Goal: Task Accomplishment & Management: Use online tool/utility

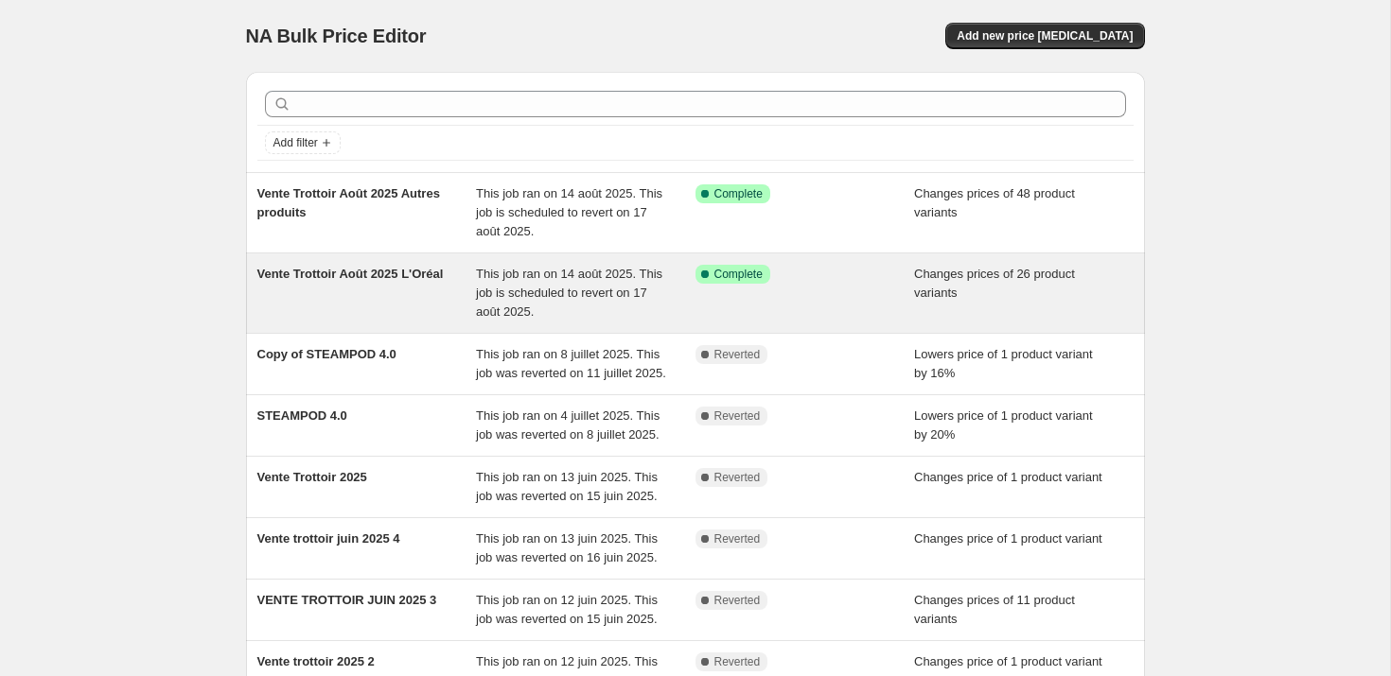
click at [308, 279] on span "Vente Trottoir Août 2025 L'Oréal" at bounding box center [350, 274] width 186 height 14
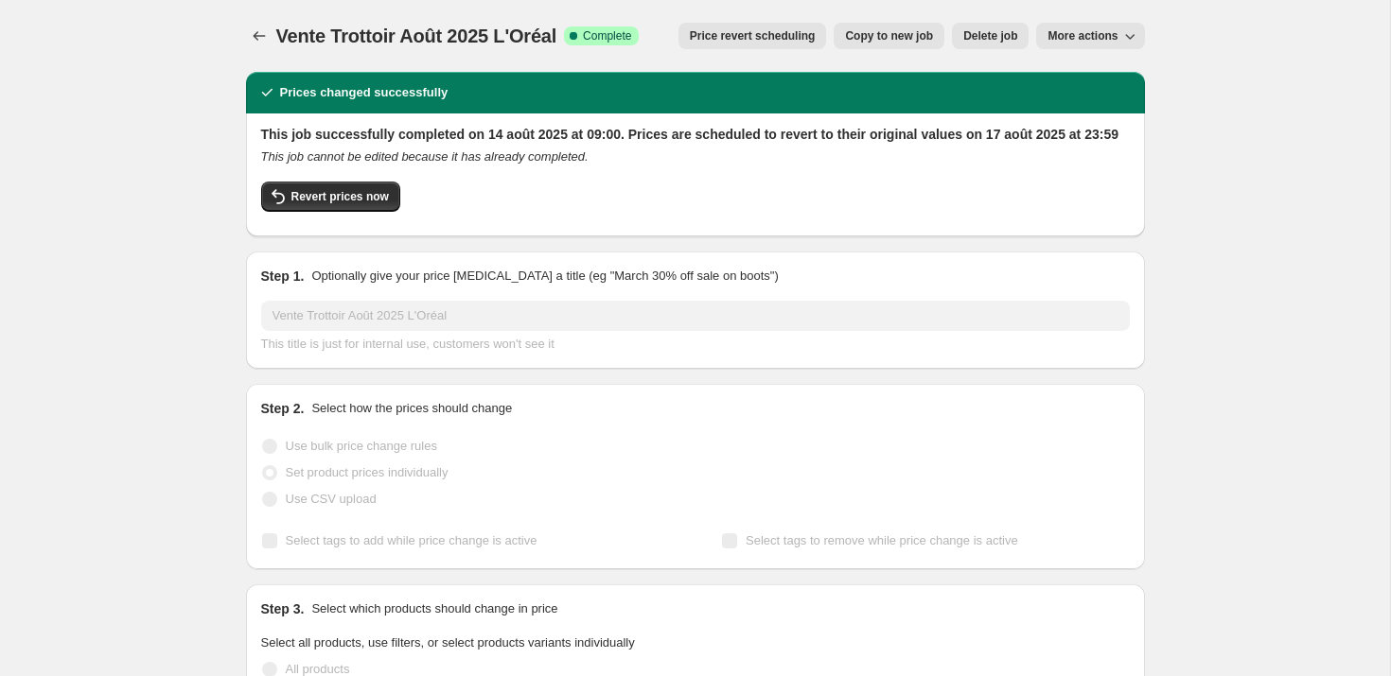
click at [1101, 33] on span "More actions" at bounding box center [1082, 35] width 70 height 15
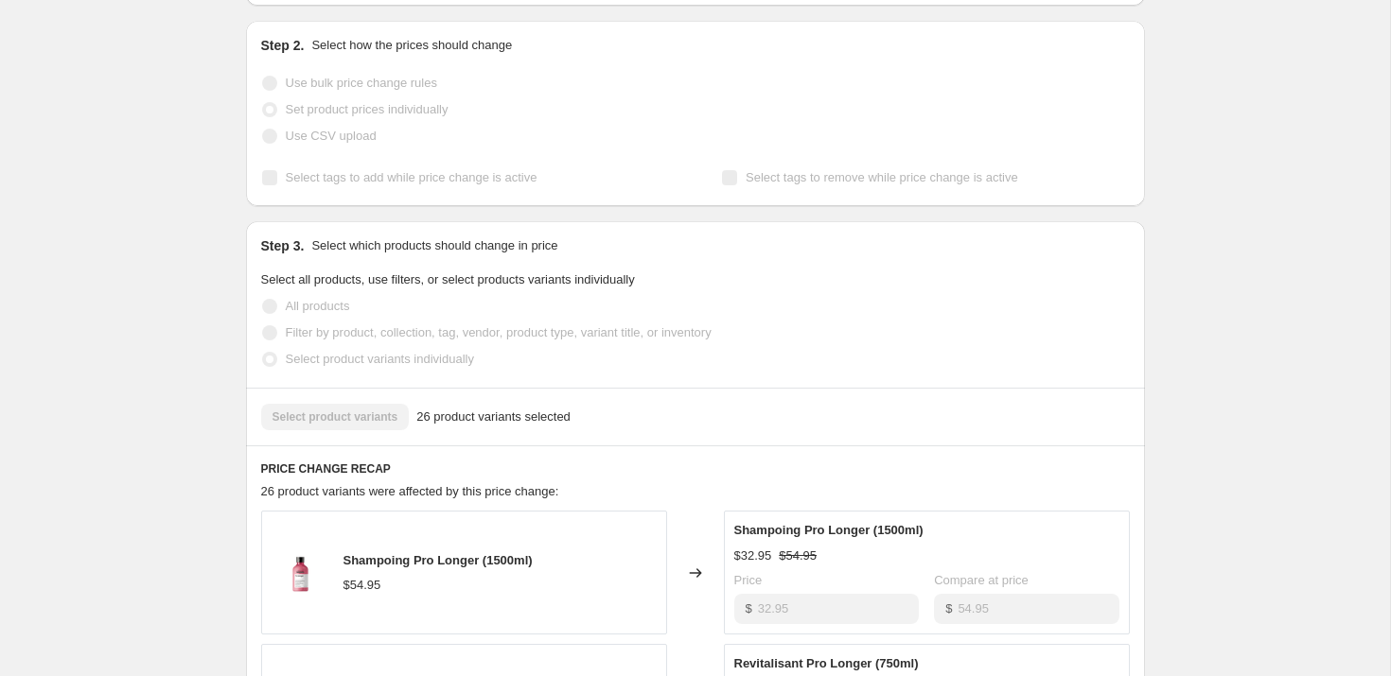
scroll to position [366, 0]
click at [389, 184] on span "Select tags to add while price change is active" at bounding box center [412, 175] width 252 height 19
click at [399, 182] on span "Select tags to add while price change is active" at bounding box center [412, 174] width 252 height 14
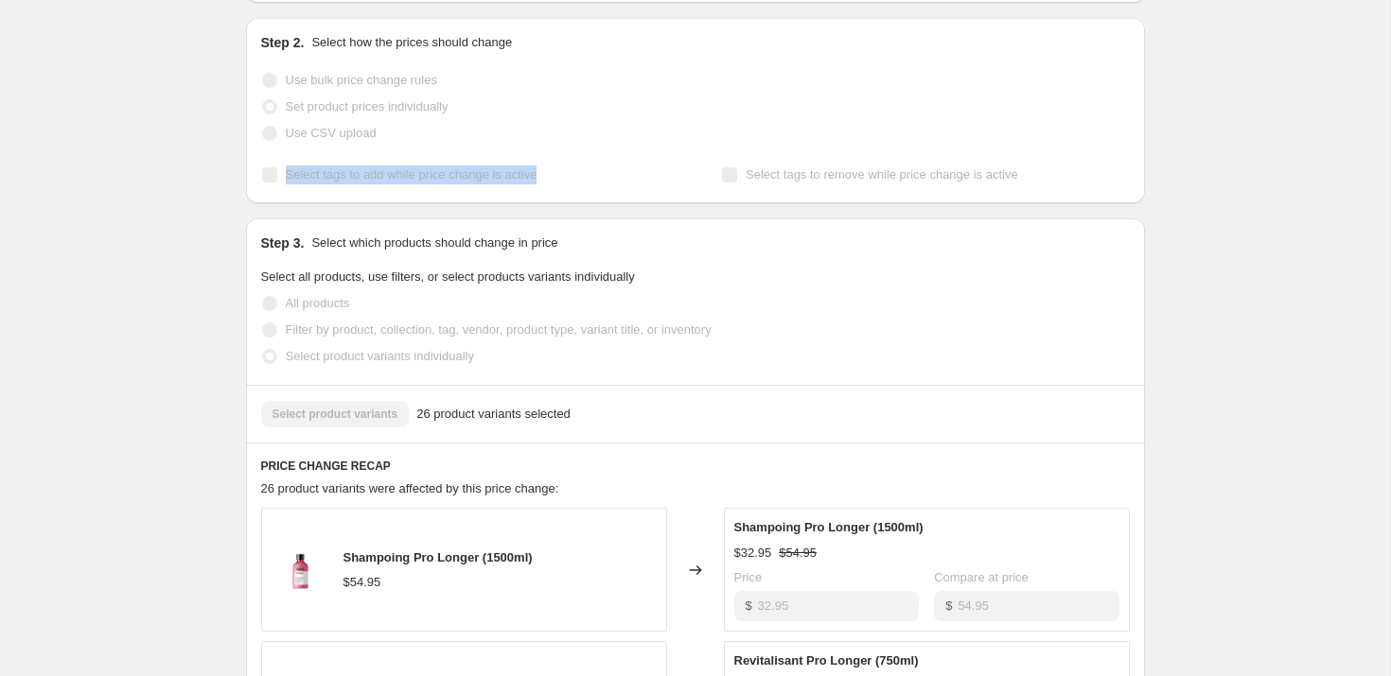
click at [399, 182] on span "Select tags to add while price change is active" at bounding box center [412, 174] width 252 height 14
click at [371, 182] on span "Select tags to add while price change is active" at bounding box center [412, 174] width 252 height 14
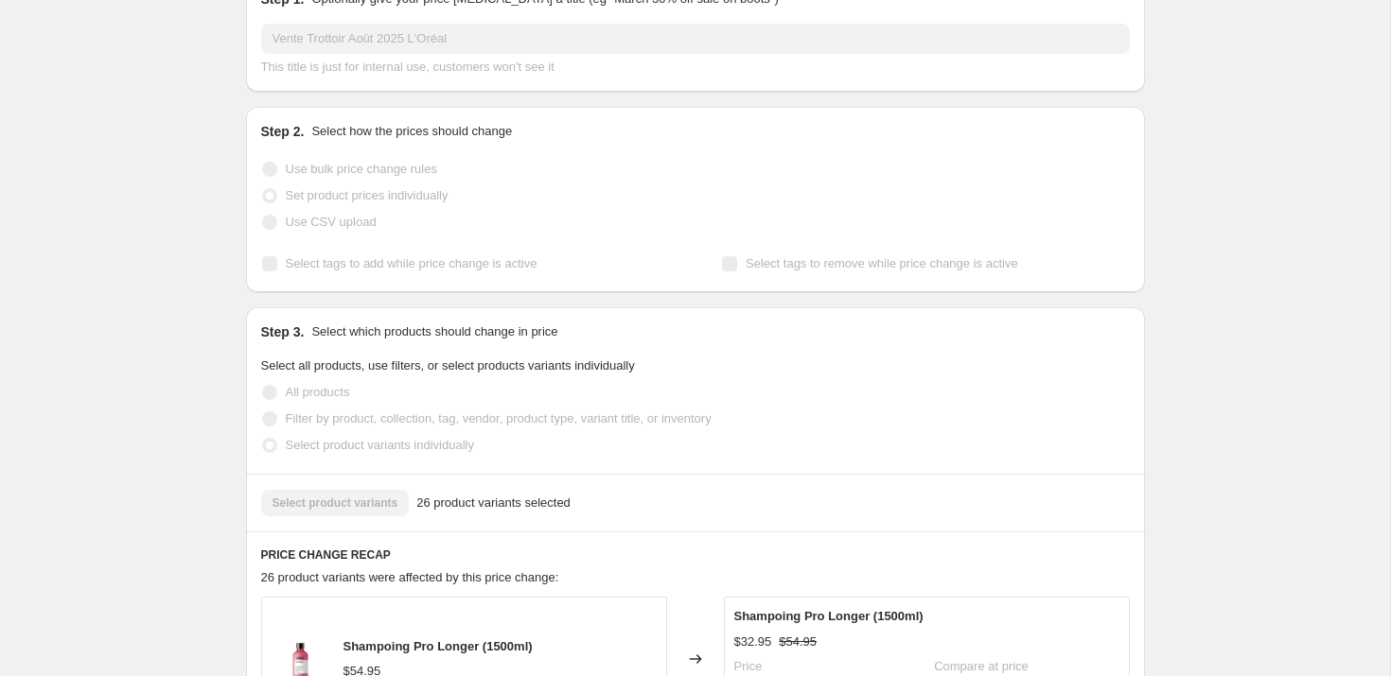
scroll to position [0, 0]
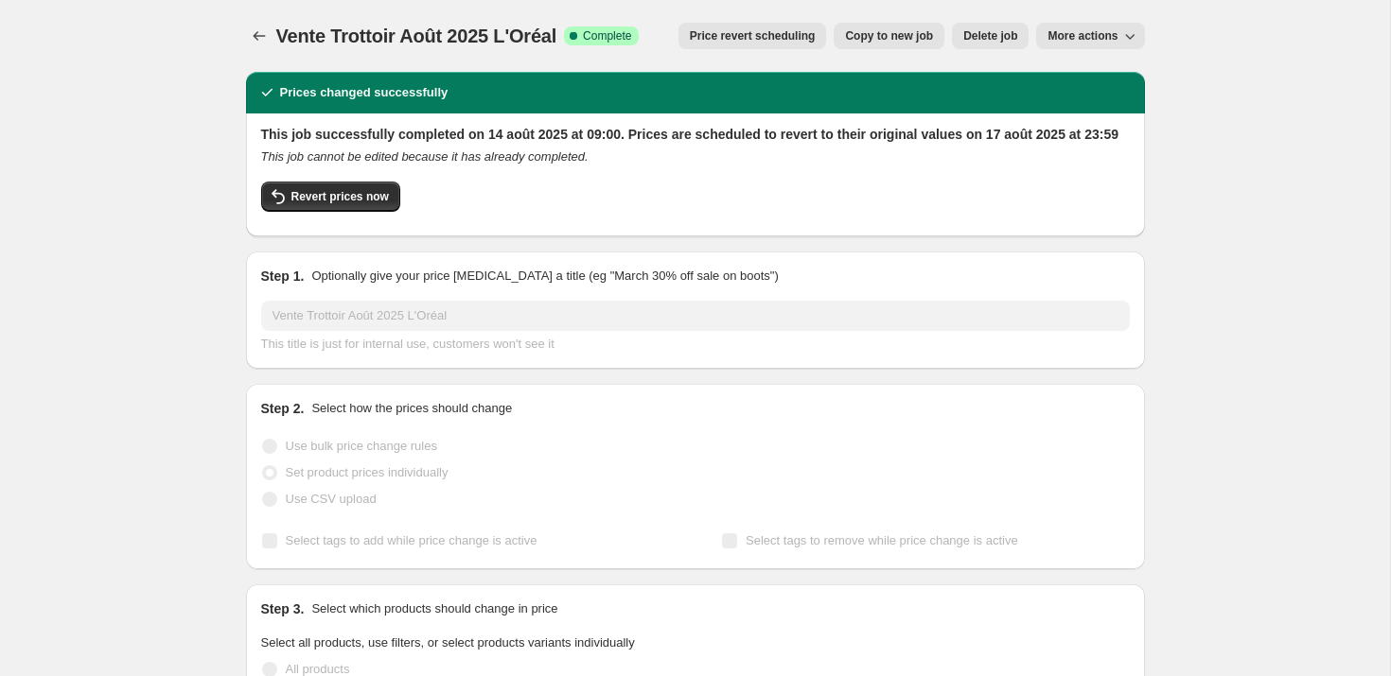
click at [878, 41] on span "Copy to new job" at bounding box center [889, 35] width 88 height 15
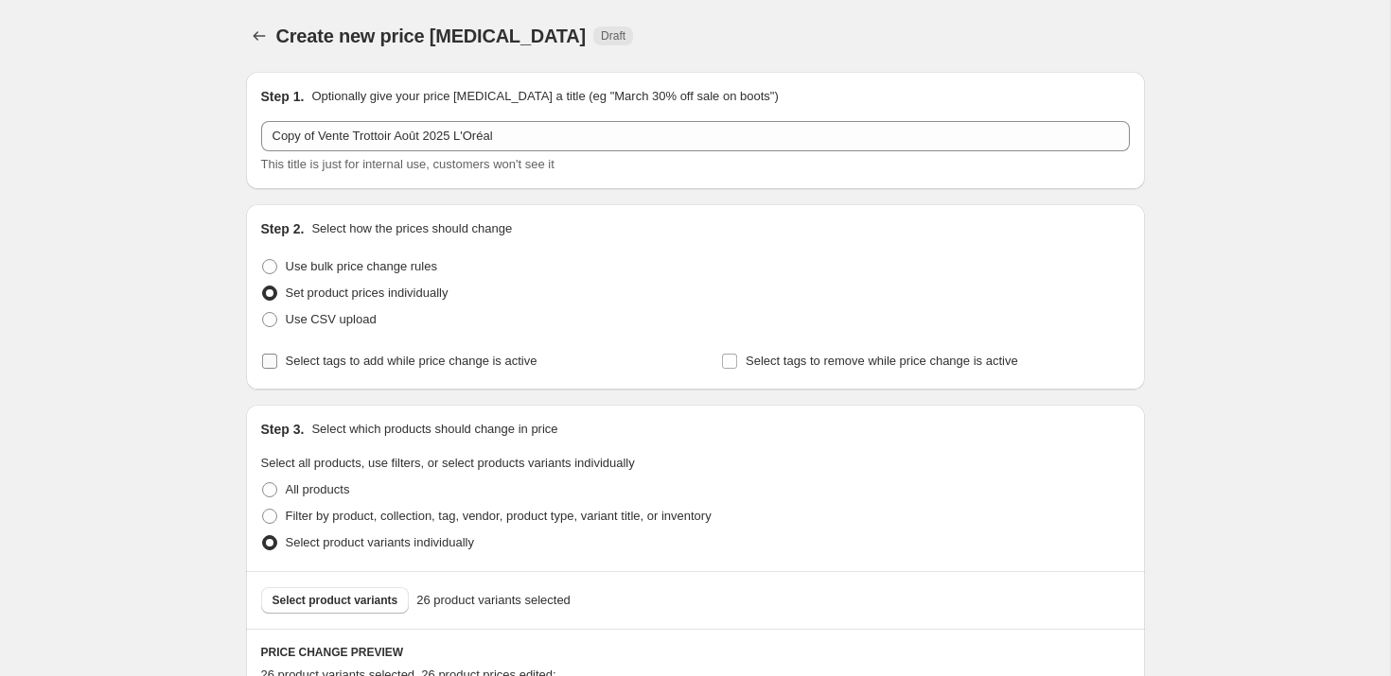
click at [382, 357] on span "Select tags to add while price change is active" at bounding box center [412, 361] width 252 height 14
click at [277, 357] on input "Select tags to add while price change is active" at bounding box center [269, 361] width 15 height 15
checkbox input "true"
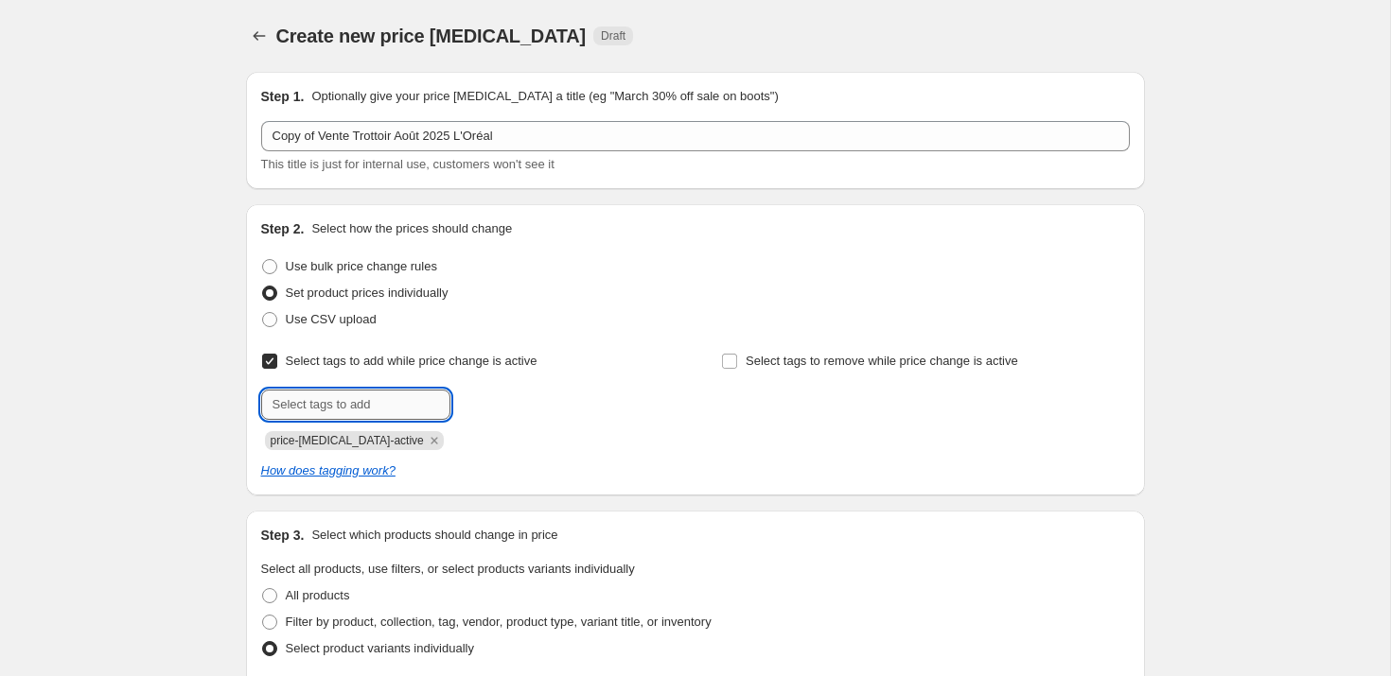
click at [426, 405] on input "text" at bounding box center [355, 405] width 189 height 30
type input "aout2025"
click at [522, 411] on button "Add aout2025" at bounding box center [503, 403] width 97 height 26
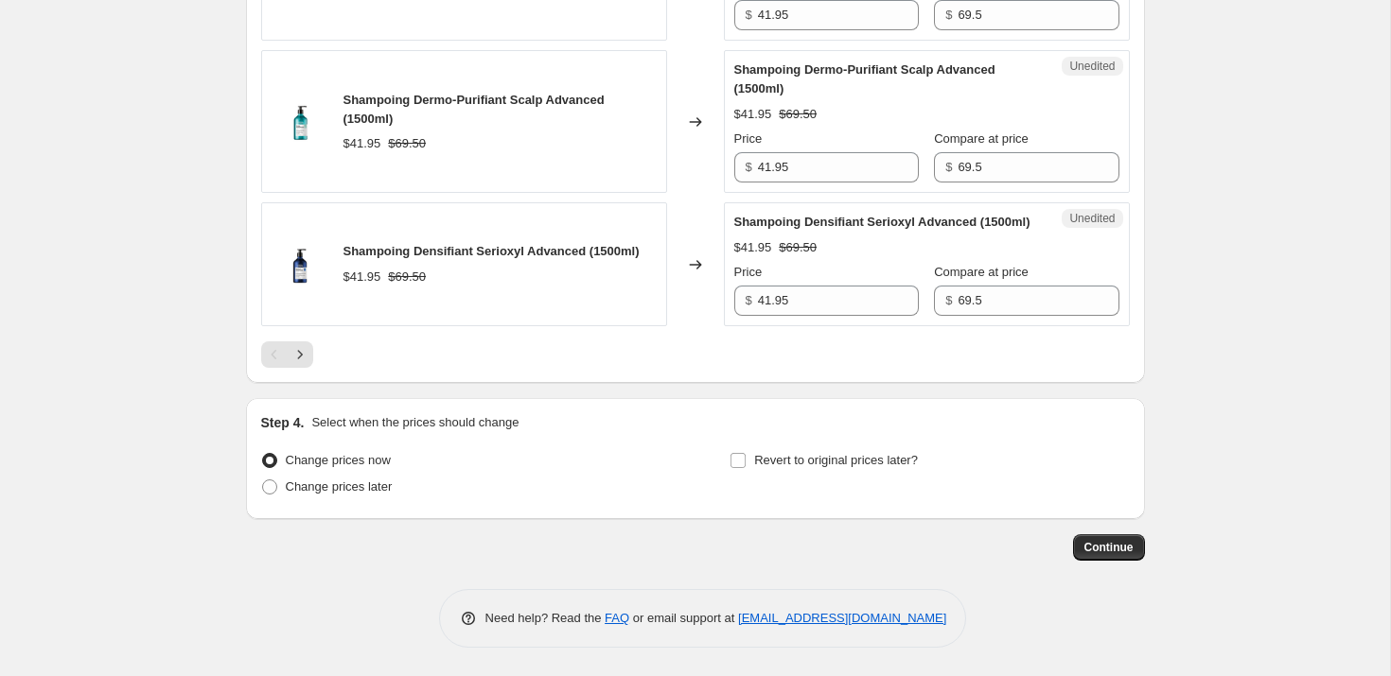
scroll to position [3337, 0]
click at [1103, 546] on span "Continue" at bounding box center [1108, 547] width 49 height 15
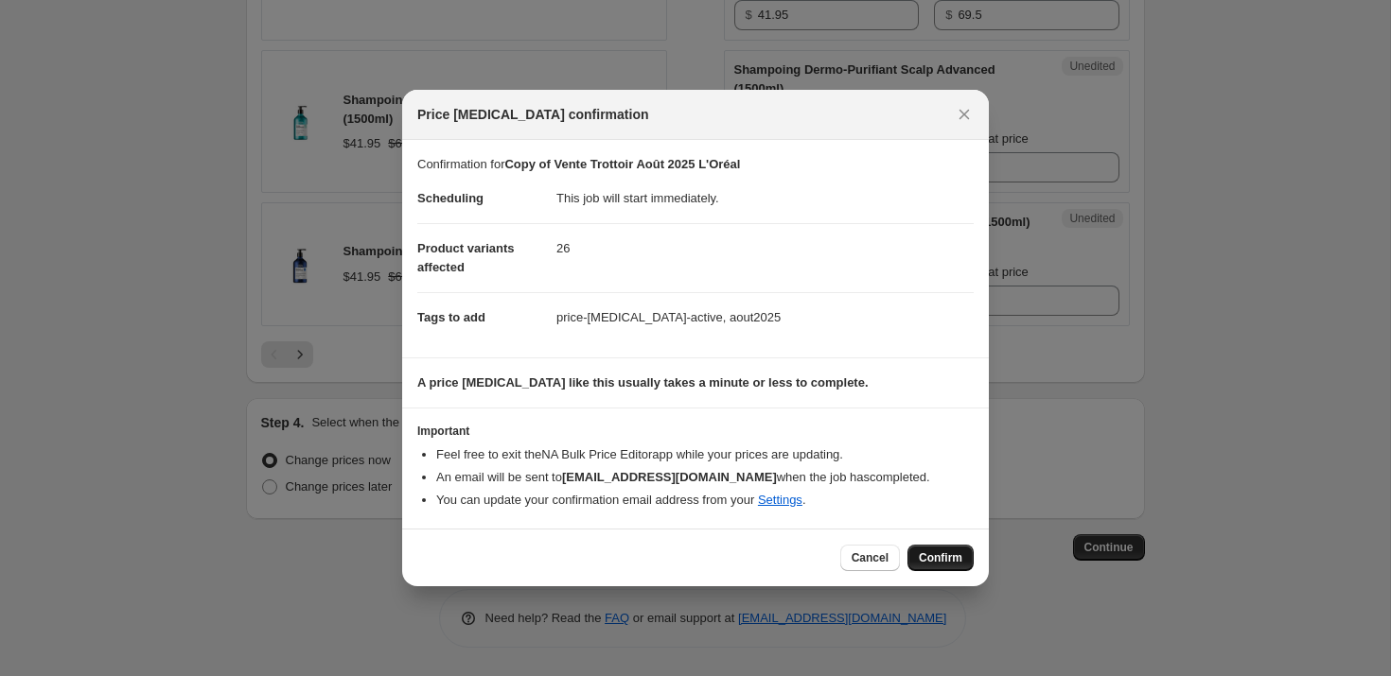
click at [913, 554] on button "Confirm" at bounding box center [940, 558] width 66 height 26
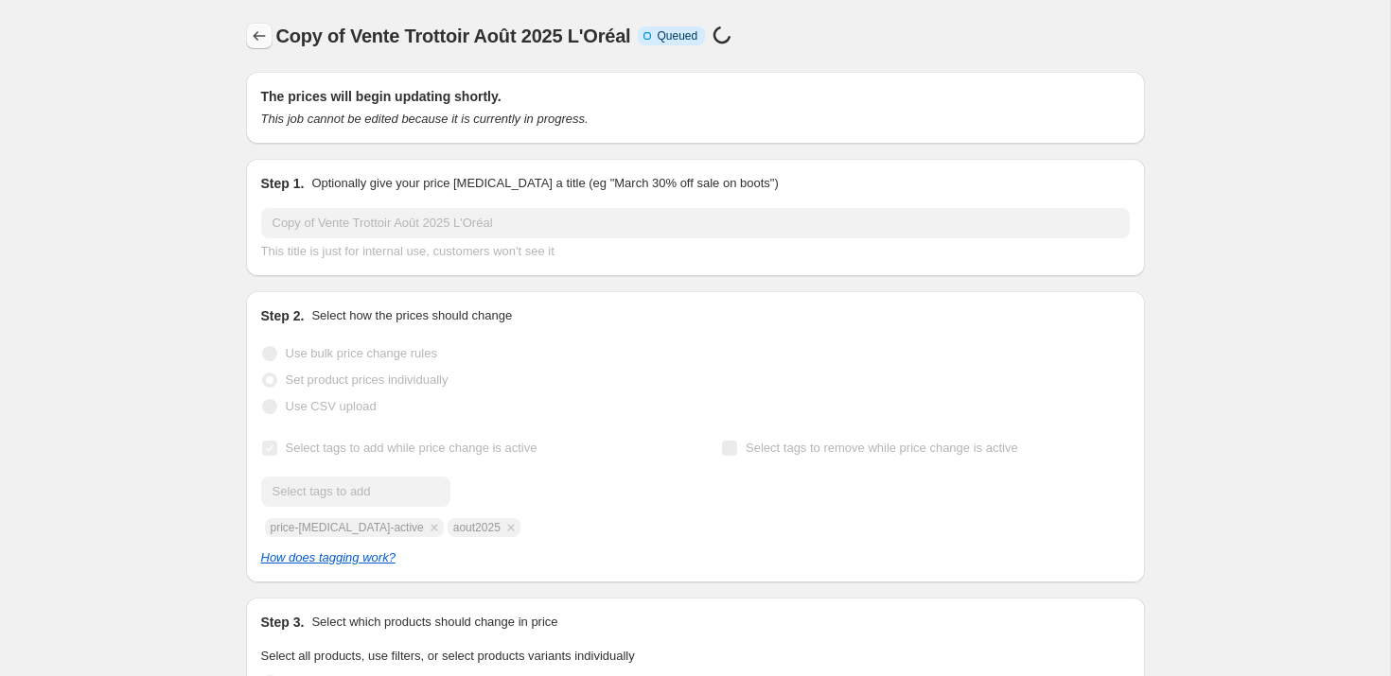
click at [263, 35] on icon "Price change jobs" at bounding box center [259, 35] width 19 height 19
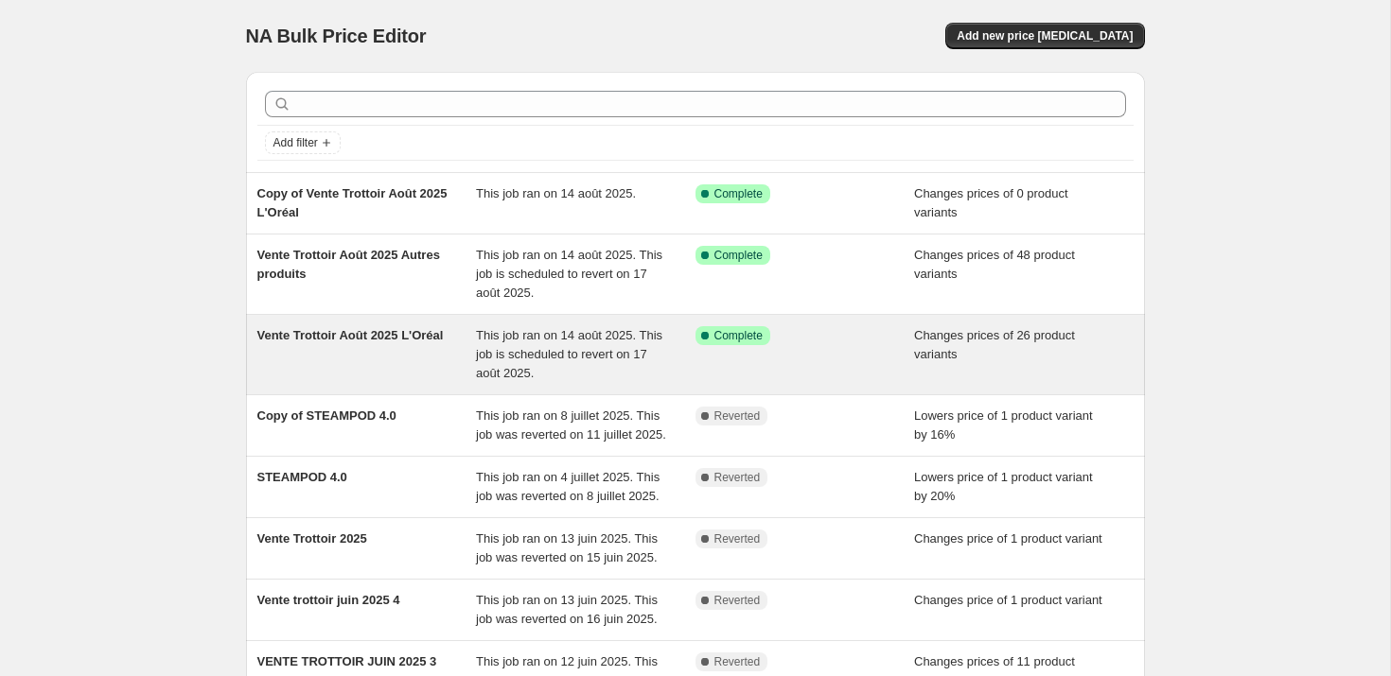
click at [325, 334] on span "Vente Trottoir Août 2025 L'Oréal" at bounding box center [350, 335] width 186 height 14
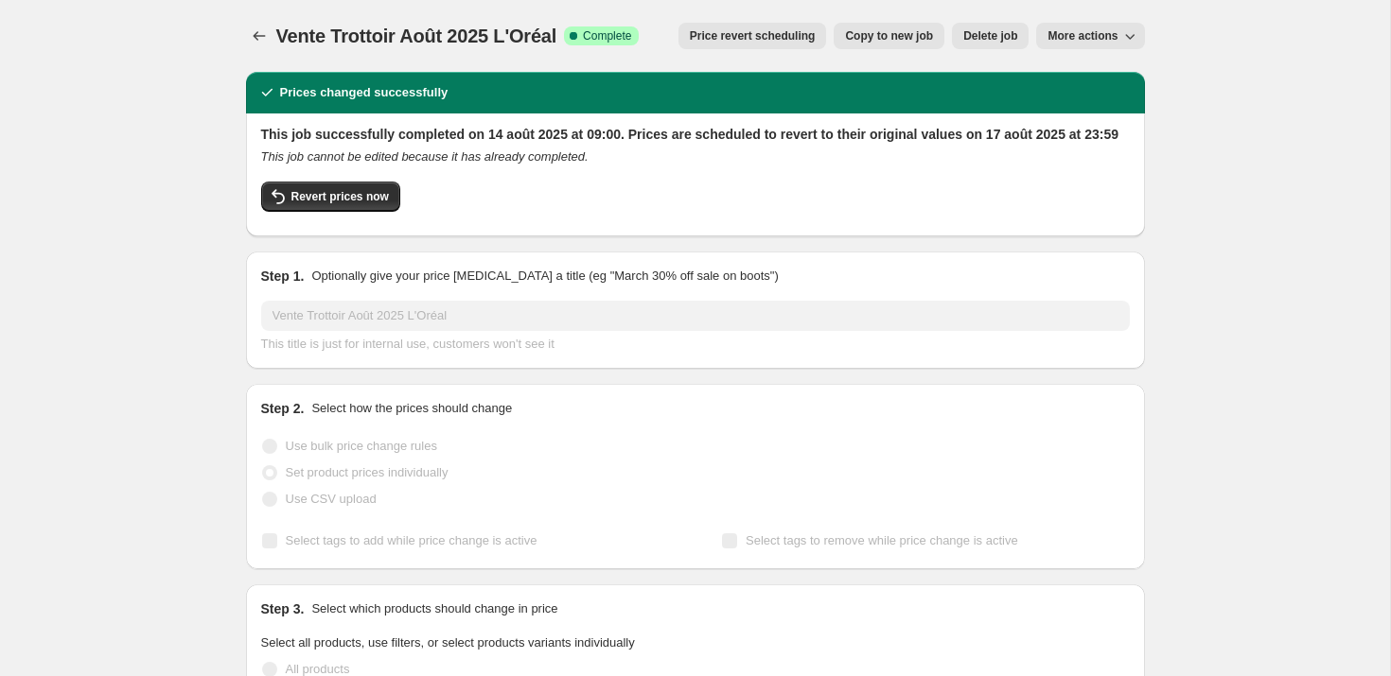
click at [992, 29] on span "Delete job" at bounding box center [990, 35] width 54 height 15
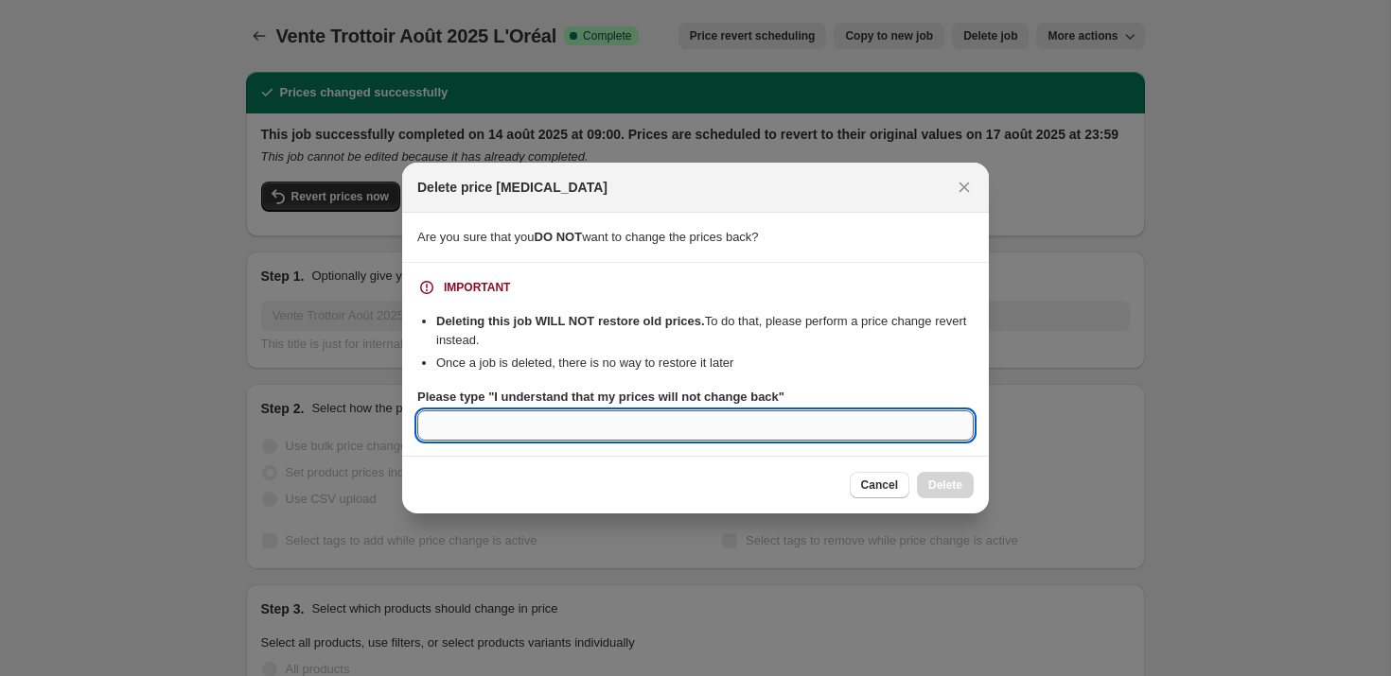
click at [766, 423] on input "Please type "I understand that my prices will not change back"" at bounding box center [695, 426] width 556 height 30
click at [868, 492] on span "Cancel" at bounding box center [879, 485] width 37 height 15
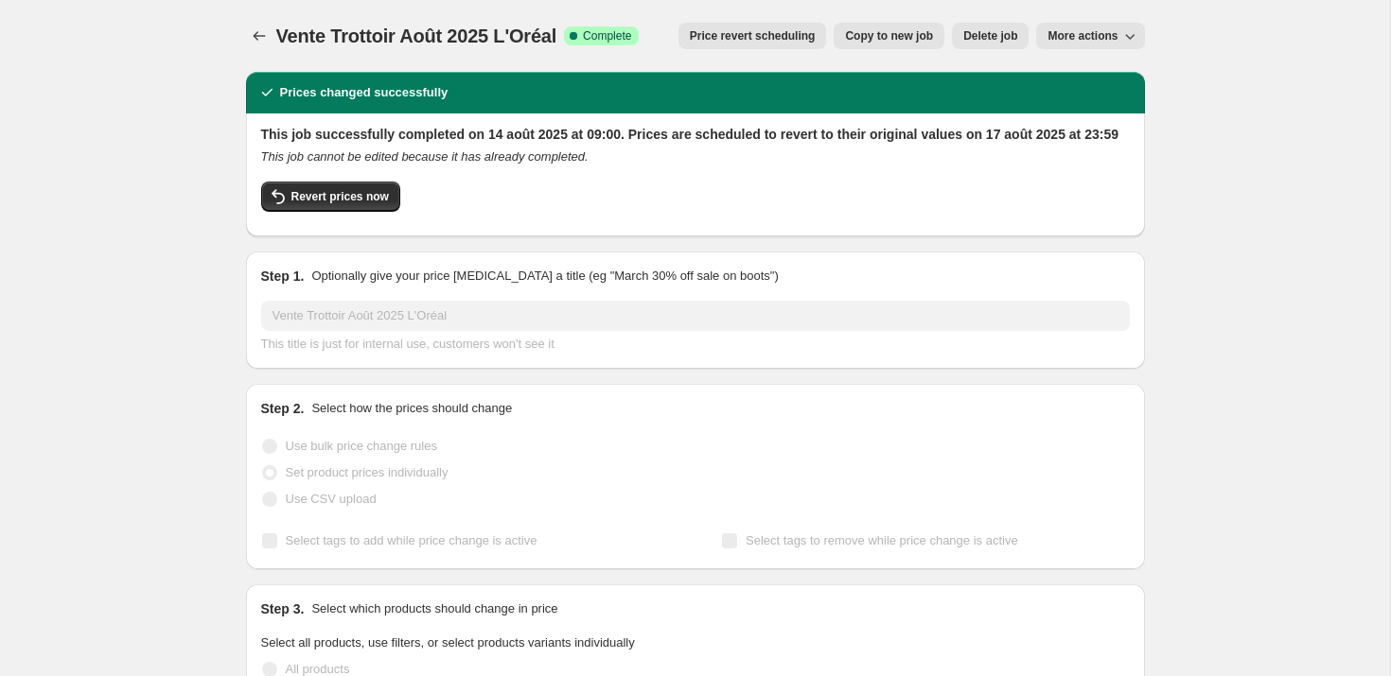
click at [990, 41] on span "Delete job" at bounding box center [990, 35] width 54 height 15
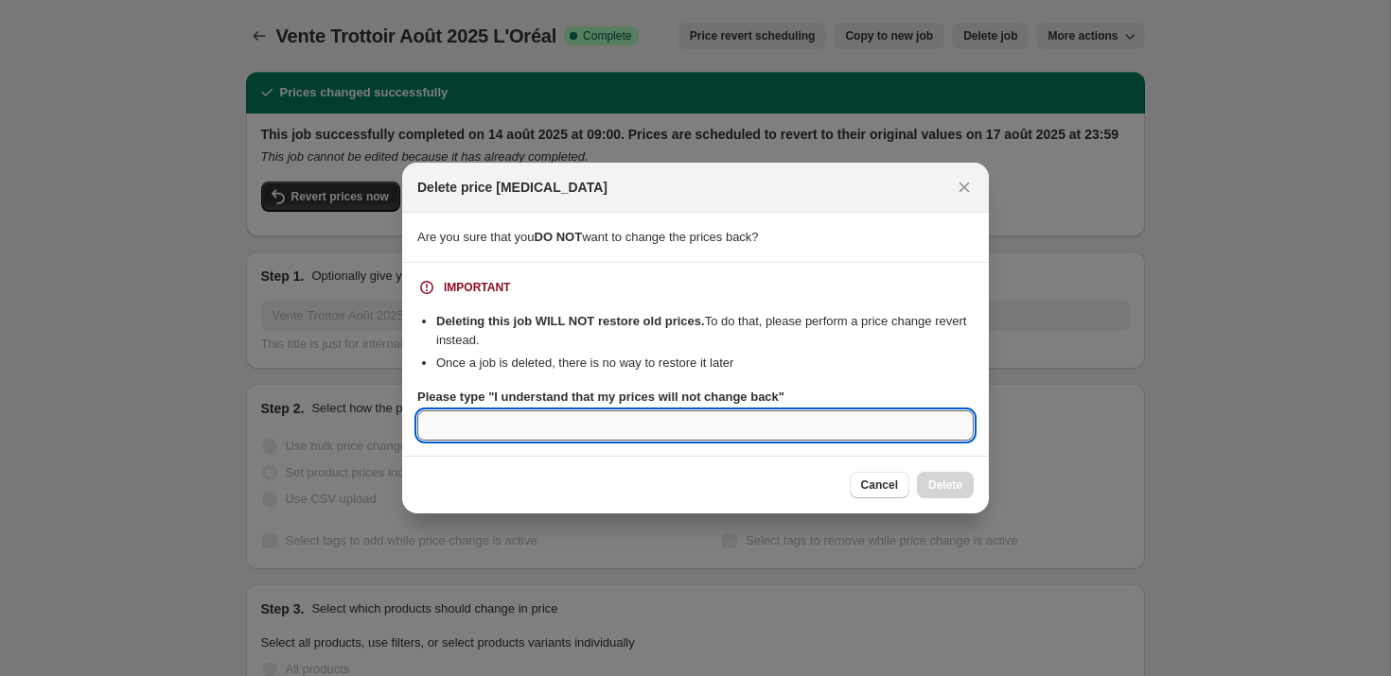
click at [863, 431] on input "Please type "I understand that my prices will not change back"" at bounding box center [695, 426] width 556 height 30
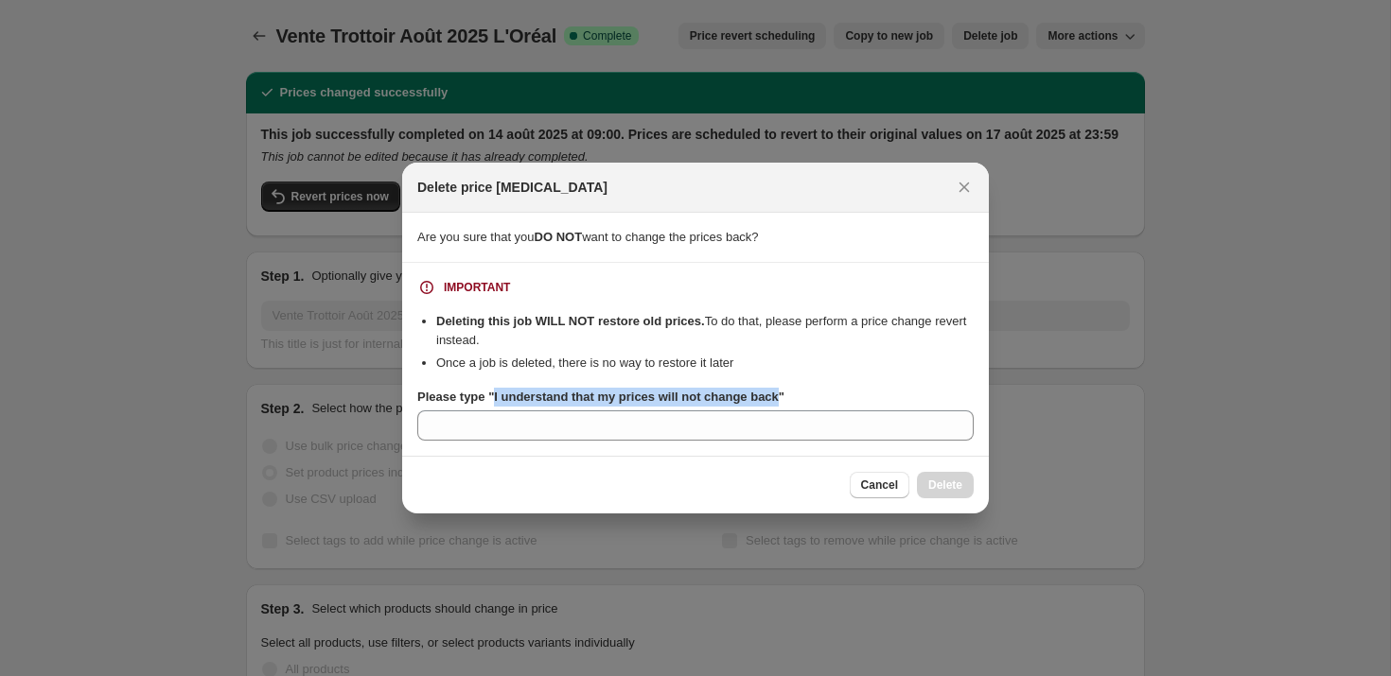
drag, startPoint x: 795, startPoint y: 395, endPoint x: 499, endPoint y: 397, distance: 295.2
click at [499, 397] on b "Please type "I understand that my prices will not change back"" at bounding box center [600, 397] width 367 height 14
copy b "I understand that my prices will not change back"
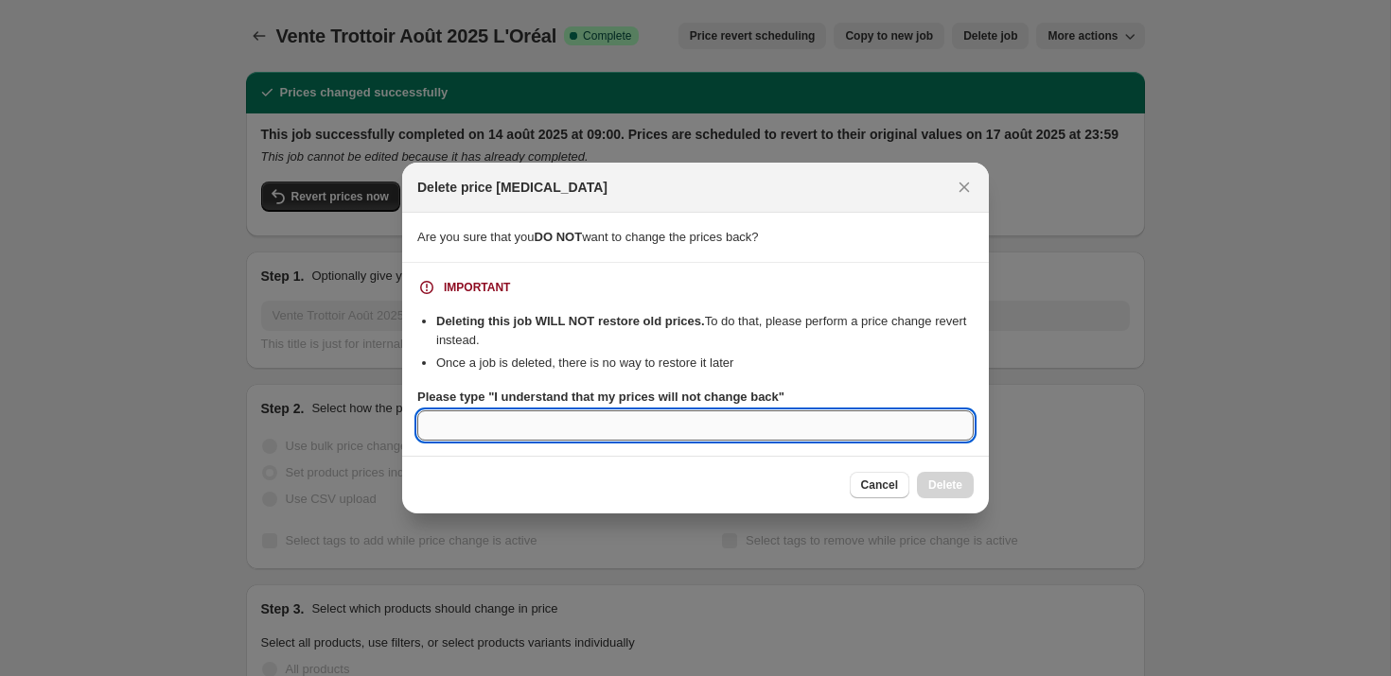
click at [712, 421] on input "Please type "I understand that my prices will not change back"" at bounding box center [695, 426] width 556 height 30
paste input "I understand that my prices will not change back"
type input "I understand that my prices will not change back"
click at [956, 480] on span "Delete" at bounding box center [945, 485] width 34 height 15
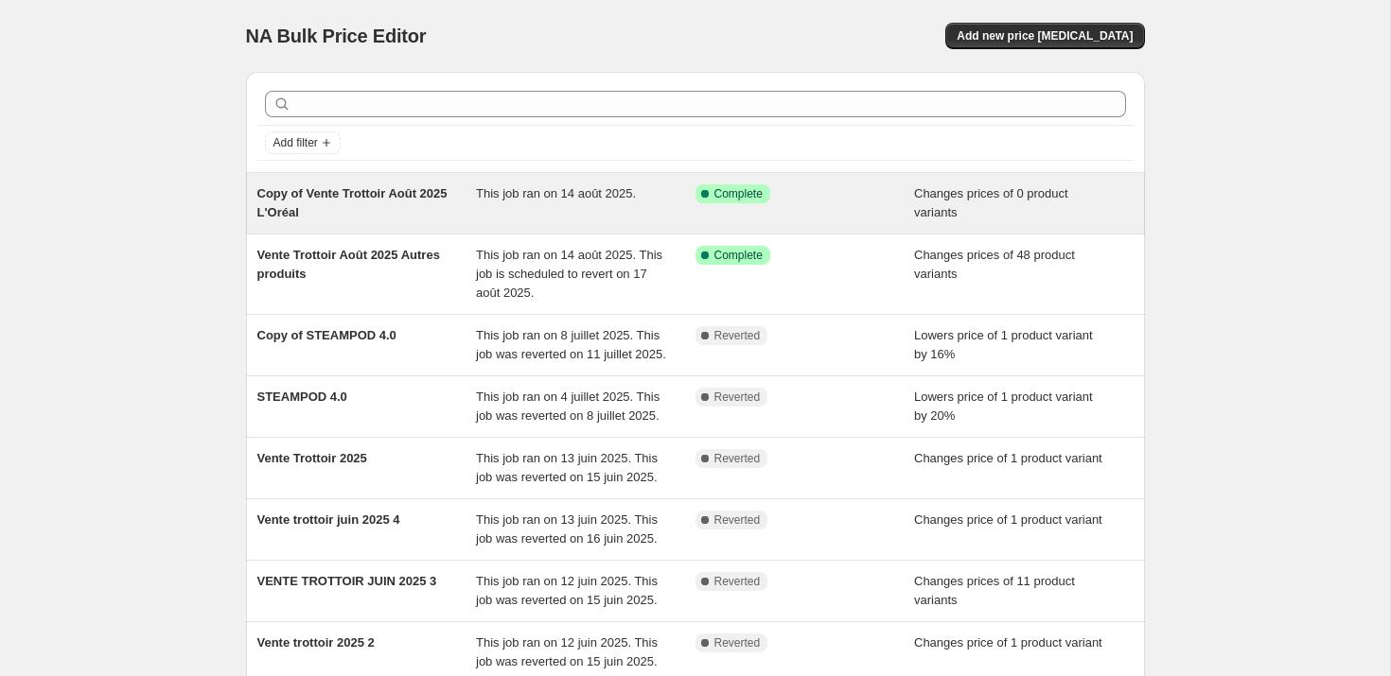
click at [386, 198] on span "Copy of Vente Trottoir Août 2025 L'Oréal" at bounding box center [352, 202] width 190 height 33
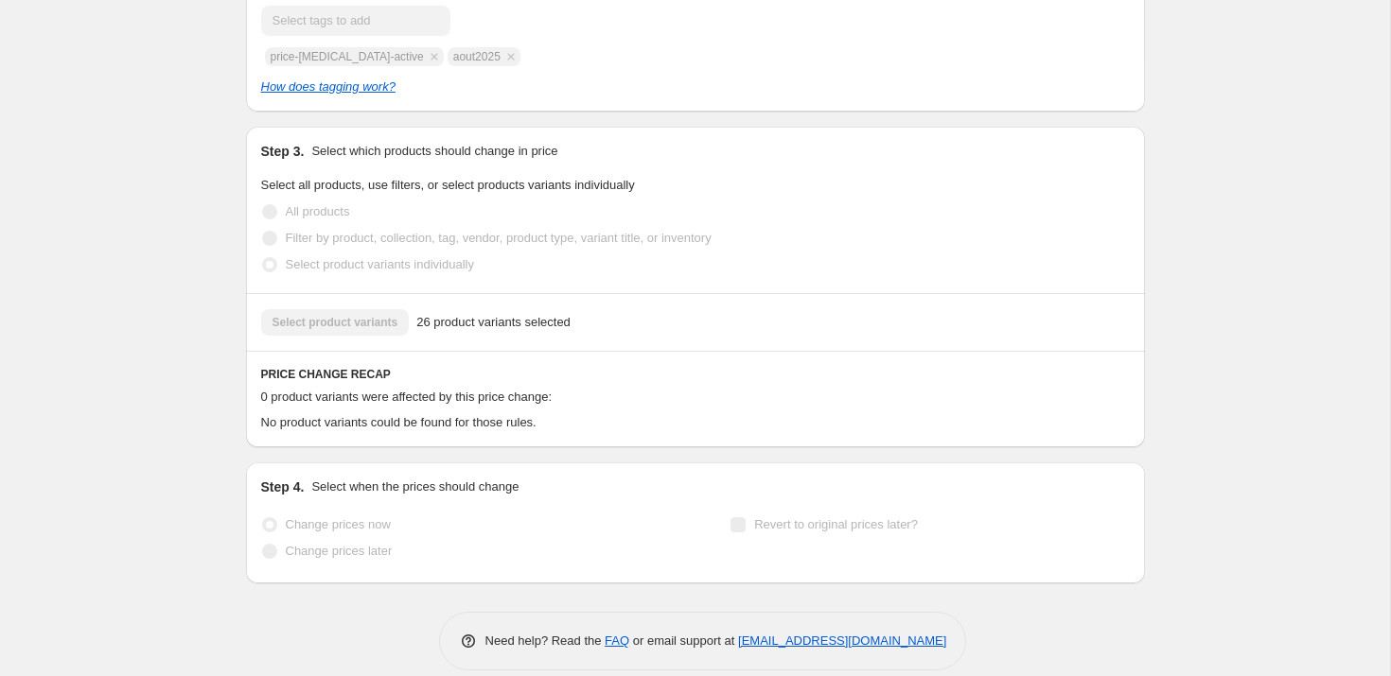
scroll to position [587, 0]
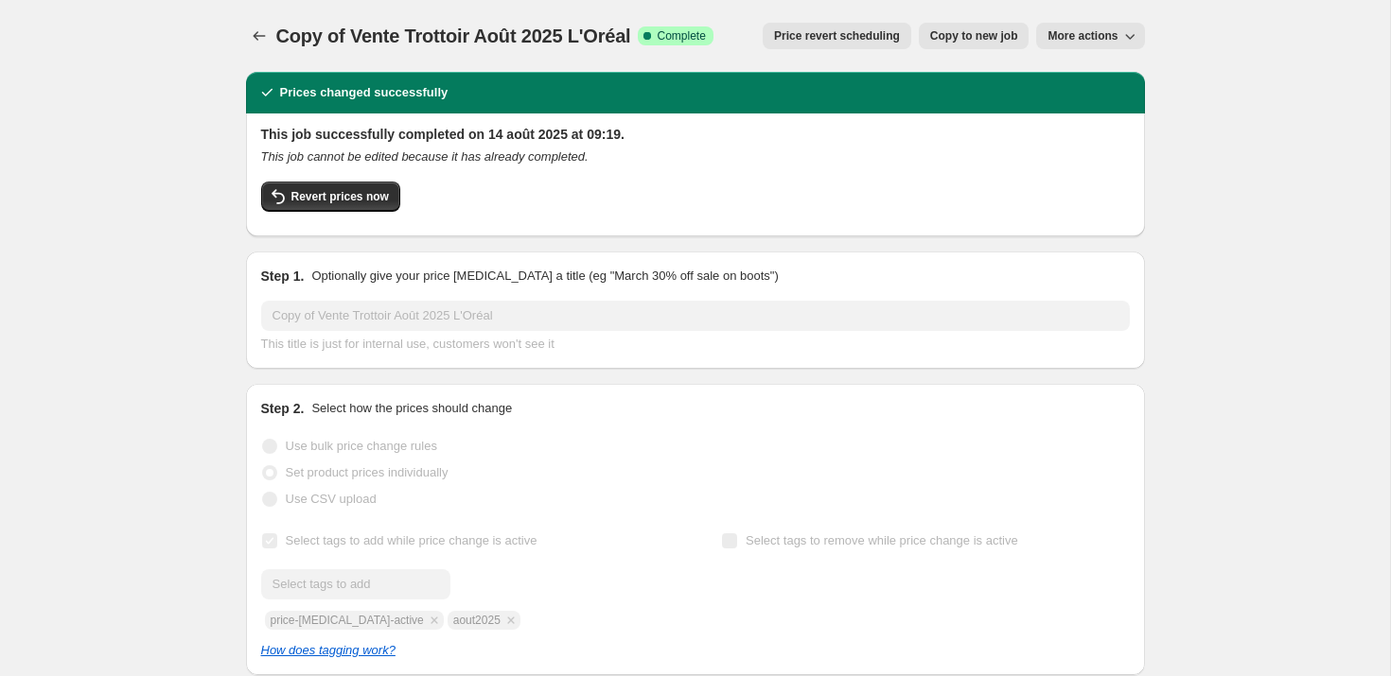
click at [1126, 28] on icon "button" at bounding box center [1129, 35] width 19 height 19
click at [264, 35] on icon "Price change jobs" at bounding box center [259, 35] width 19 height 19
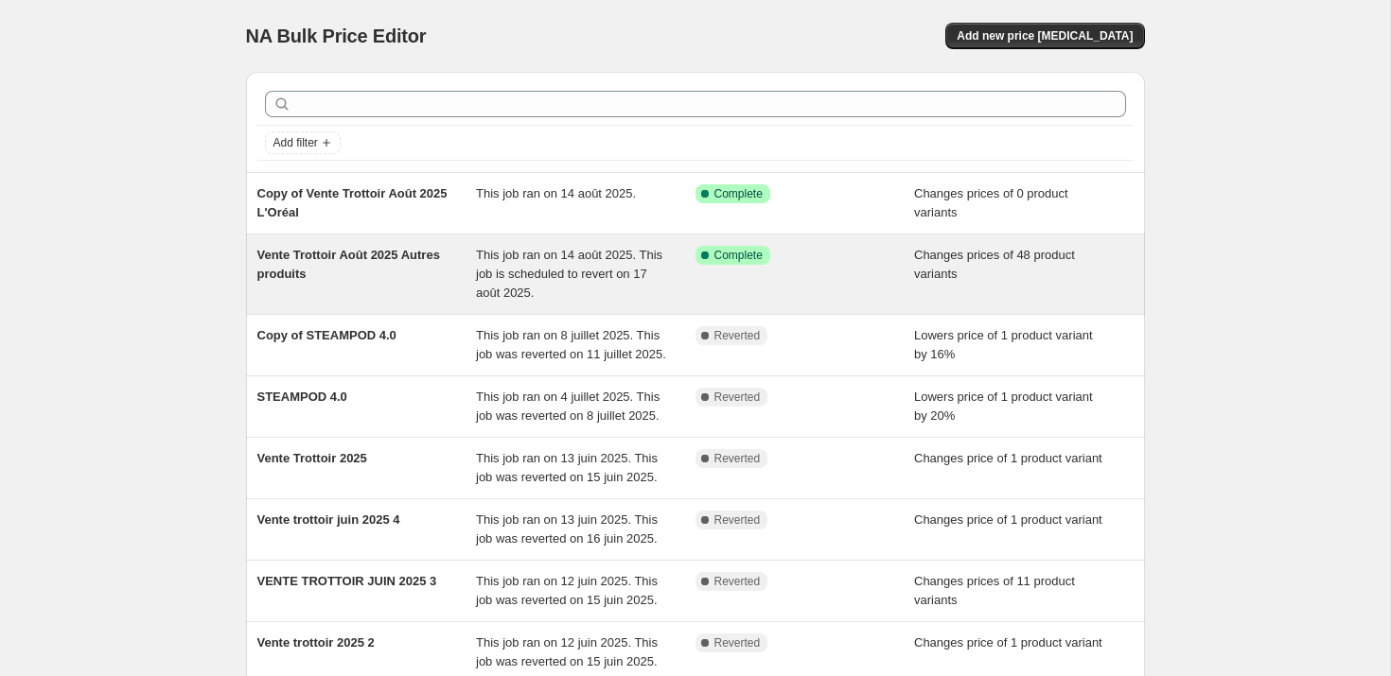
click at [340, 252] on span "Vente Trottoir Août 2025 Autres produits" at bounding box center [348, 264] width 183 height 33
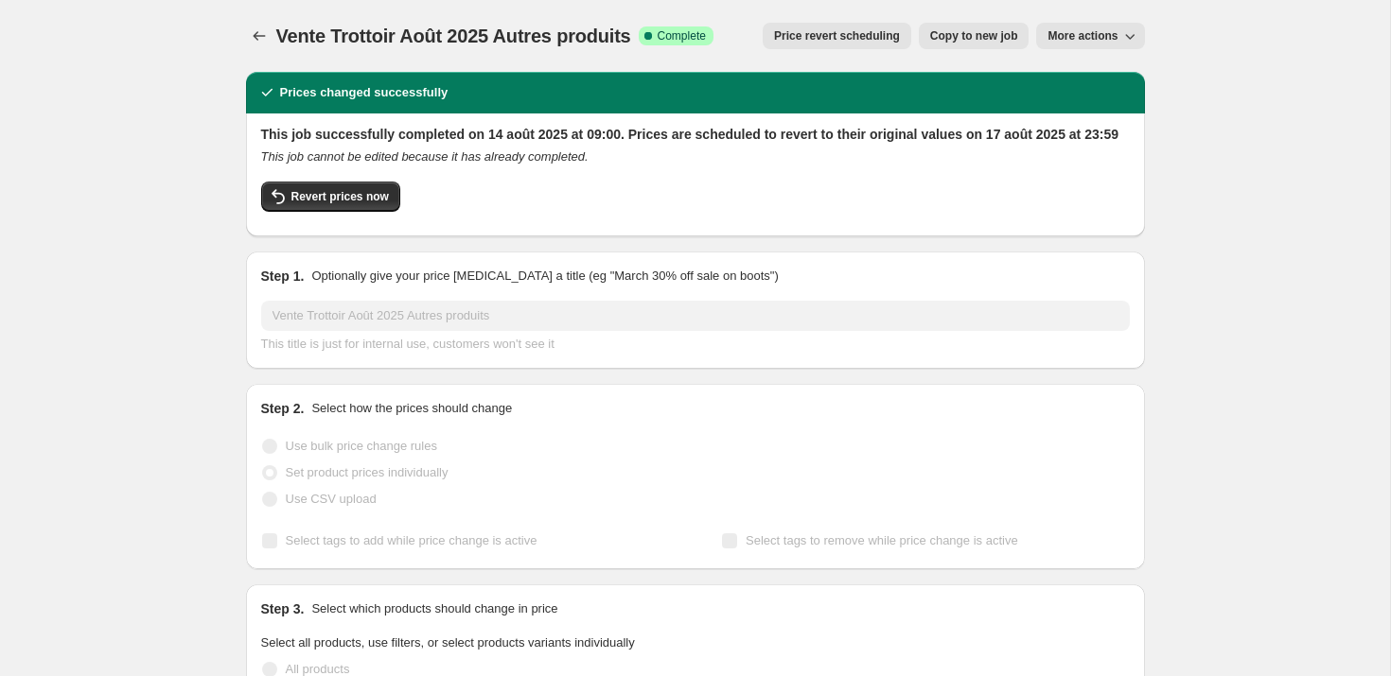
click at [1012, 38] on span "Copy to new job" at bounding box center [974, 35] width 88 height 15
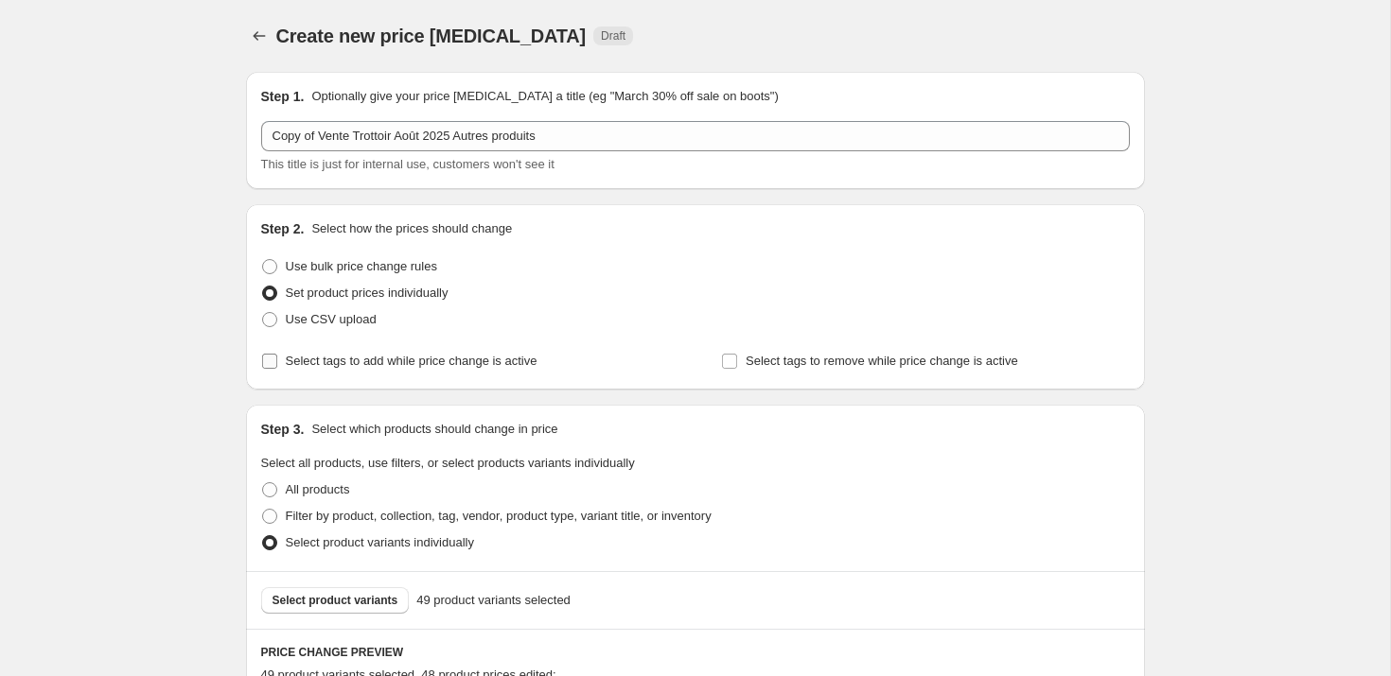
click at [346, 366] on span "Select tags to add while price change is active" at bounding box center [412, 361] width 252 height 14
click at [277, 366] on input "Select tags to add while price change is active" at bounding box center [269, 361] width 15 height 15
checkbox input "true"
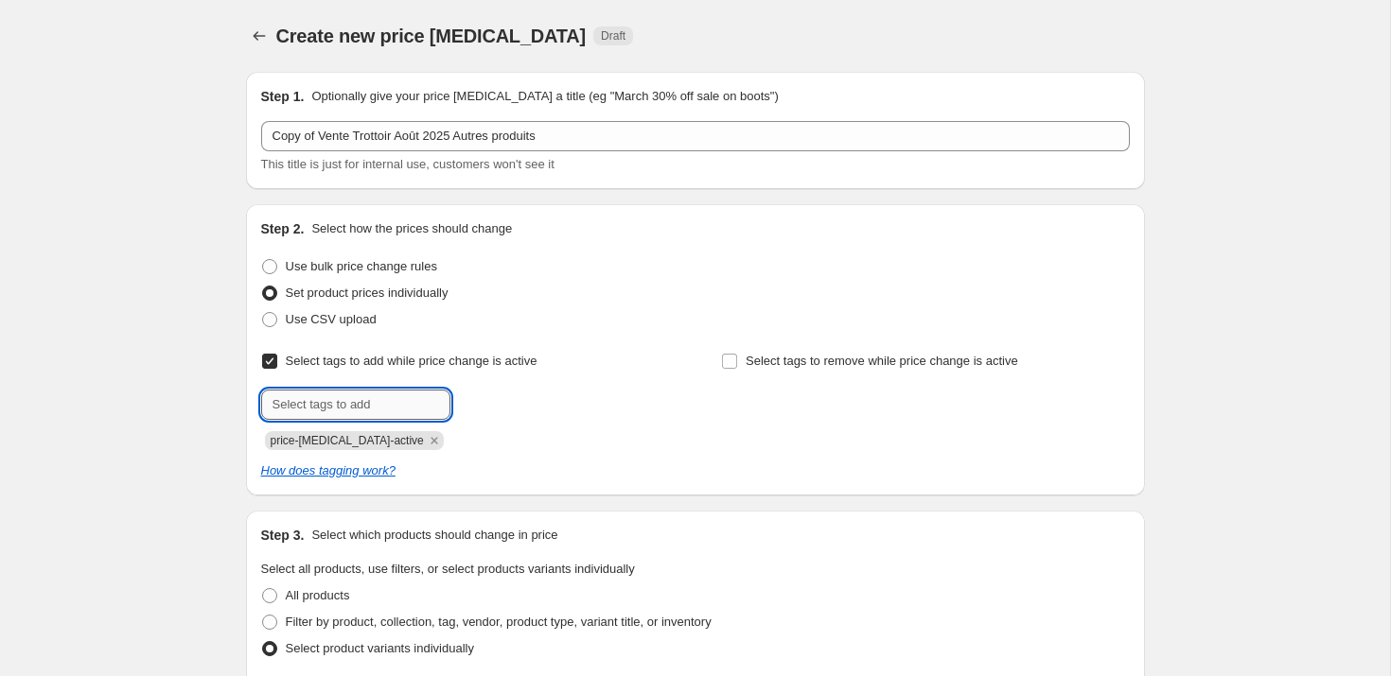
click at [349, 406] on input "text" at bounding box center [355, 405] width 189 height 30
type input "aout2025"
click at [493, 394] on button "Add aout2025" at bounding box center [503, 403] width 97 height 26
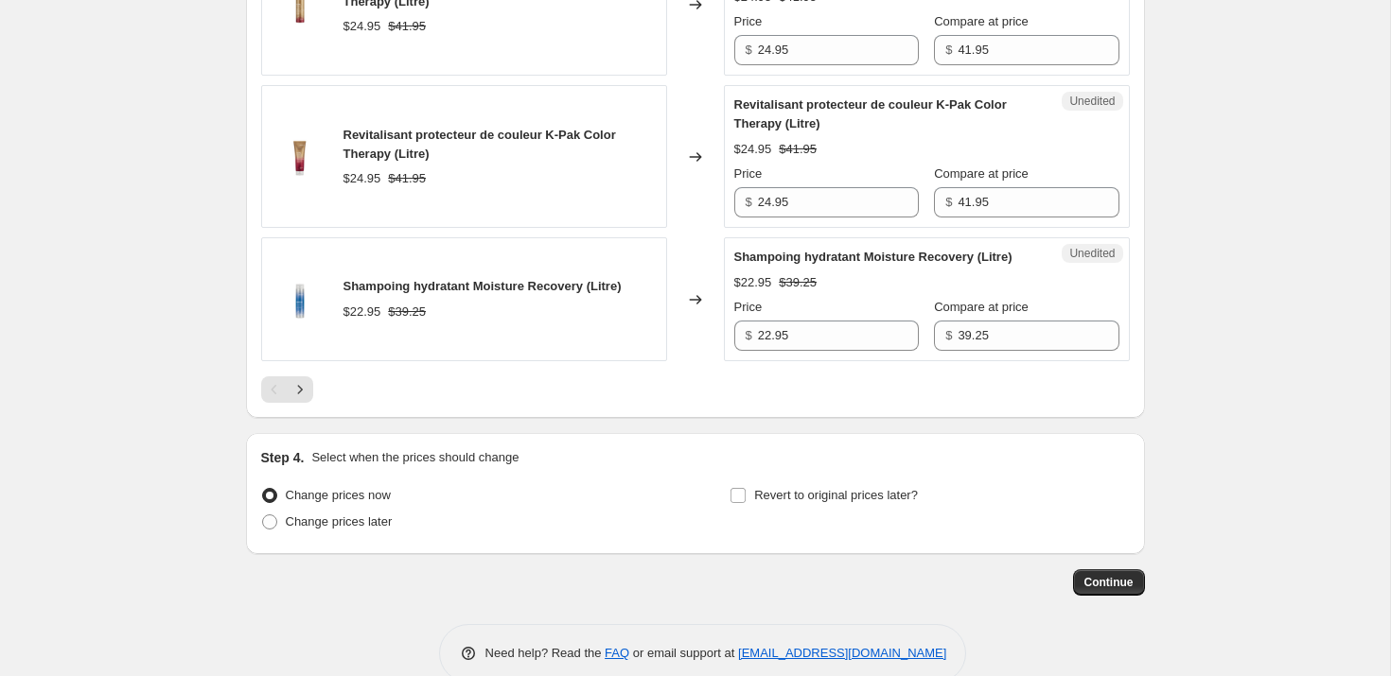
scroll to position [3355, 0]
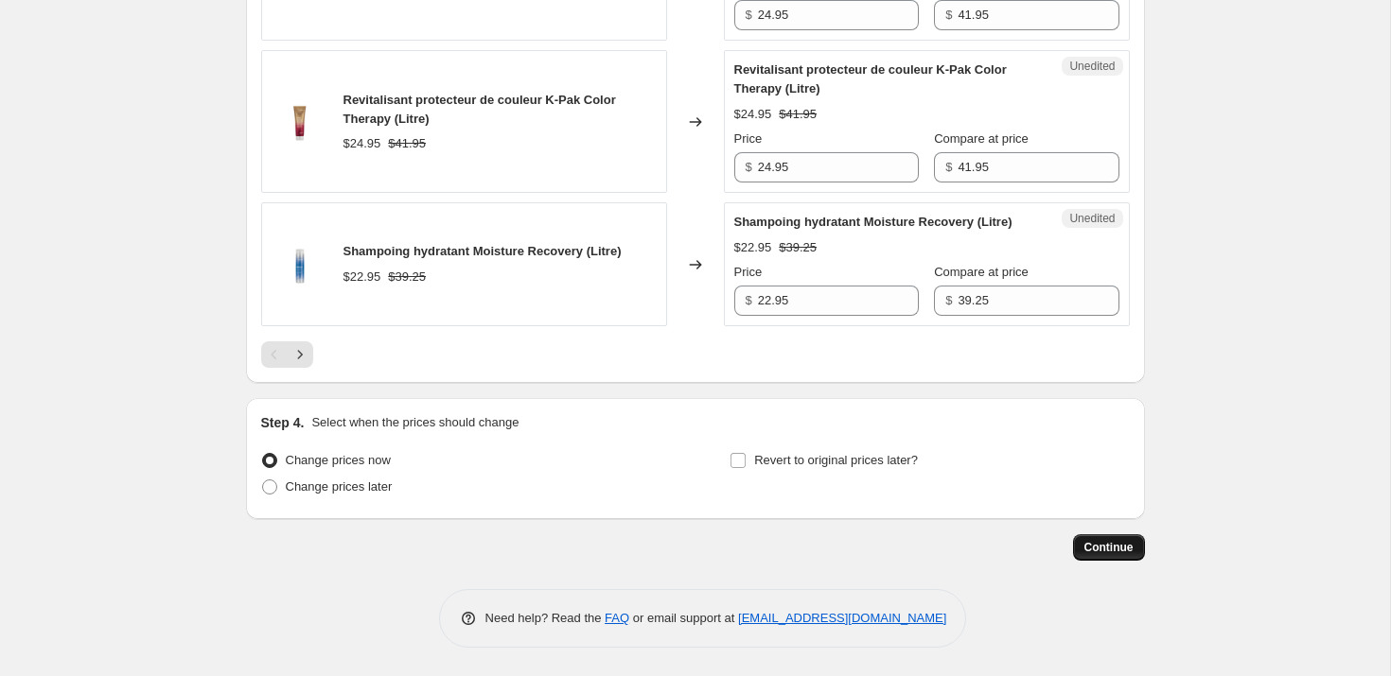
click at [1118, 551] on span "Continue" at bounding box center [1108, 547] width 49 height 15
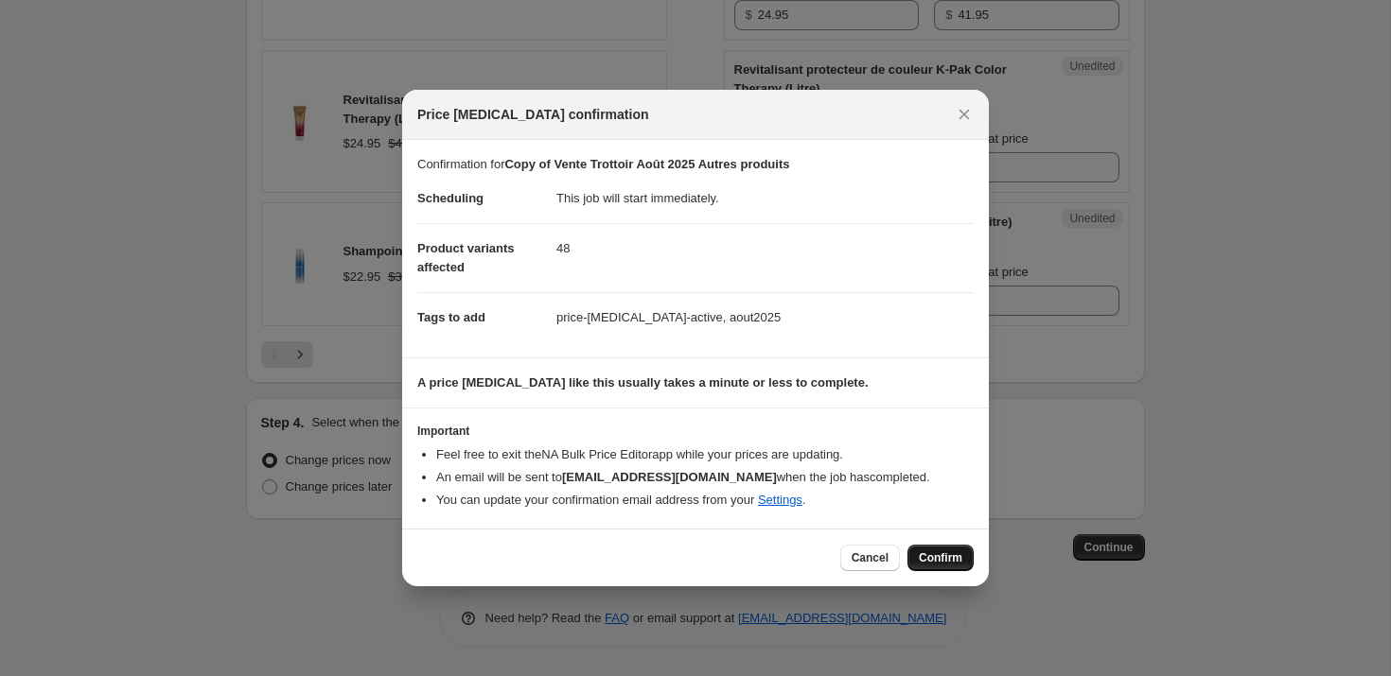
click at [944, 558] on span "Confirm" at bounding box center [941, 558] width 44 height 15
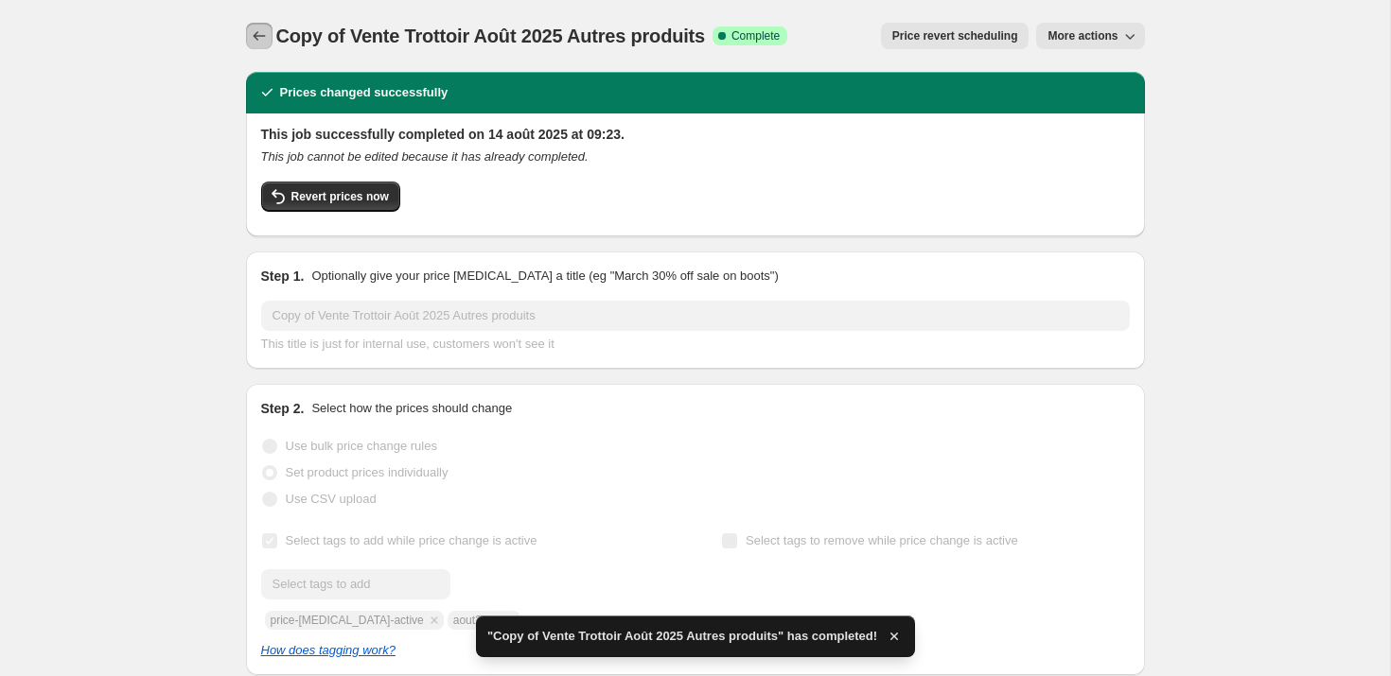
click at [261, 42] on icon "Price change jobs" at bounding box center [259, 35] width 19 height 19
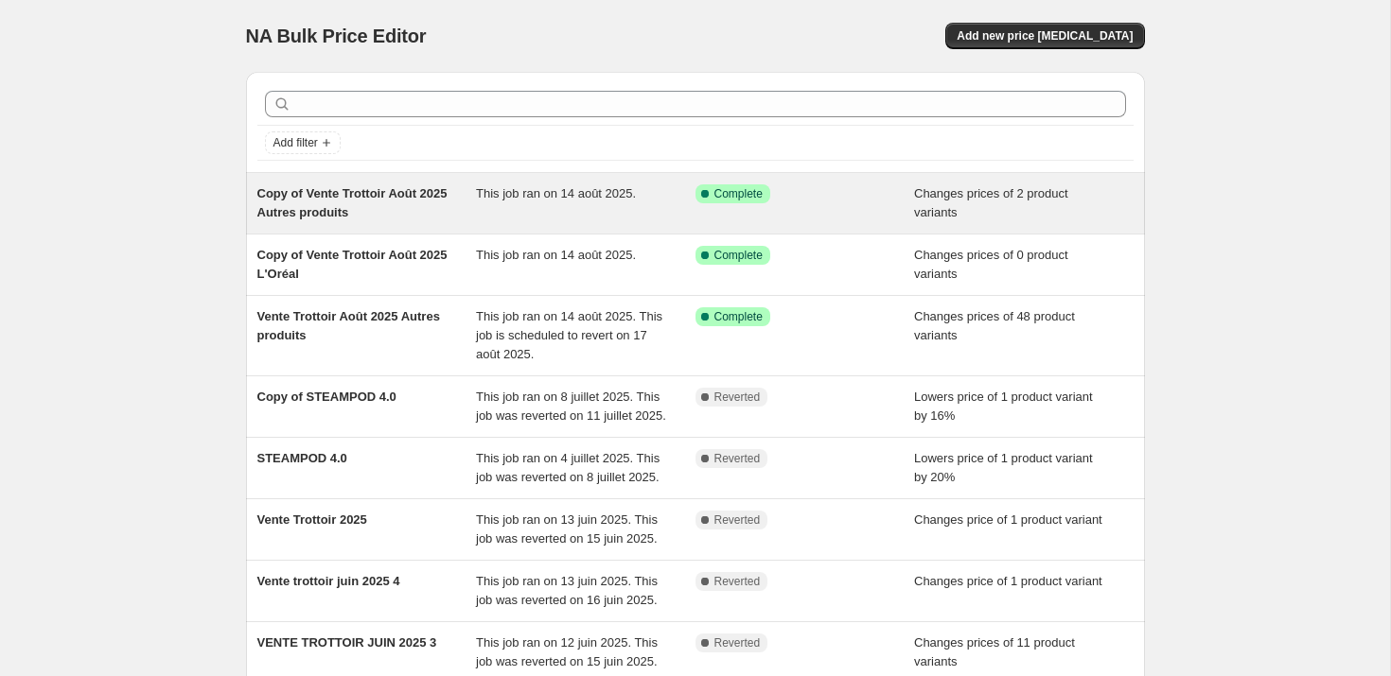
click at [359, 199] on span "Copy of Vente Trottoir Août 2025 Autres produits" at bounding box center [352, 202] width 190 height 33
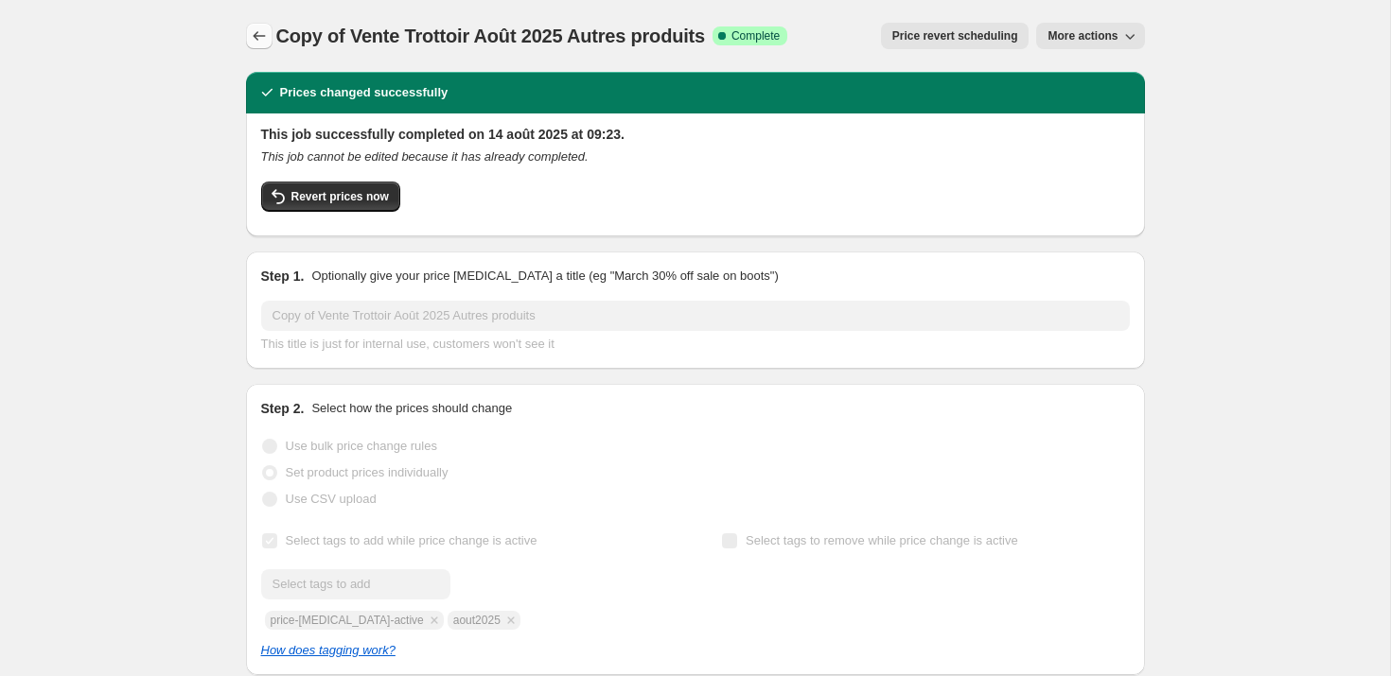
click at [254, 39] on icon "Price change jobs" at bounding box center [259, 35] width 19 height 19
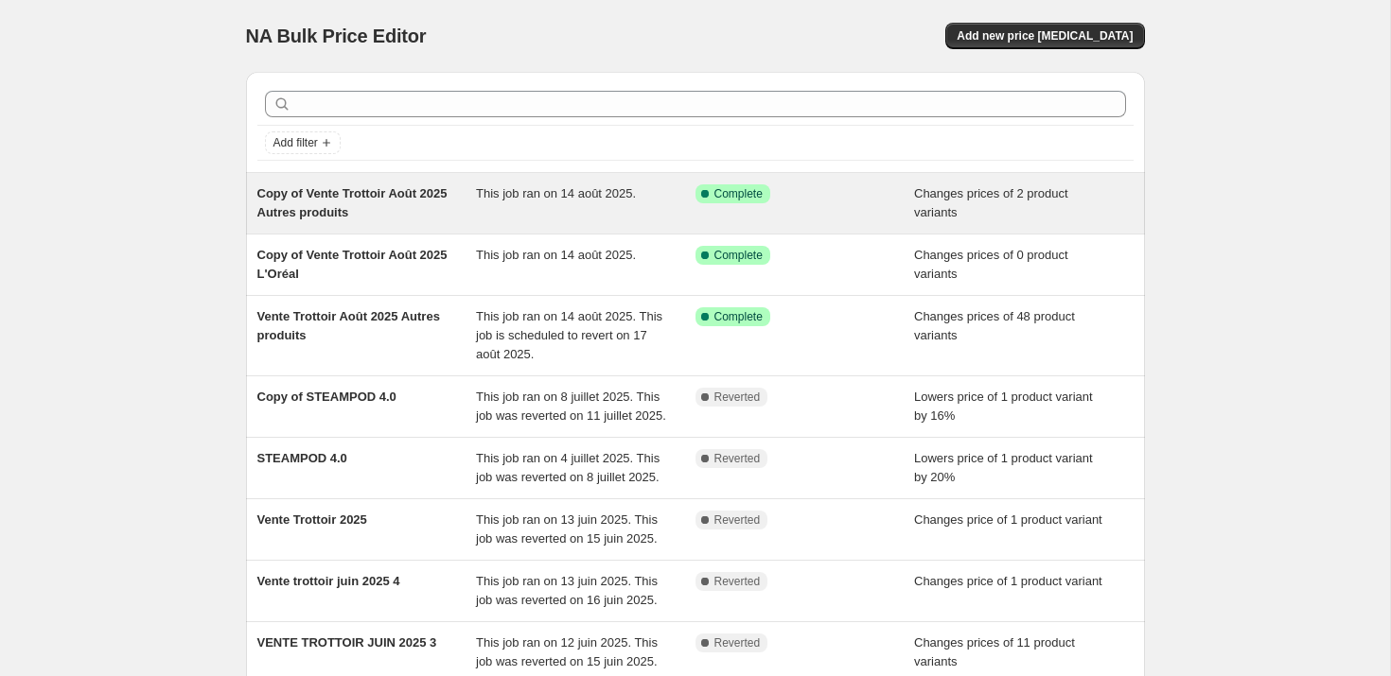
click at [363, 214] on span "Copy of Vente Trottoir Août 2025 Autres produits" at bounding box center [352, 202] width 190 height 33
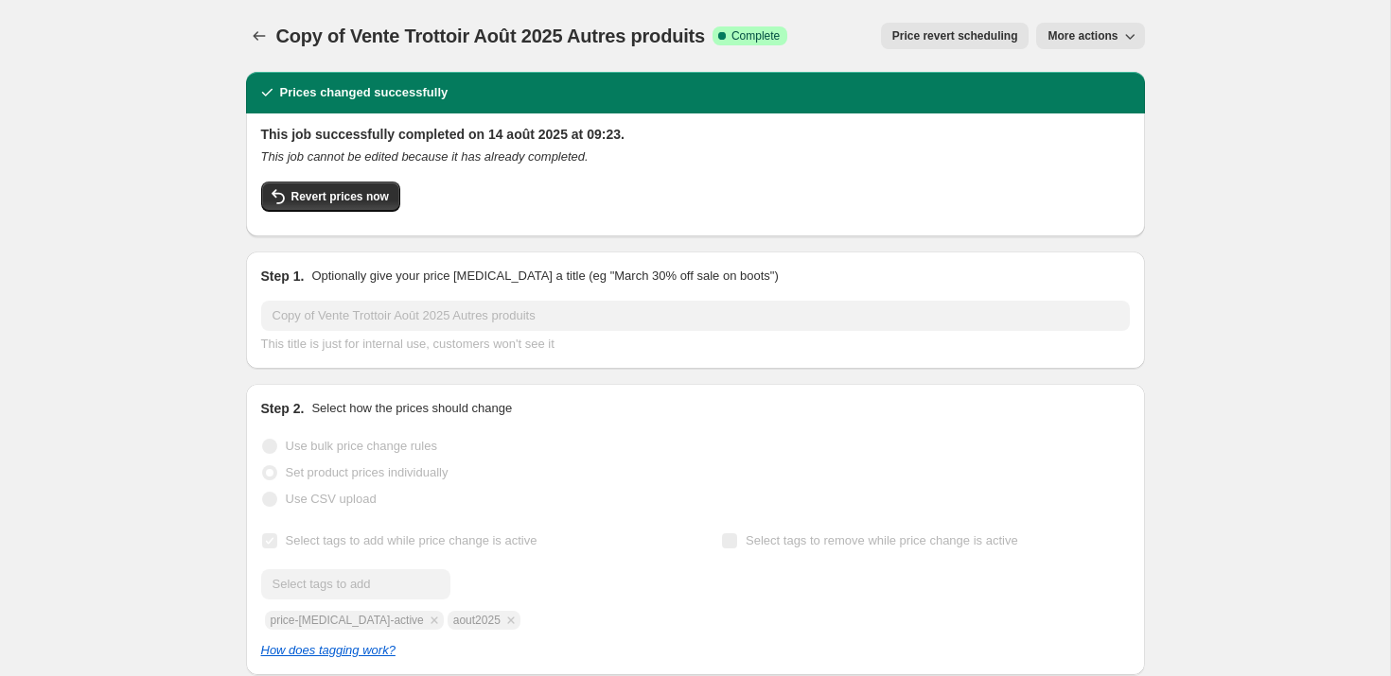
click at [1088, 37] on span "More actions" at bounding box center [1082, 35] width 70 height 15
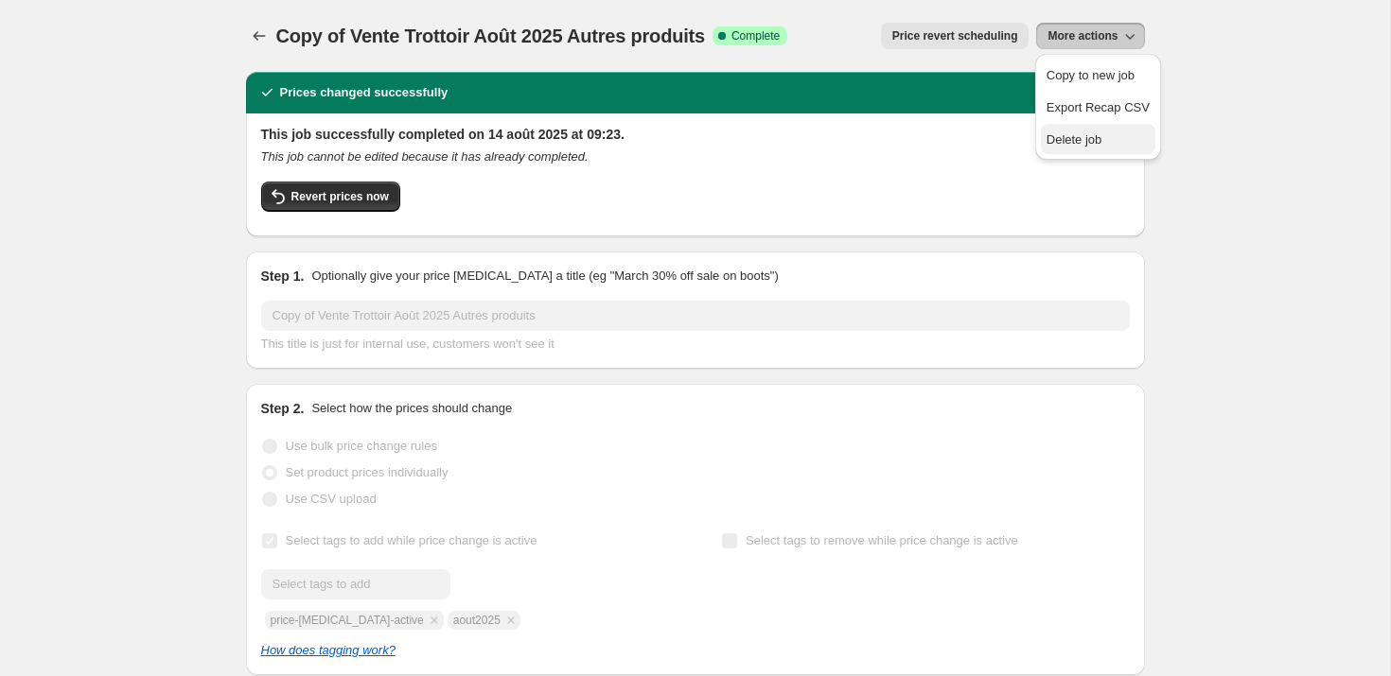
click at [1089, 127] on button "Delete job" at bounding box center [1098, 139] width 114 height 30
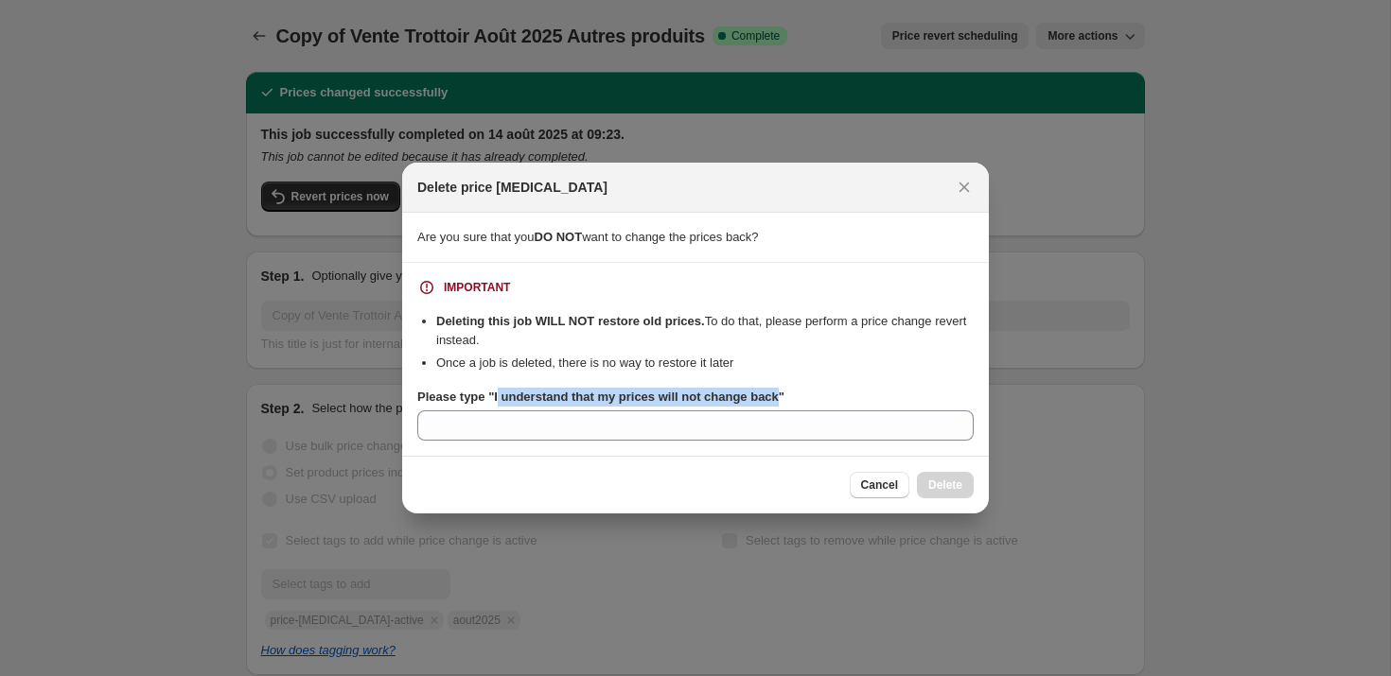
drag, startPoint x: 500, startPoint y: 396, endPoint x: 791, endPoint y: 400, distance: 290.4
click at [784, 400] on b "Please type "I understand that my prices will not change back"" at bounding box center [600, 397] width 367 height 14
click at [784, 399] on b "Please type "I understand that my prices will not change back"" at bounding box center [600, 397] width 367 height 14
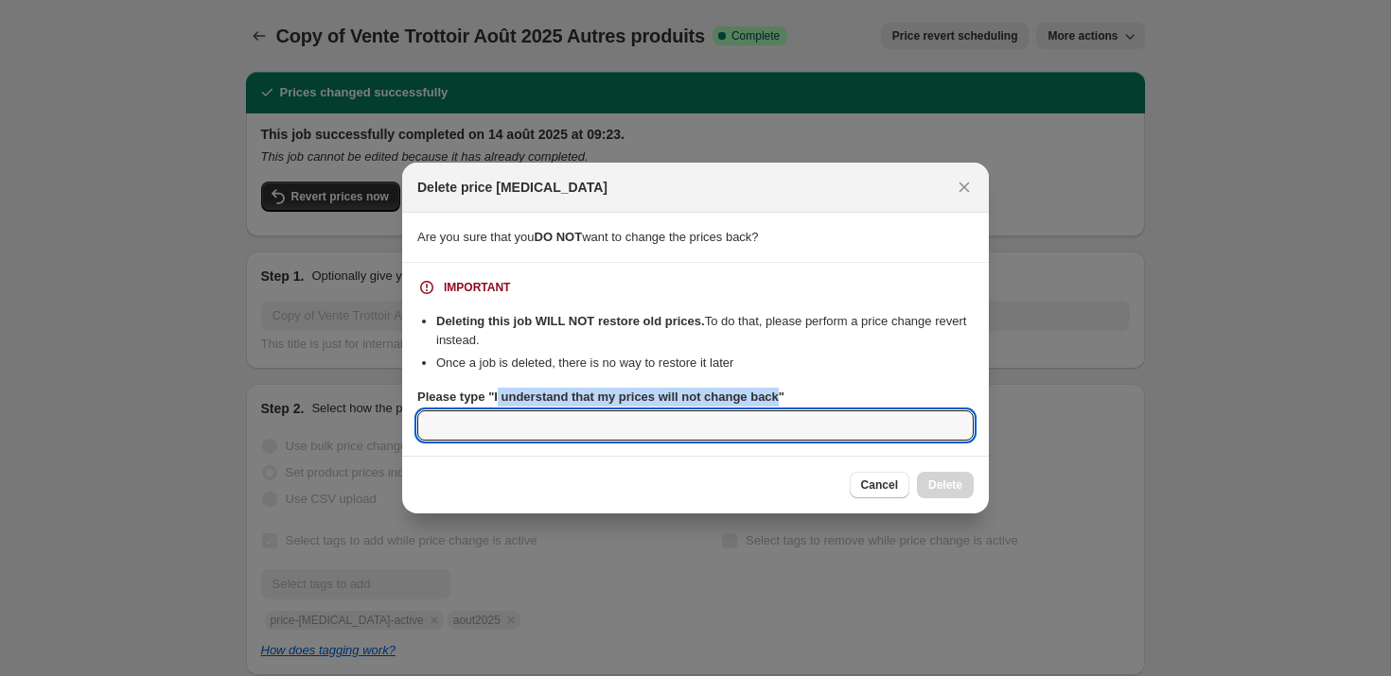
click at [797, 411] on input "Please type "I understand that my prices will not change back"" at bounding box center [695, 426] width 556 height 30
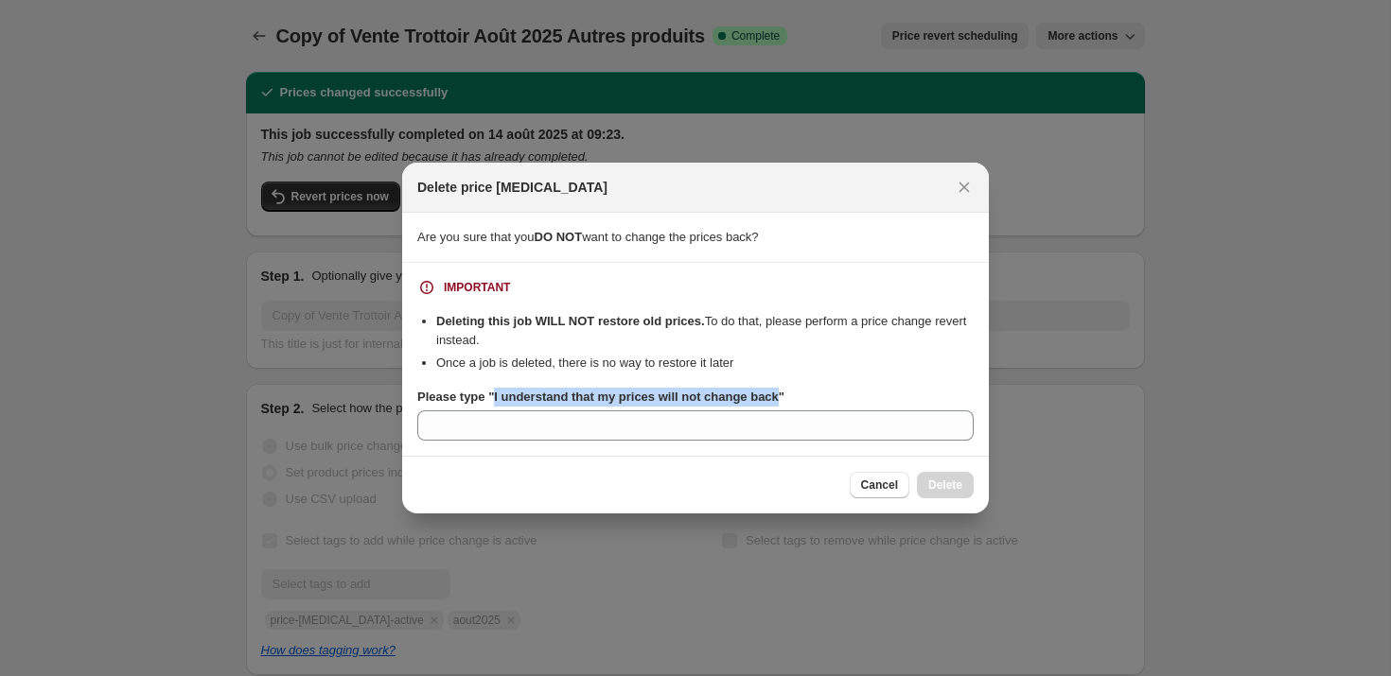
drag, startPoint x: 794, startPoint y: 398, endPoint x: 497, endPoint y: 398, distance: 297.0
click at [497, 398] on b "Please type "I understand that my prices will not change back"" at bounding box center [600, 397] width 367 height 14
copy b "I understand that my prices will not change back"
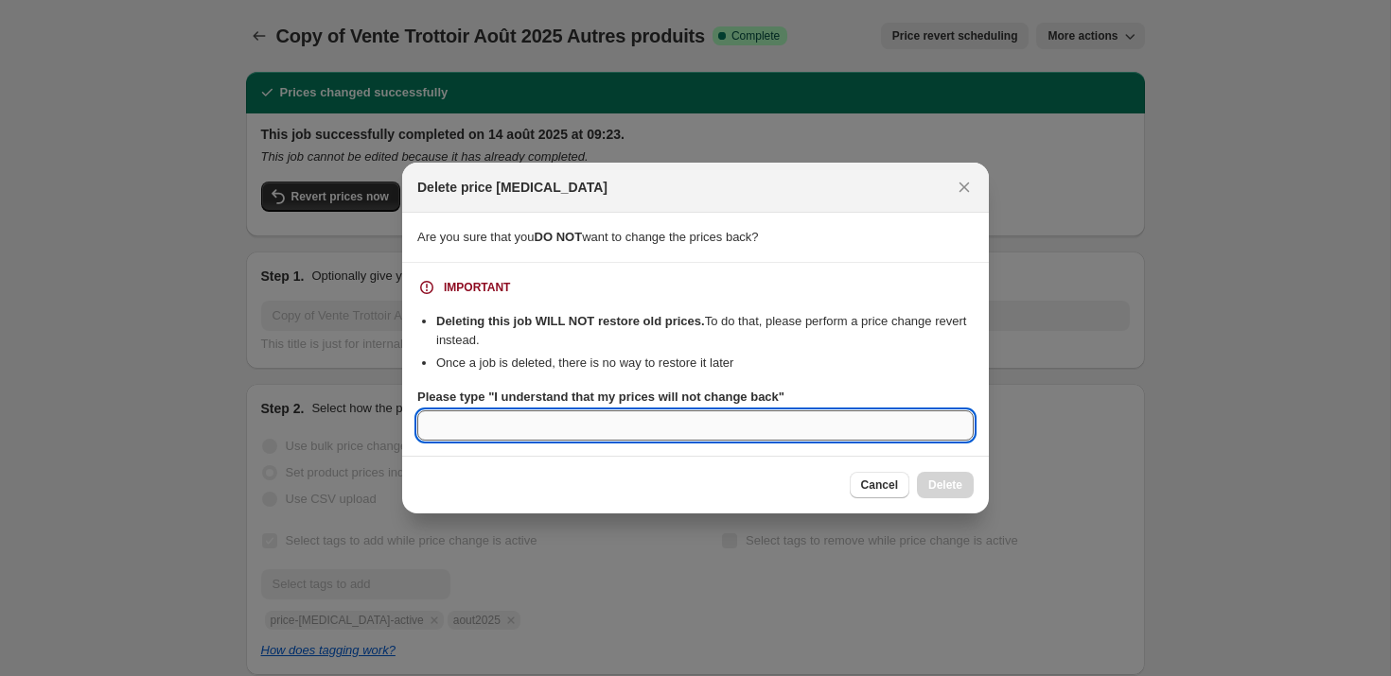
click at [810, 439] on input "Please type "I understand that my prices will not change back"" at bounding box center [695, 426] width 556 height 30
paste input "I understand that my prices will not change back"
type input "I understand that my prices will not change back"
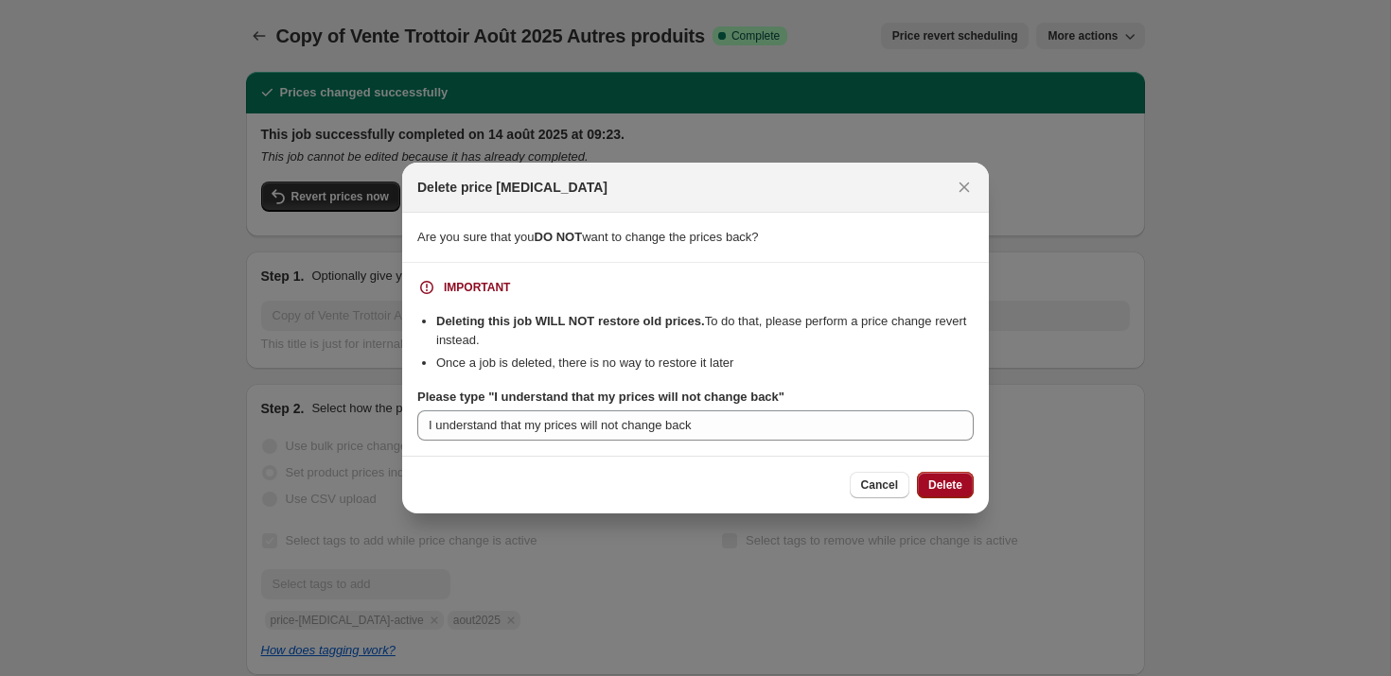
click at [954, 494] on button "Delete" at bounding box center [945, 485] width 57 height 26
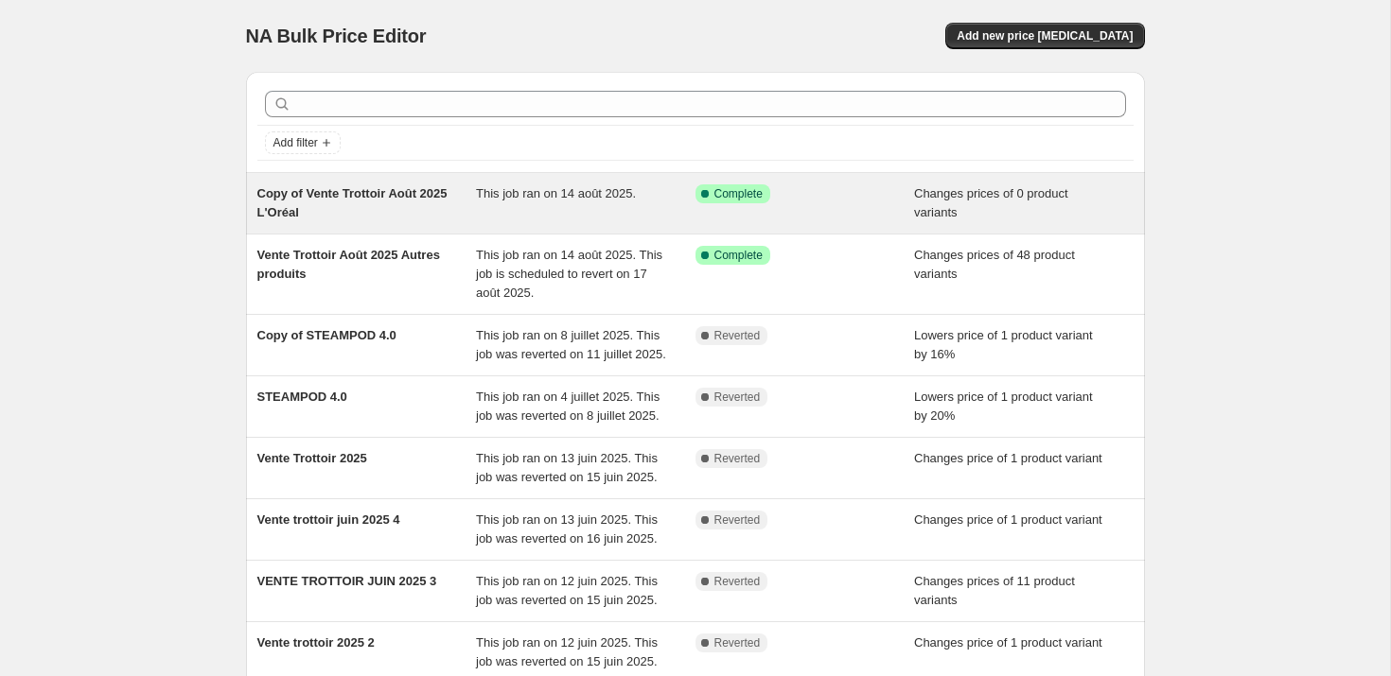
click at [324, 195] on span "Copy of Vente Trottoir Août 2025 L'Oréal" at bounding box center [352, 202] width 190 height 33
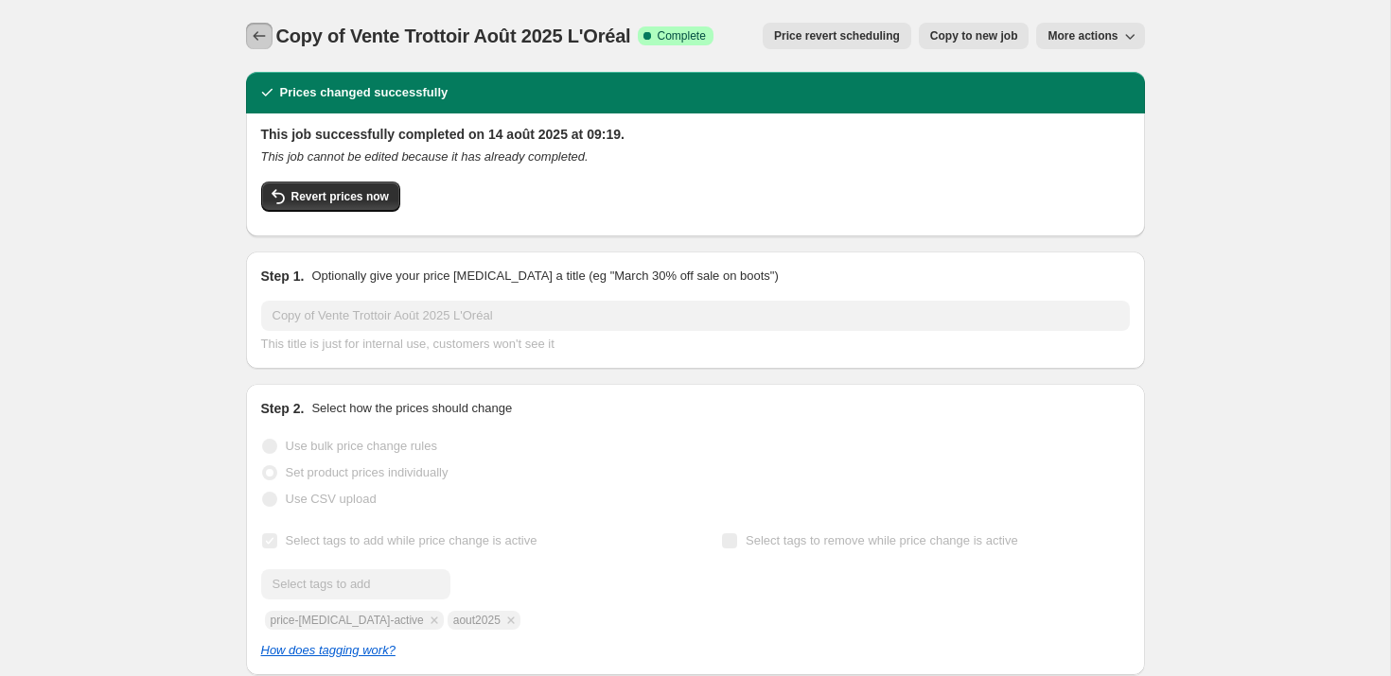
click at [254, 32] on icon "Price change jobs" at bounding box center [259, 35] width 19 height 19
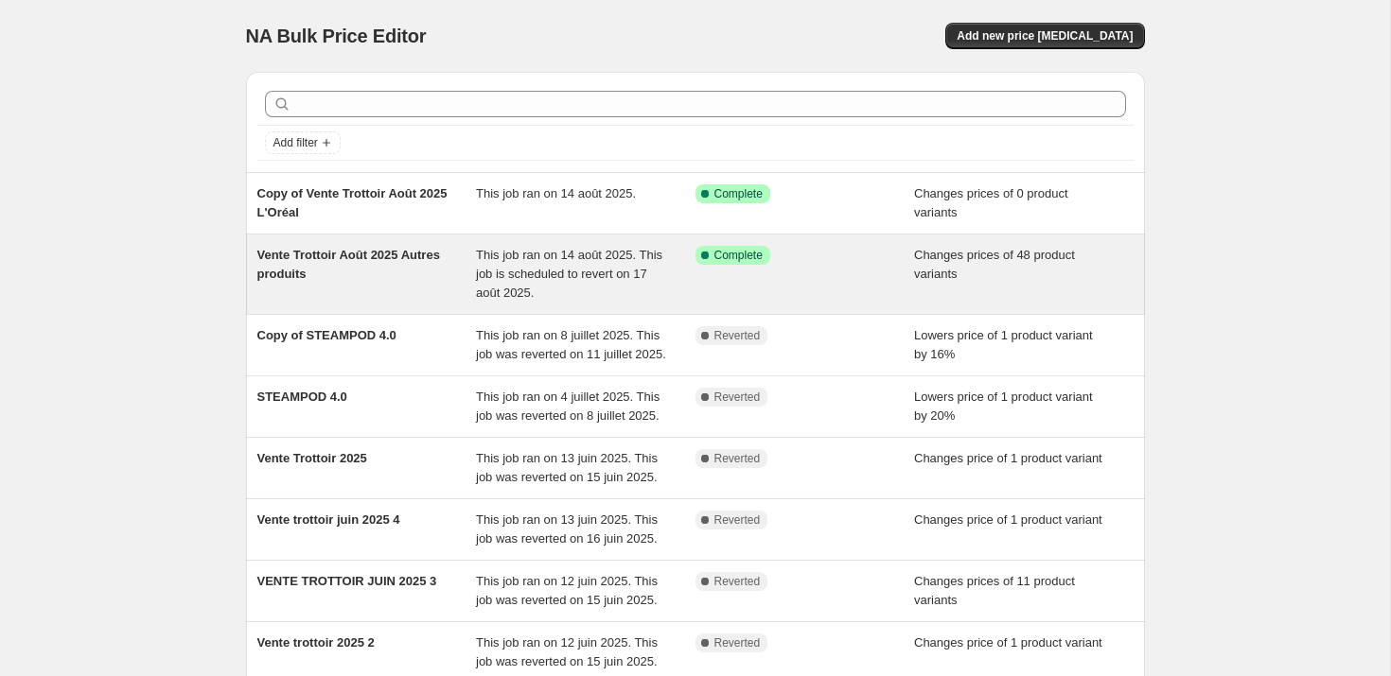
click at [337, 256] on span "Vente Trottoir Août 2025 Autres produits" at bounding box center [348, 264] width 183 height 33
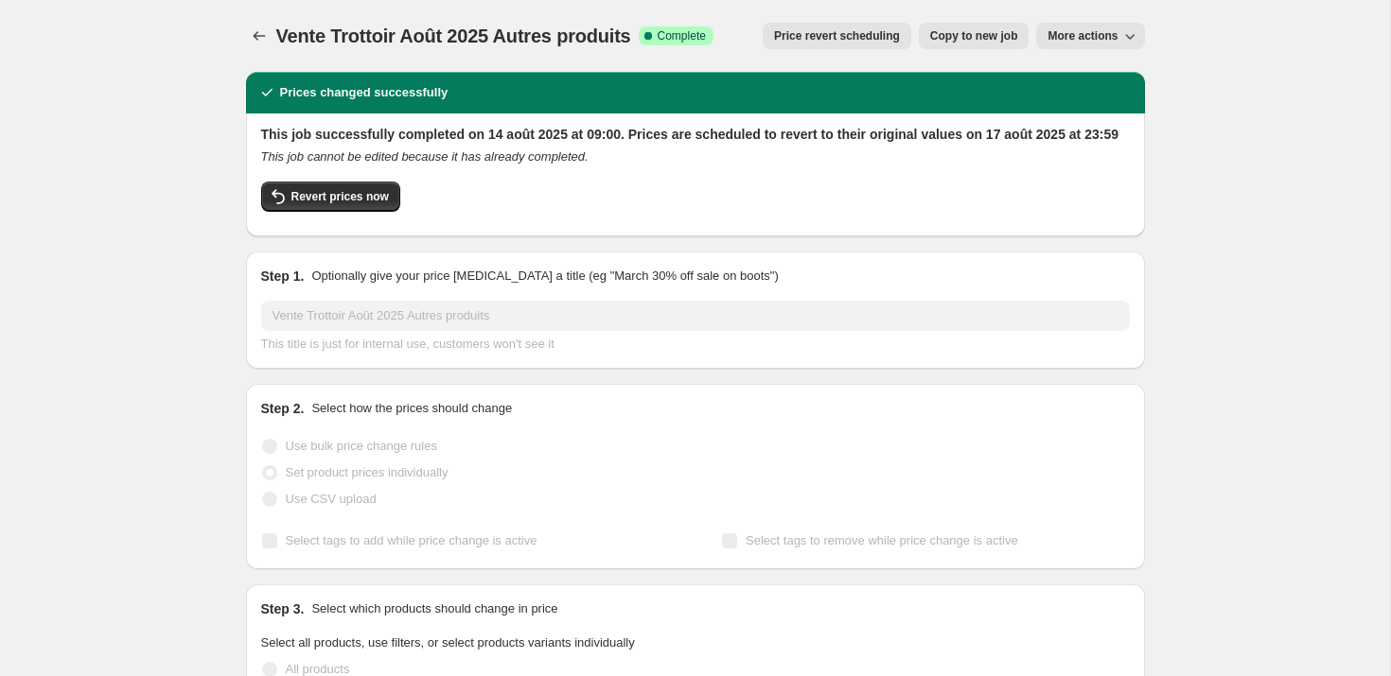
click at [1083, 27] on button "More actions" at bounding box center [1090, 36] width 108 height 26
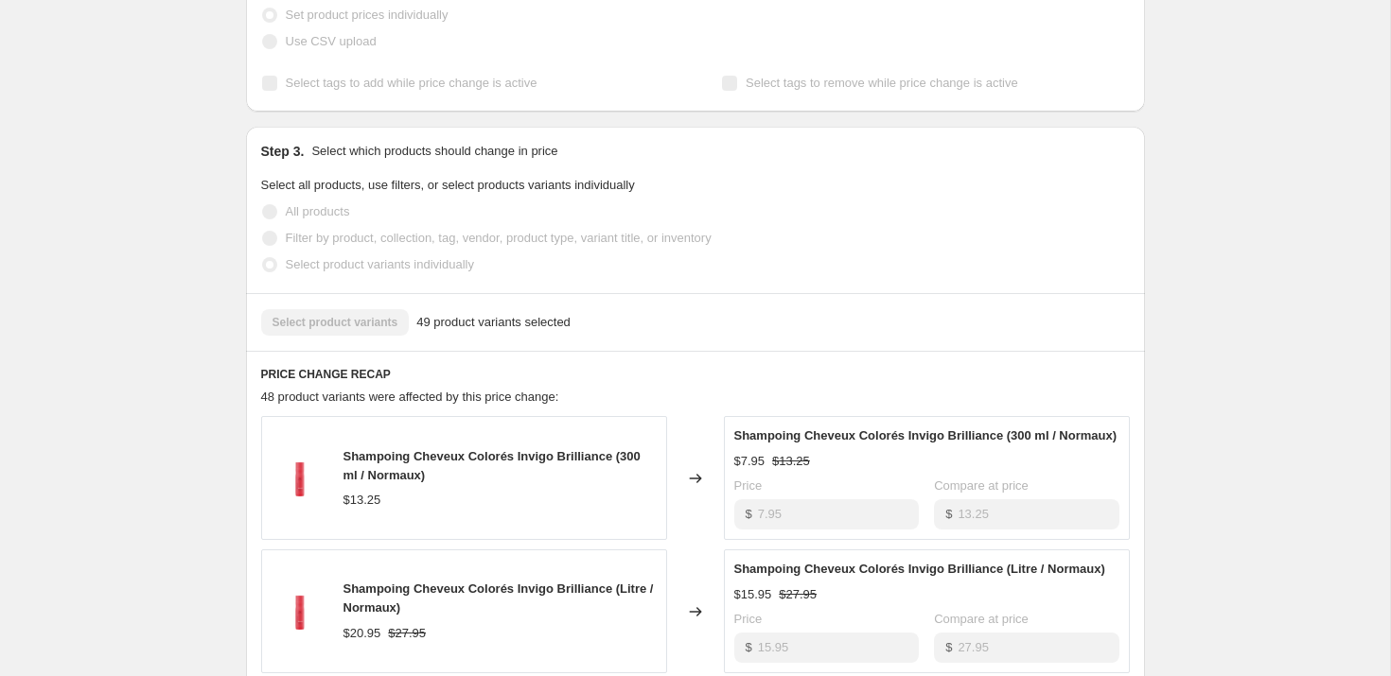
scroll to position [456, 0]
click at [354, 98] on label "Select tags to add while price change is active" at bounding box center [399, 85] width 276 height 26
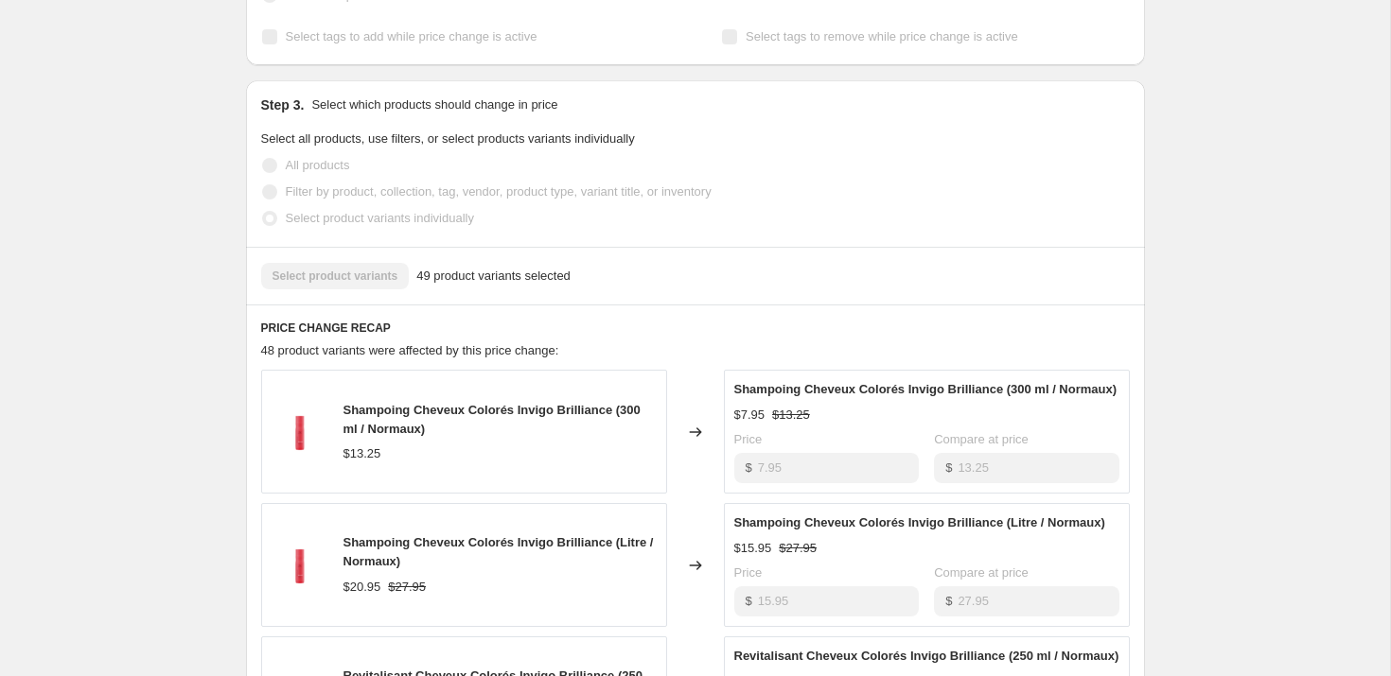
scroll to position [0, 0]
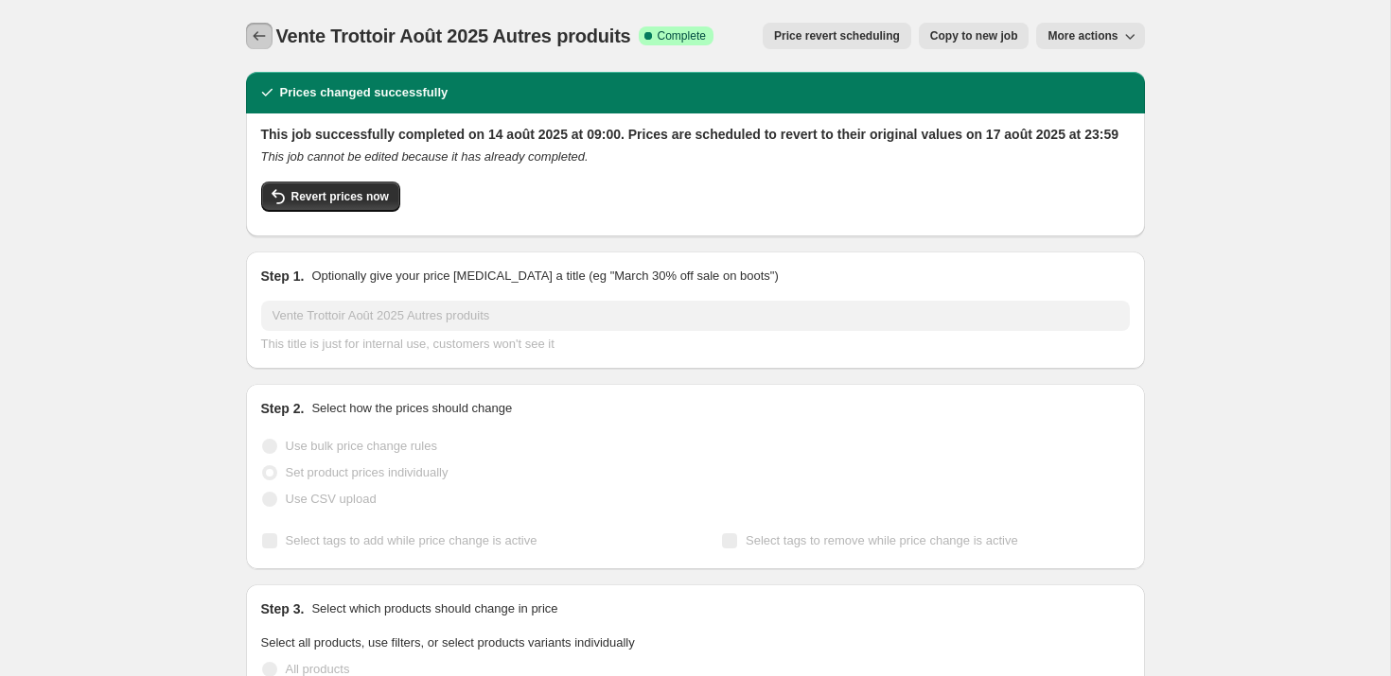
click at [269, 39] on button "Price change jobs" at bounding box center [259, 36] width 26 height 26
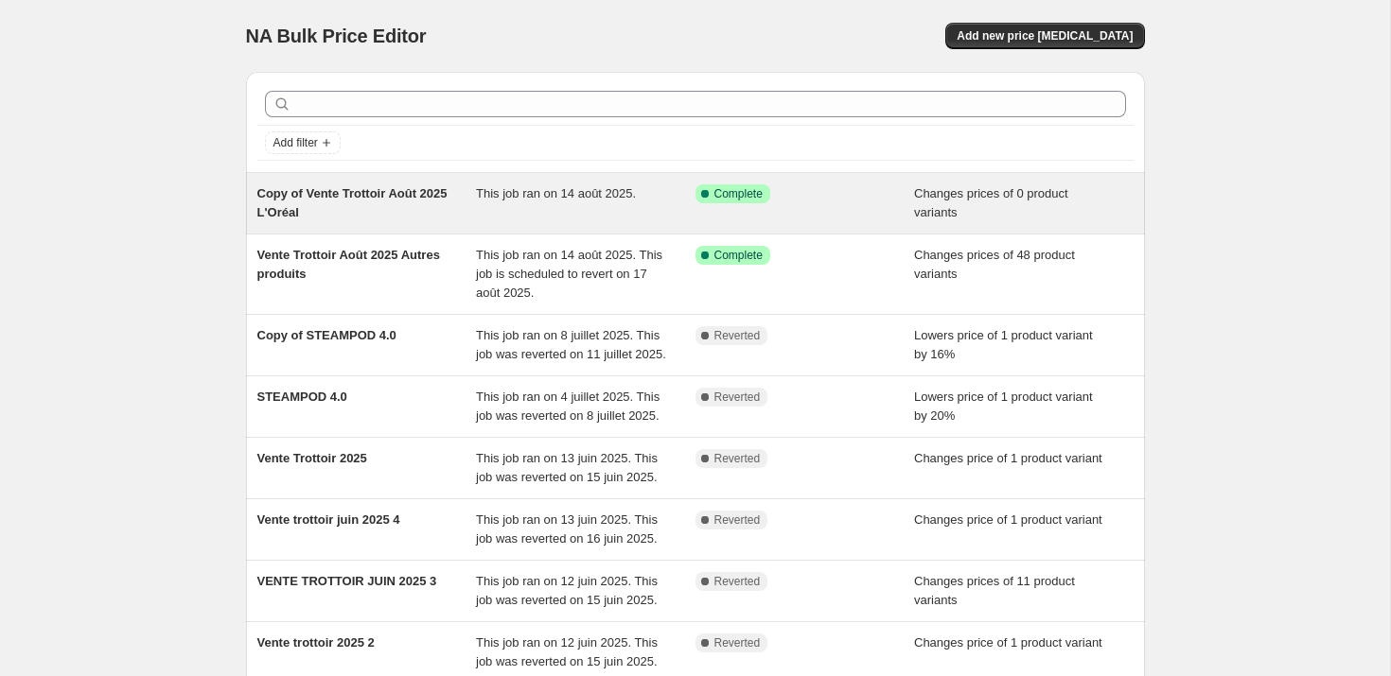
click at [323, 198] on span "Copy of Vente Trottoir Août 2025 L'Oréal" at bounding box center [352, 202] width 190 height 33
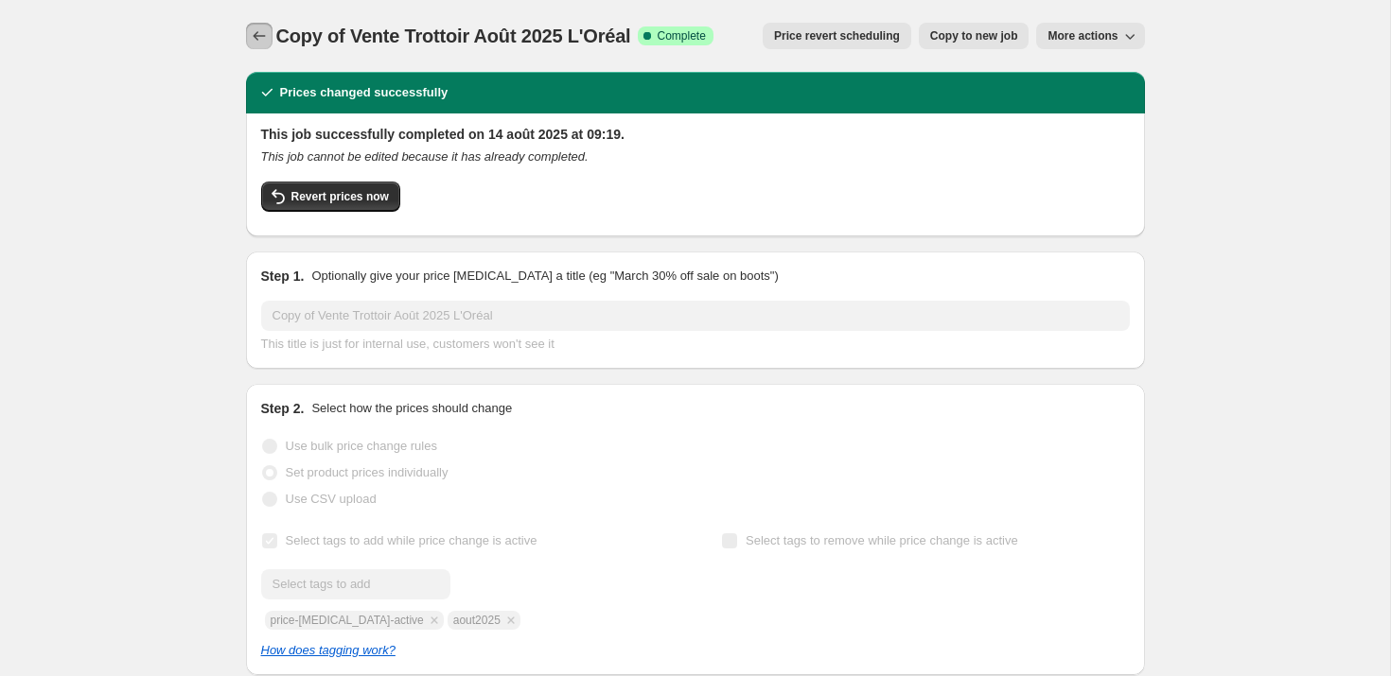
click at [250, 33] on icon "Price change jobs" at bounding box center [259, 35] width 19 height 19
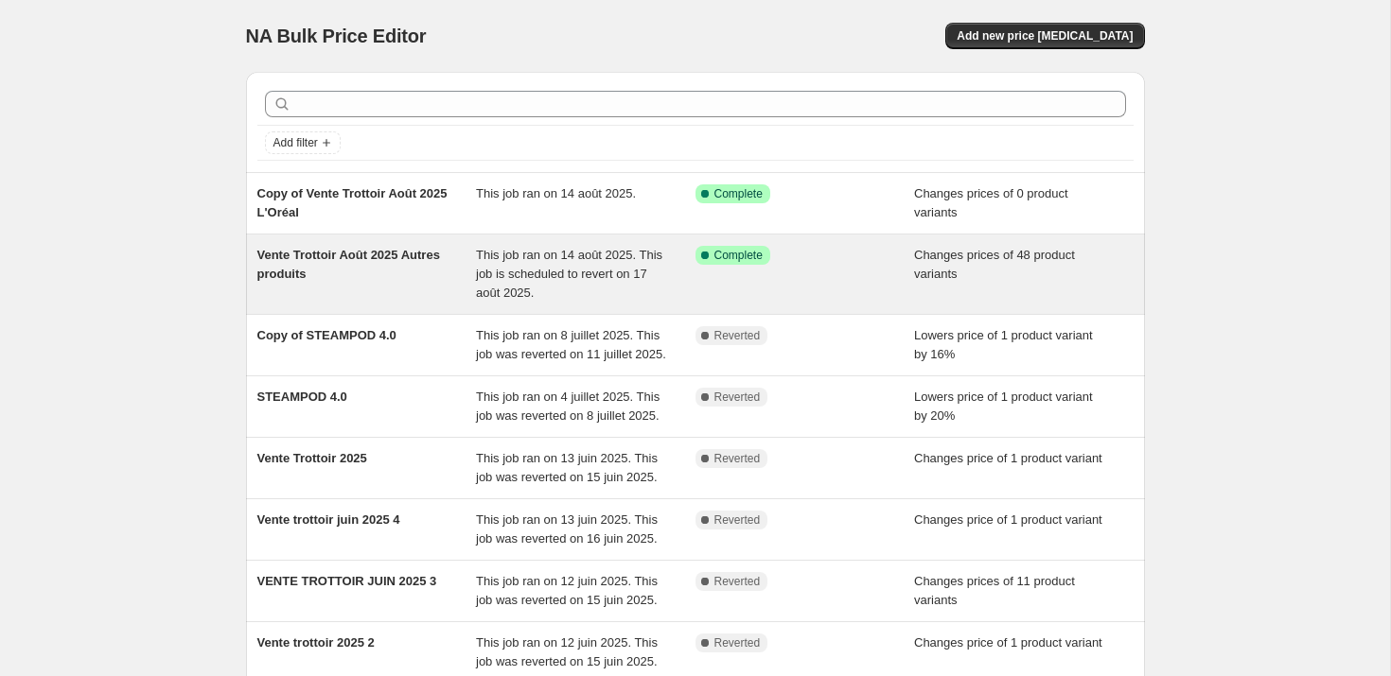
click at [324, 271] on span "Vente Trottoir Août 2025 Autres produits" at bounding box center [348, 264] width 183 height 33
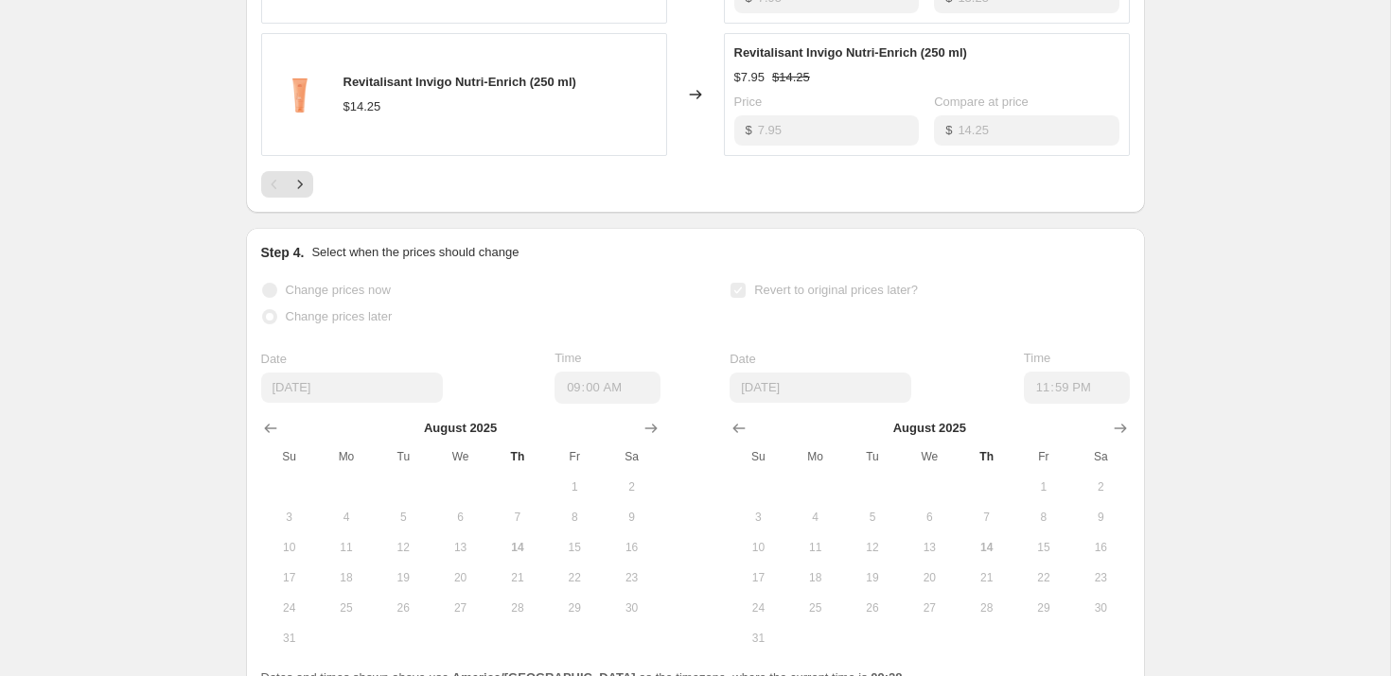
scroll to position [1369, 0]
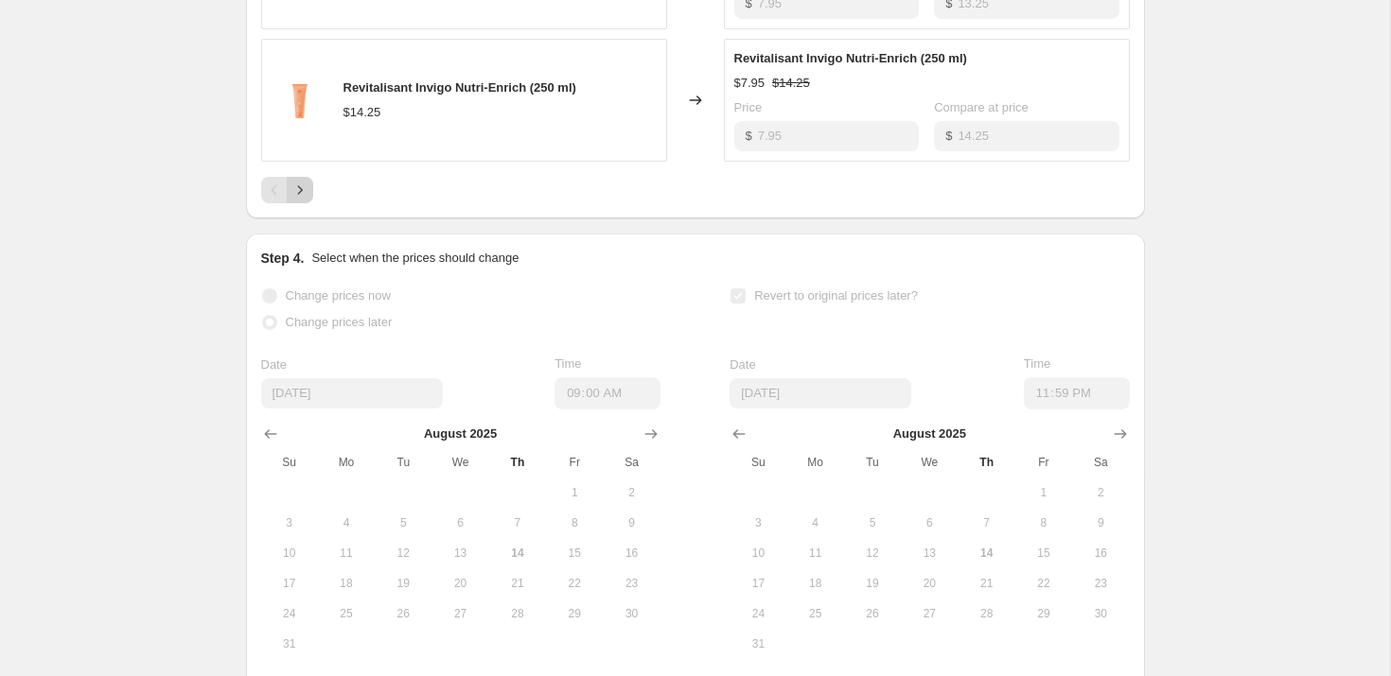
click at [306, 200] on icon "Next" at bounding box center [299, 190] width 19 height 19
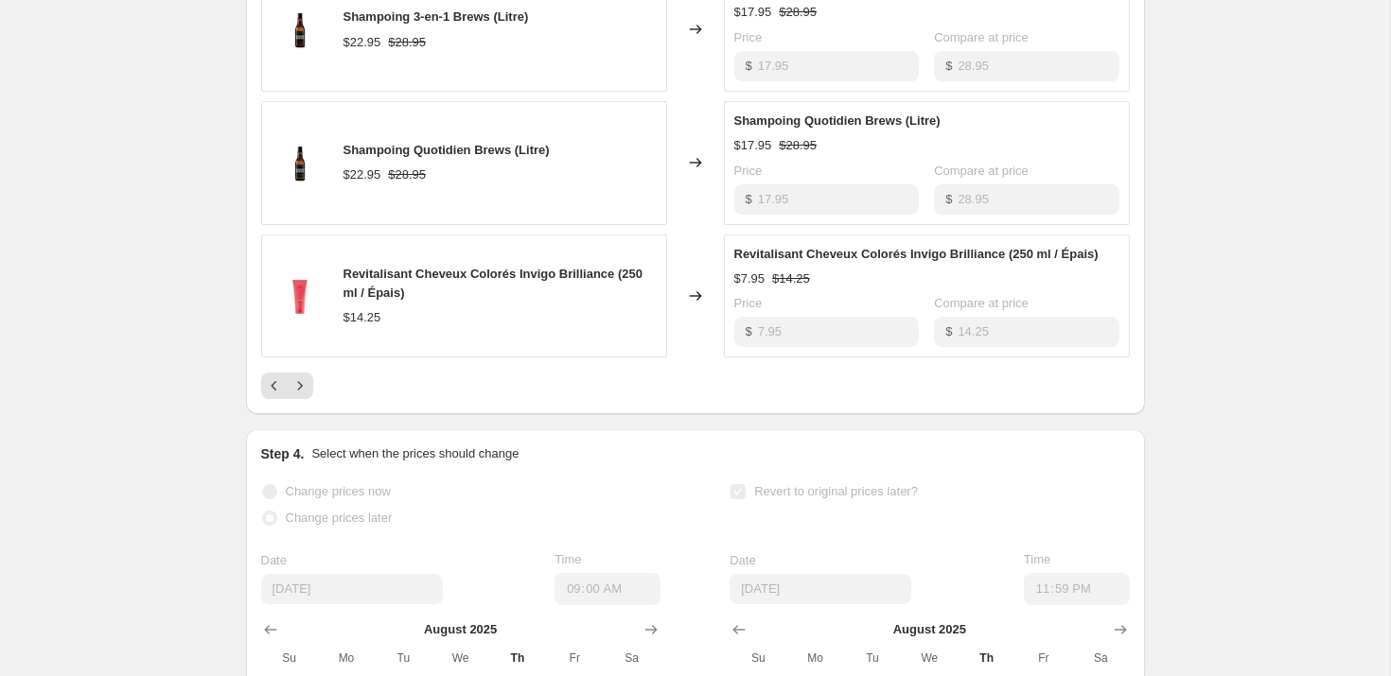
scroll to position [1226, 0]
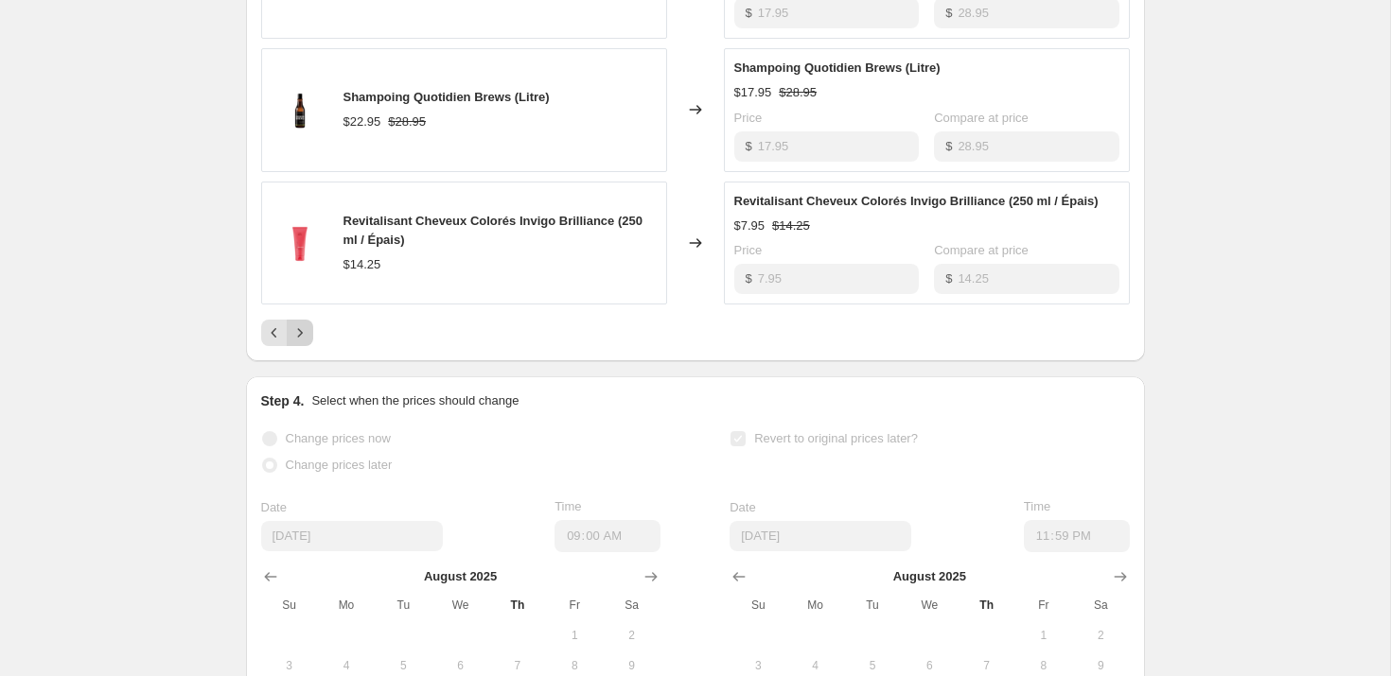
click at [293, 342] on icon "Next" at bounding box center [299, 333] width 19 height 19
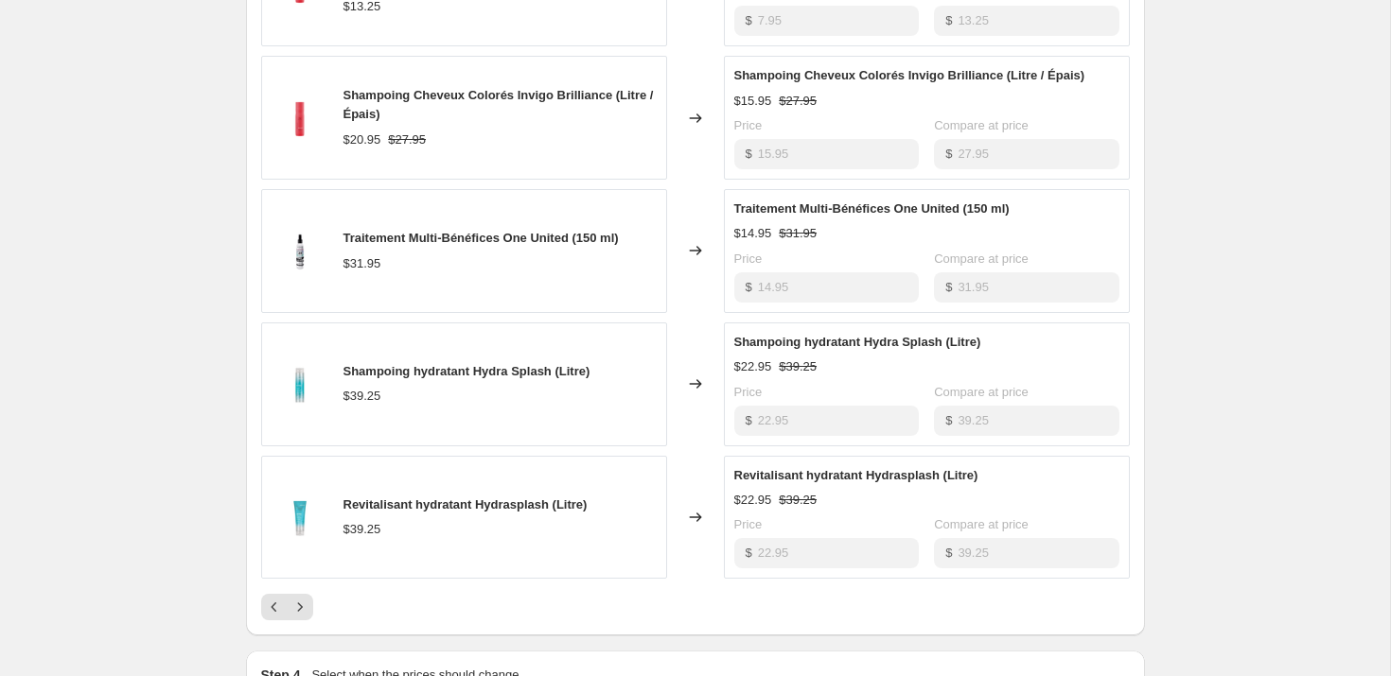
scroll to position [1181, 0]
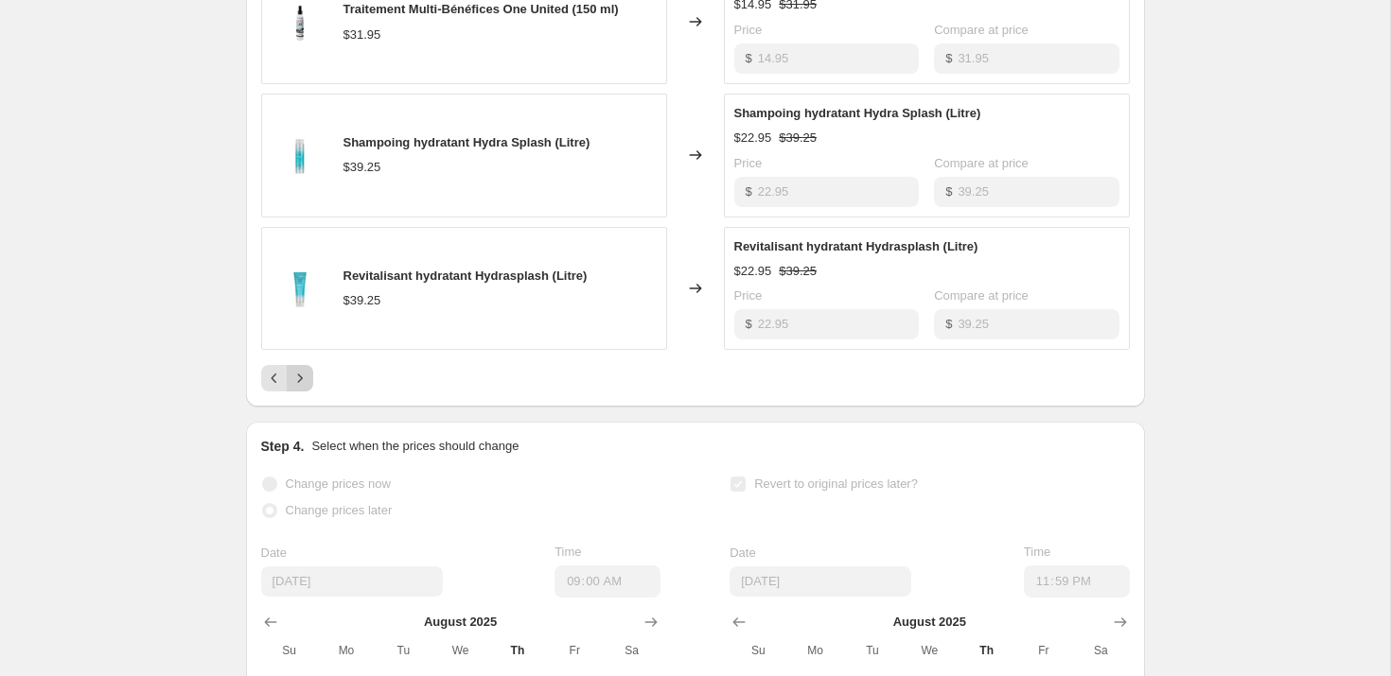
click at [306, 388] on icon "Next" at bounding box center [299, 378] width 19 height 19
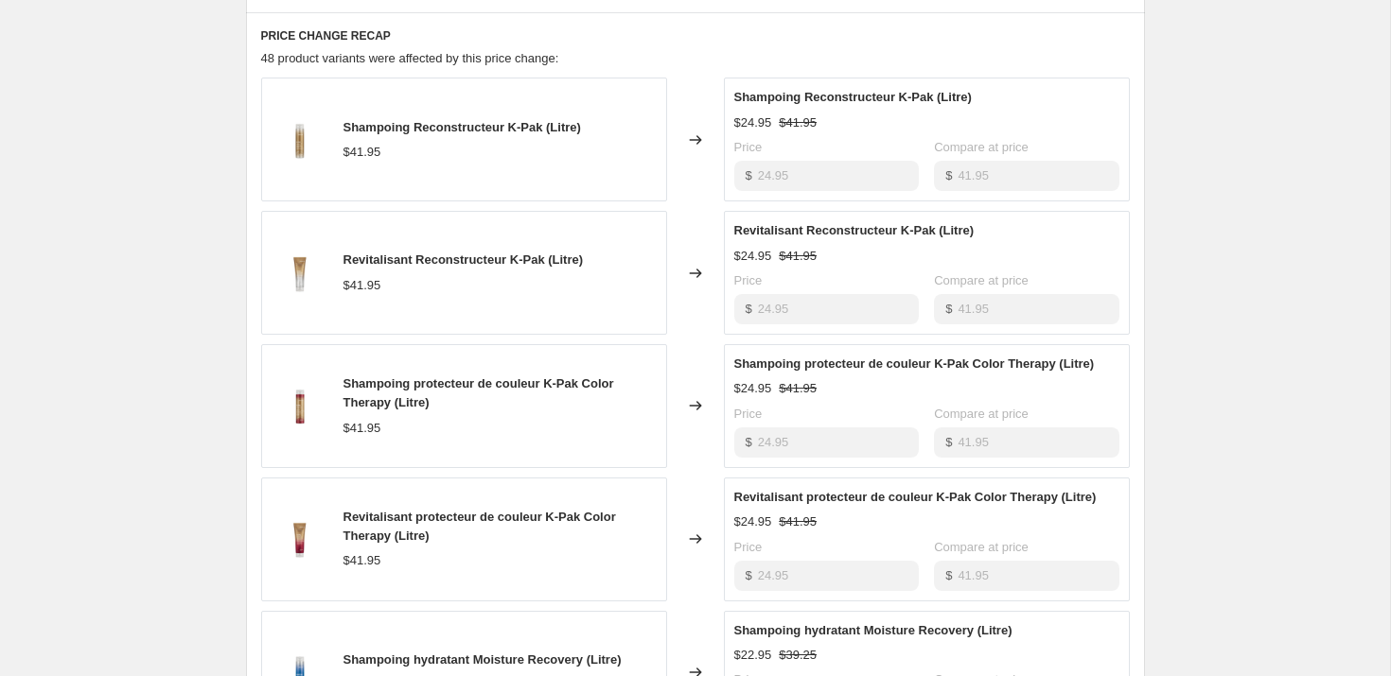
scroll to position [1153, 0]
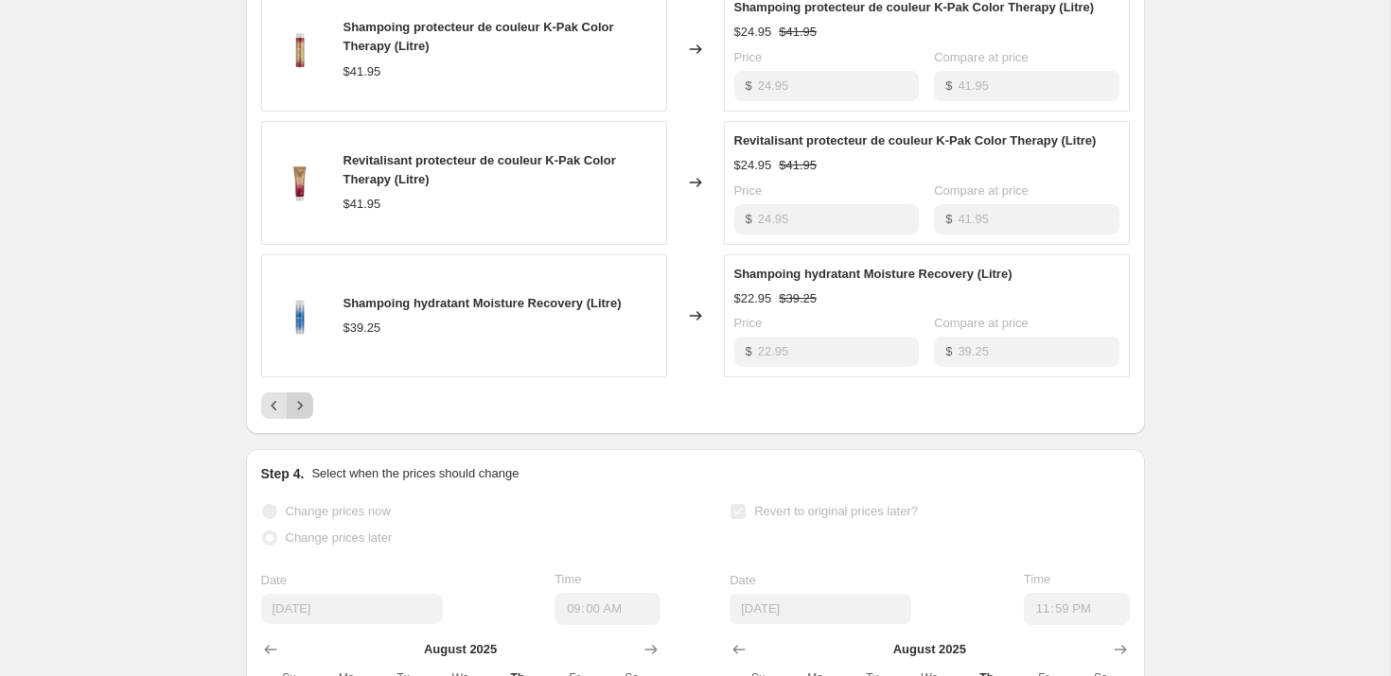
click at [302, 415] on icon "Next" at bounding box center [299, 405] width 19 height 19
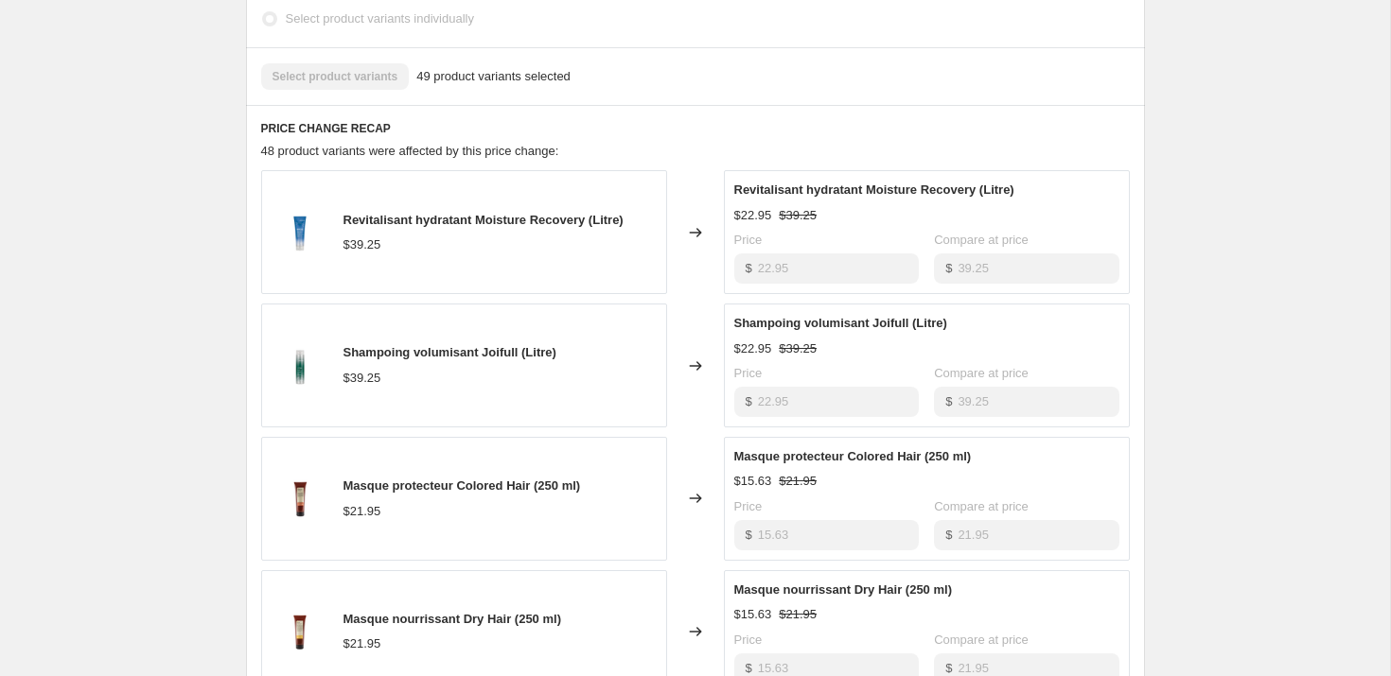
scroll to position [0, 0]
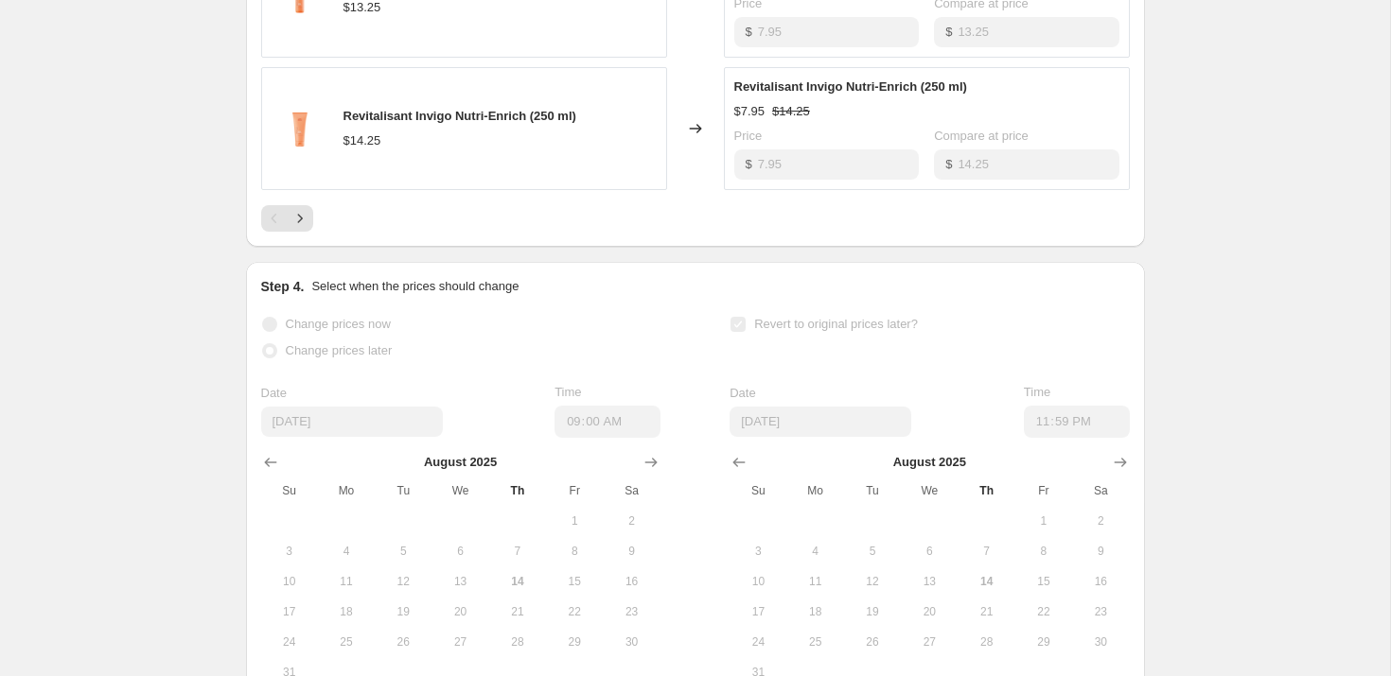
scroll to position [1331, 0]
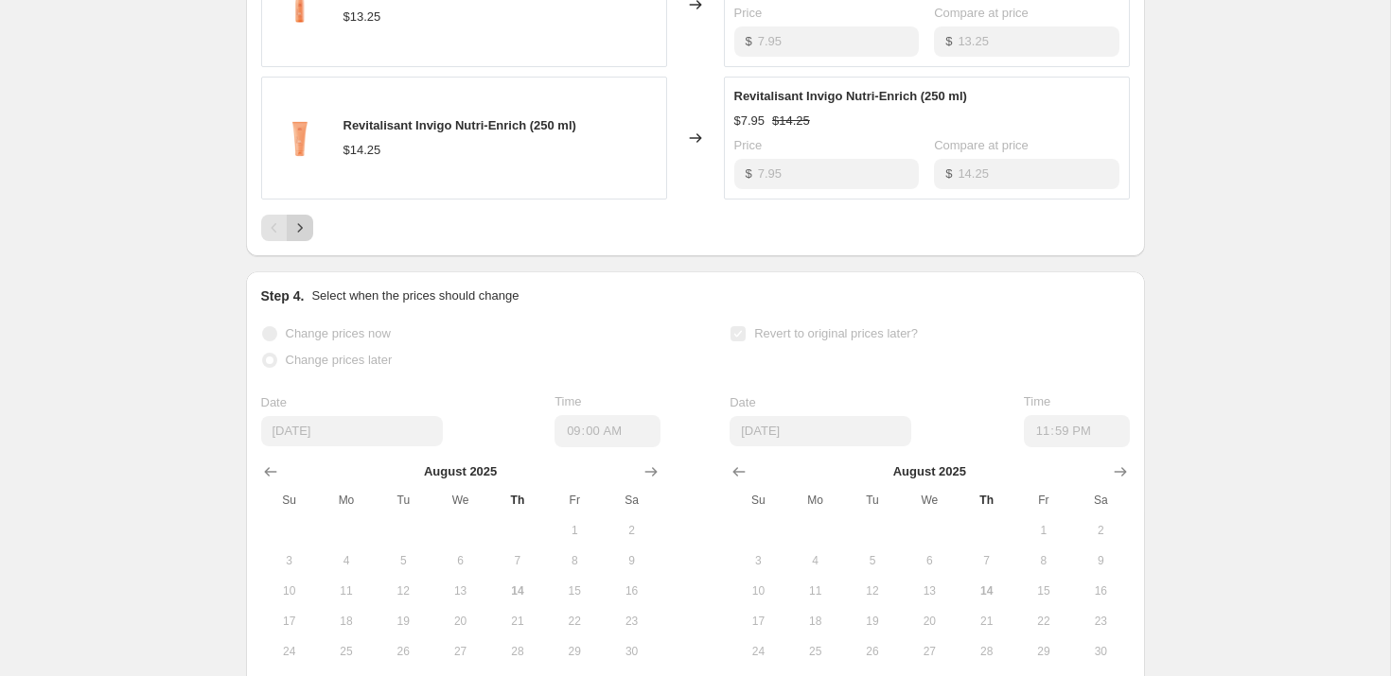
click at [292, 237] on icon "Next" at bounding box center [299, 228] width 19 height 19
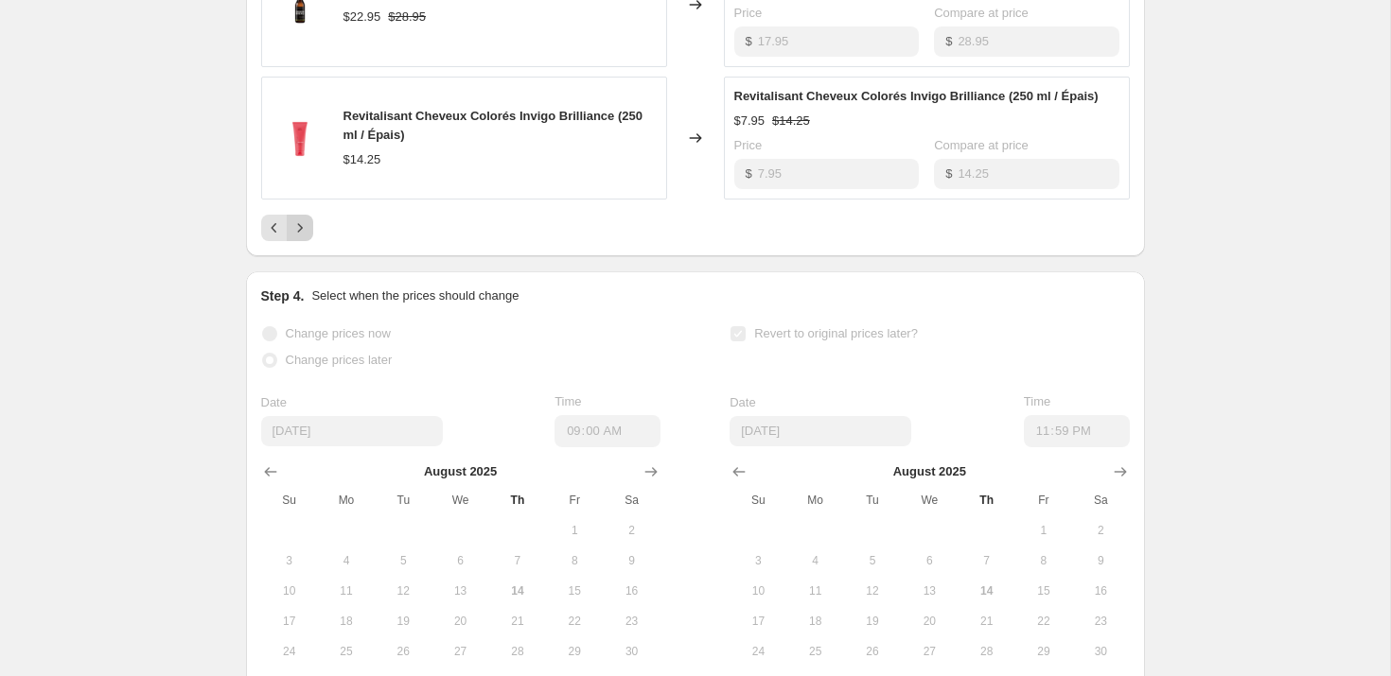
click at [293, 237] on icon "Next" at bounding box center [299, 228] width 19 height 19
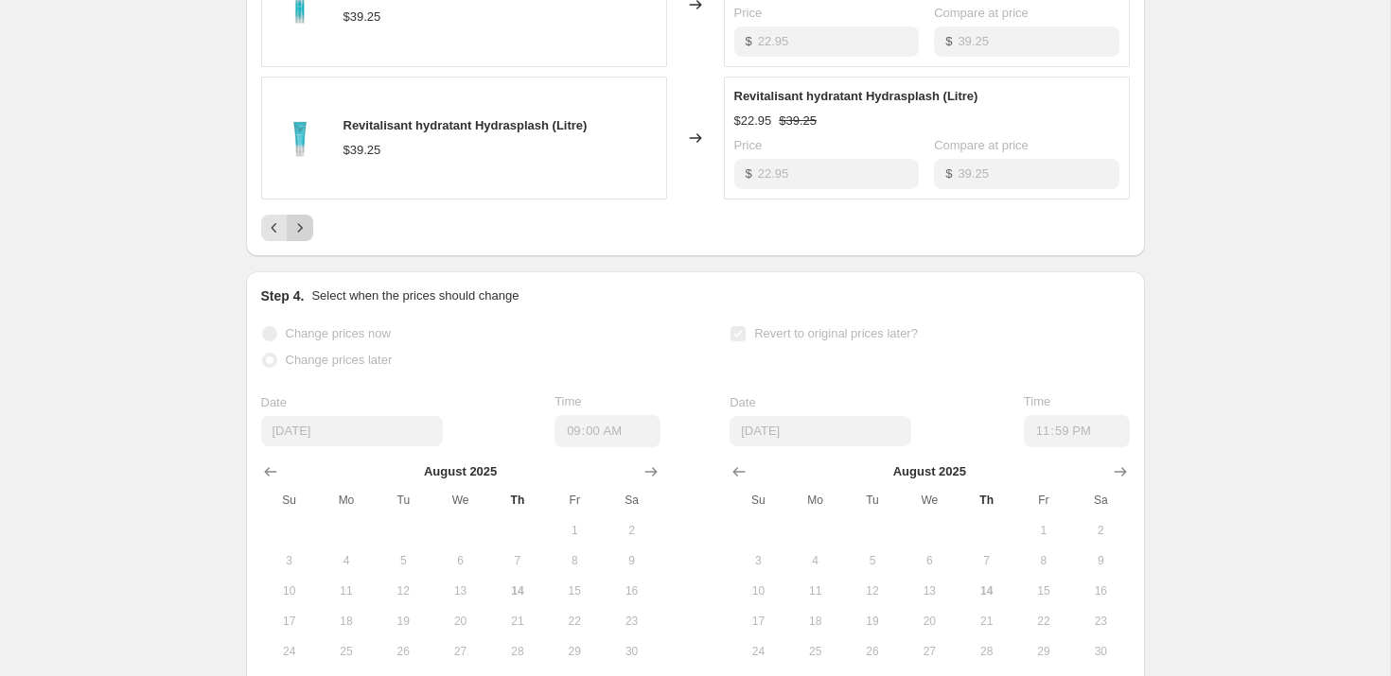
click at [302, 241] on div "Pagination" at bounding box center [300, 228] width 26 height 26
click at [304, 237] on icon "Next" at bounding box center [299, 228] width 19 height 19
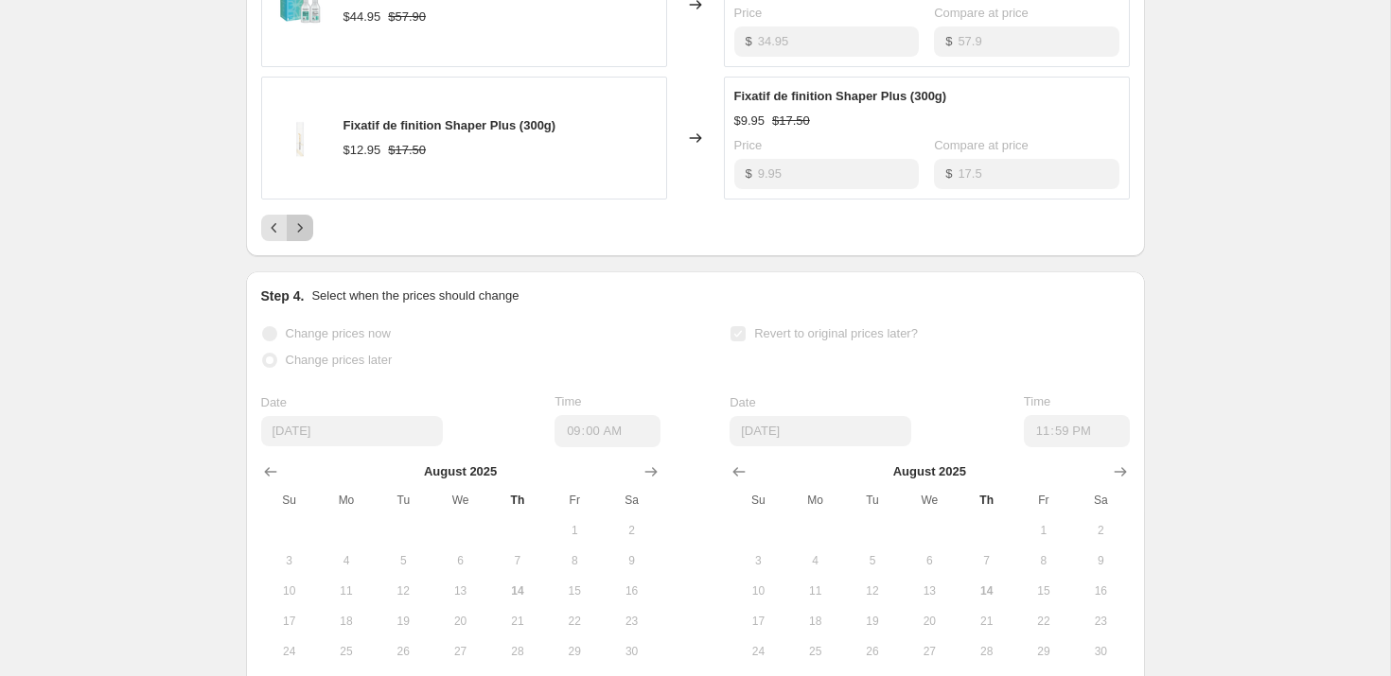
click at [304, 237] on icon "Next" at bounding box center [299, 228] width 19 height 19
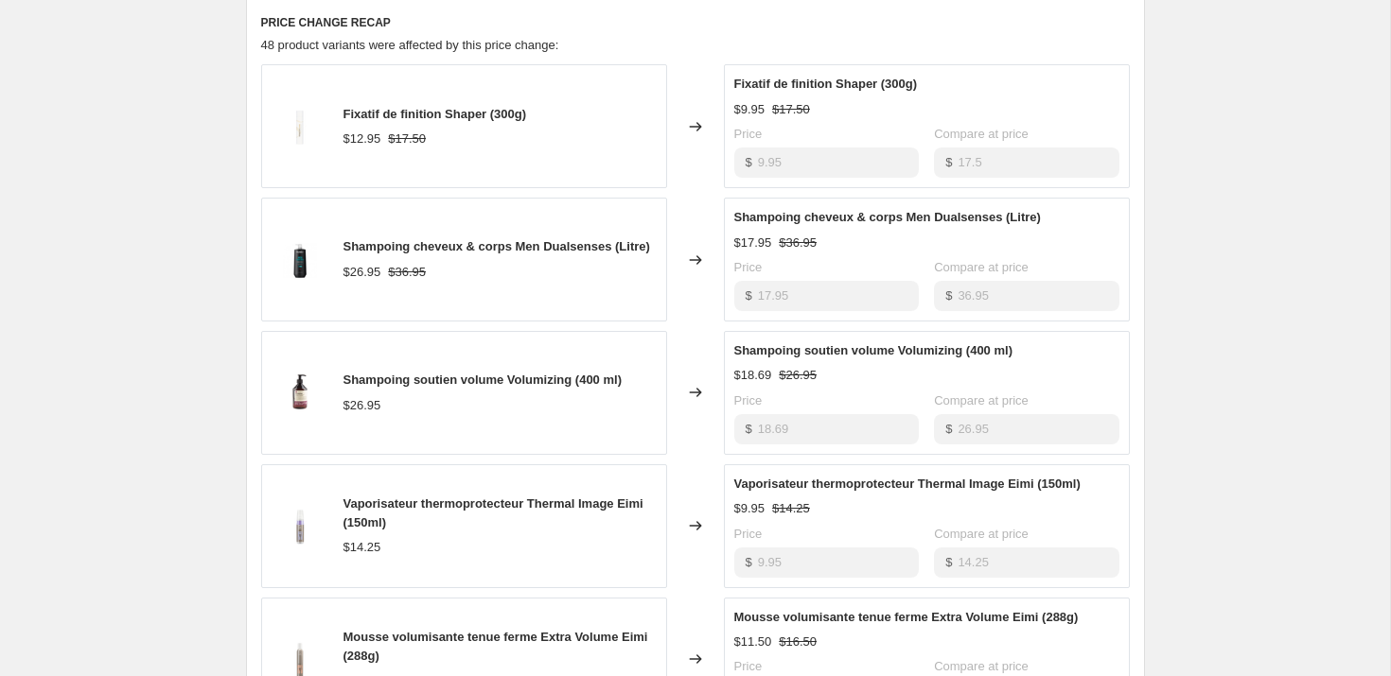
scroll to position [818, 0]
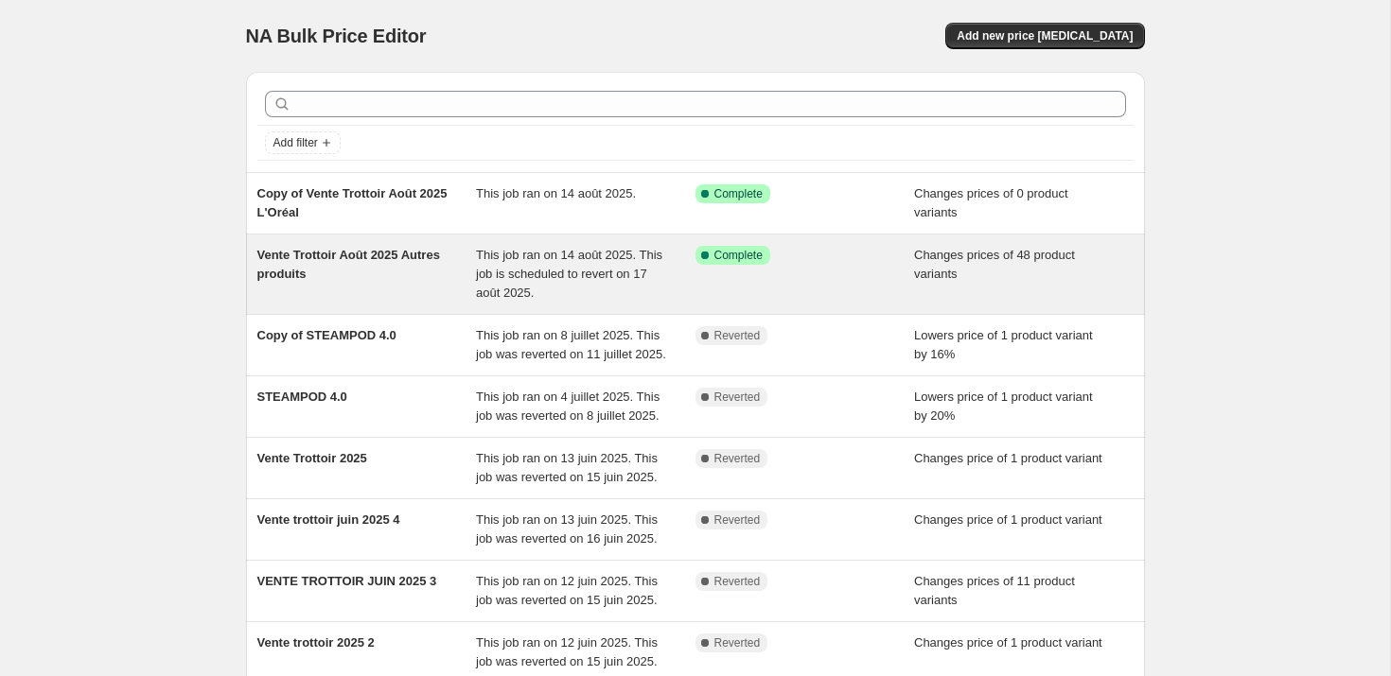
click at [306, 276] on span "Vente Trottoir Août 2025 Autres produits" at bounding box center [348, 264] width 183 height 33
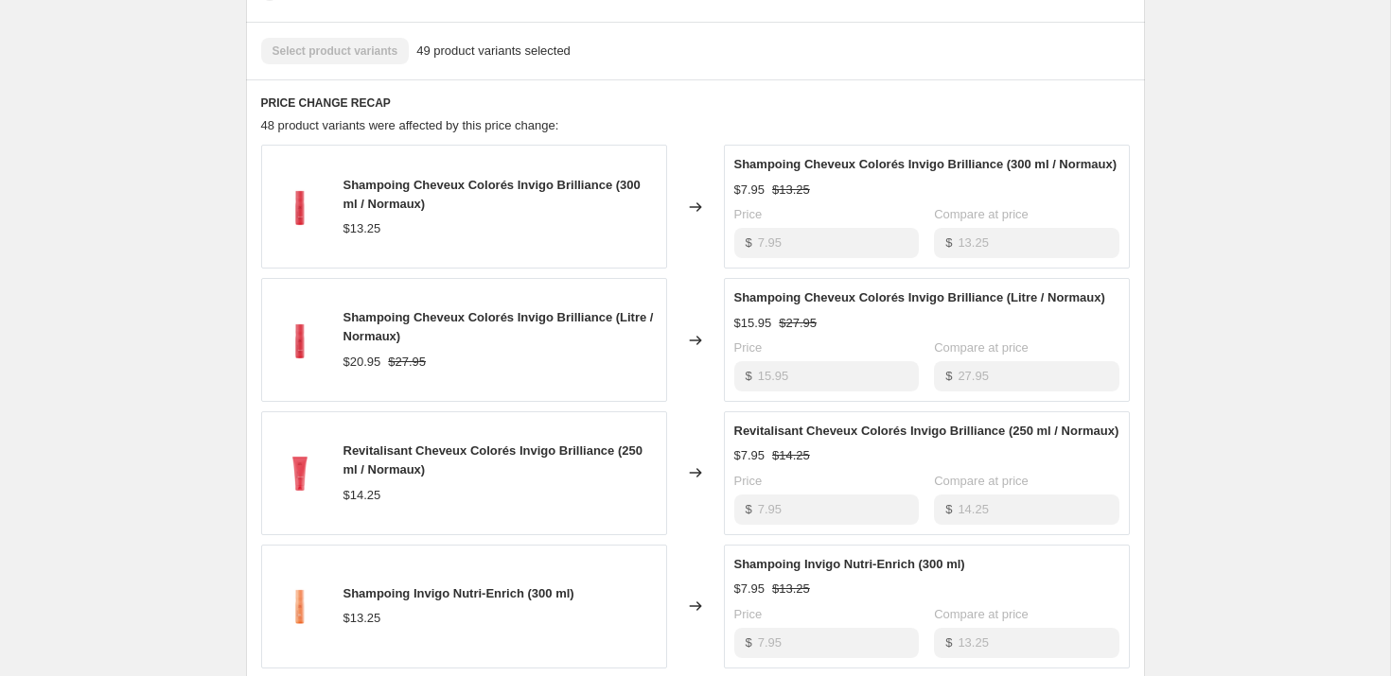
scroll to position [658, 0]
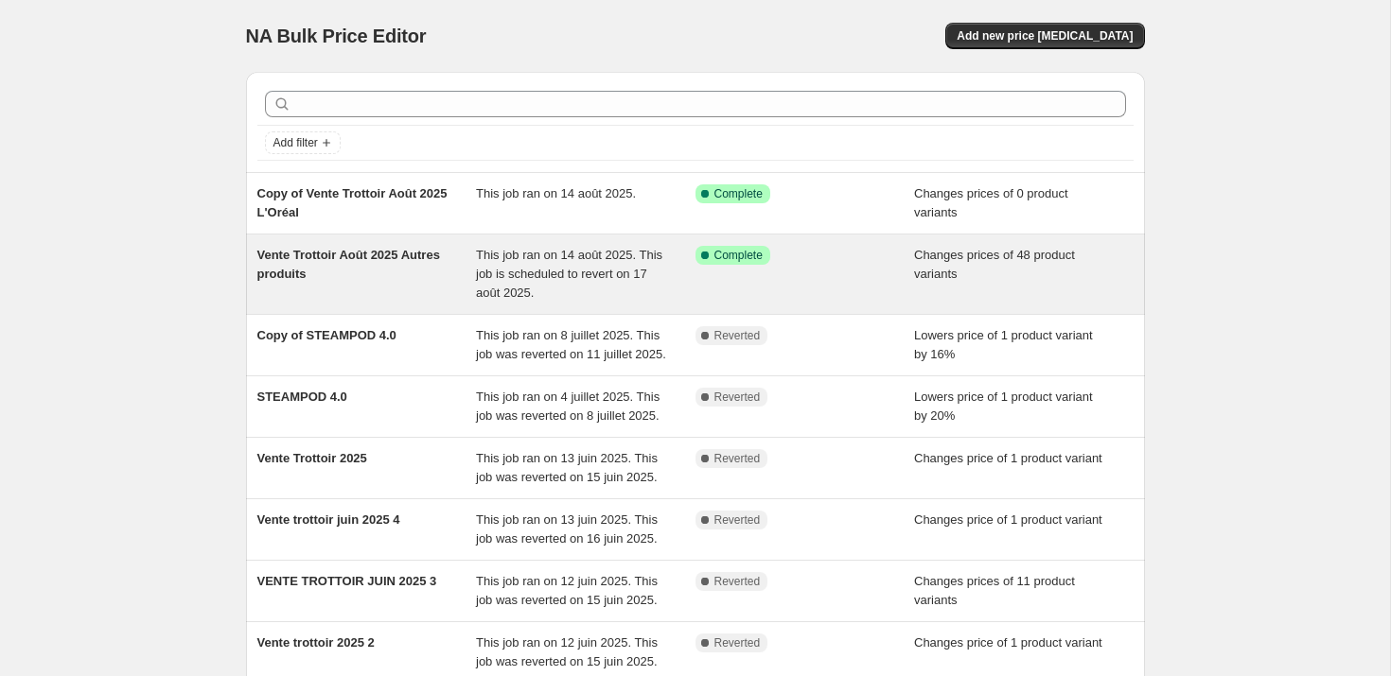
click at [345, 254] on span "Vente Trottoir Août 2025 Autres produits" at bounding box center [348, 264] width 183 height 33
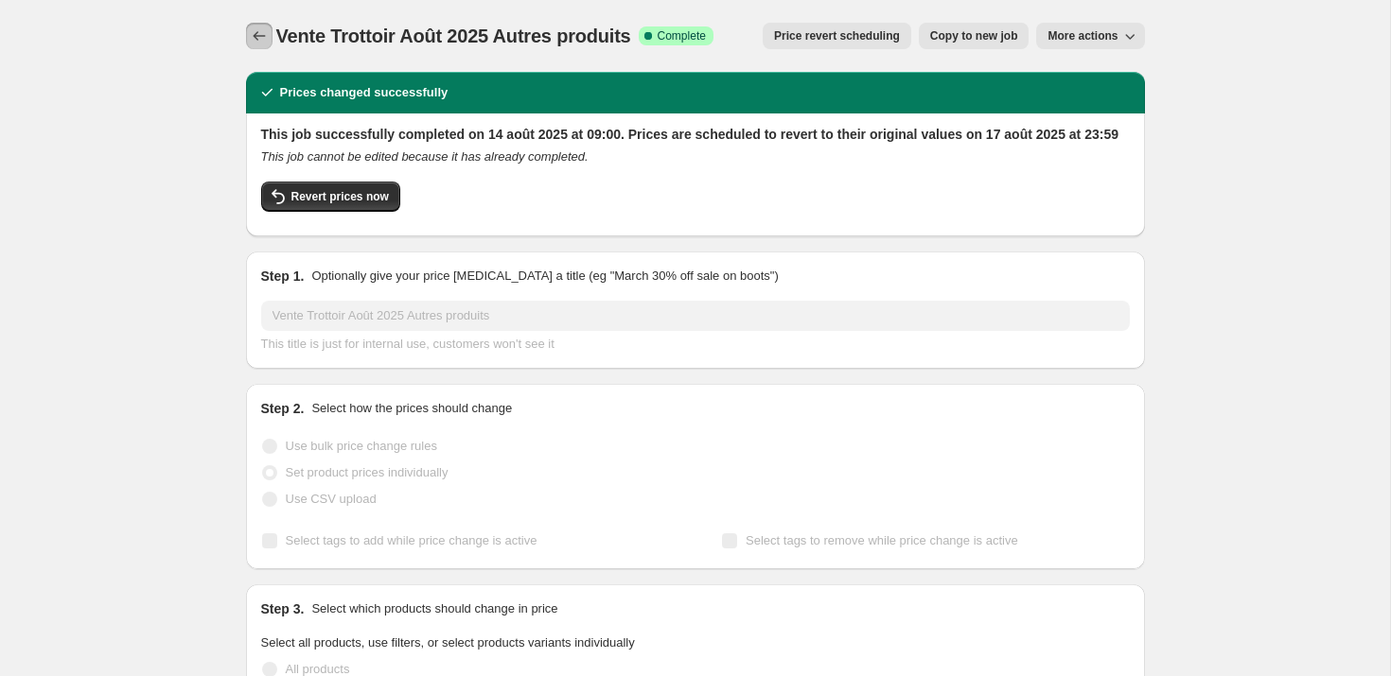
click at [262, 36] on icon "Price change jobs" at bounding box center [259, 35] width 19 height 19
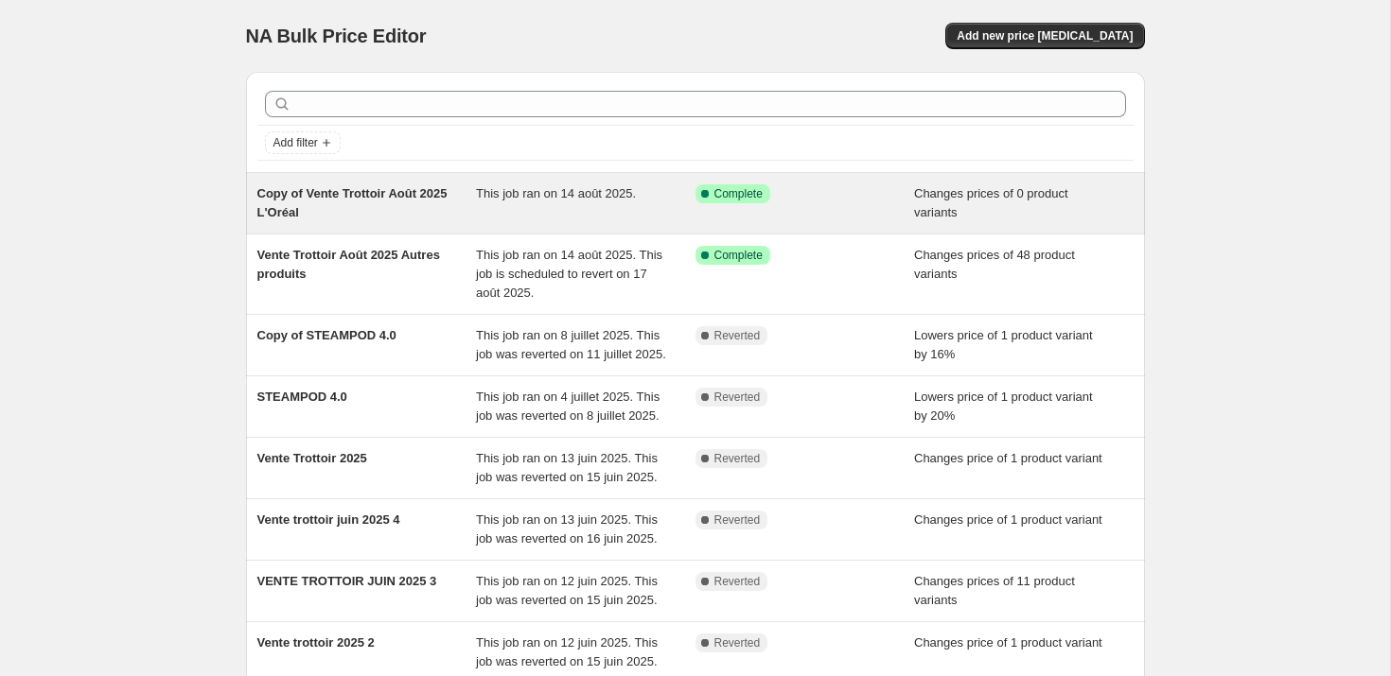
click at [324, 209] on span "Copy of Vente Trottoir Août 2025 L'Oréal" at bounding box center [352, 202] width 190 height 33
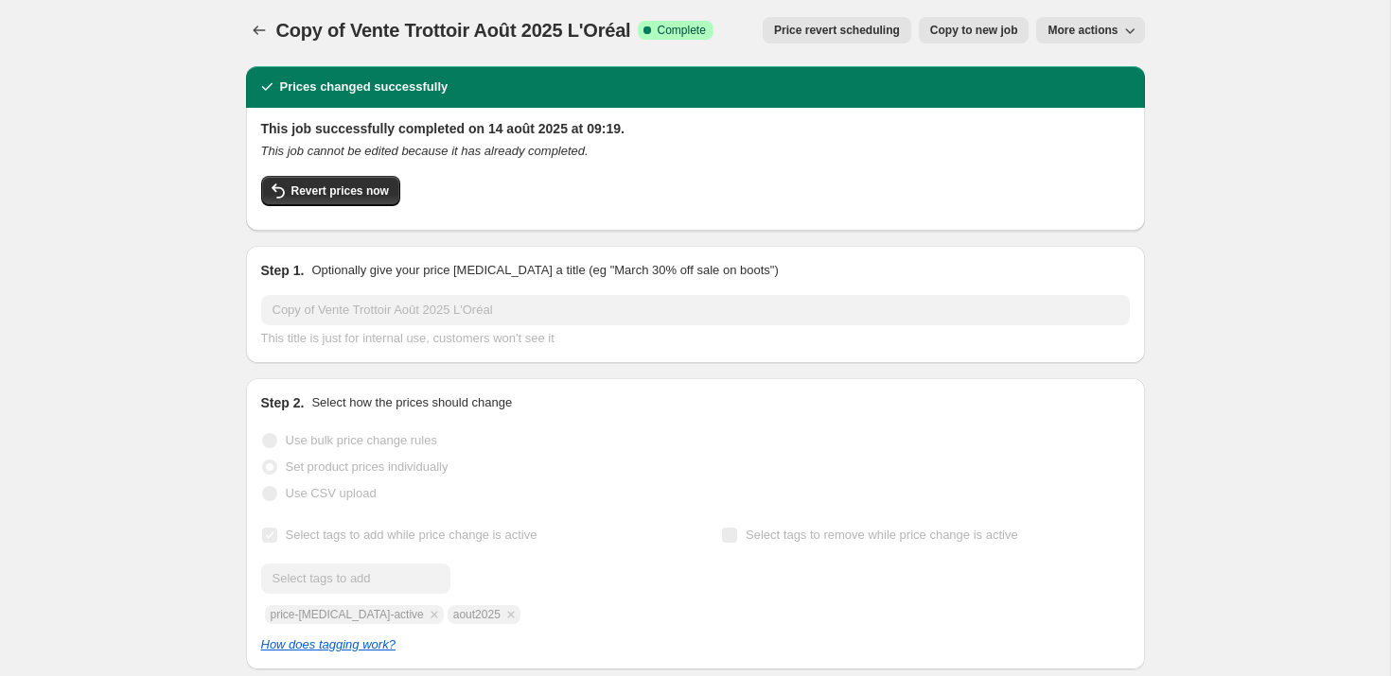
scroll to position [3, 0]
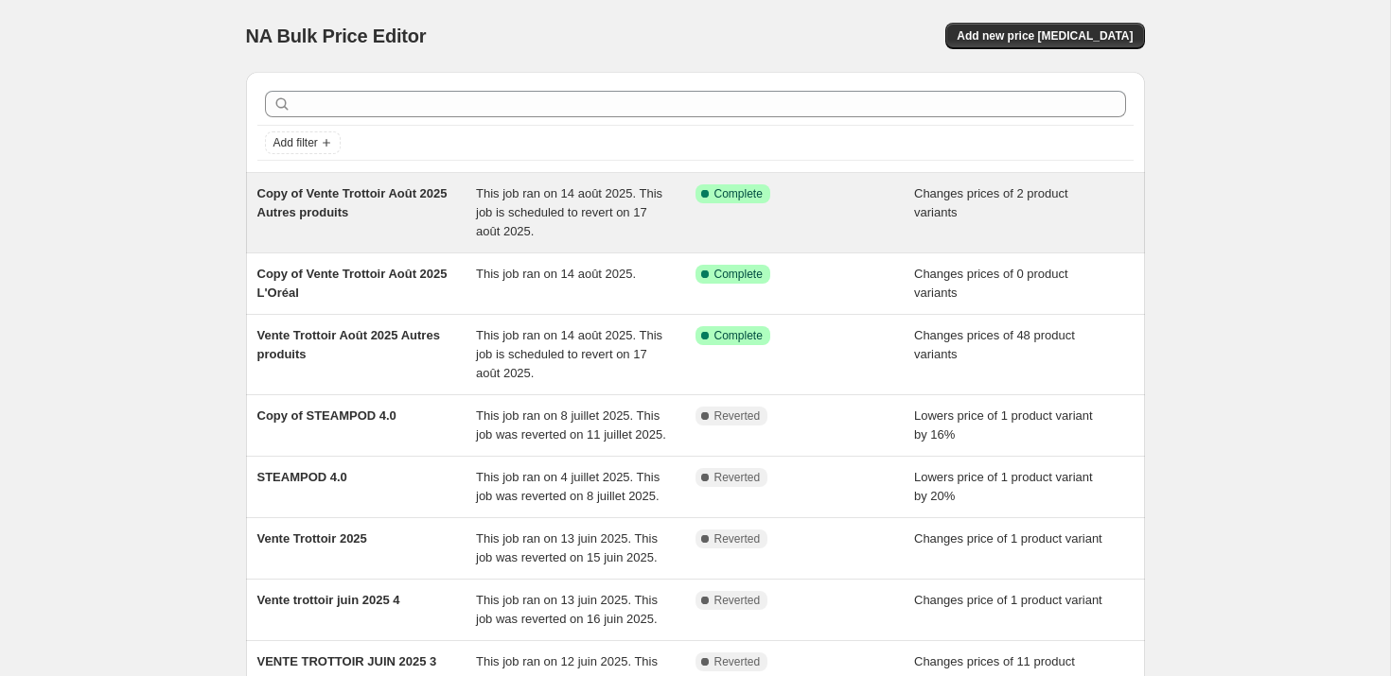
click at [371, 210] on span "Copy of Vente Trottoir Août 2025 Autres produits" at bounding box center [352, 202] width 190 height 33
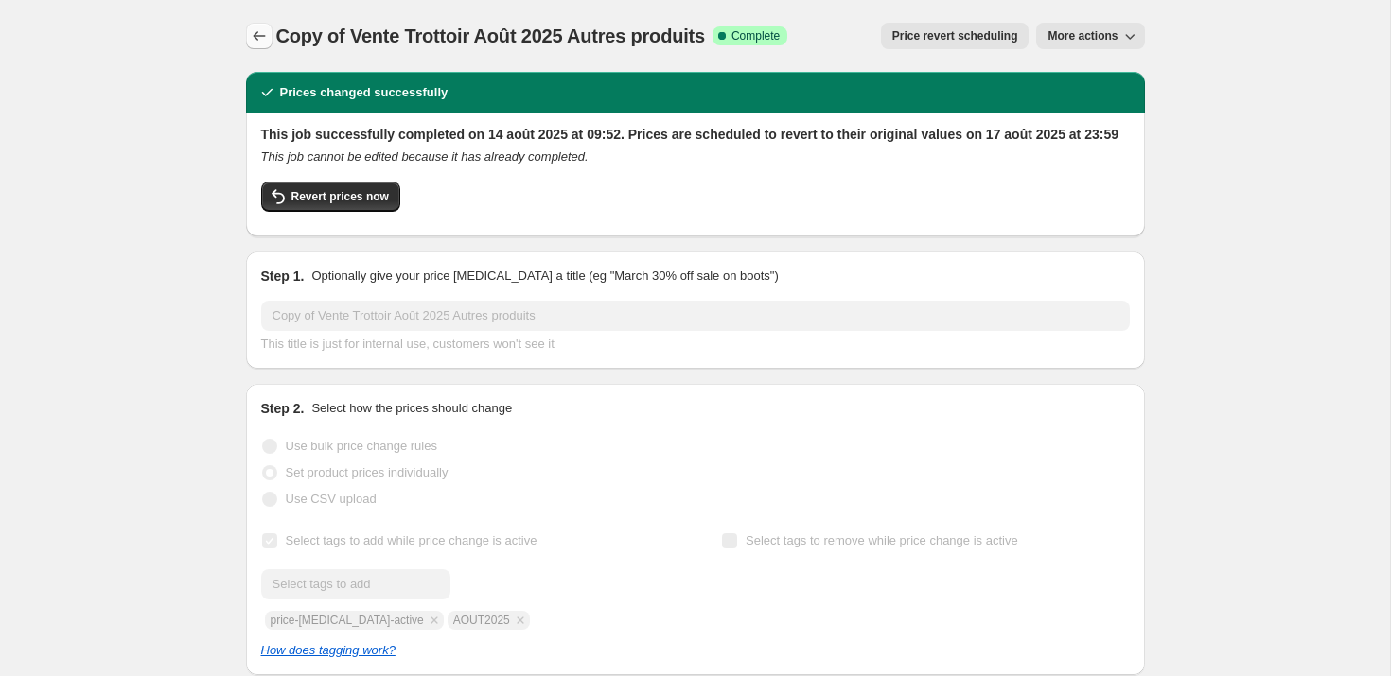
click at [263, 42] on icon "Price change jobs" at bounding box center [259, 35] width 19 height 19
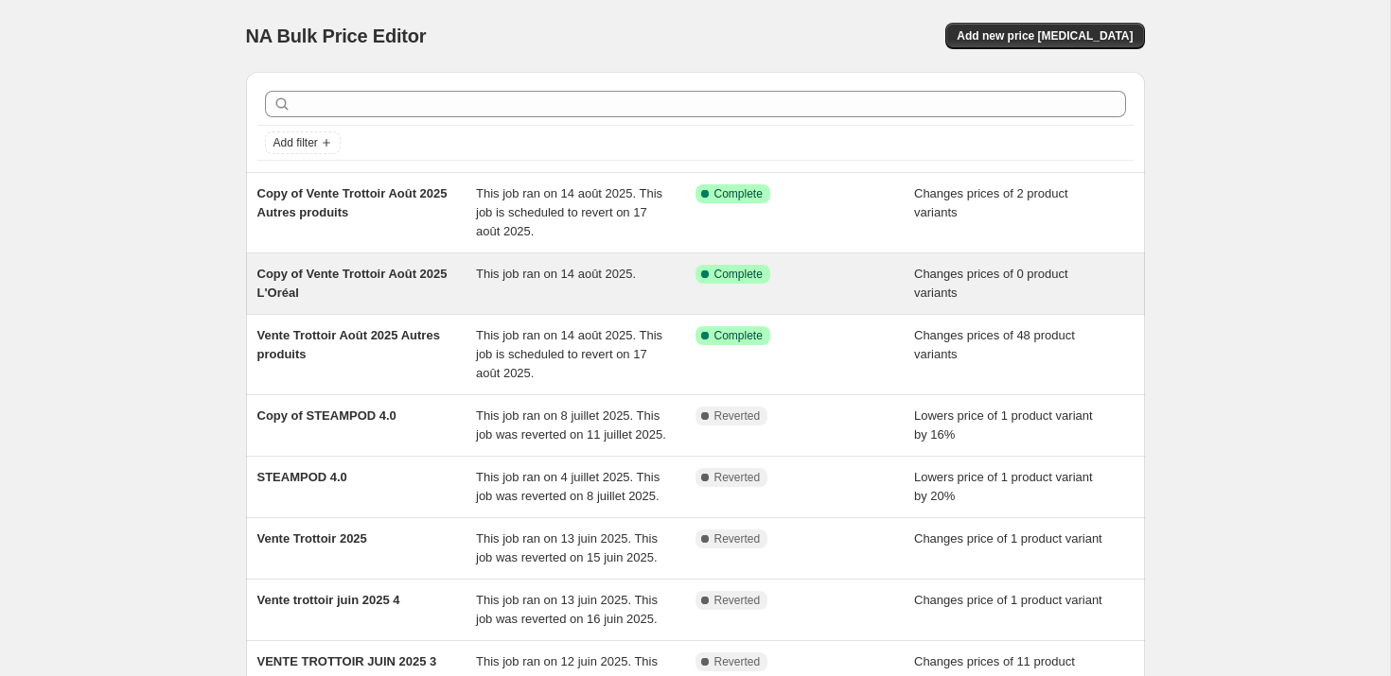
click at [328, 289] on span "Copy of Vente Trottoir Août 2025 L'Oréal" at bounding box center [352, 283] width 190 height 33
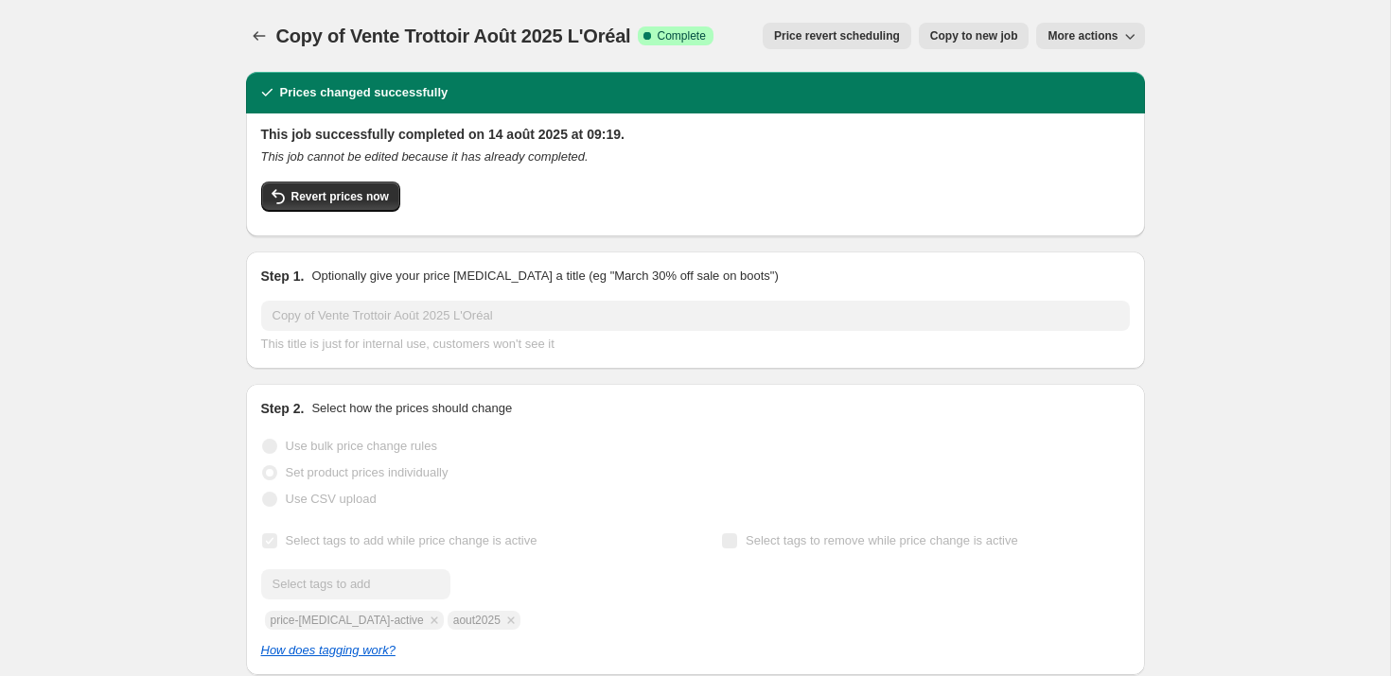
click at [959, 30] on span "Copy to new job" at bounding box center [974, 35] width 88 height 15
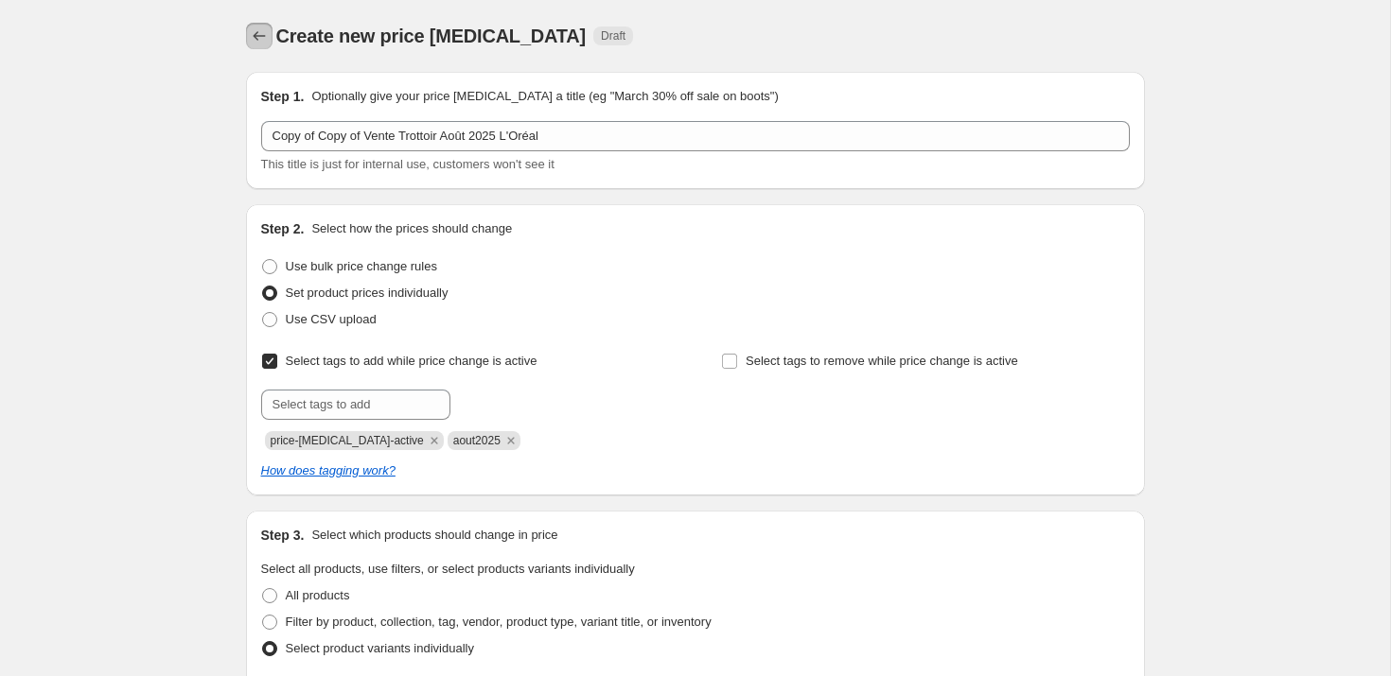
click at [266, 32] on icon "Price change jobs" at bounding box center [259, 35] width 19 height 19
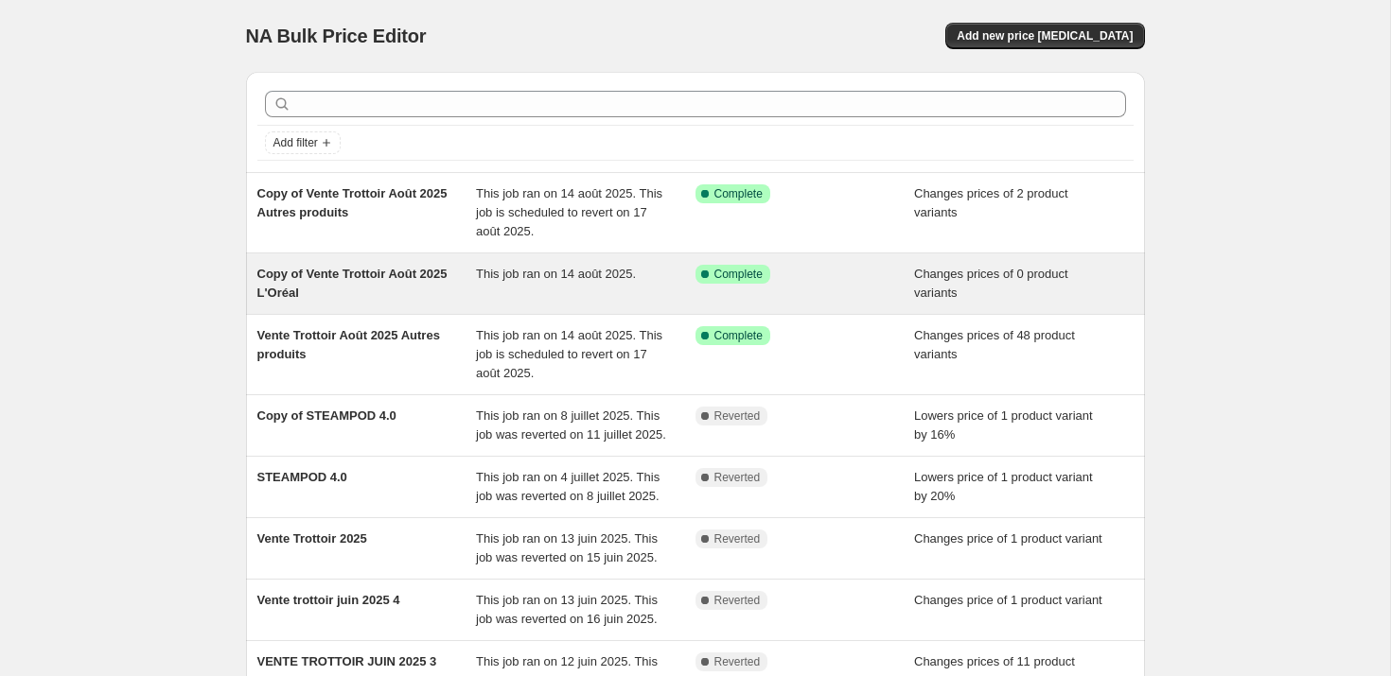
click at [342, 276] on span "Copy of Vente Trottoir Août 2025 L'Oréal" at bounding box center [352, 283] width 190 height 33
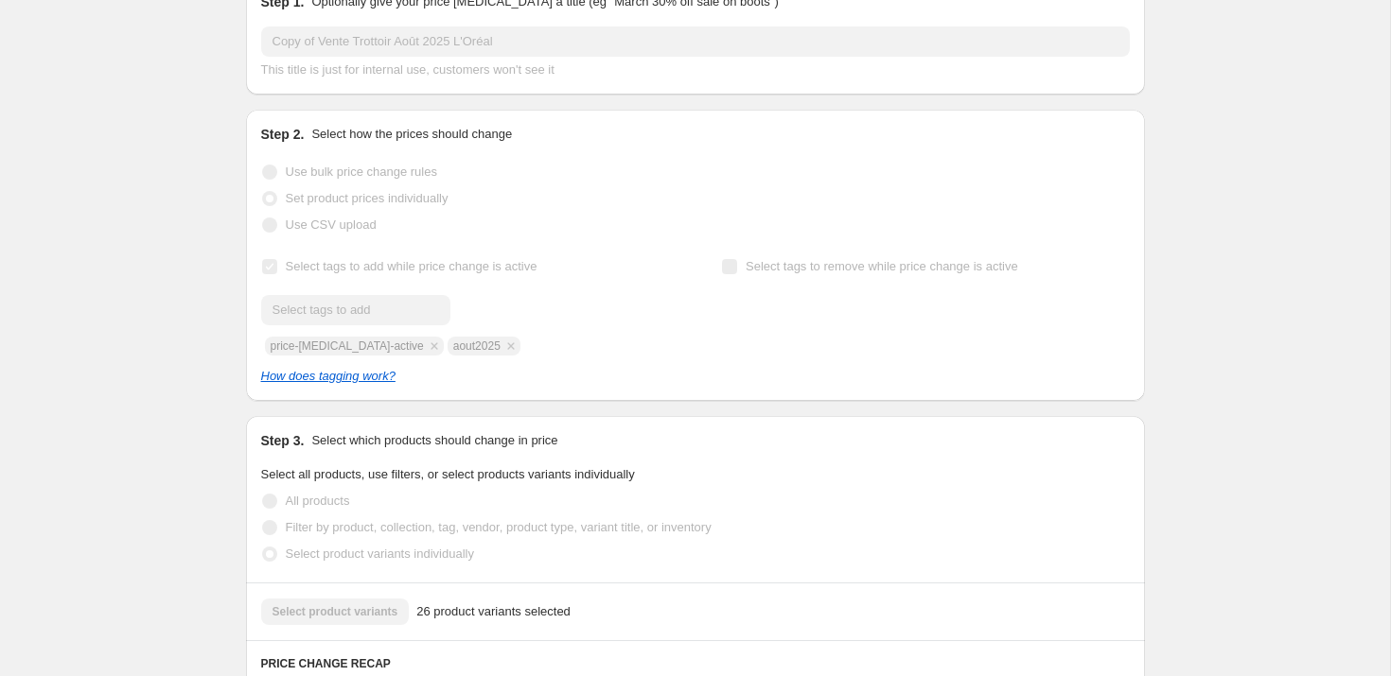
scroll to position [364, 0]
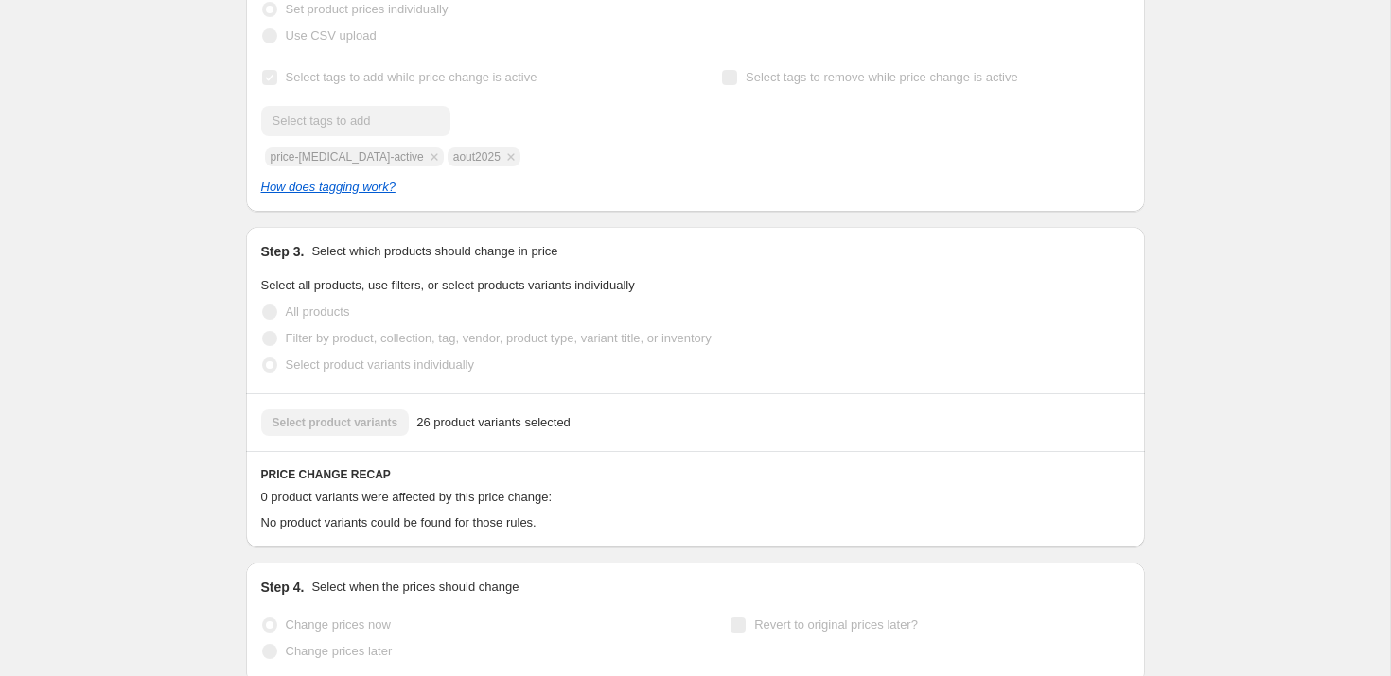
click at [351, 428] on div "Select product variants 26 product variants selected" at bounding box center [695, 423] width 868 height 26
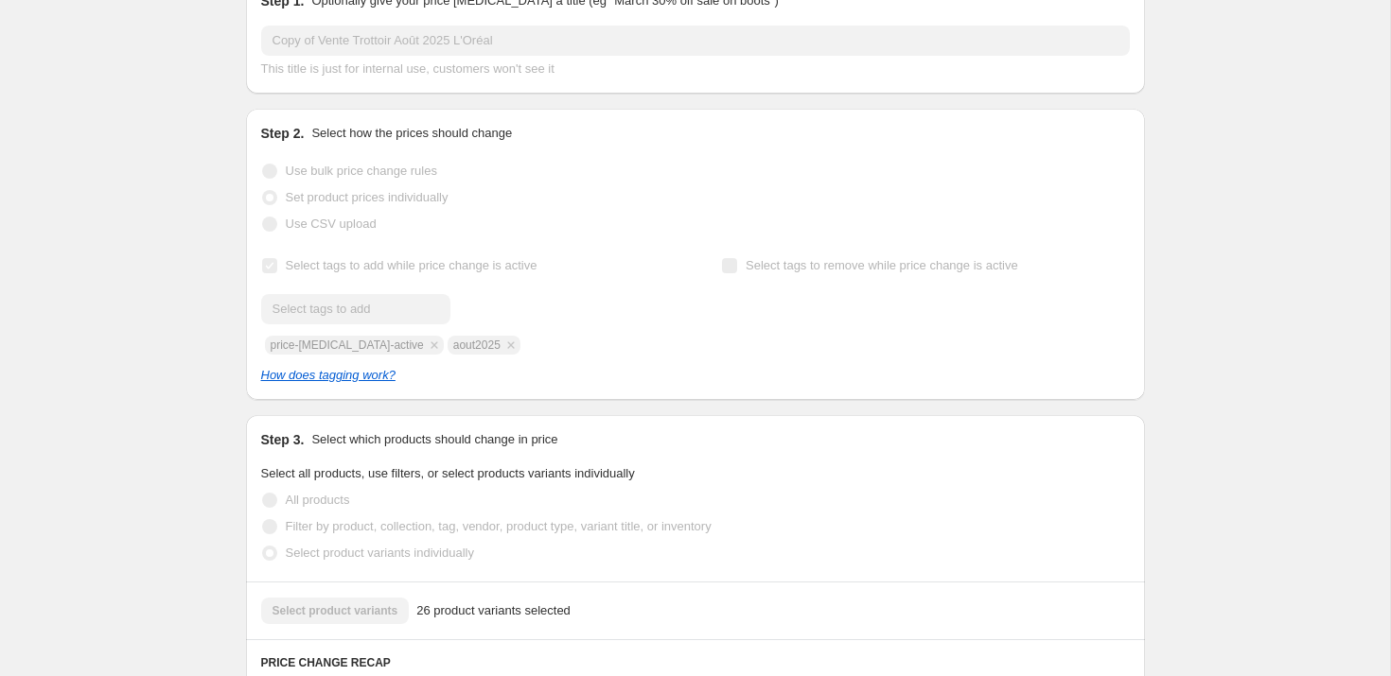
scroll to position [0, 0]
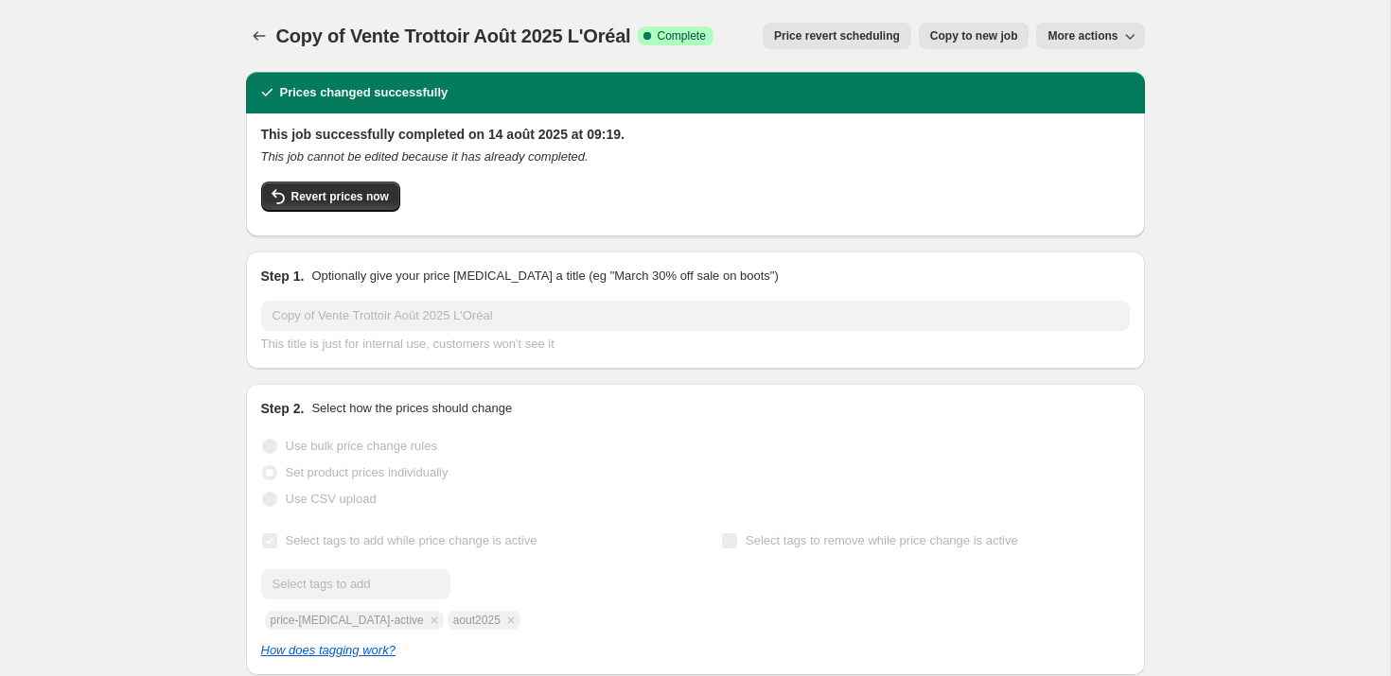
click at [986, 30] on span "Copy to new job" at bounding box center [974, 35] width 88 height 15
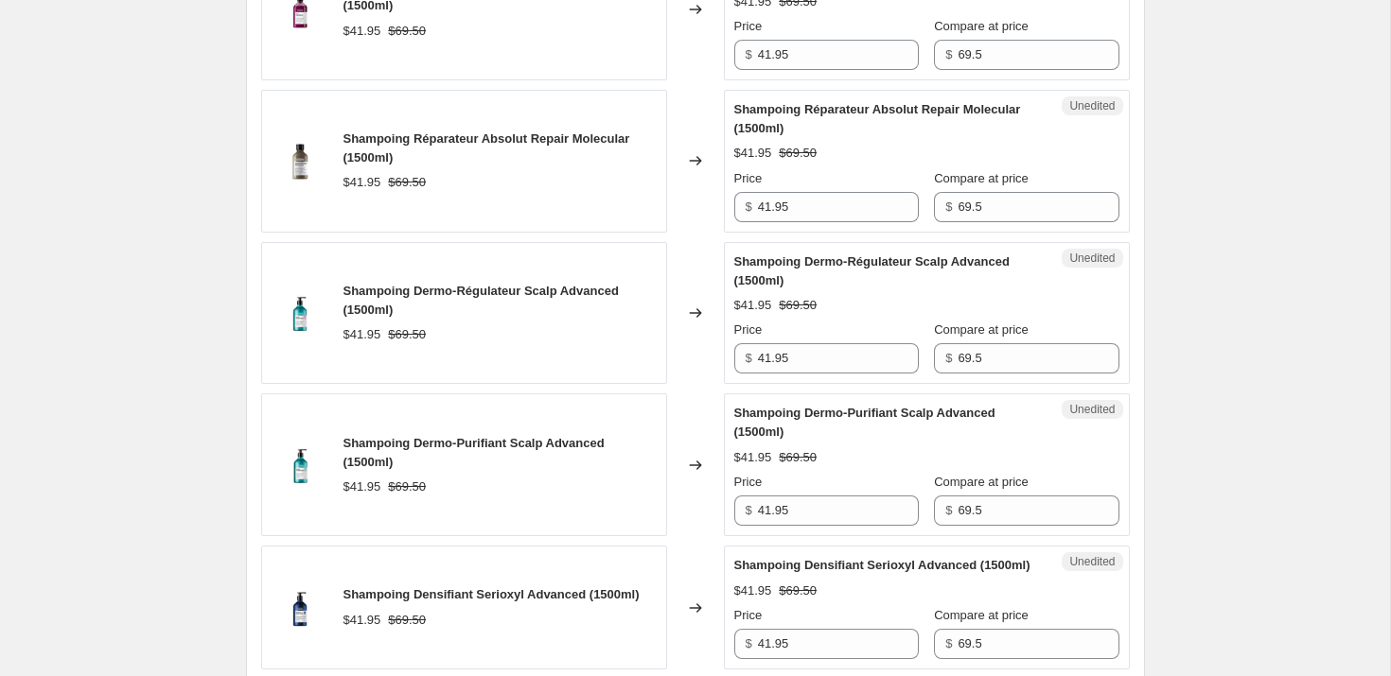
scroll to position [3337, 0]
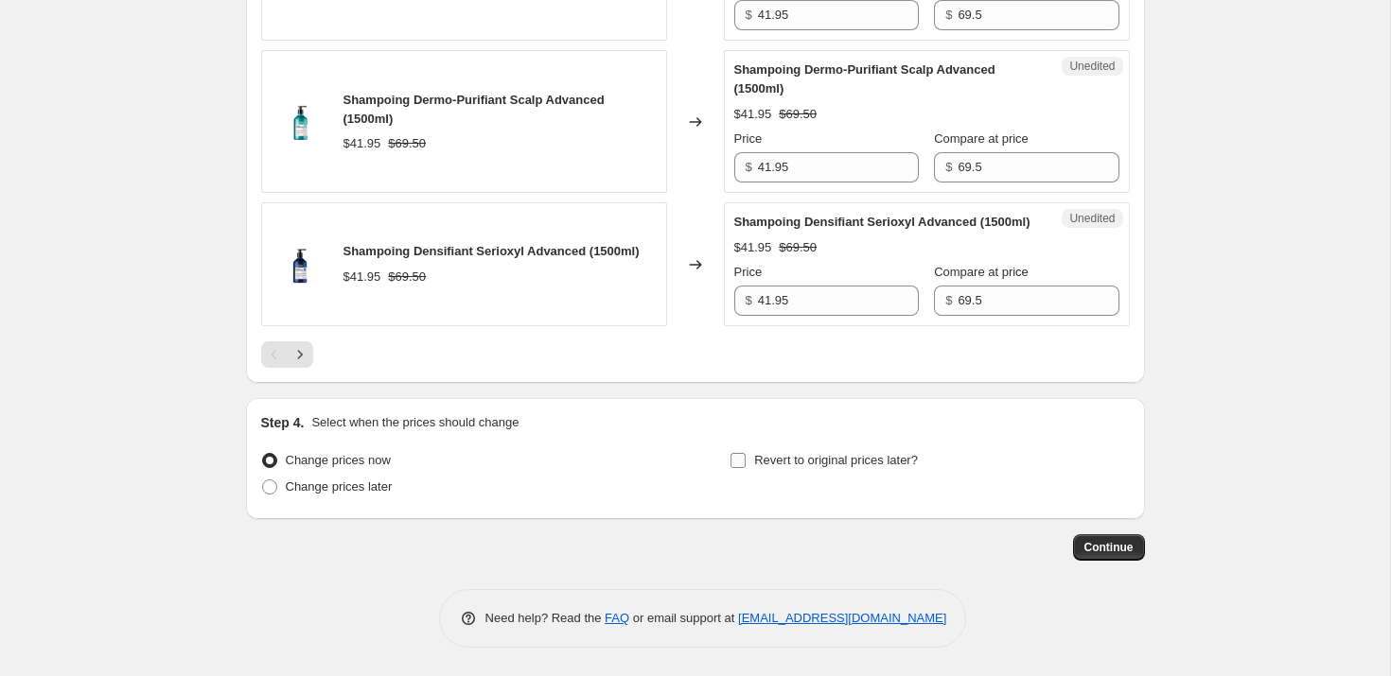
click at [736, 458] on input "Revert to original prices later?" at bounding box center [737, 460] width 15 height 15
checkbox input "true"
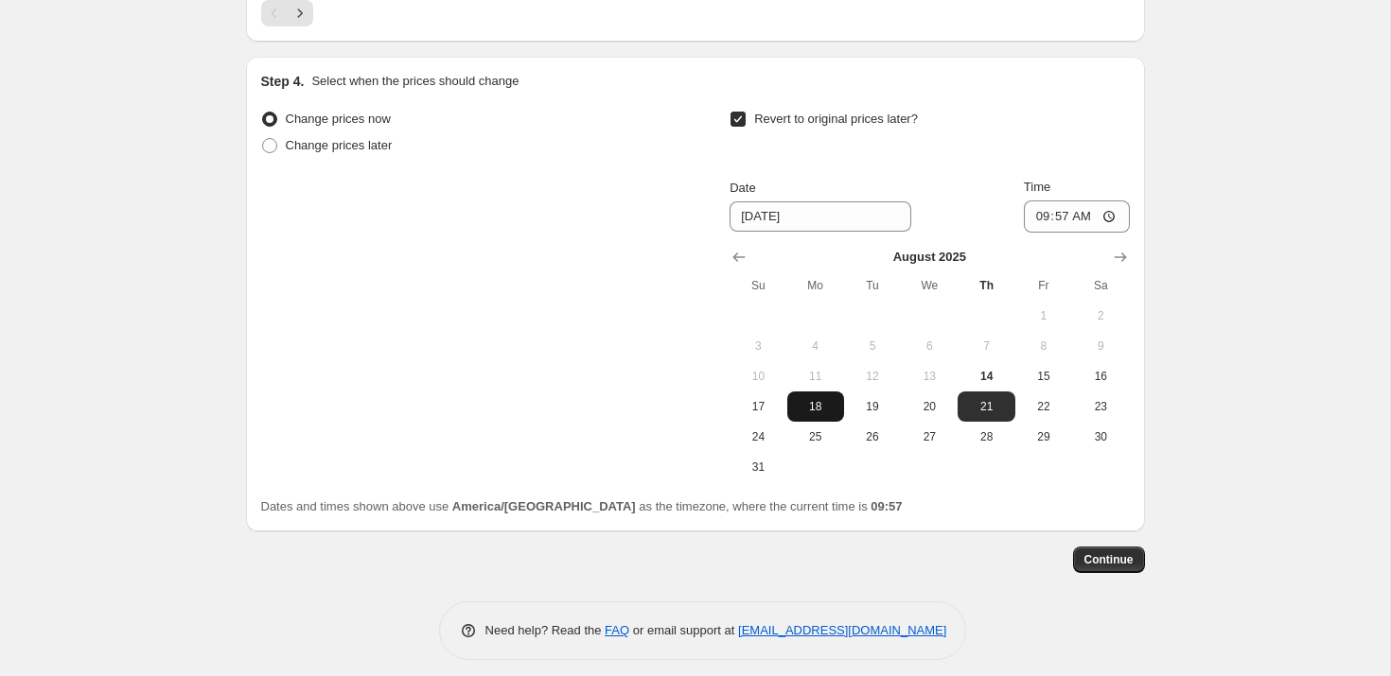
scroll to position [3562, 0]
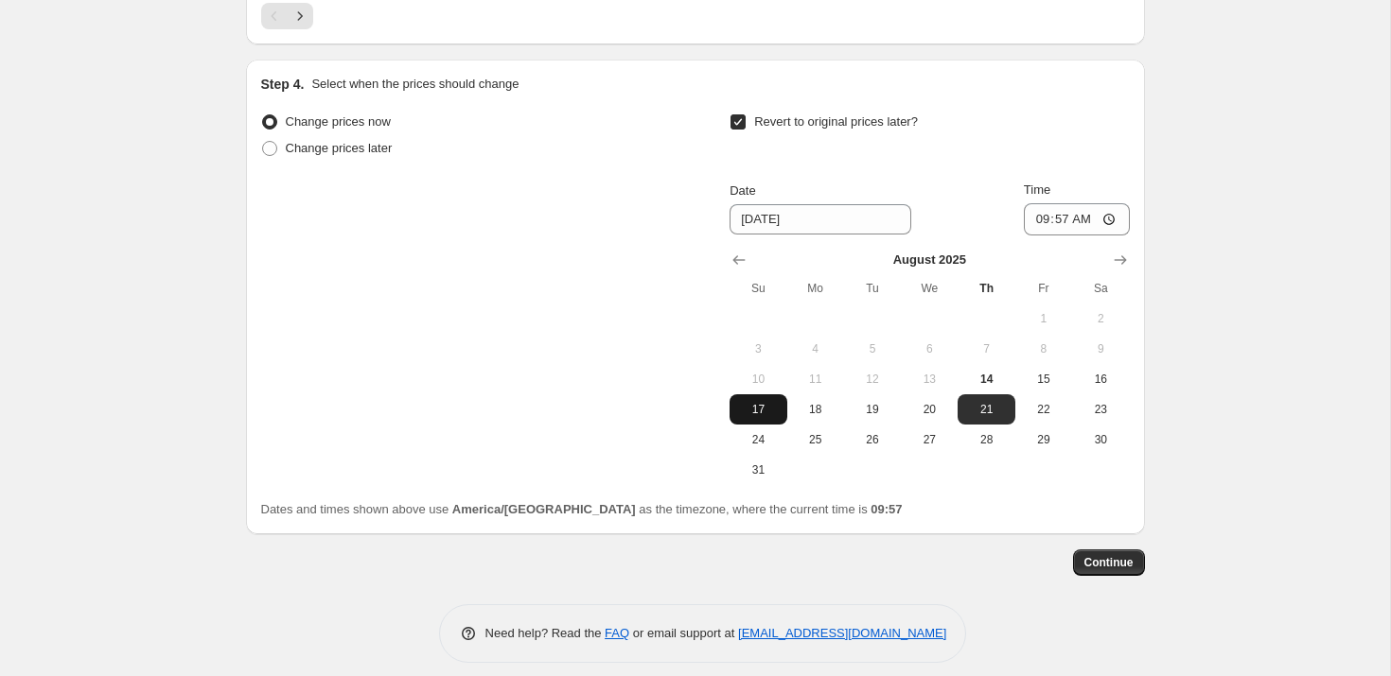
click at [756, 417] on span "17" at bounding box center [758, 409] width 42 height 15
type input "[DATE]"
click at [1063, 236] on input "09:57" at bounding box center [1077, 219] width 106 height 32
type input "23:59"
drag, startPoint x: 1235, startPoint y: 327, endPoint x: 1199, endPoint y: 368, distance: 54.9
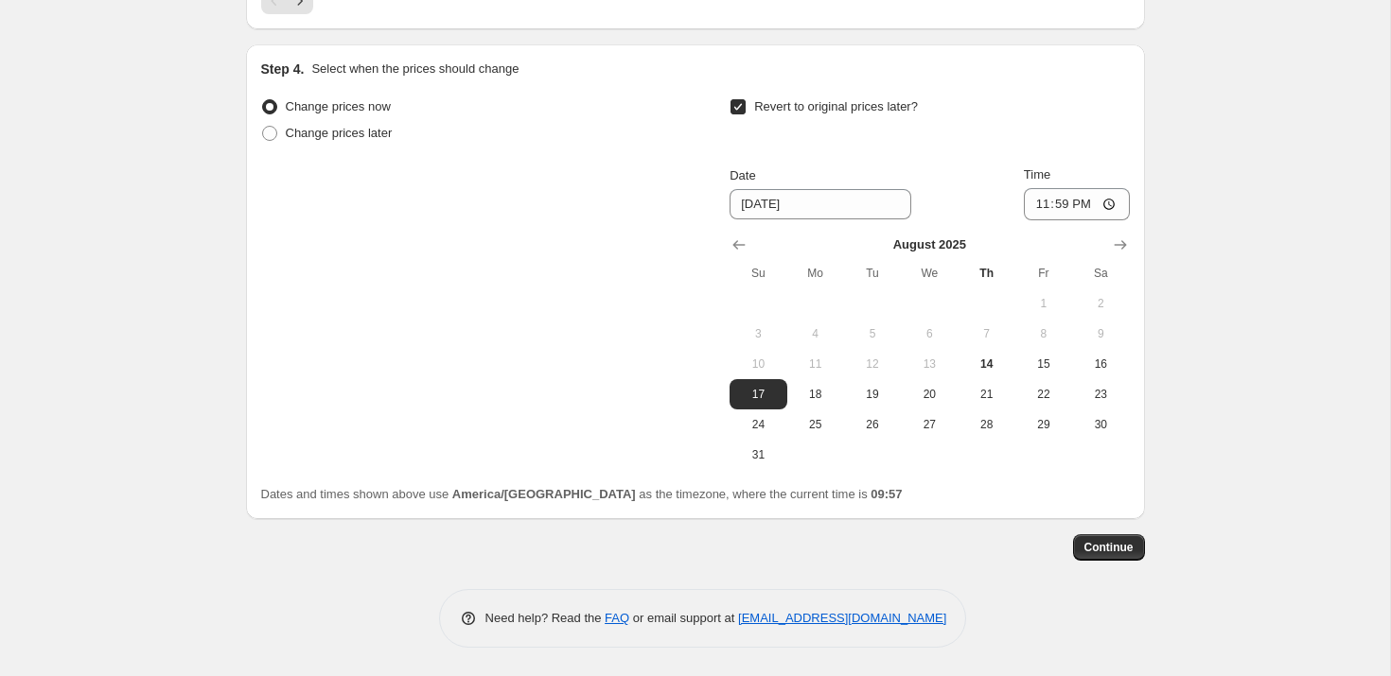
scroll to position [3641, 0]
click at [1107, 555] on span "Continue" at bounding box center [1108, 547] width 49 height 15
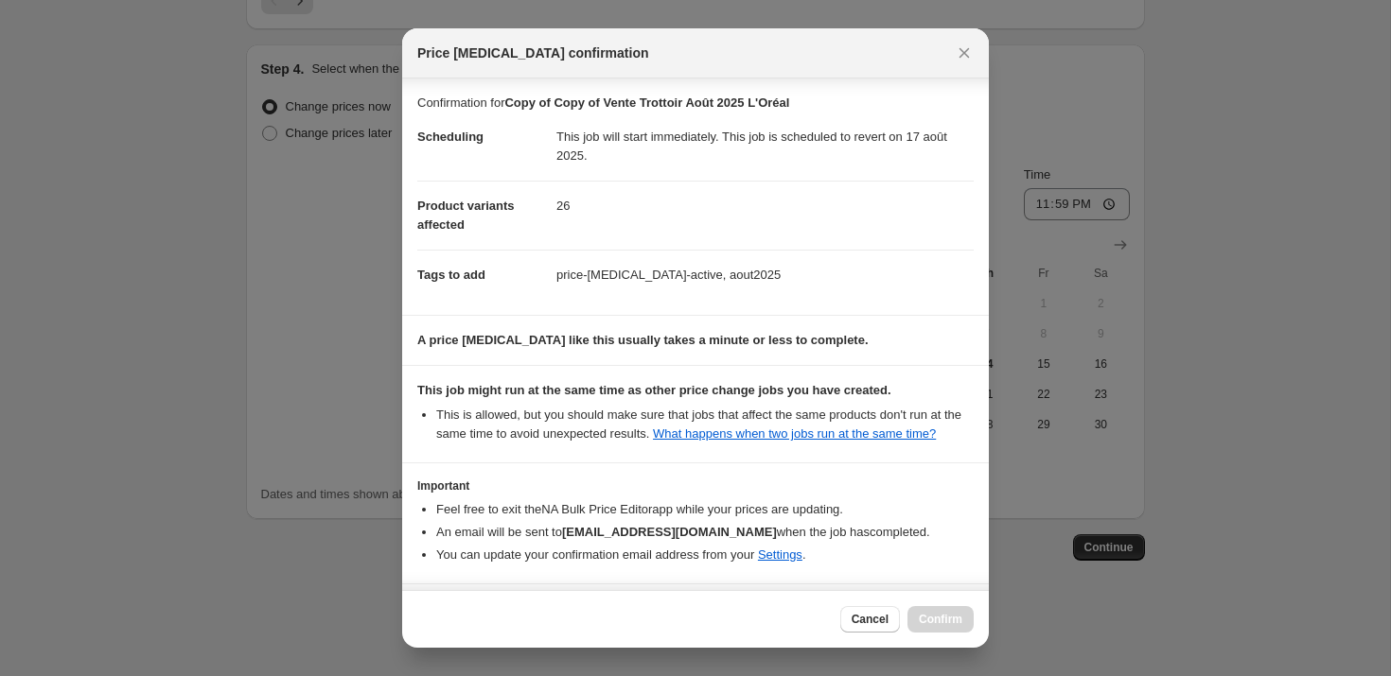
scroll to position [89, 0]
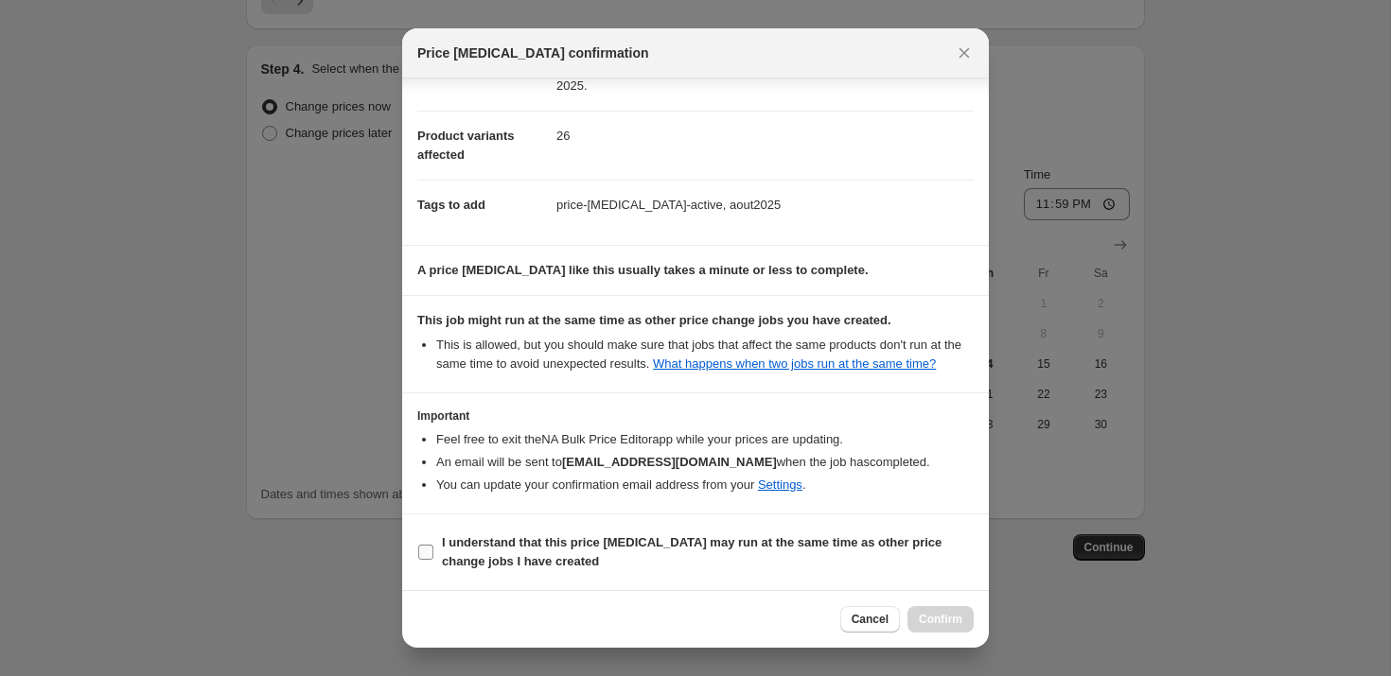
click at [469, 546] on b "I understand that this price change job may run at the same time as other price…" at bounding box center [691, 551] width 499 height 33
click at [433, 546] on input "I understand that this price change job may run at the same time as other price…" at bounding box center [425, 552] width 15 height 15
checkbox input "true"
click at [955, 616] on span "Confirm" at bounding box center [941, 619] width 44 height 15
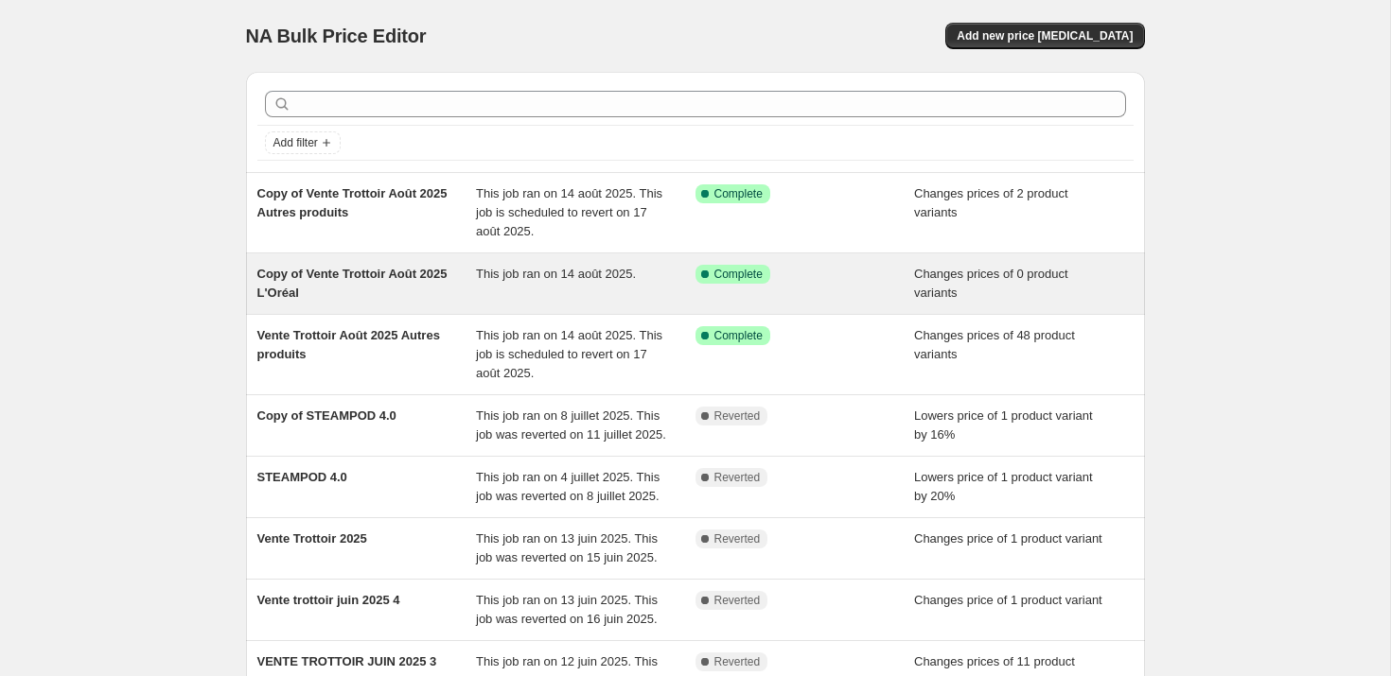
click at [351, 277] on span "Copy of Vente Trottoir Août 2025 L'Oréal" at bounding box center [352, 283] width 190 height 33
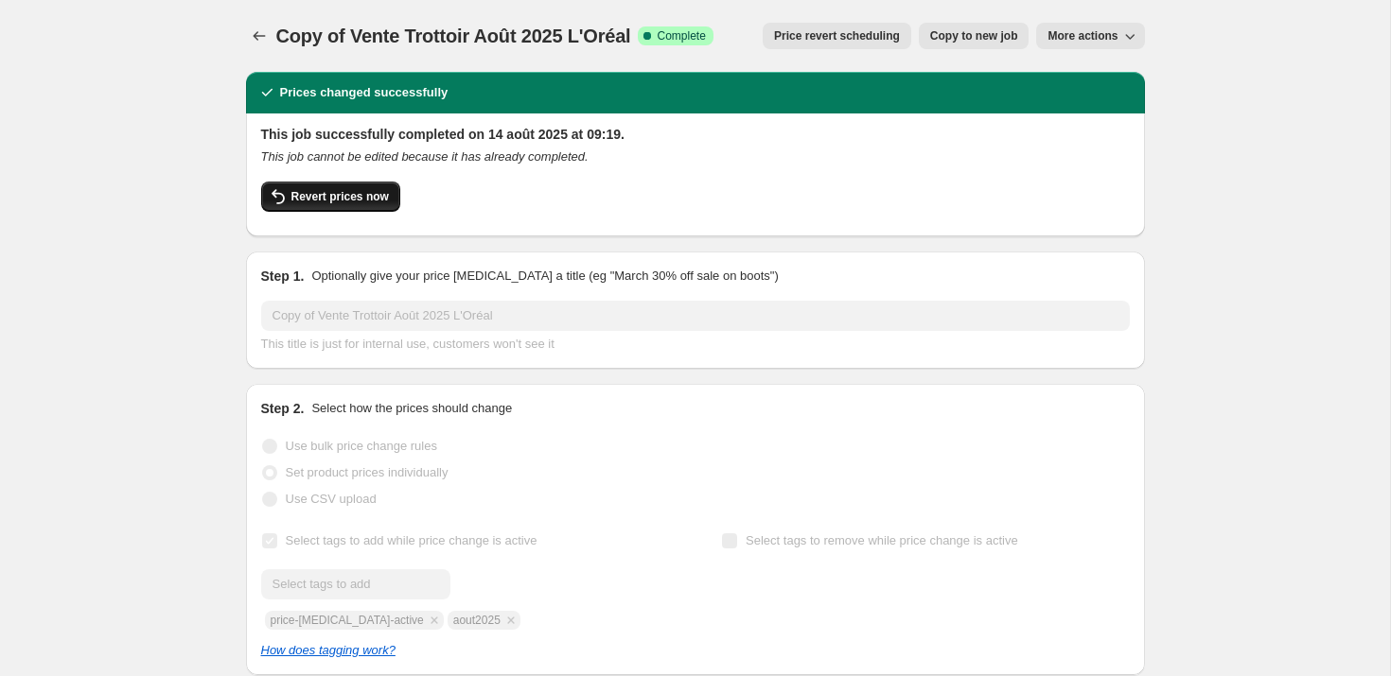
click at [365, 199] on span "Revert prices now" at bounding box center [339, 196] width 97 height 15
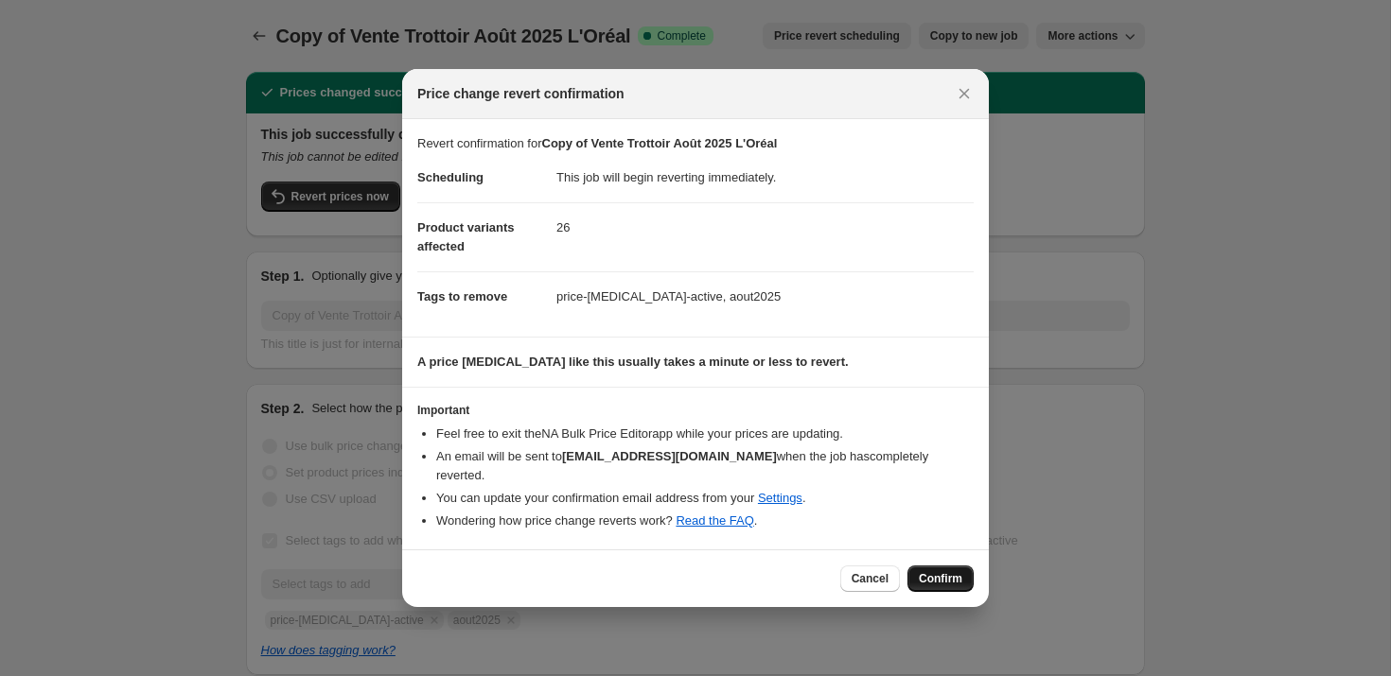
click at [912, 575] on button "Confirm" at bounding box center [940, 579] width 66 height 26
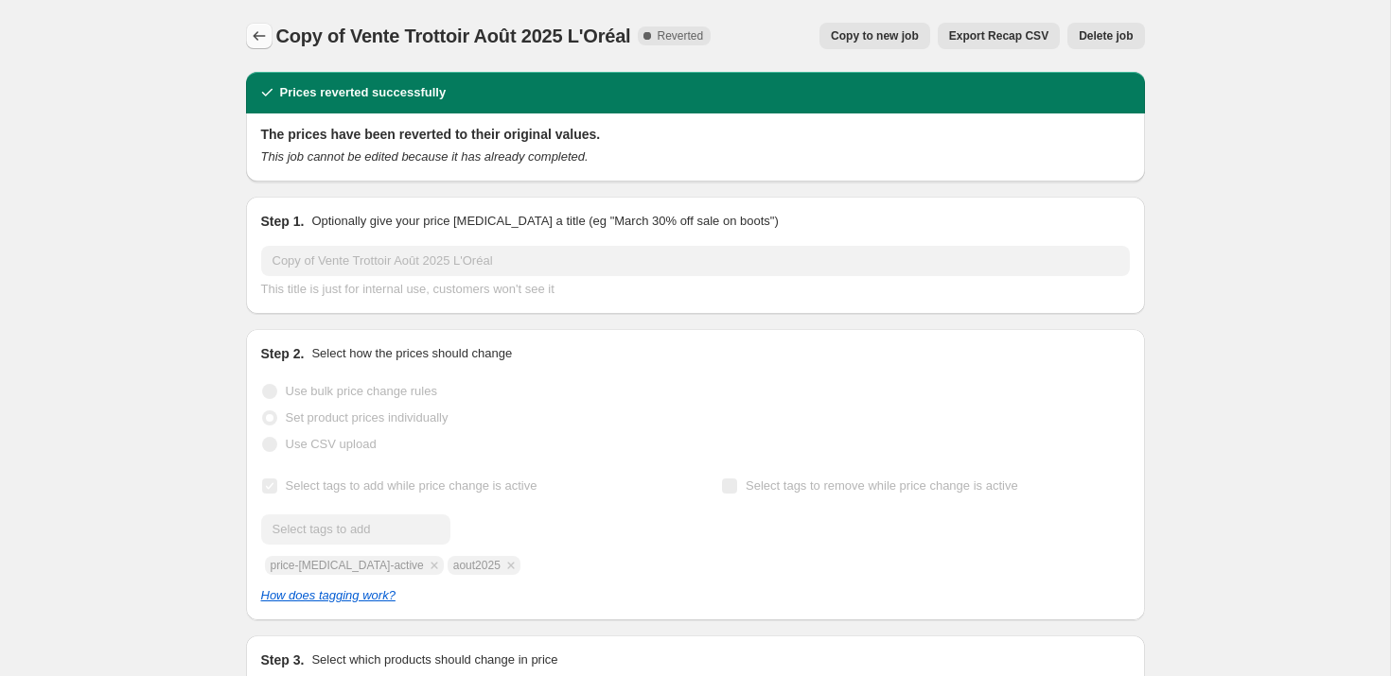
click at [264, 36] on icon "Price change jobs" at bounding box center [259, 35] width 19 height 19
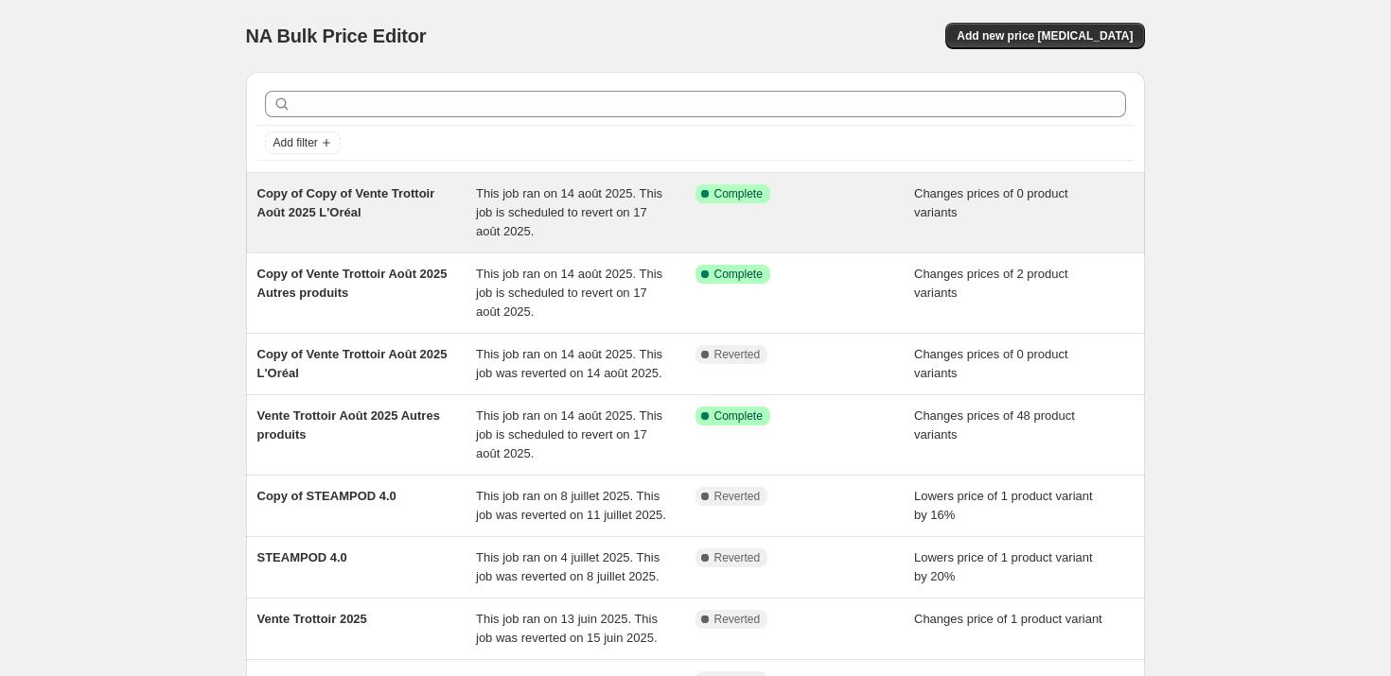
click at [377, 196] on span "Copy of Copy of Vente Trottoir Août 2025 L'Oréal" at bounding box center [346, 202] width 178 height 33
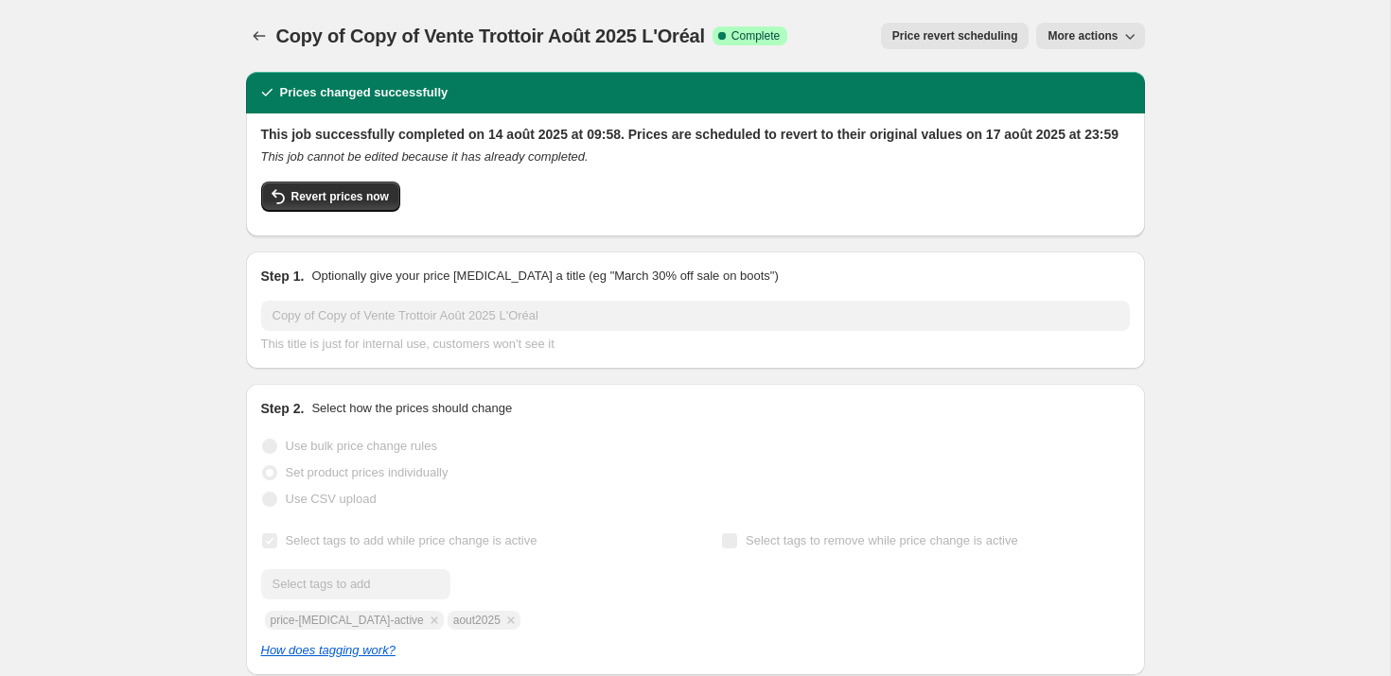
click at [1141, 34] on button "More actions" at bounding box center [1090, 36] width 108 height 26
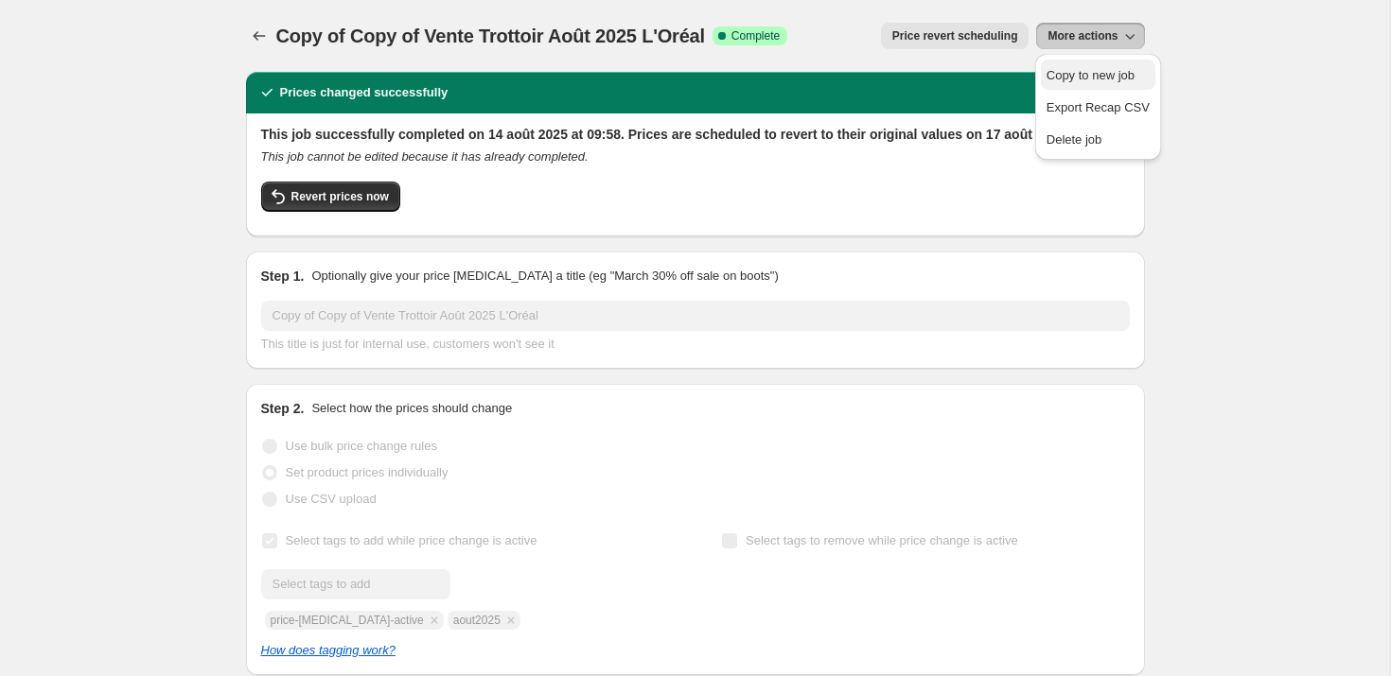
click at [1125, 70] on span "Copy to new job" at bounding box center [1090, 75] width 88 height 14
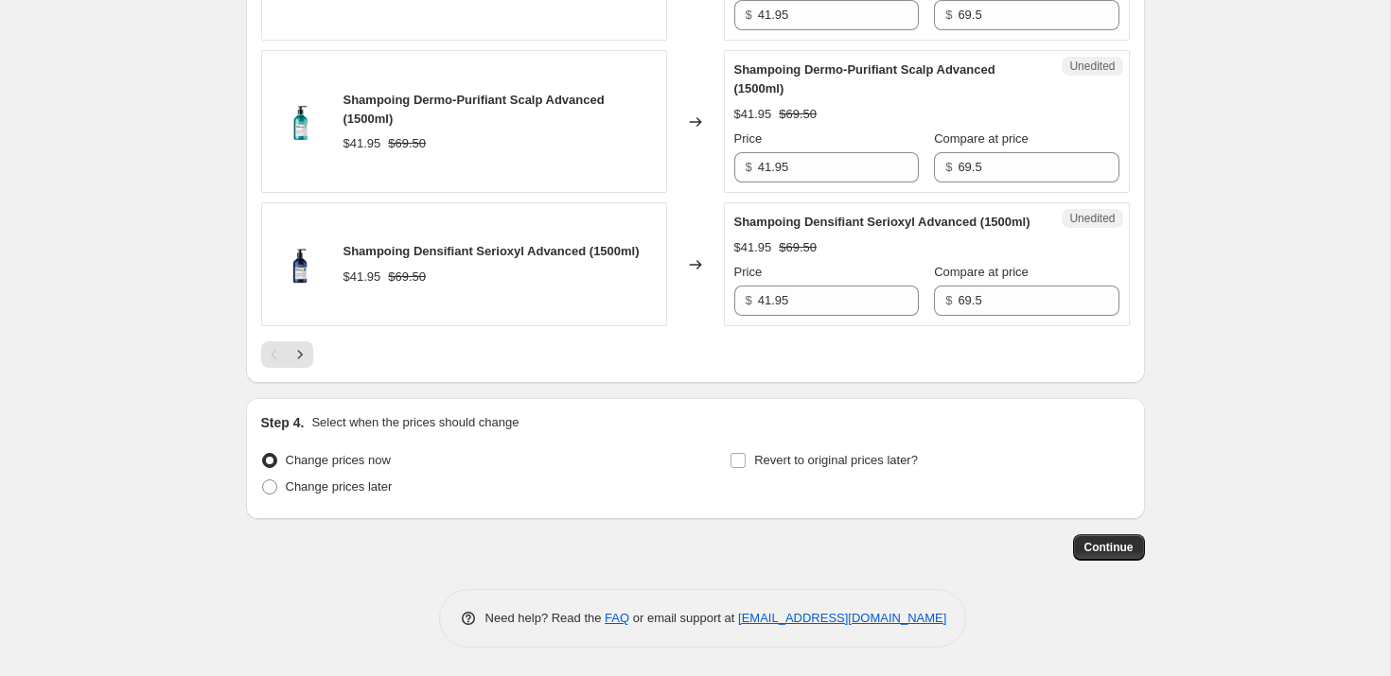
scroll to position [3337, 0]
click at [732, 457] on input "Revert to original prices later?" at bounding box center [737, 460] width 15 height 15
checkbox input "true"
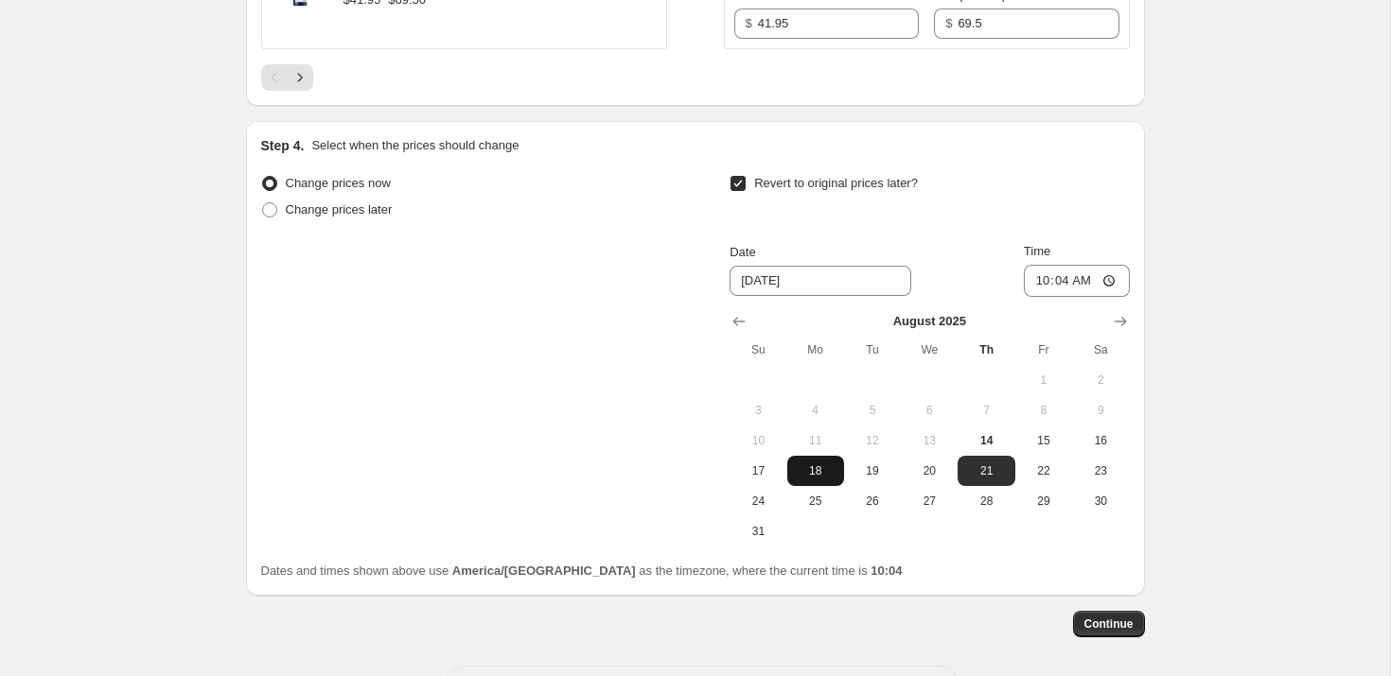
scroll to position [3501, 0]
click at [778, 478] on span "17" at bounding box center [758, 470] width 42 height 15
type input "[DATE]"
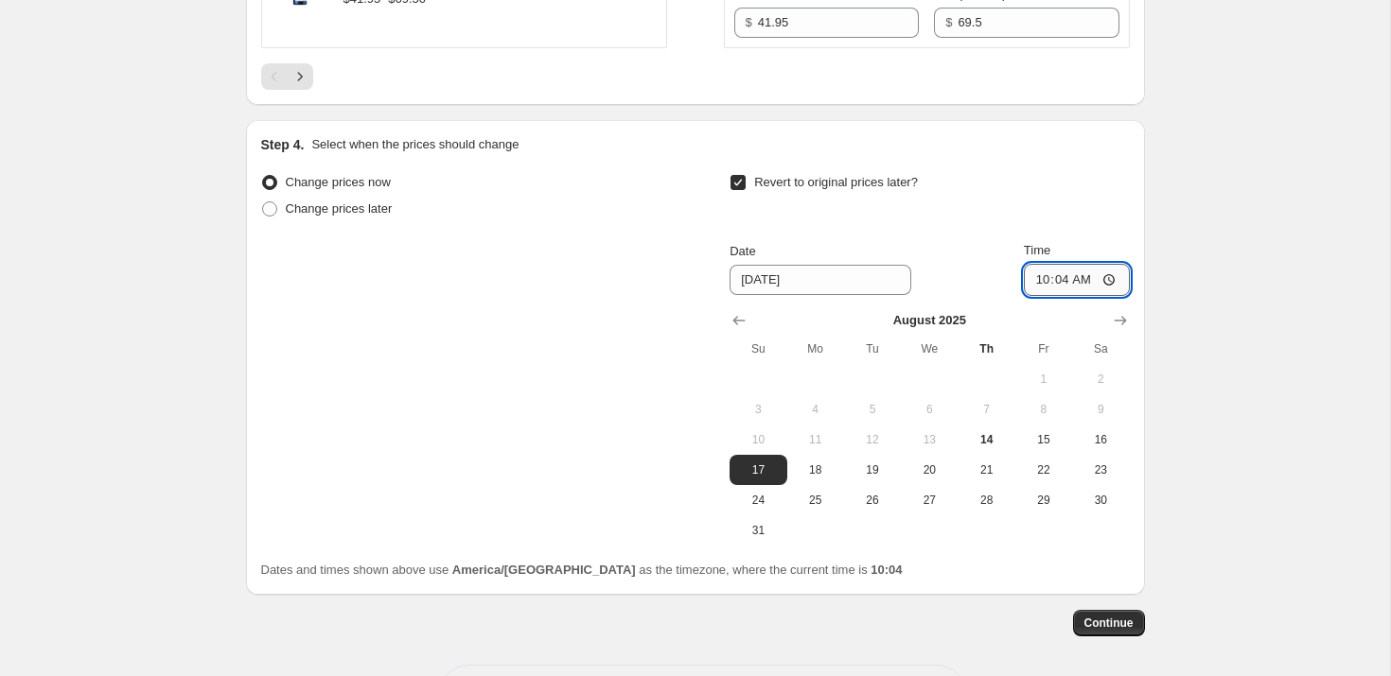
click at [1052, 296] on input "10:04" at bounding box center [1077, 280] width 106 height 32
type input "23:59"
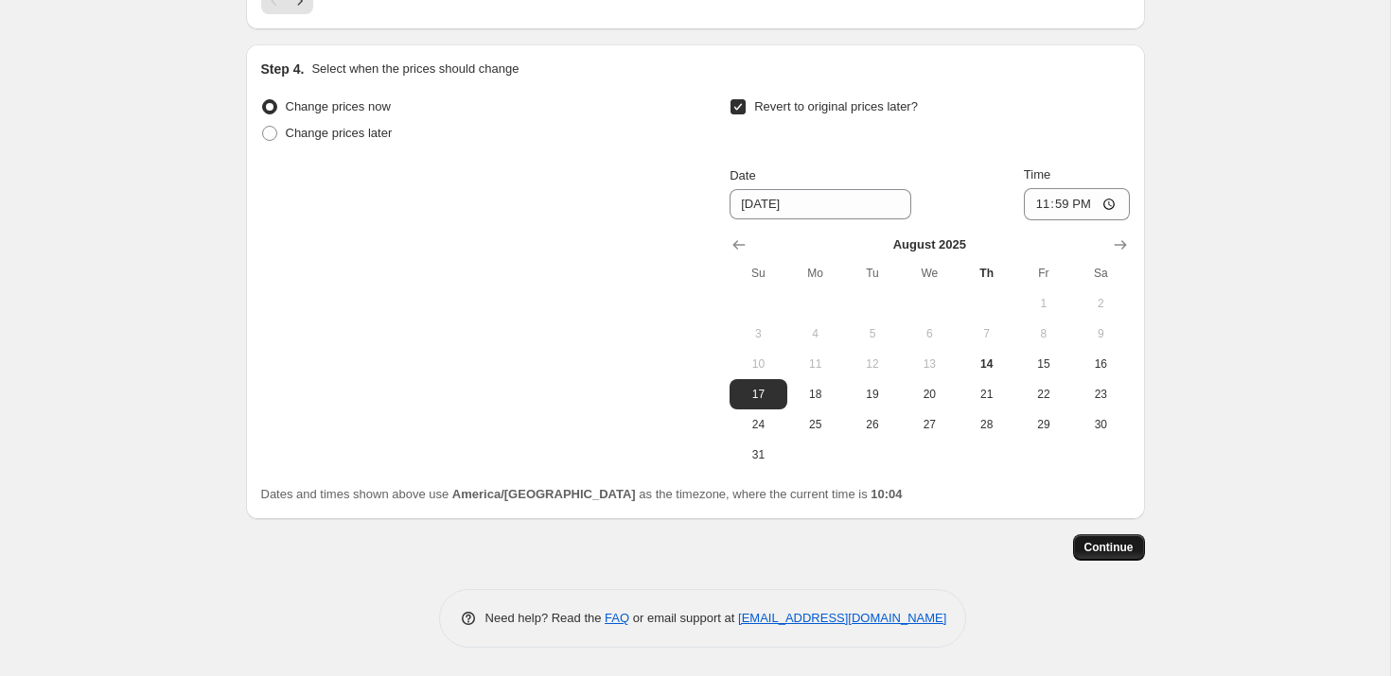
click at [1128, 553] on span "Continue" at bounding box center [1108, 547] width 49 height 15
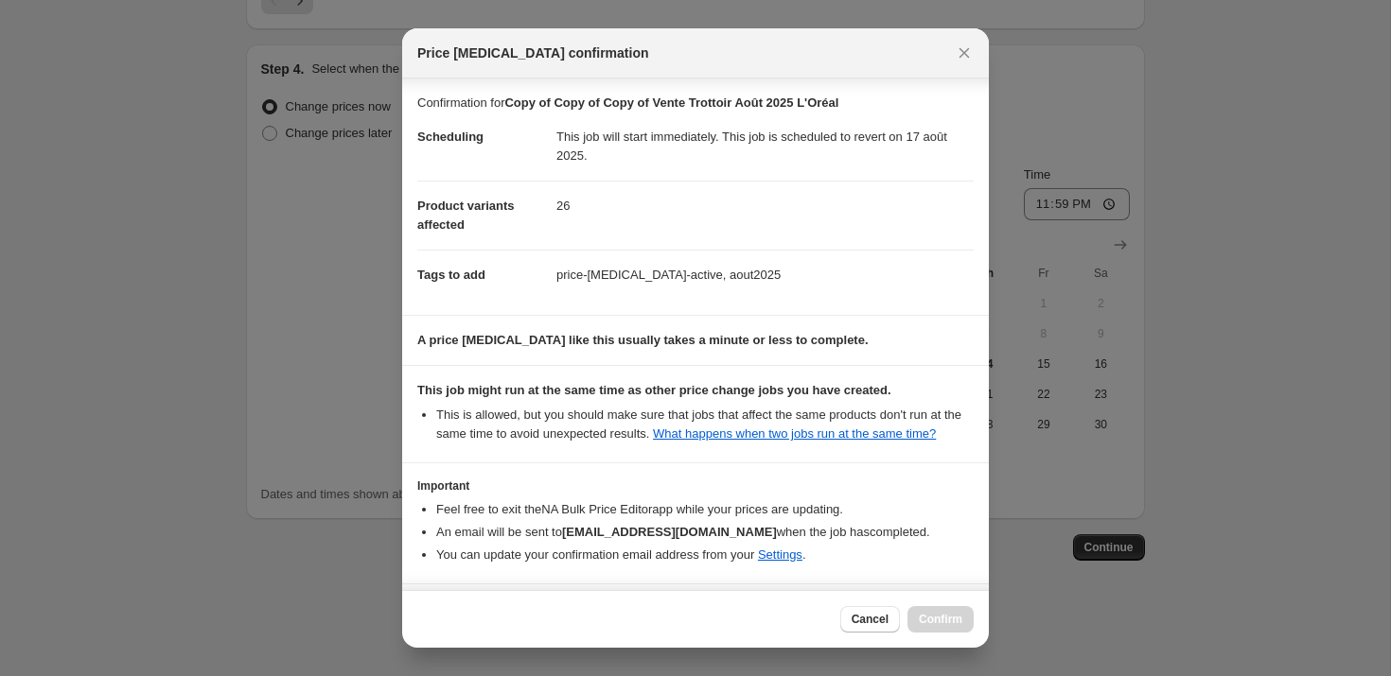
scroll to position [89, 0]
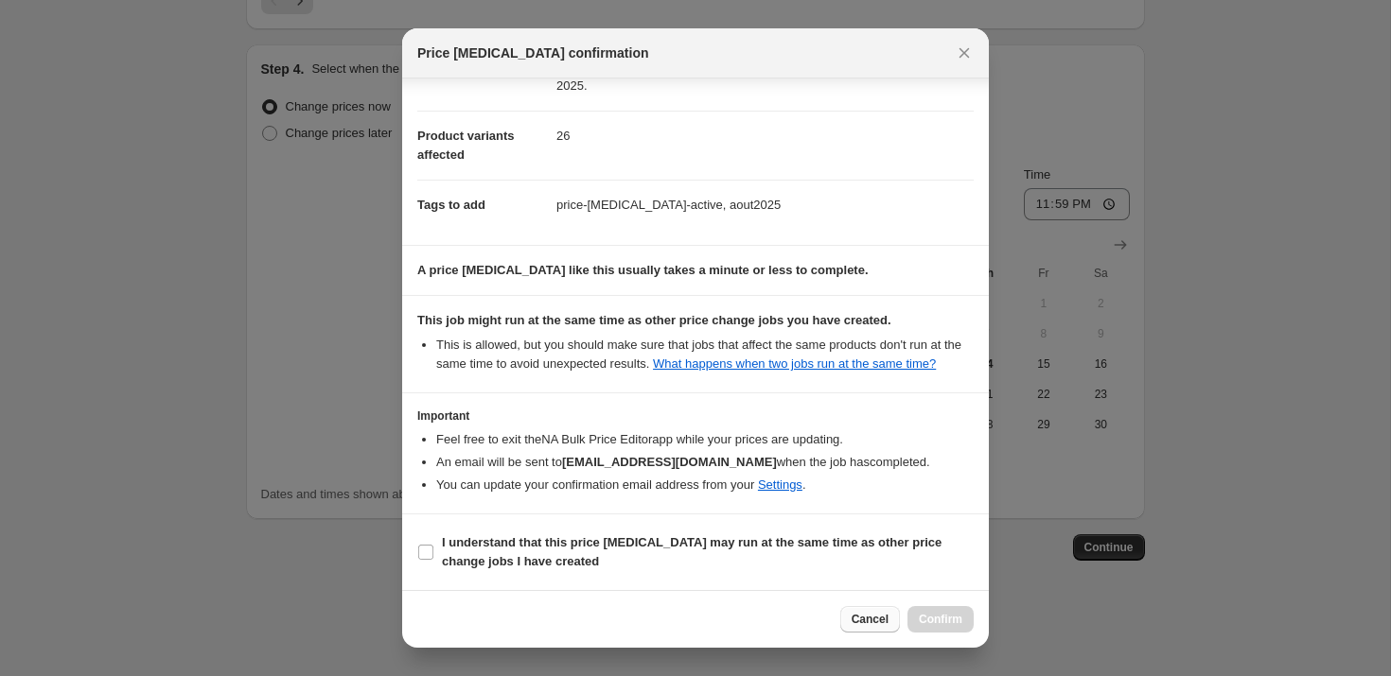
click at [865, 622] on span "Cancel" at bounding box center [869, 619] width 37 height 15
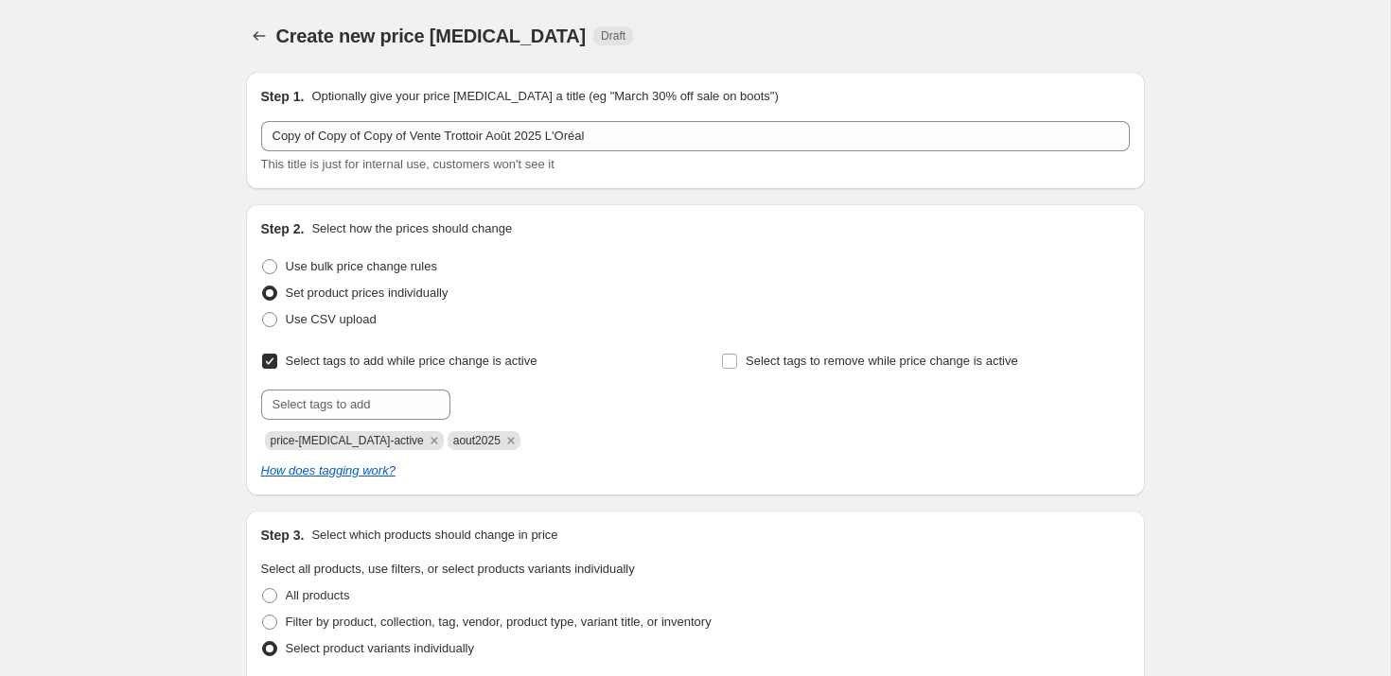
scroll to position [3690, 0]
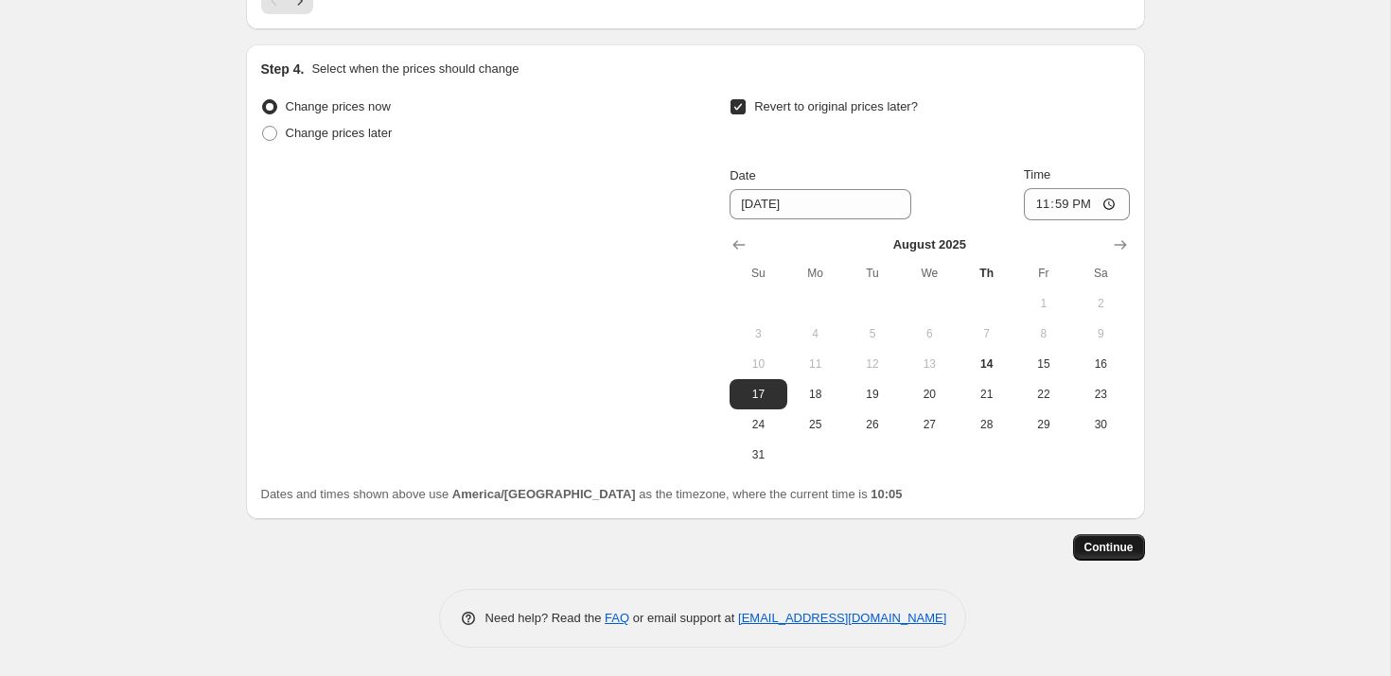
click at [1106, 548] on span "Continue" at bounding box center [1108, 547] width 49 height 15
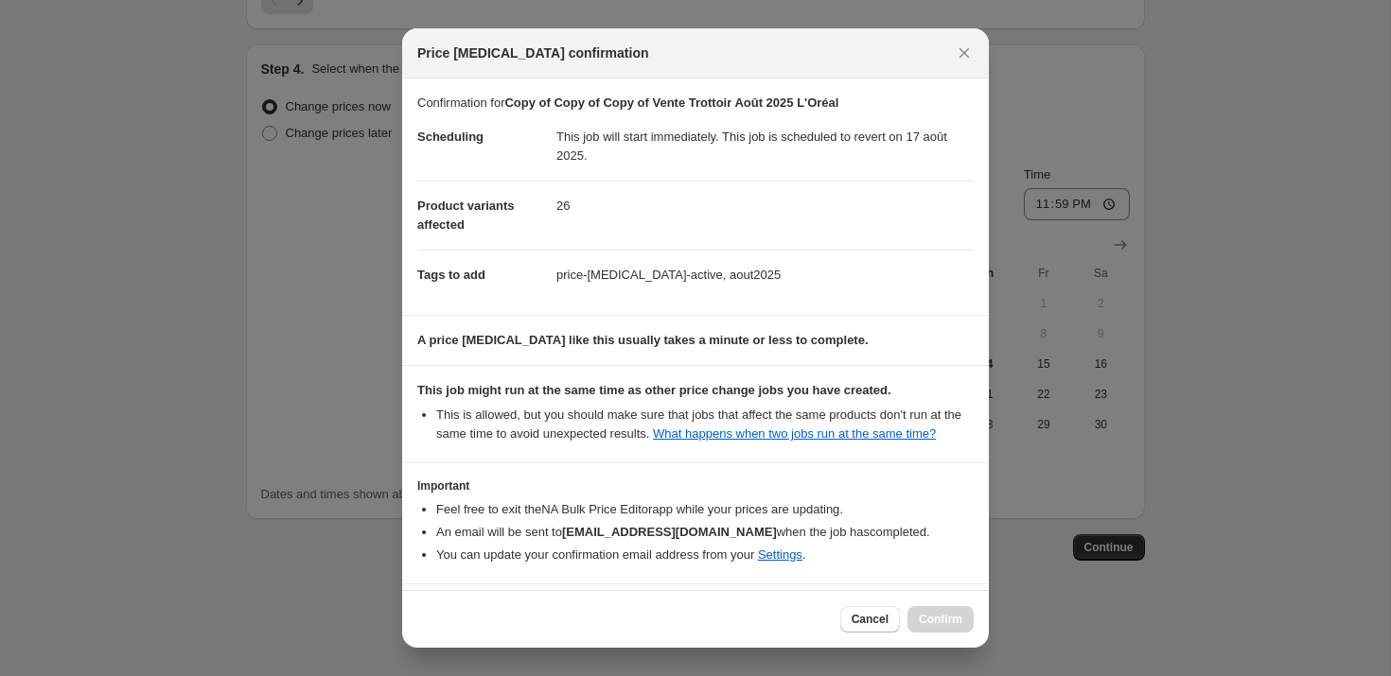
scroll to position [89, 0]
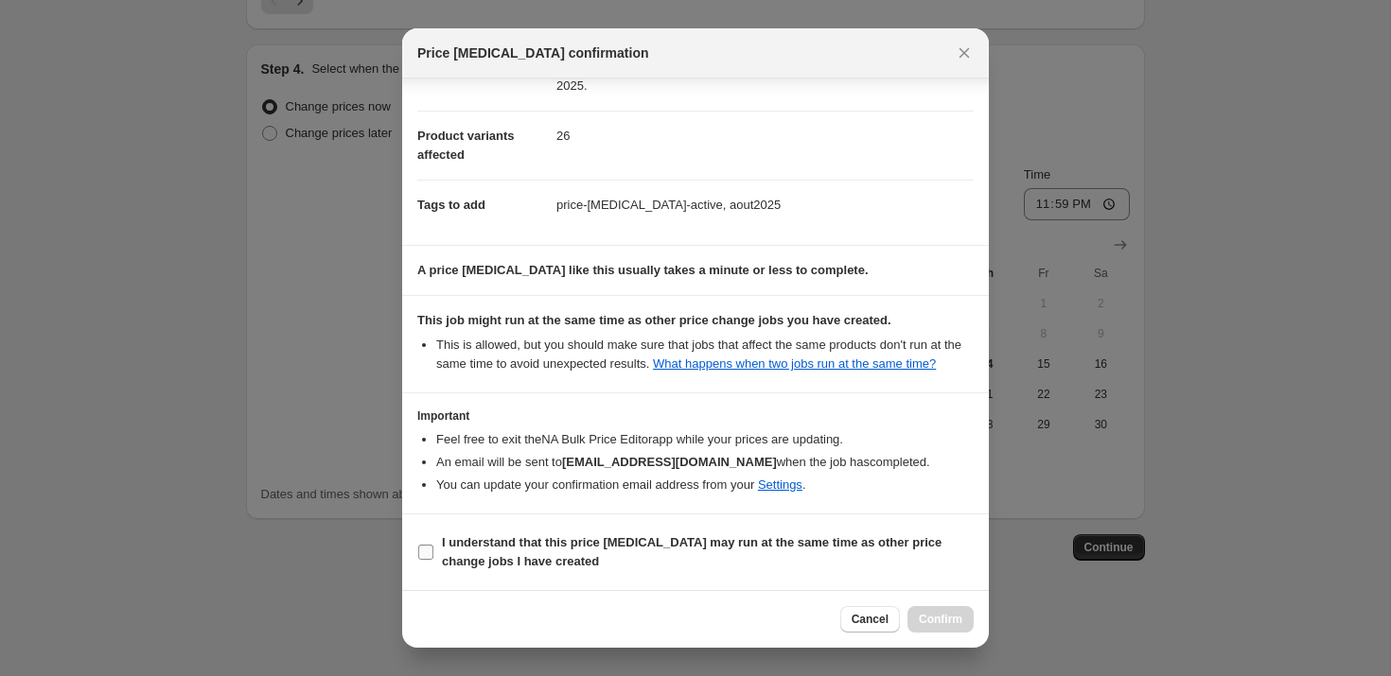
click at [447, 550] on b "I understand that this price [MEDICAL_DATA] may run at the same time as other p…" at bounding box center [691, 551] width 499 height 33
click at [433, 550] on input "I understand that this price [MEDICAL_DATA] may run at the same time as other p…" at bounding box center [425, 552] width 15 height 15
checkbox input "true"
click at [941, 623] on span "Confirm" at bounding box center [941, 619] width 44 height 15
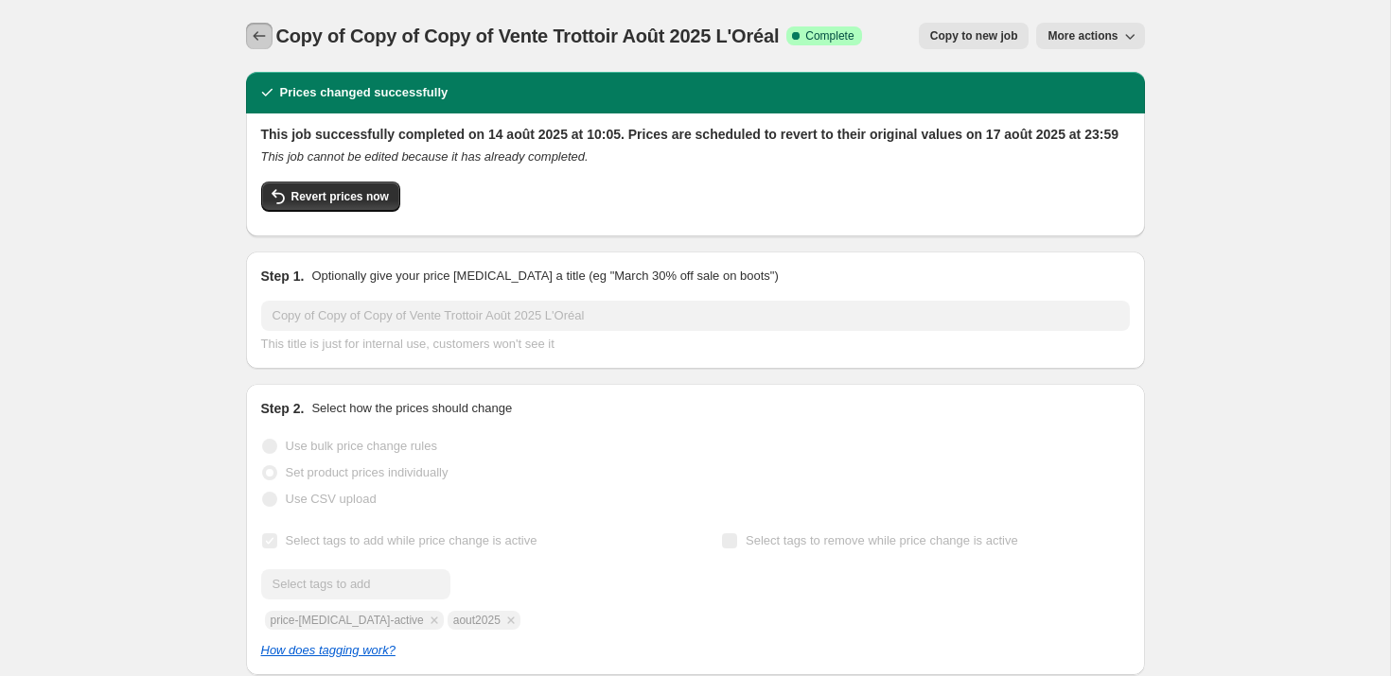
click at [247, 39] on button "Price change jobs" at bounding box center [259, 36] width 26 height 26
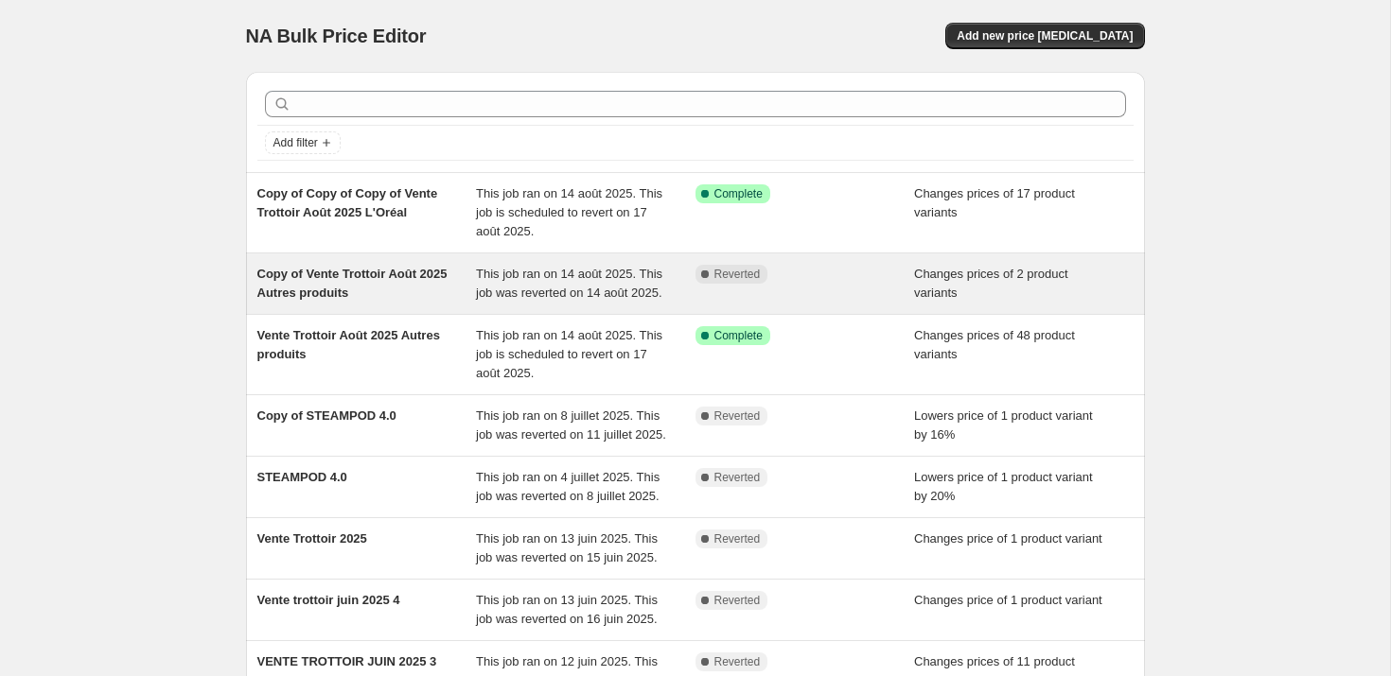
click at [295, 292] on span "Copy of Vente Trottoir Août 2025 Autres produits" at bounding box center [352, 283] width 190 height 33
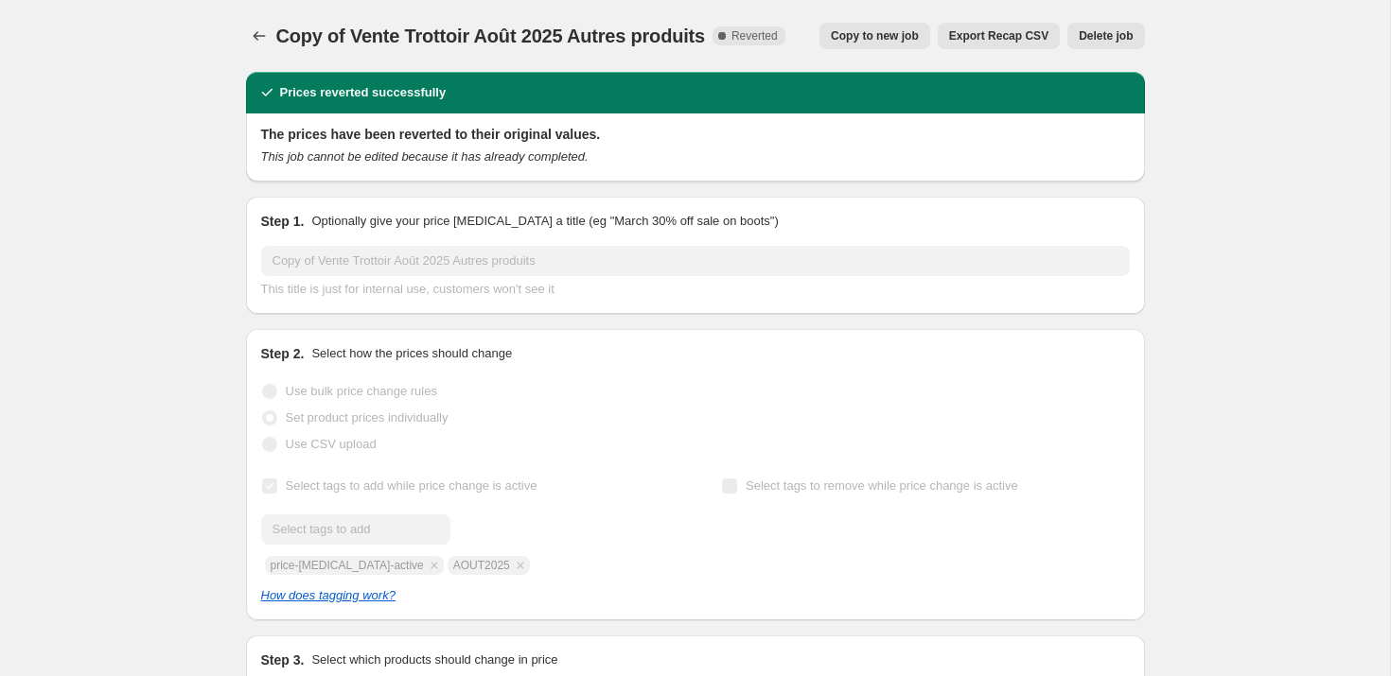
click at [1126, 36] on span "Delete job" at bounding box center [1105, 35] width 54 height 15
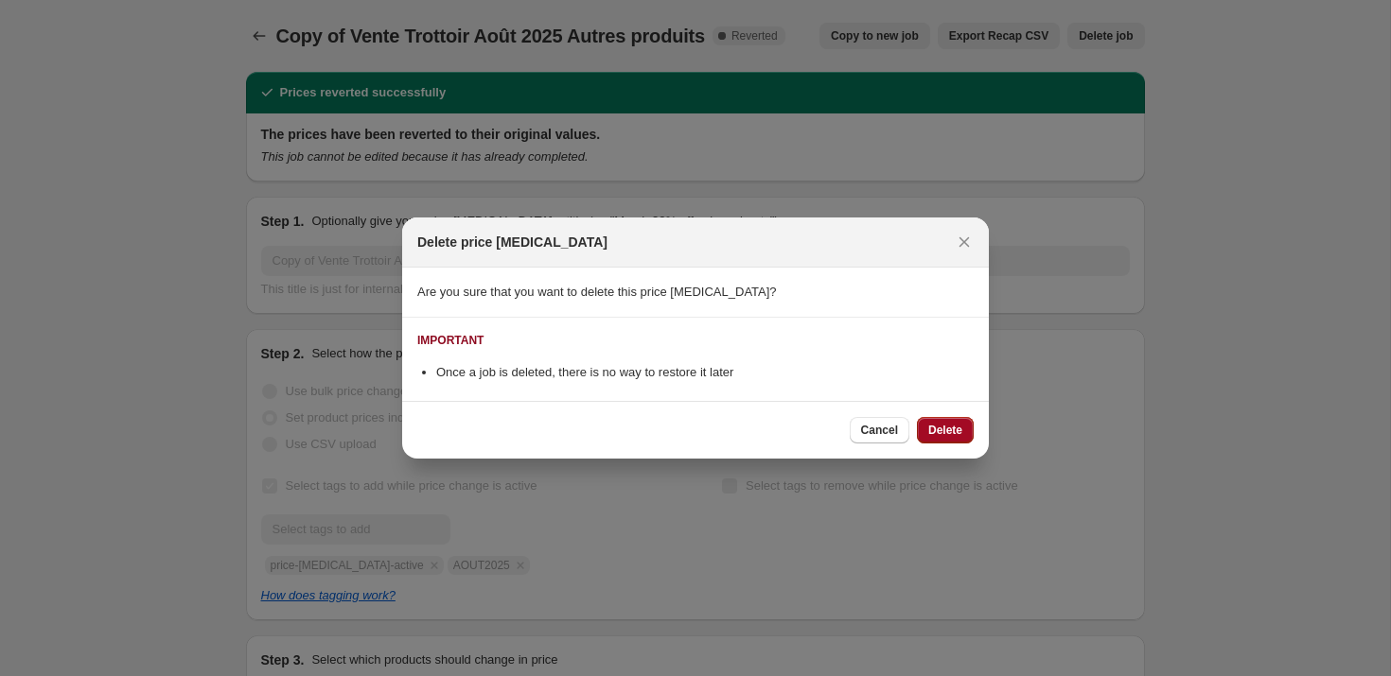
click at [954, 431] on span "Delete" at bounding box center [945, 430] width 34 height 15
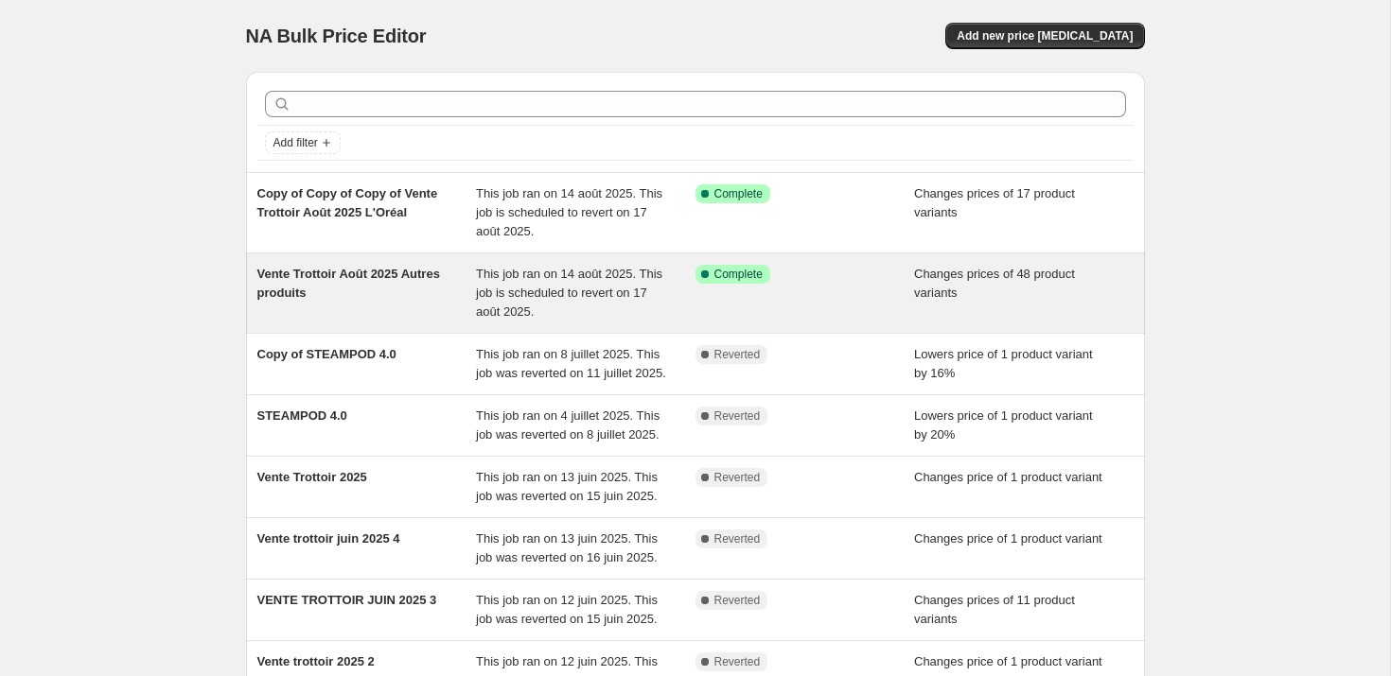
click at [324, 288] on span "Vente Trottoir Août 2025 Autres produits" at bounding box center [348, 283] width 183 height 33
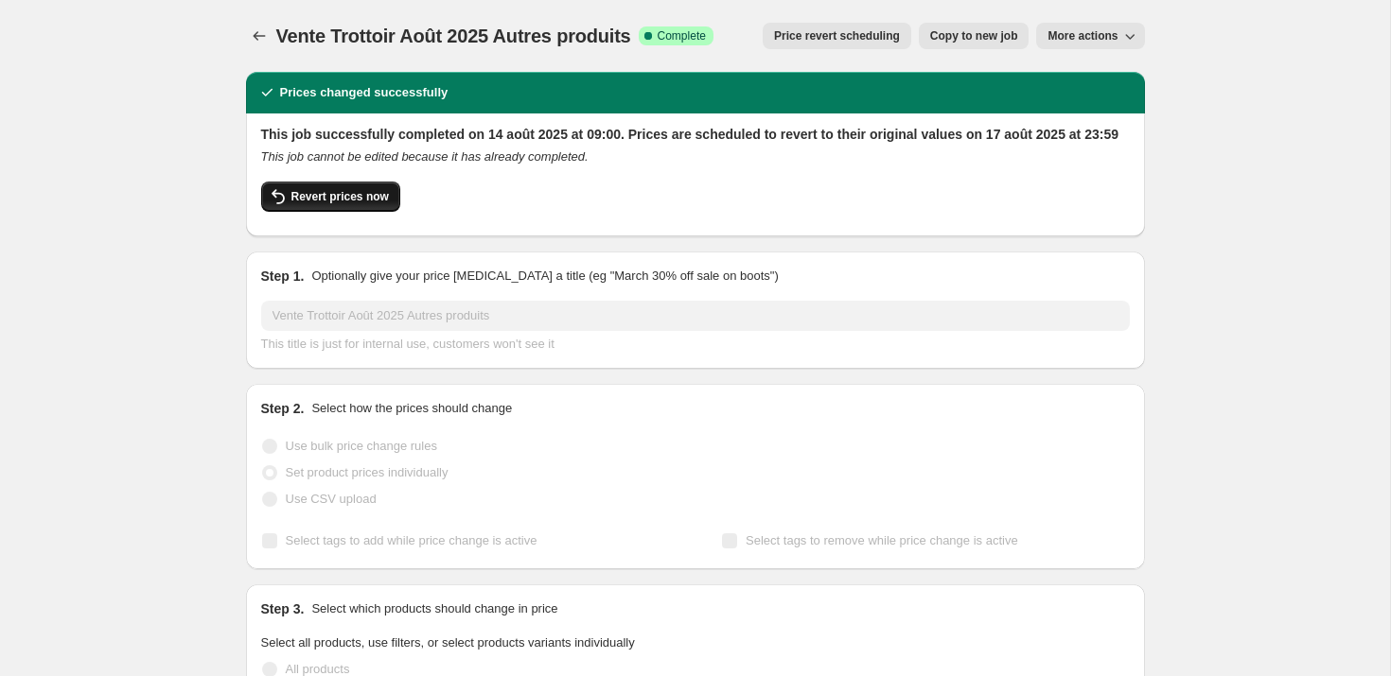
click at [345, 204] on span "Revert prices now" at bounding box center [339, 196] width 97 height 15
checkbox input "false"
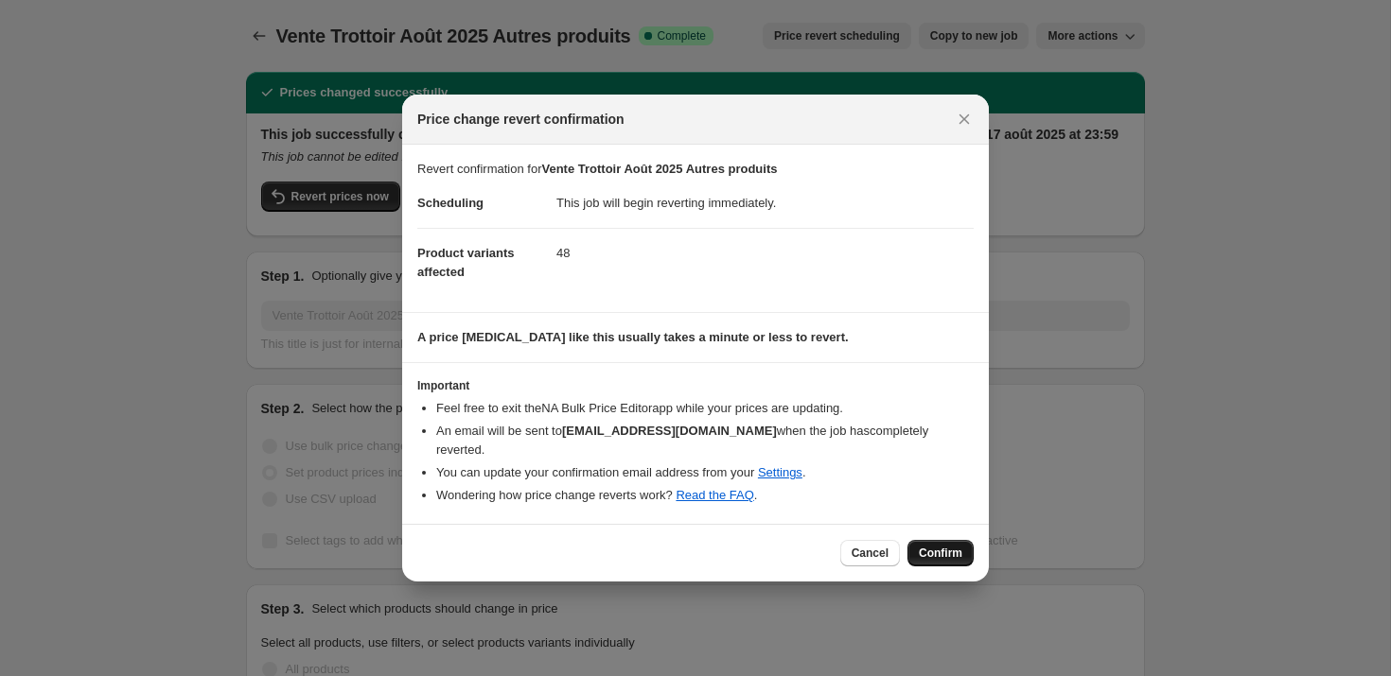
click at [961, 555] on span "Confirm" at bounding box center [941, 553] width 44 height 15
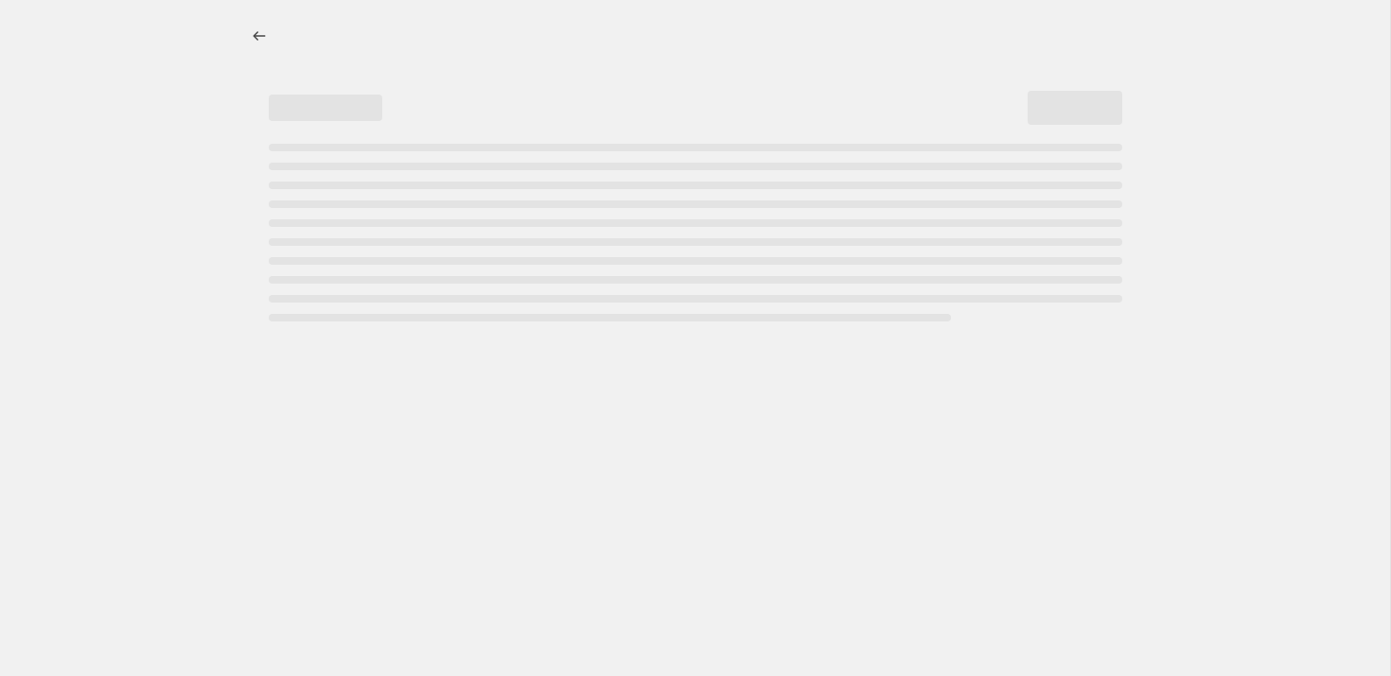
select select "percentage"
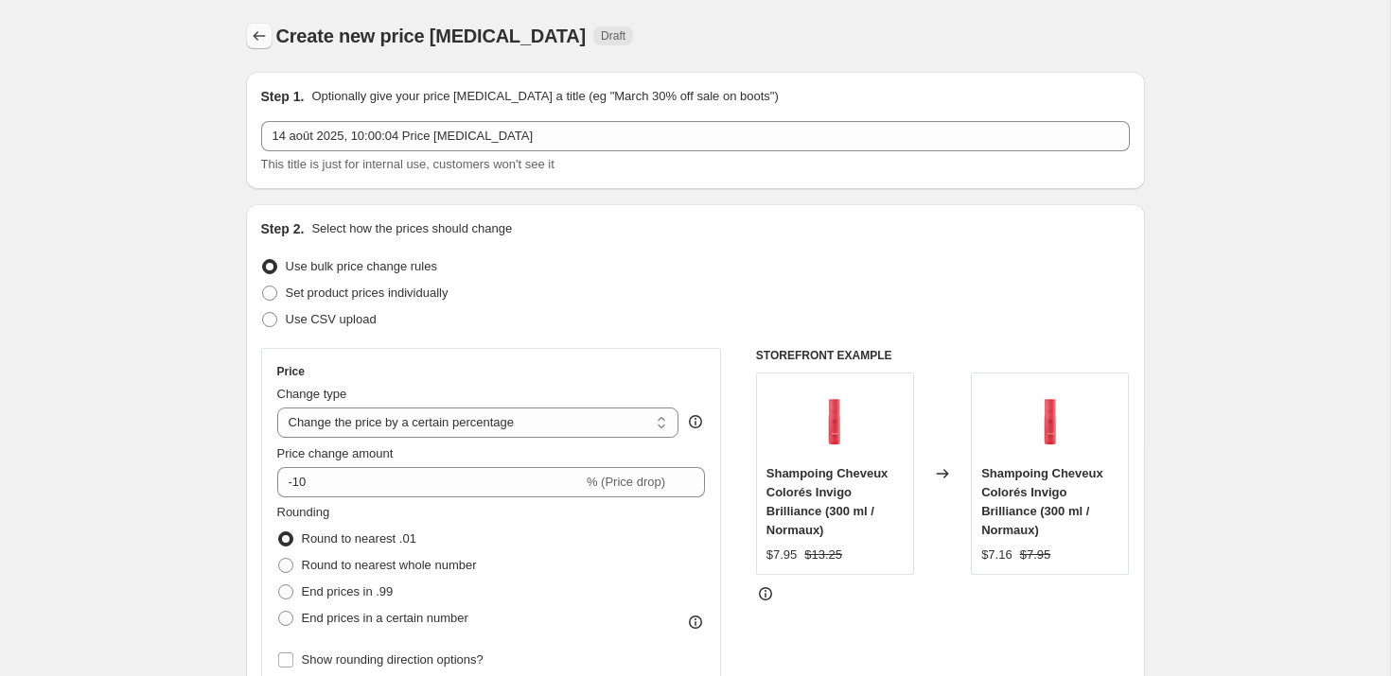
click at [271, 32] on button "Price change jobs" at bounding box center [259, 36] width 26 height 26
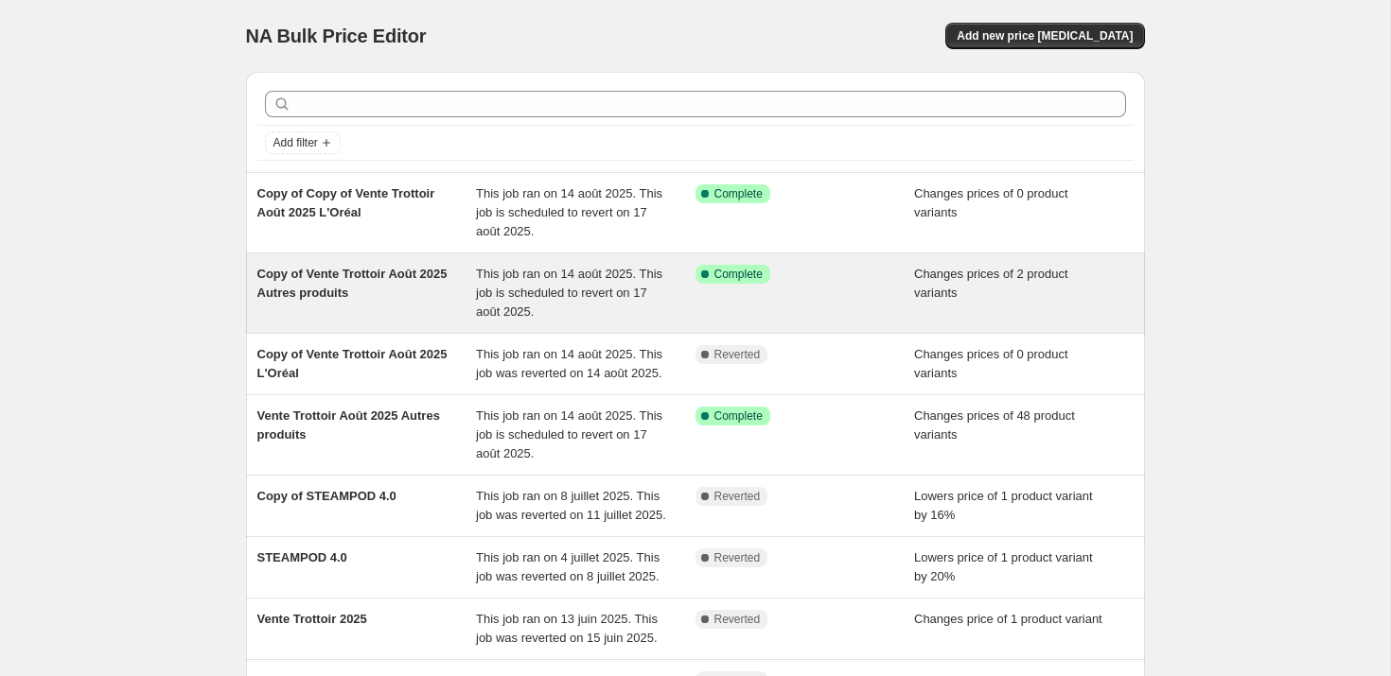
click at [381, 289] on span "Copy of Vente Trottoir Août 2025 Autres produits" at bounding box center [352, 283] width 190 height 33
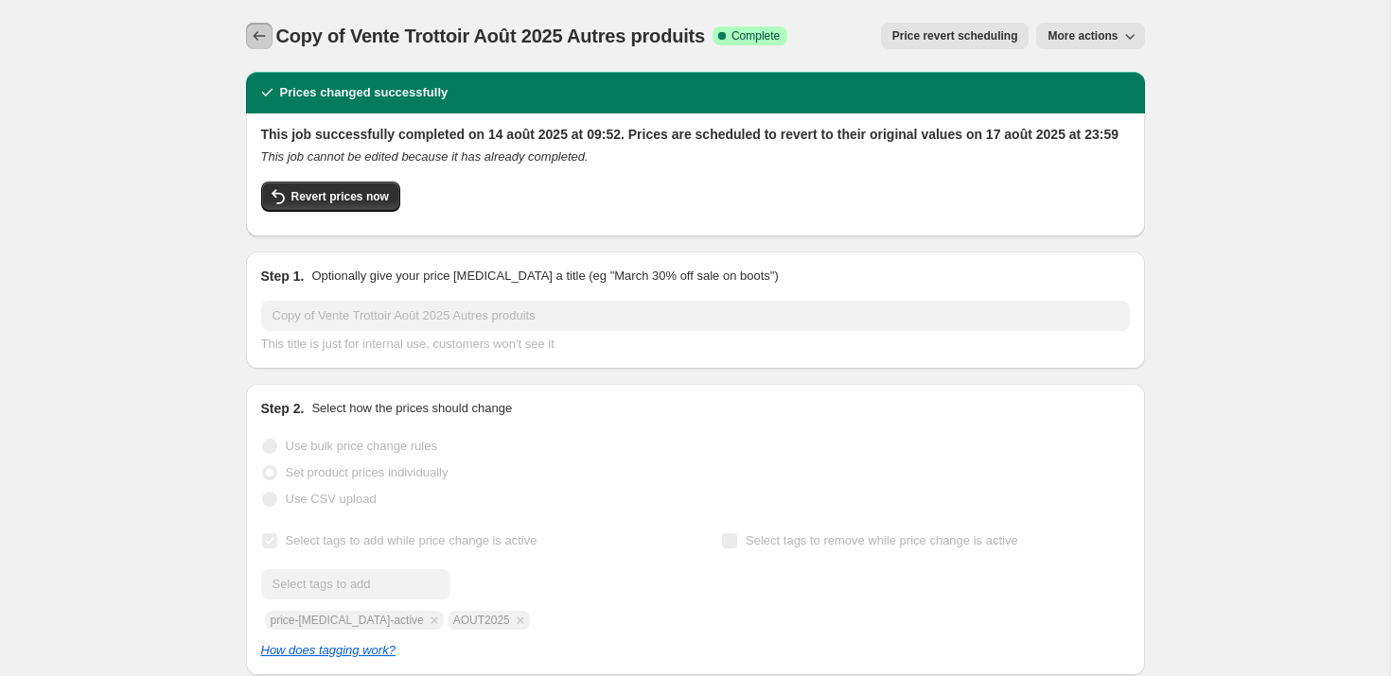
click at [260, 44] on icon "Price change jobs" at bounding box center [259, 35] width 19 height 19
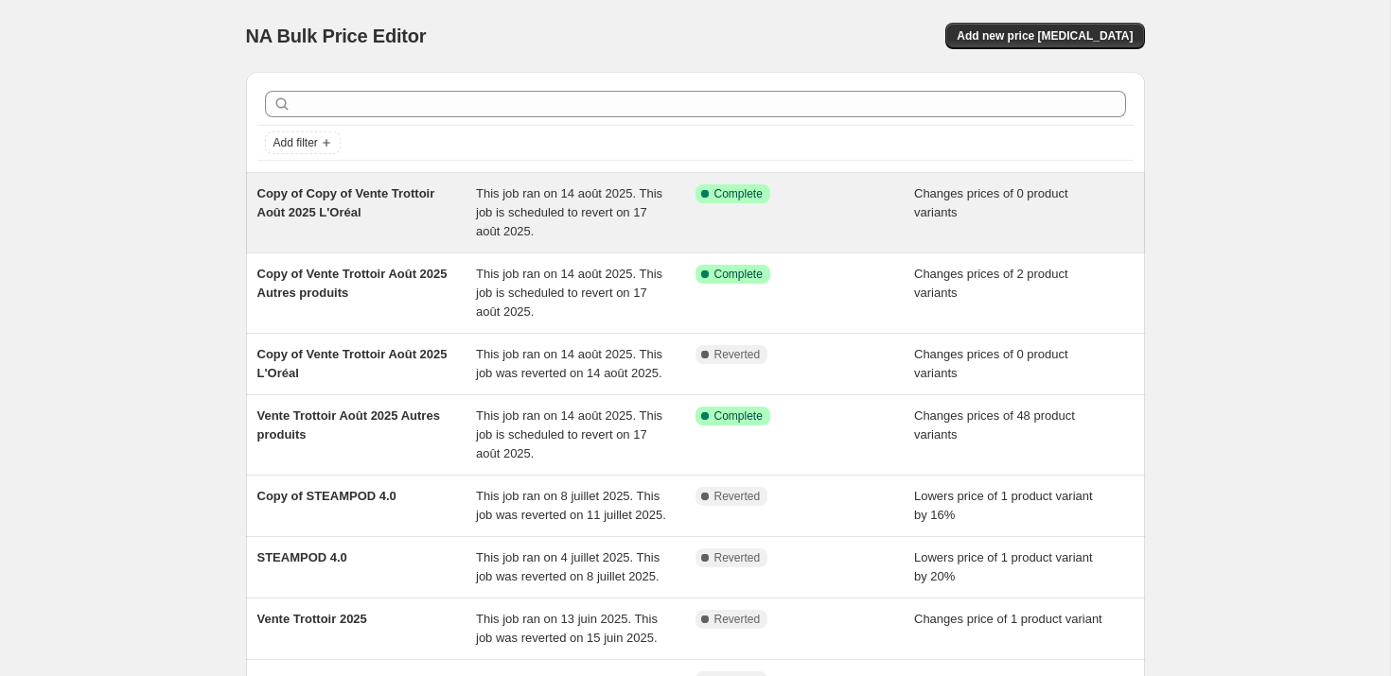
click at [355, 209] on span "Copy of Copy of Vente Trottoir Août 2025 L'Oréal" at bounding box center [346, 202] width 178 height 33
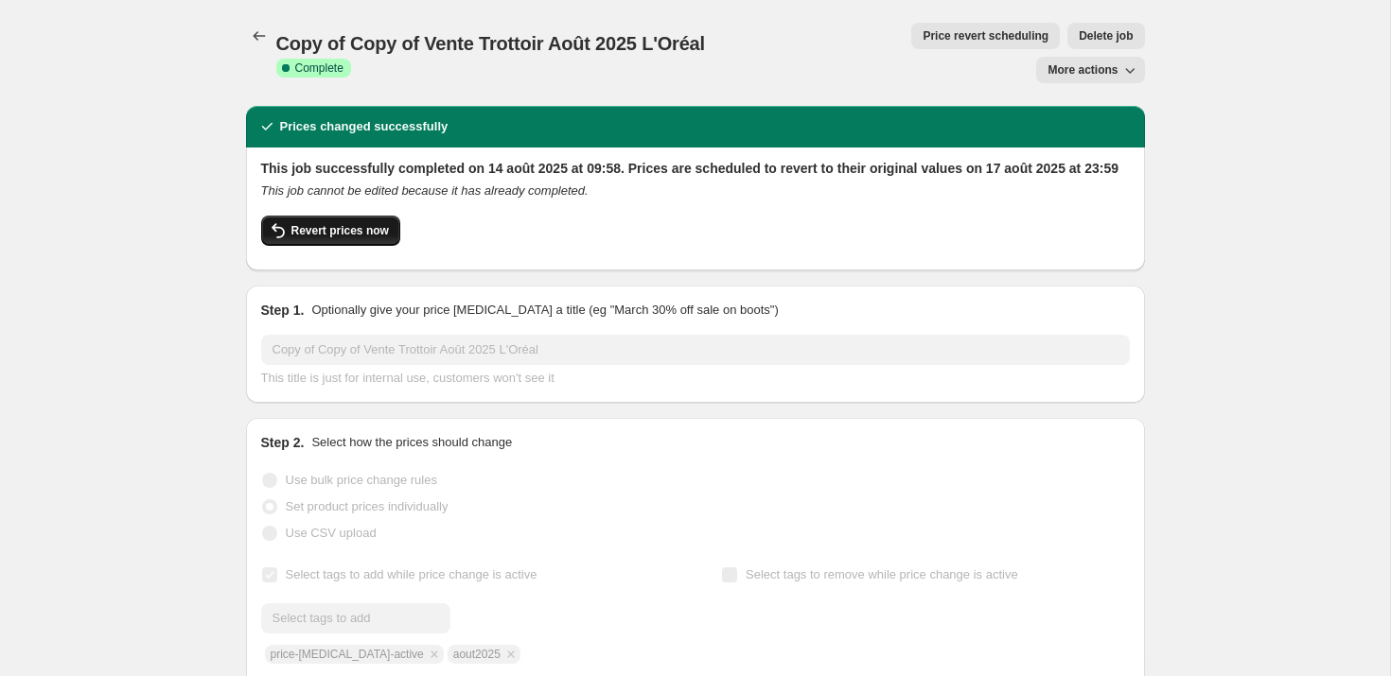
click at [354, 238] on span "Revert prices now" at bounding box center [339, 230] width 97 height 15
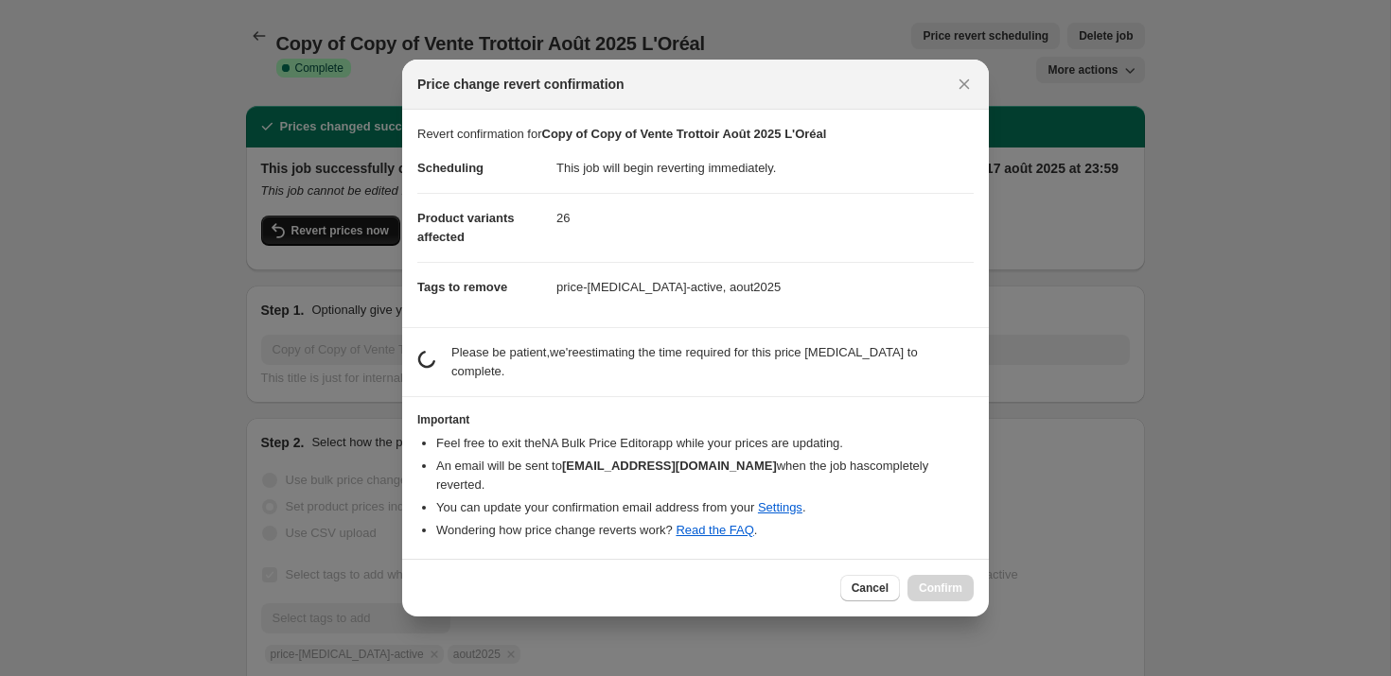
checkbox input "false"
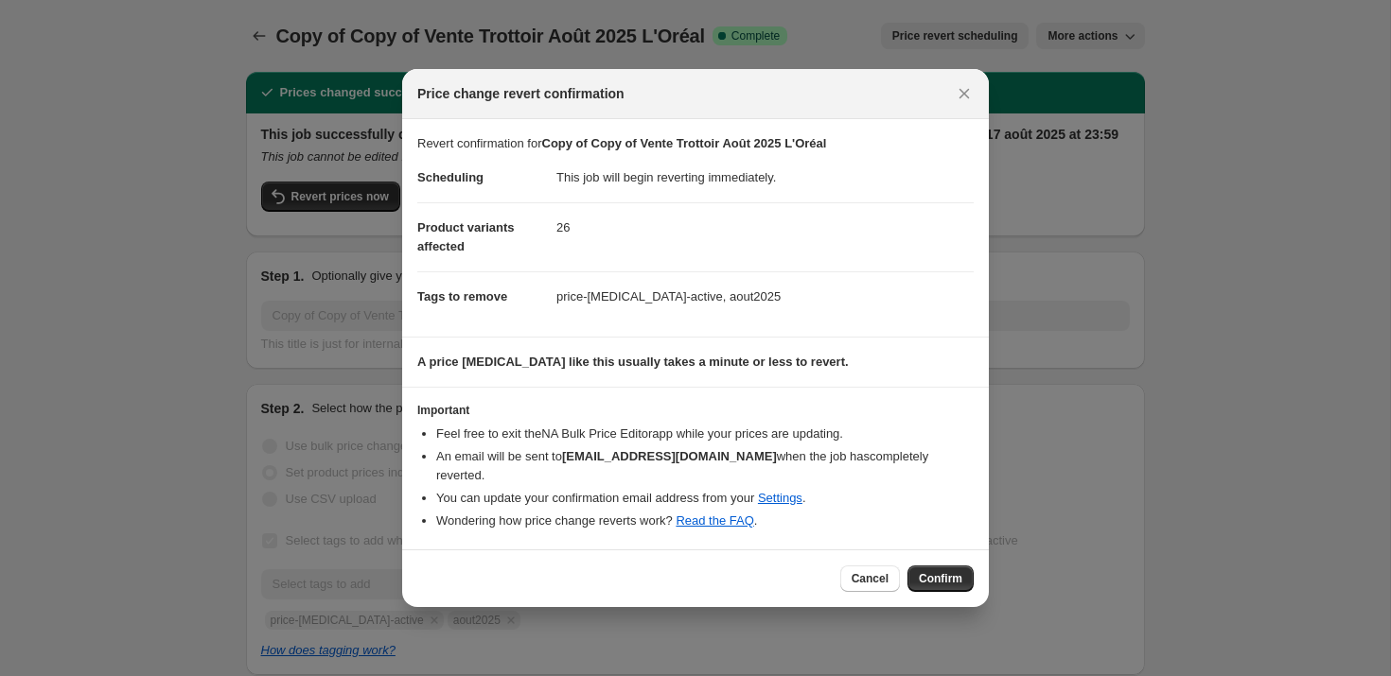
click at [959, 587] on button "Confirm" at bounding box center [940, 579] width 66 height 26
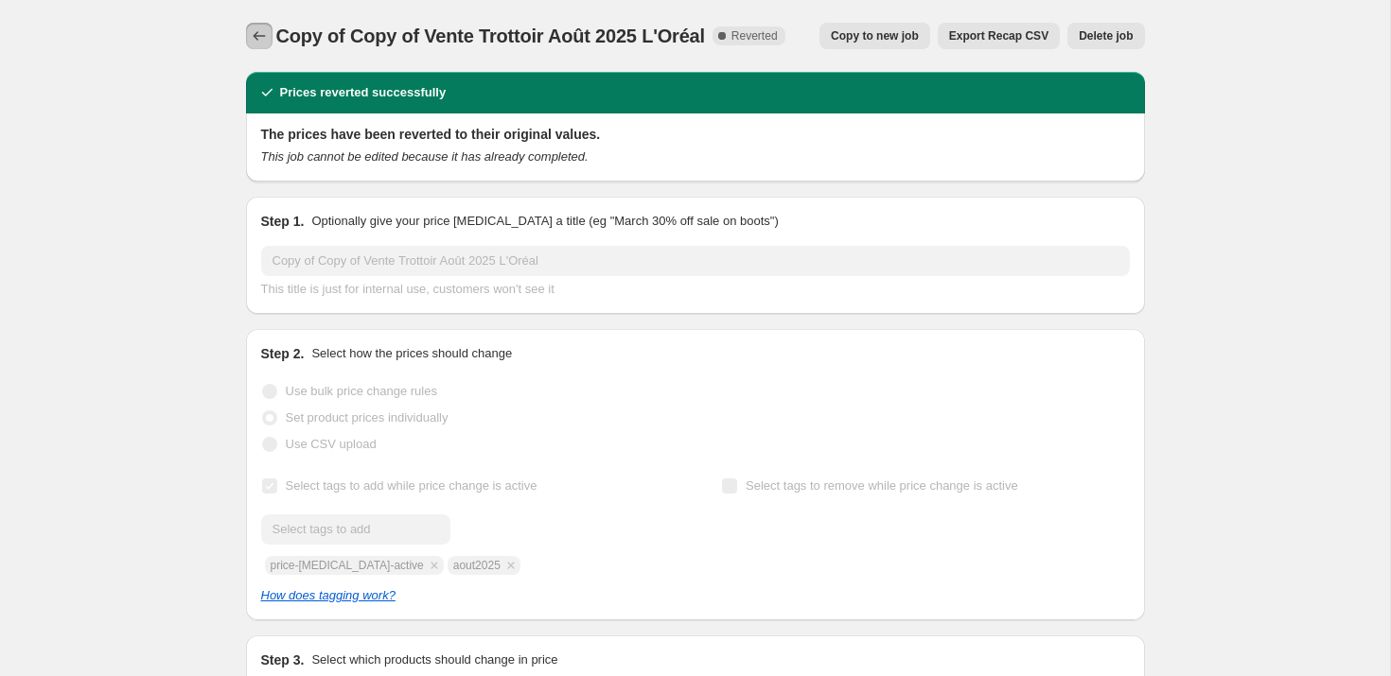
click at [250, 46] on button "Price change jobs" at bounding box center [259, 36] width 26 height 26
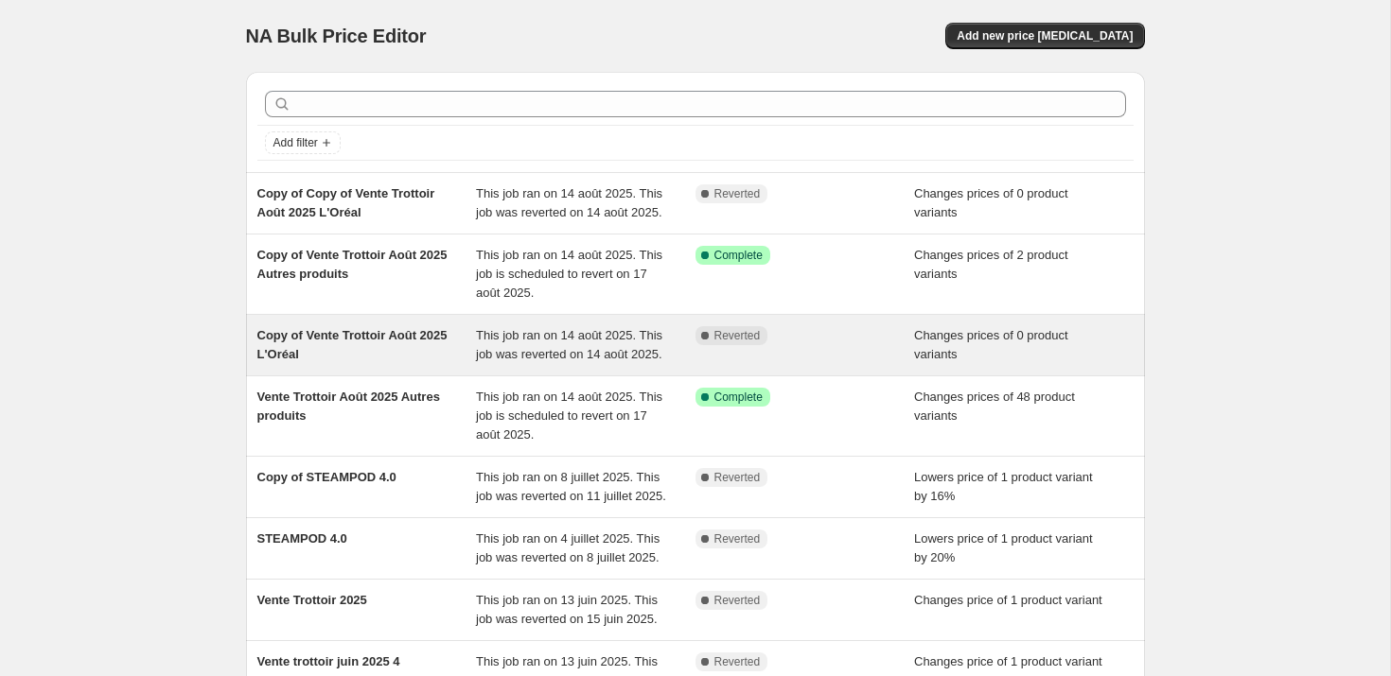
click at [341, 353] on span "Copy of Vente Trottoir Août 2025 L'Oréal" at bounding box center [352, 344] width 190 height 33
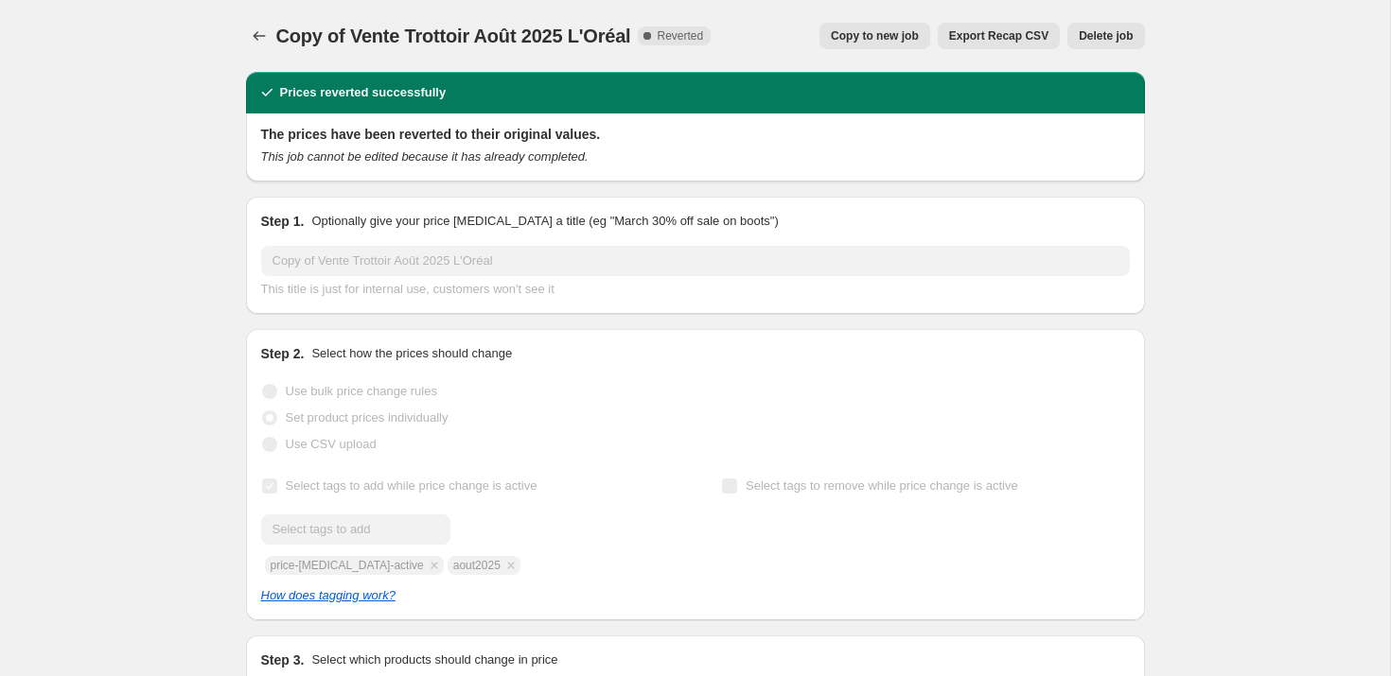
click at [1116, 42] on span "Delete job" at bounding box center [1105, 35] width 54 height 15
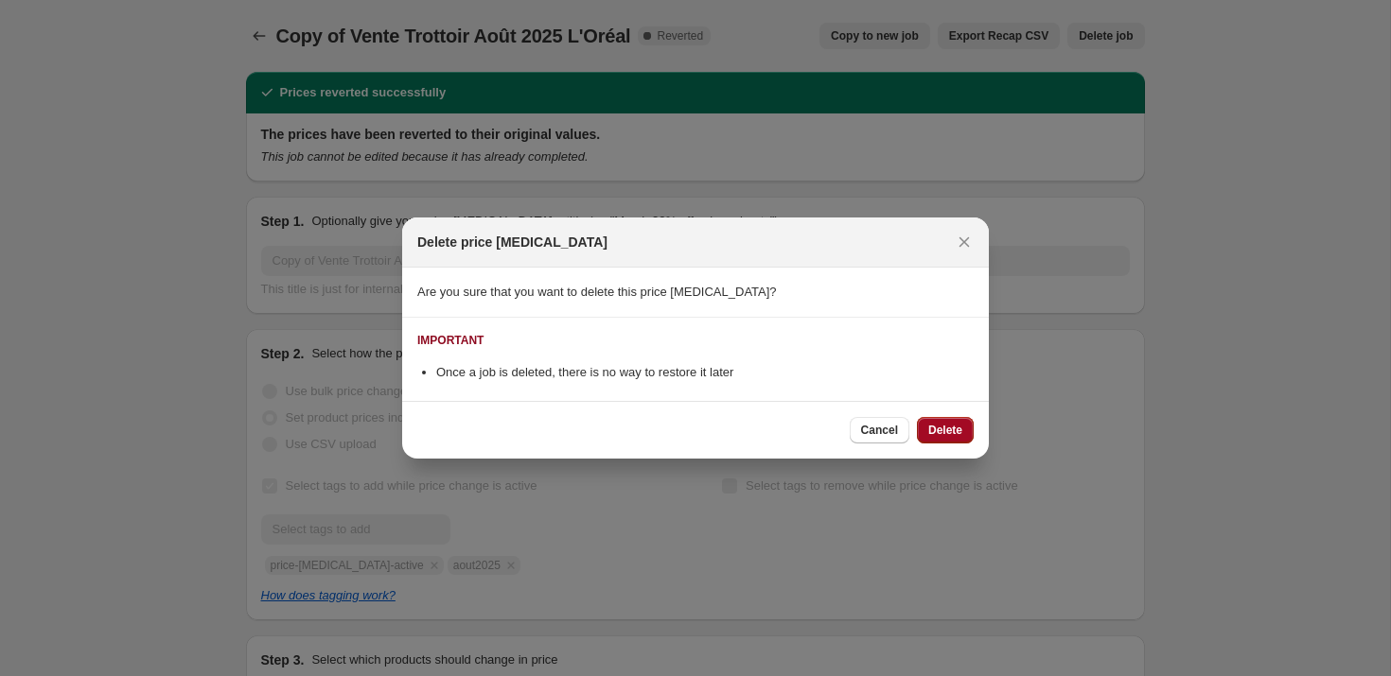
click at [945, 438] on button "Delete" at bounding box center [945, 430] width 57 height 26
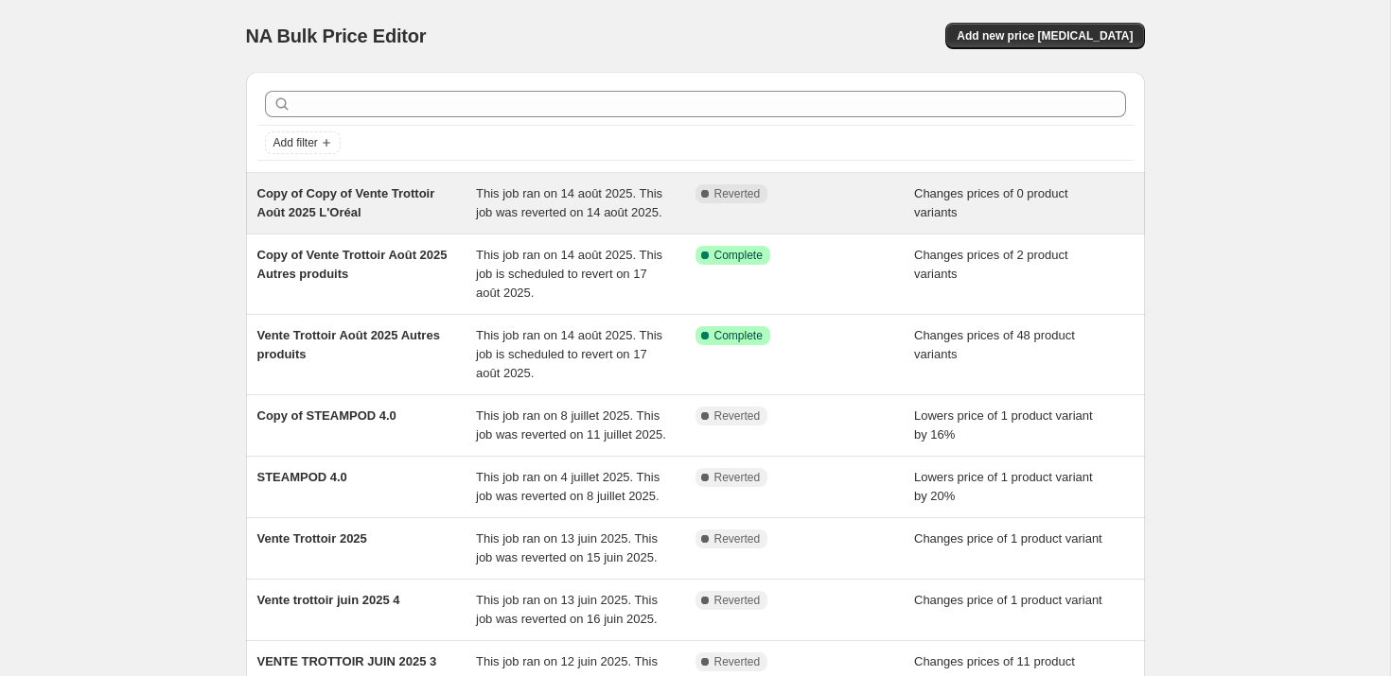
click at [364, 206] on span "Copy of Copy of Vente Trottoir Août 2025 L'Oréal" at bounding box center [346, 202] width 178 height 33
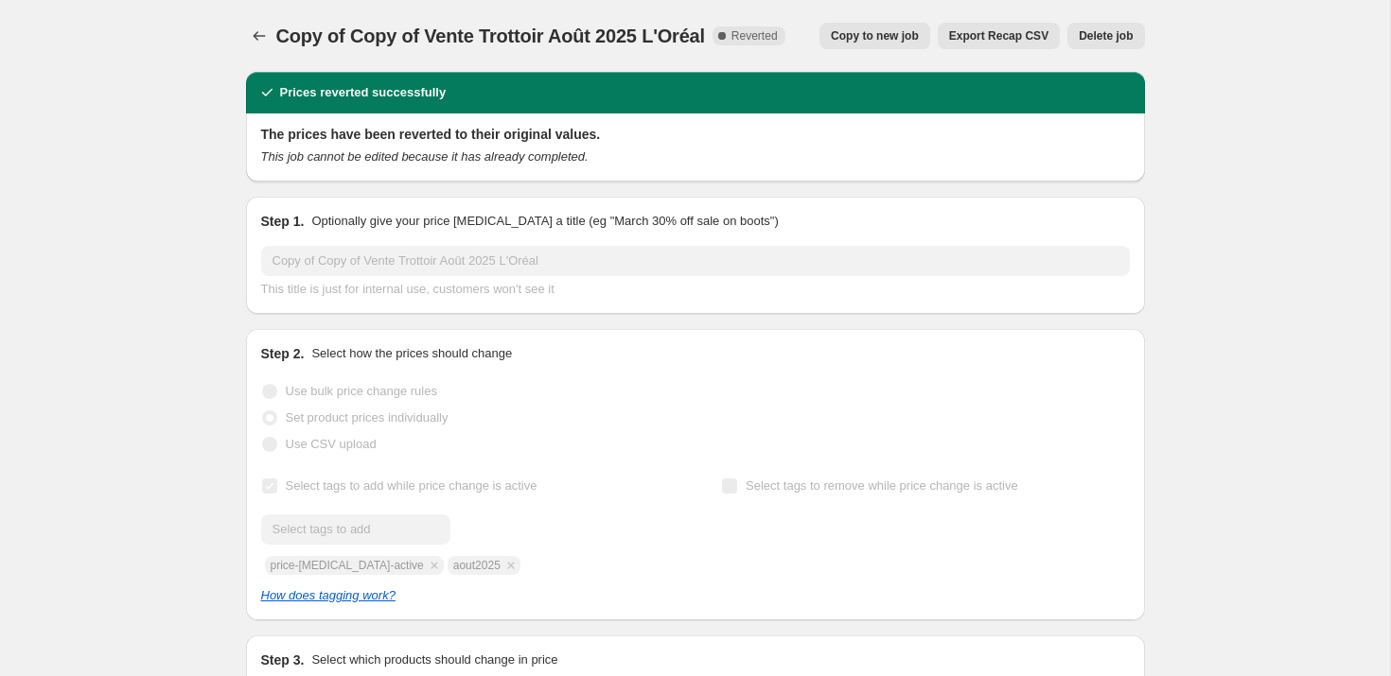
click at [1095, 31] on span "Delete job" at bounding box center [1105, 35] width 54 height 15
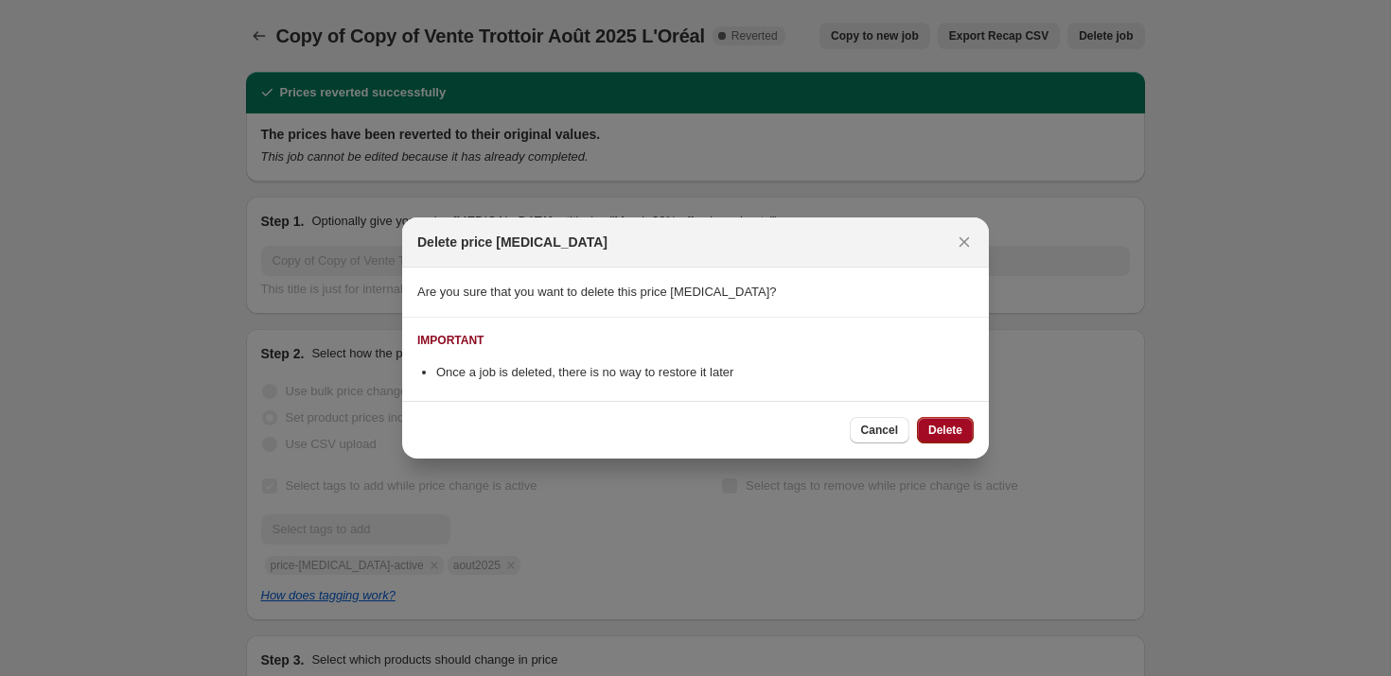
click at [942, 433] on span "Delete" at bounding box center [945, 430] width 34 height 15
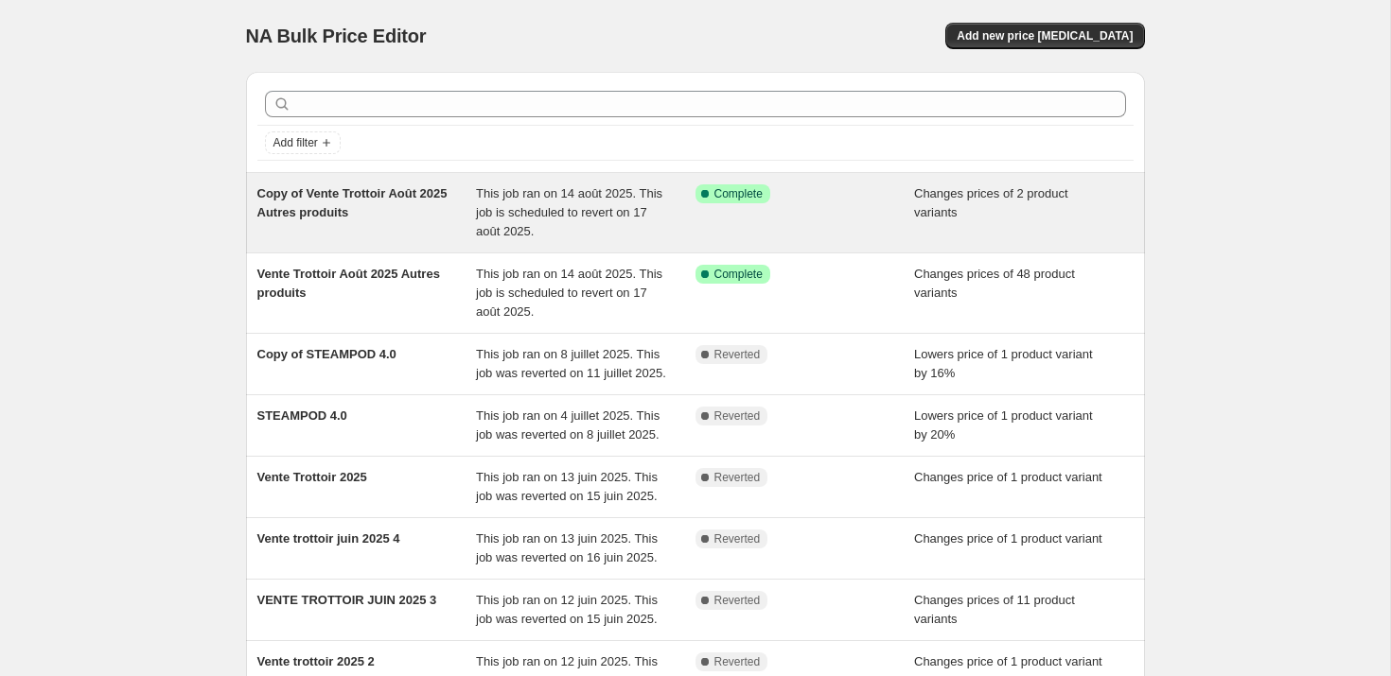
click at [351, 213] on span "Copy of Vente Trottoir Août 2025 Autres produits" at bounding box center [352, 202] width 190 height 33
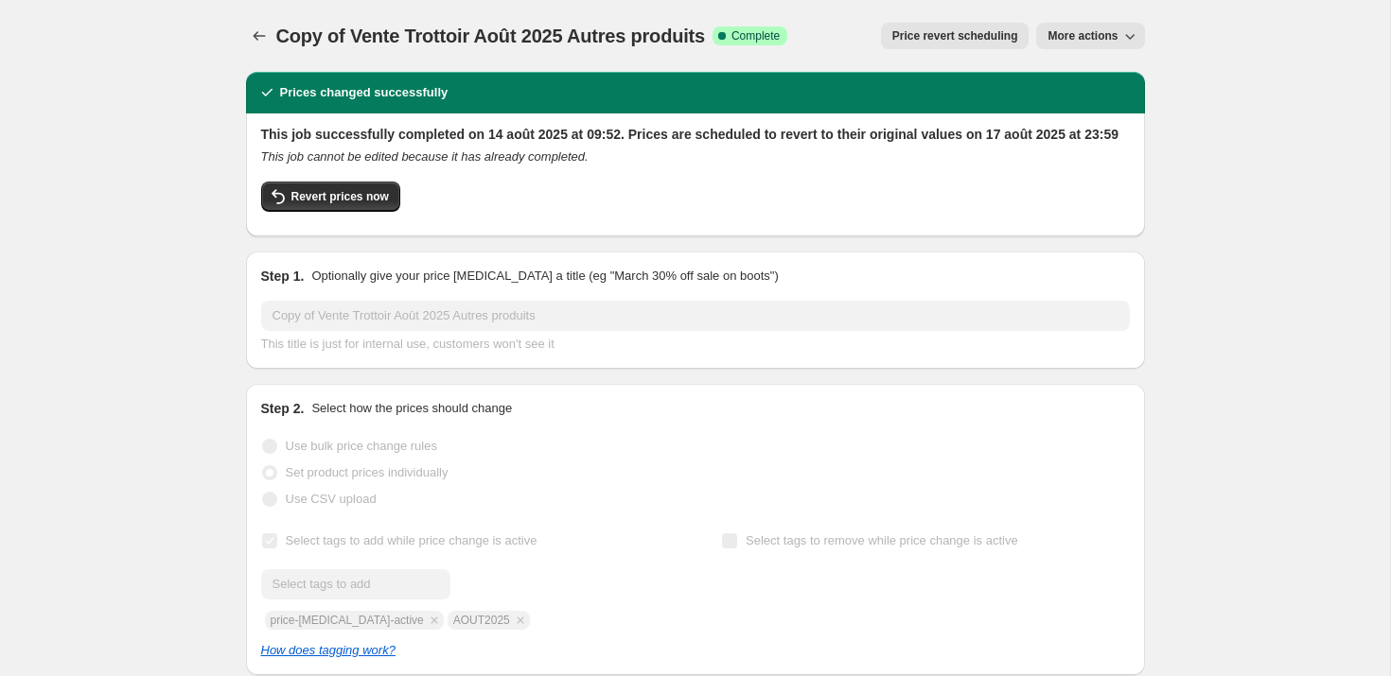
click at [1102, 41] on span "More actions" at bounding box center [1082, 35] width 70 height 15
click at [955, 44] on button "Price revert scheduling" at bounding box center [955, 36] width 149 height 26
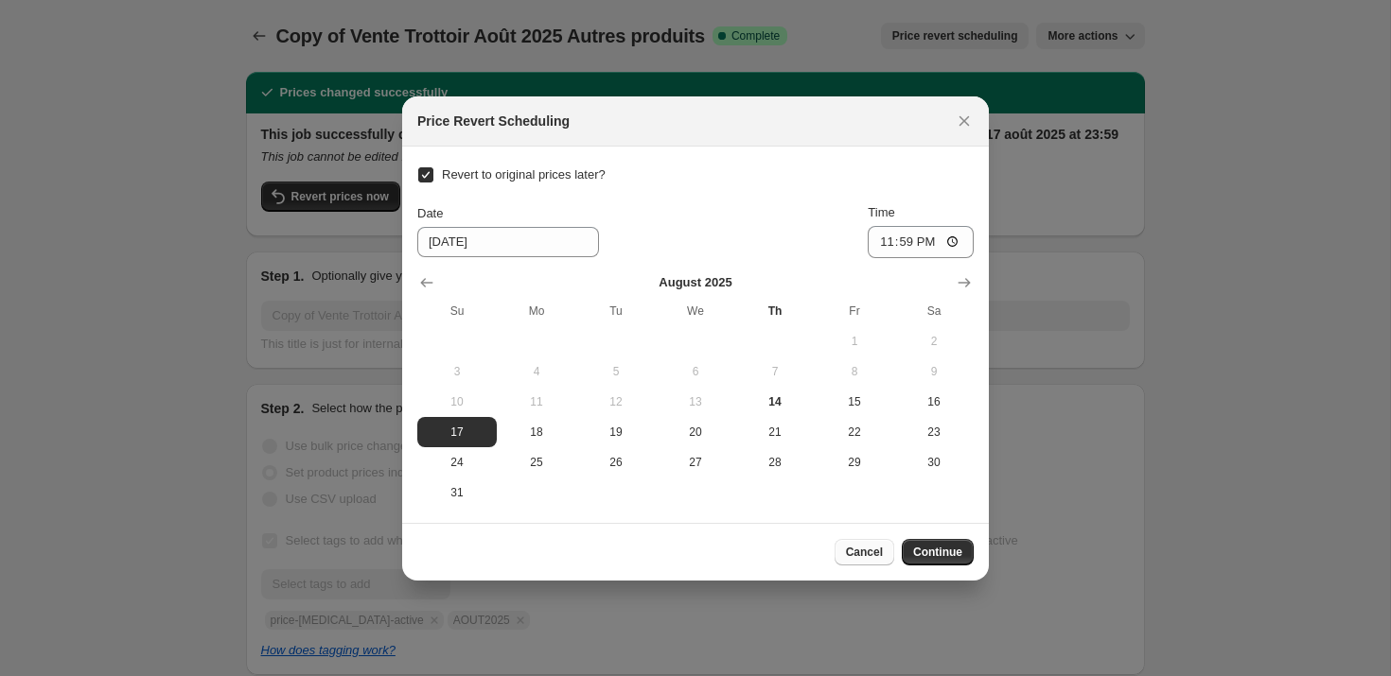
click at [864, 554] on span "Cancel" at bounding box center [864, 552] width 37 height 15
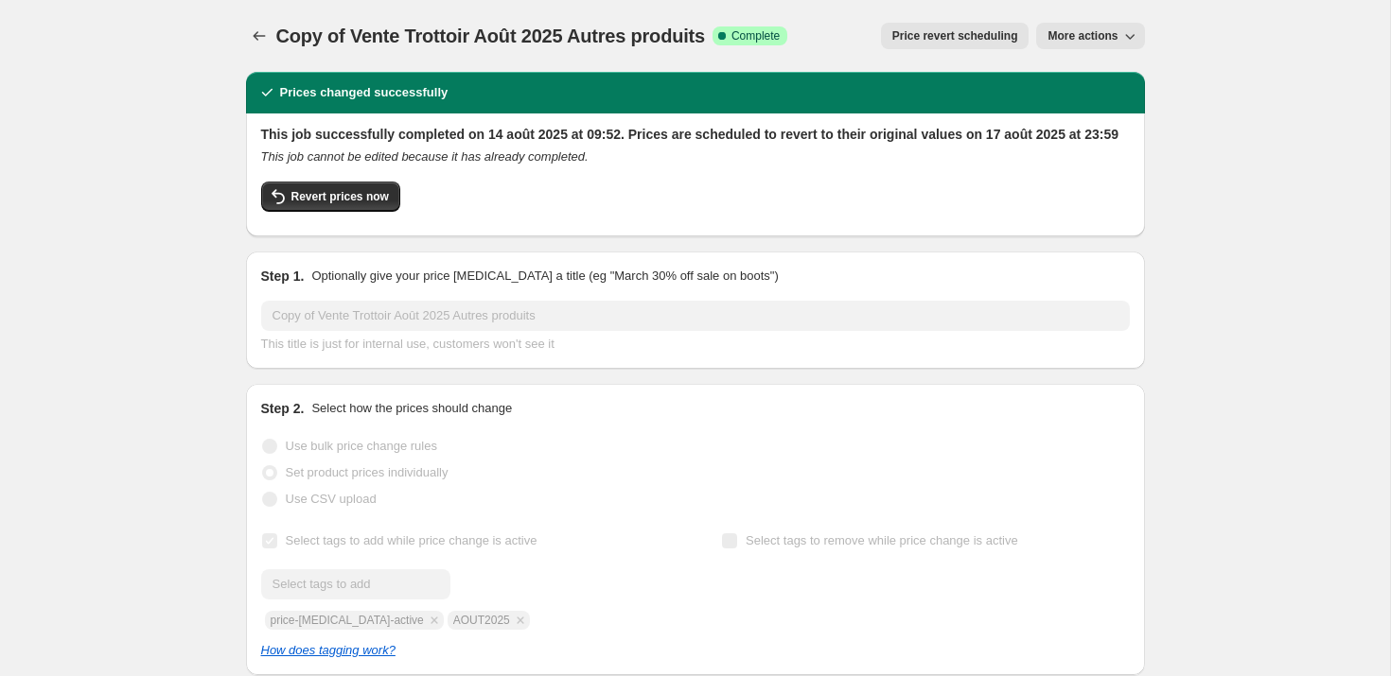
click at [295, 221] on div "Revert prices now" at bounding box center [695, 202] width 868 height 40
click at [307, 204] on span "Revert prices now" at bounding box center [339, 196] width 97 height 15
checkbox input "false"
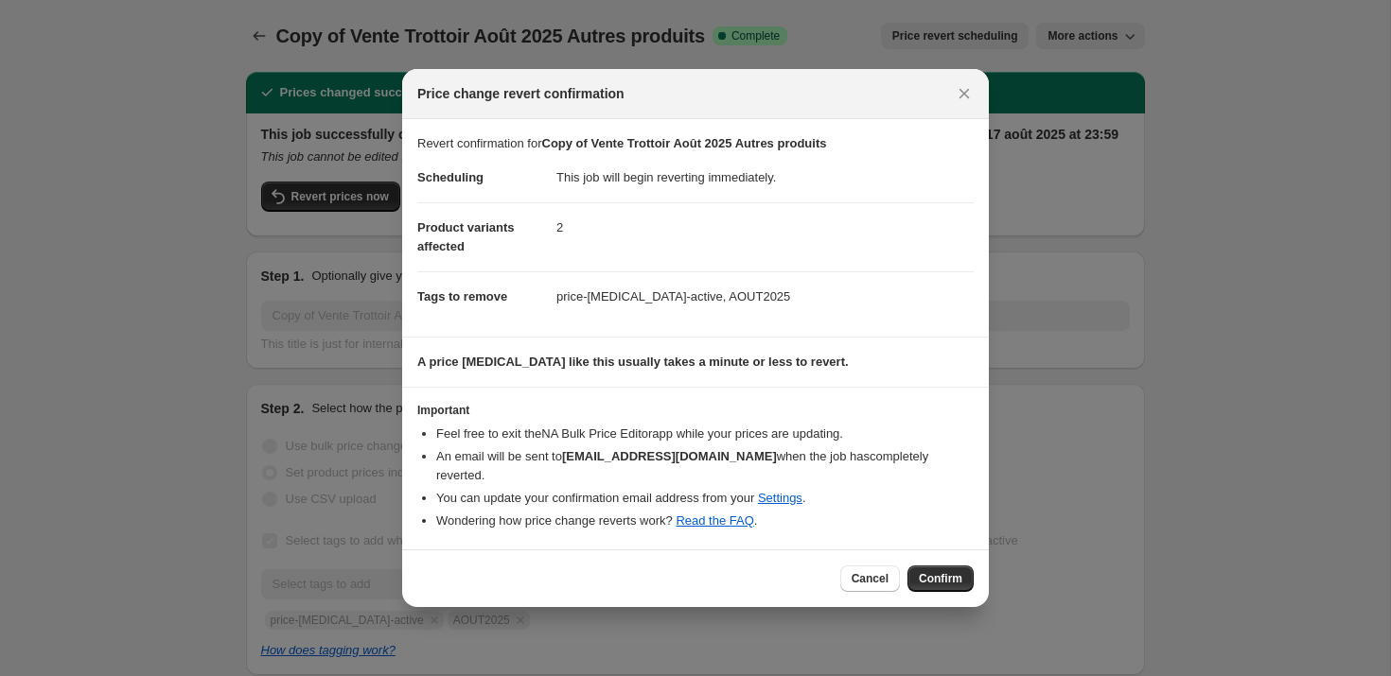
click at [930, 578] on span "Confirm" at bounding box center [941, 578] width 44 height 15
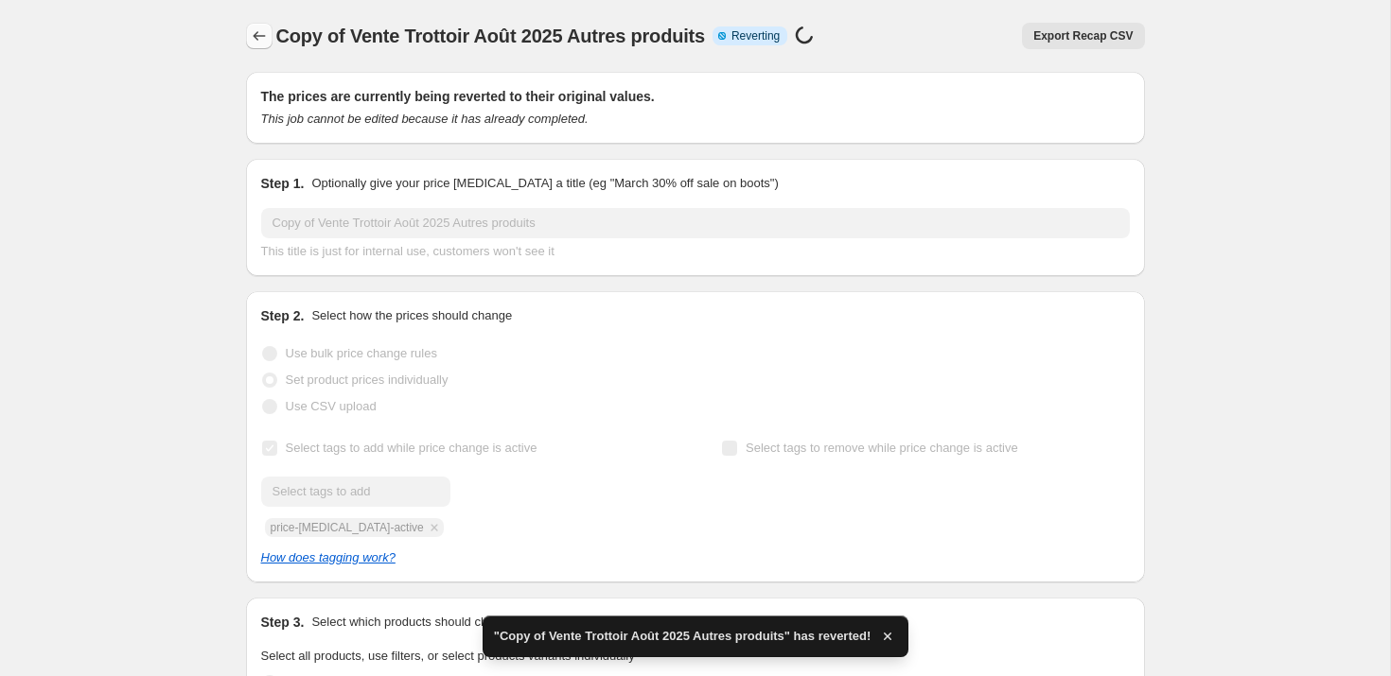
checkbox input "true"
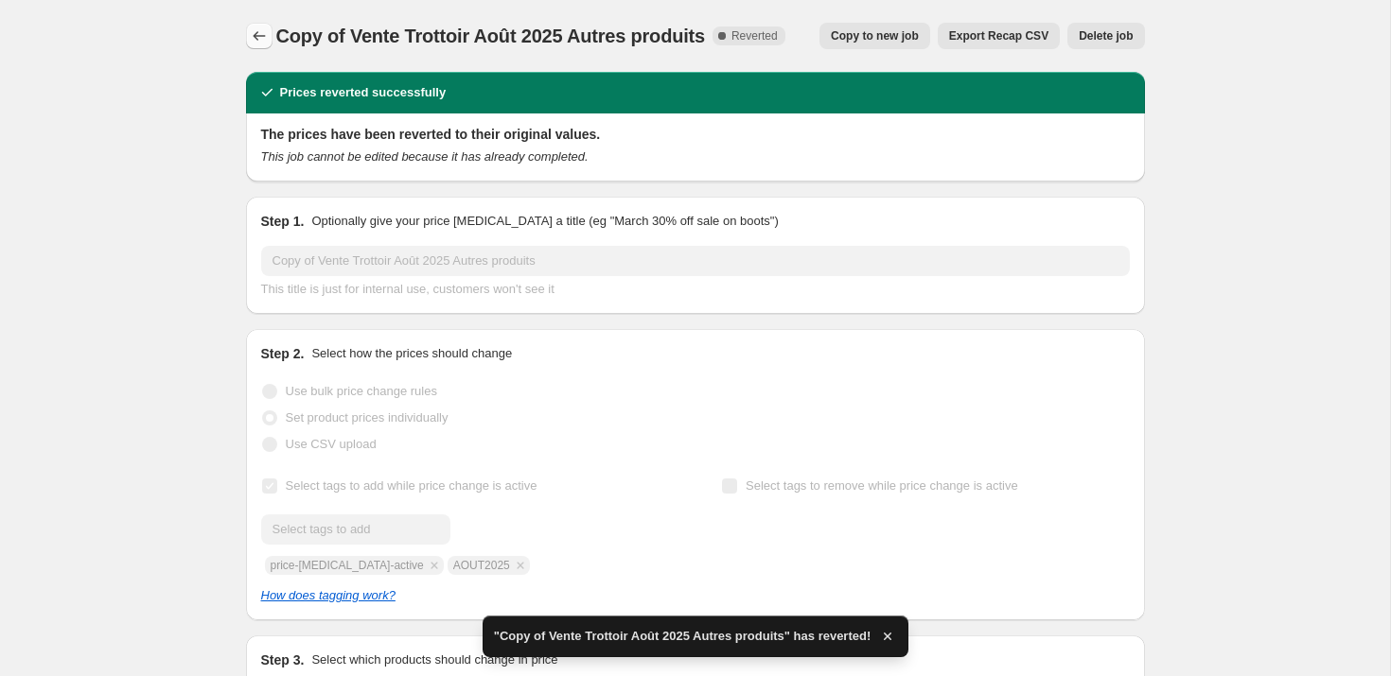
click at [254, 23] on button "Price change jobs" at bounding box center [259, 36] width 26 height 26
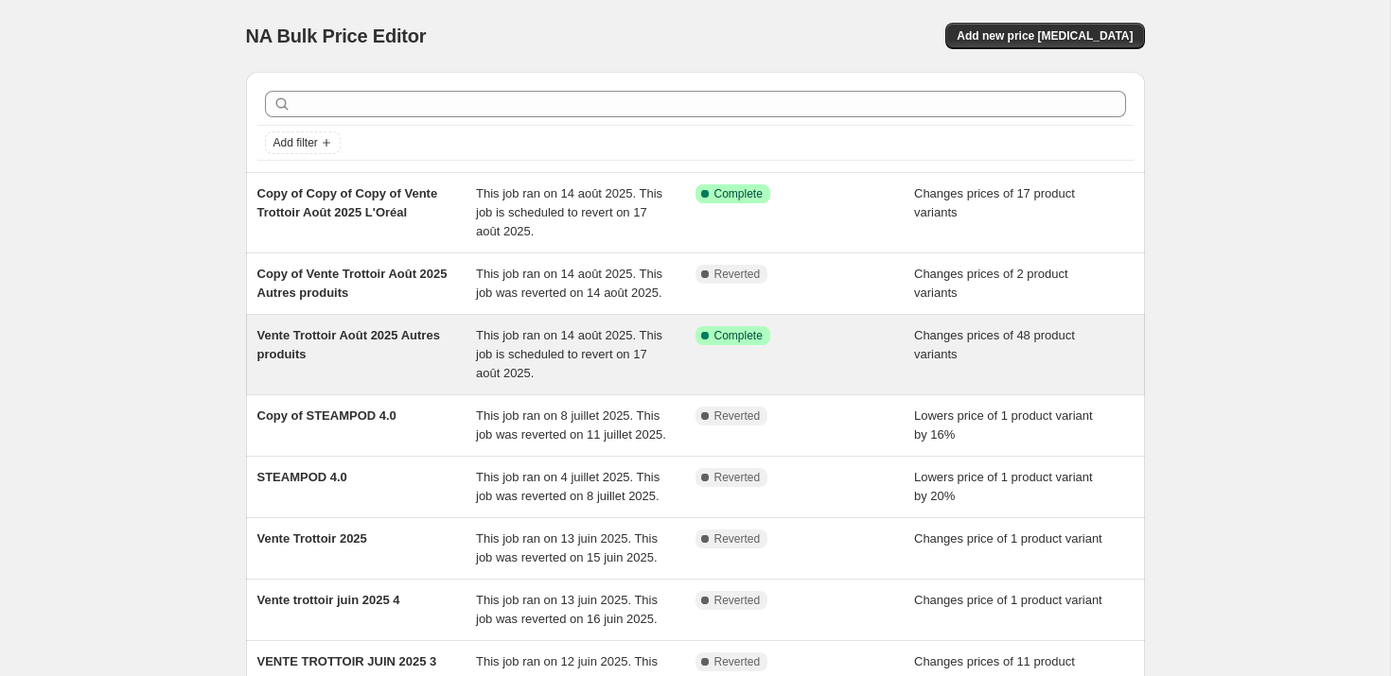
click at [339, 359] on span "Vente Trottoir Août 2025 Autres produits" at bounding box center [348, 344] width 183 height 33
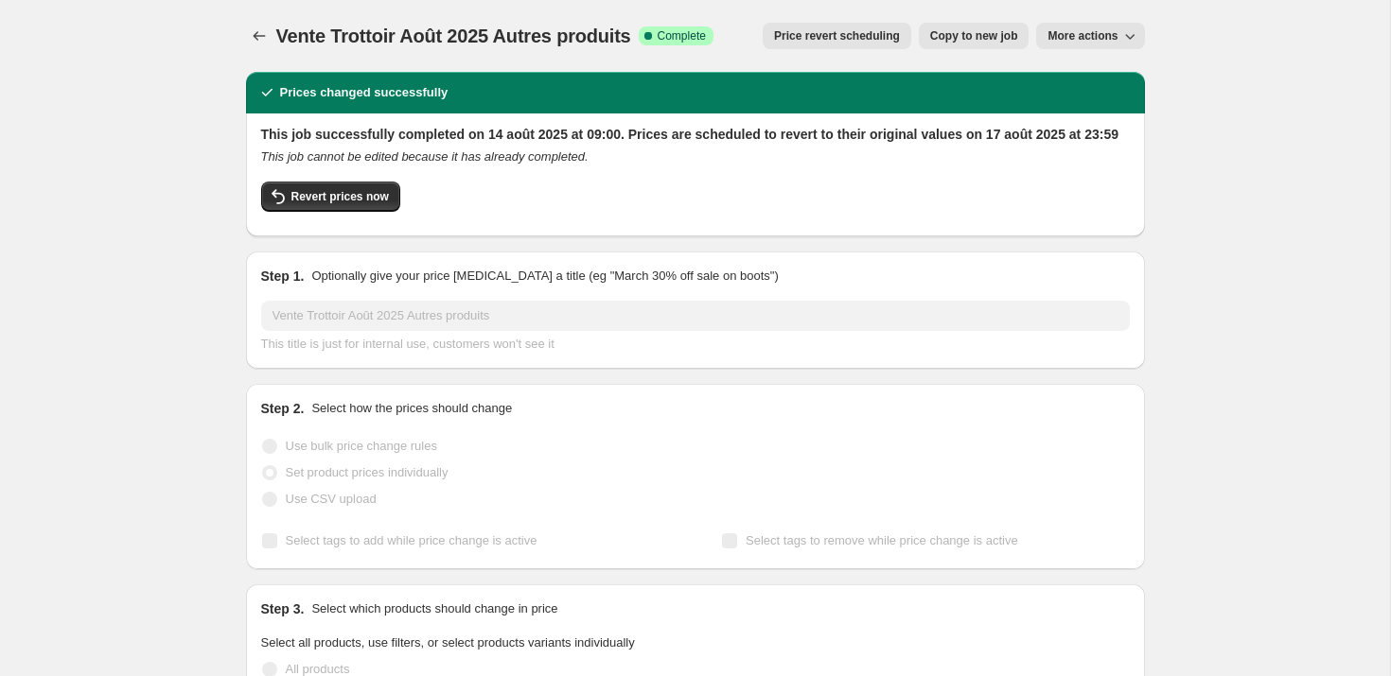
click at [1006, 37] on span "Copy to new job" at bounding box center [974, 35] width 88 height 15
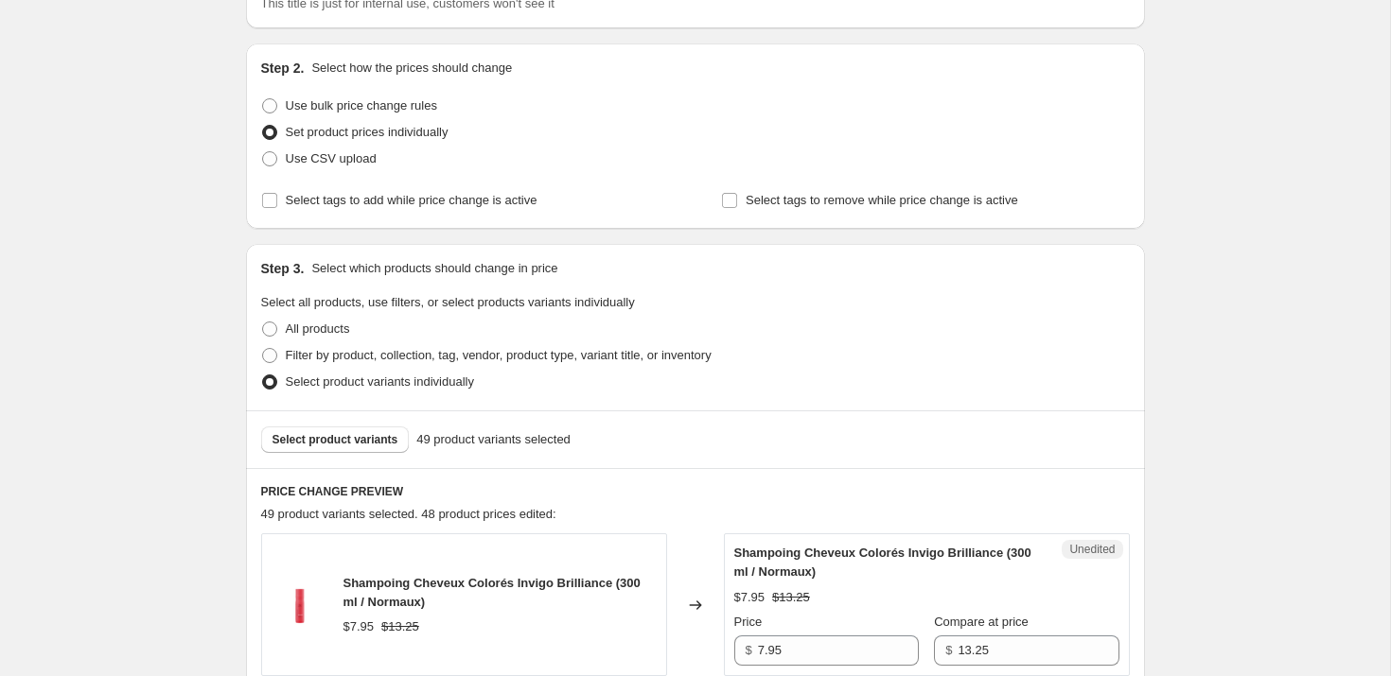
scroll to position [153, 0]
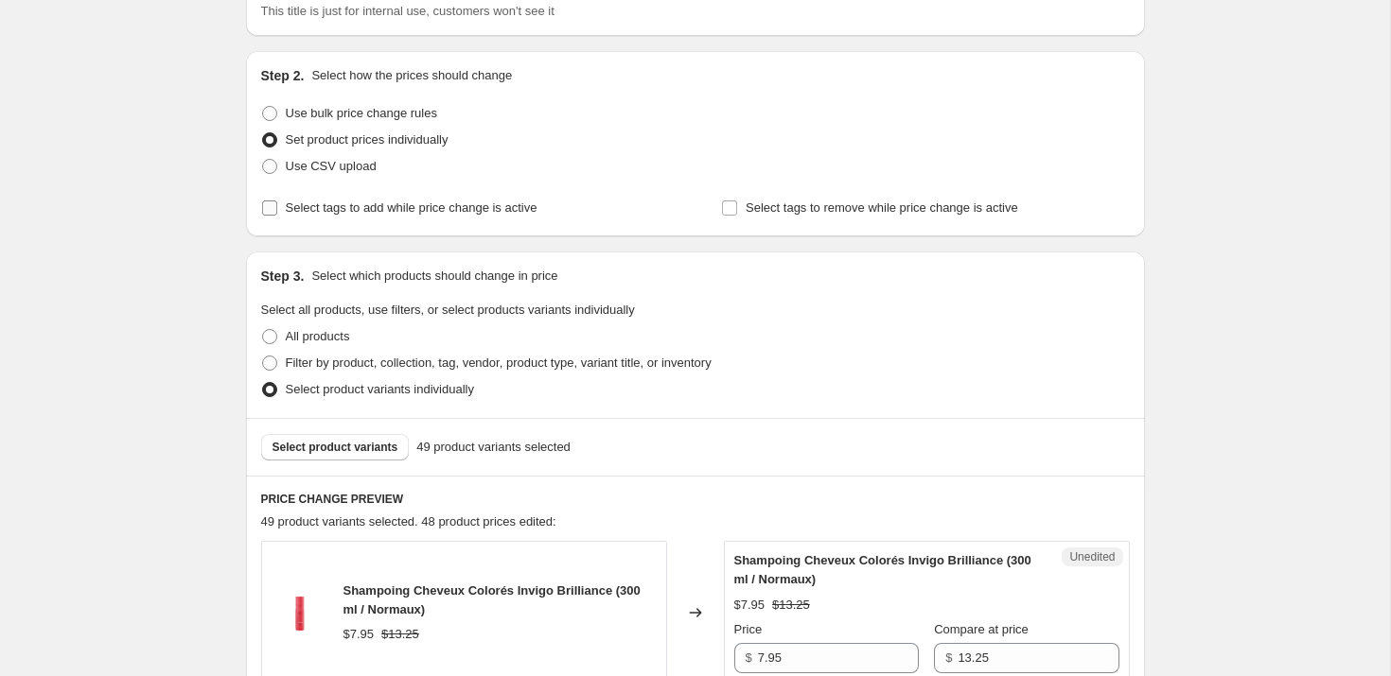
click at [267, 203] on input "Select tags to add while price change is active" at bounding box center [269, 208] width 15 height 15
checkbox input "true"
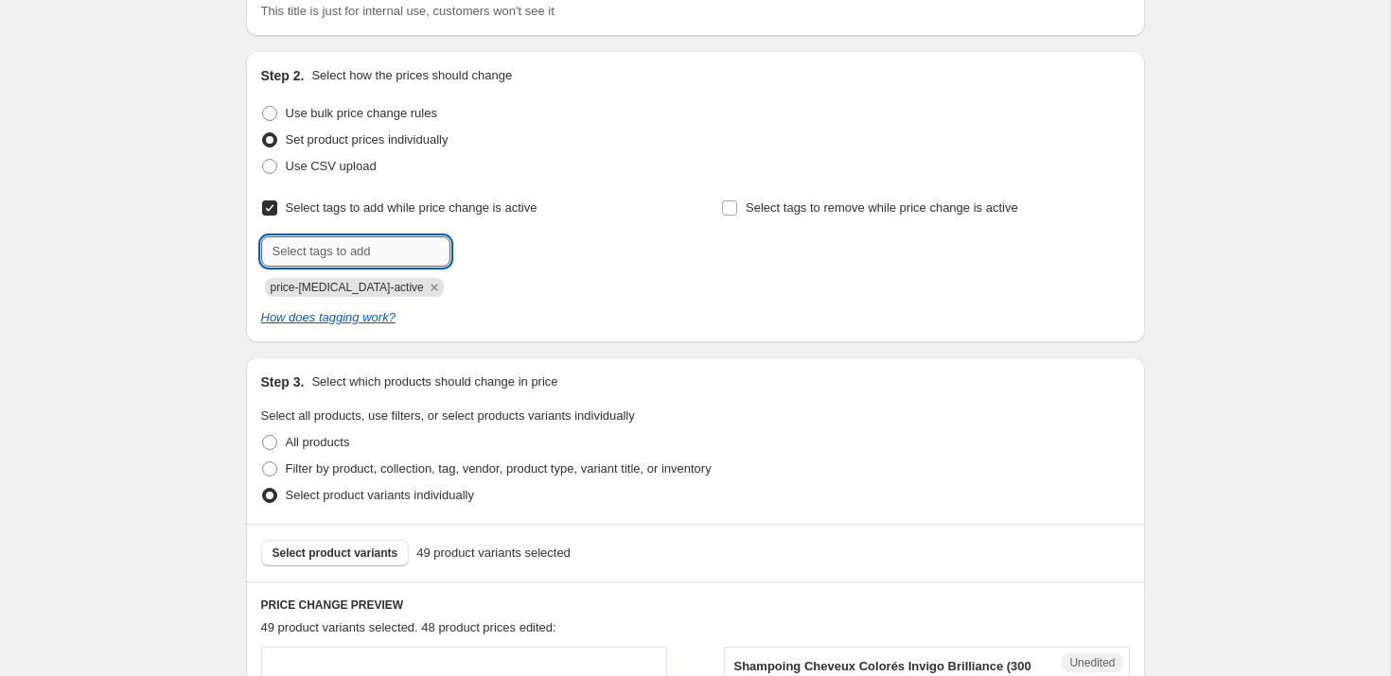
click at [366, 255] on input "text" at bounding box center [355, 251] width 189 height 30
type input "aout2025"
click at [490, 242] on span "Add aout2025" at bounding box center [503, 249] width 75 height 15
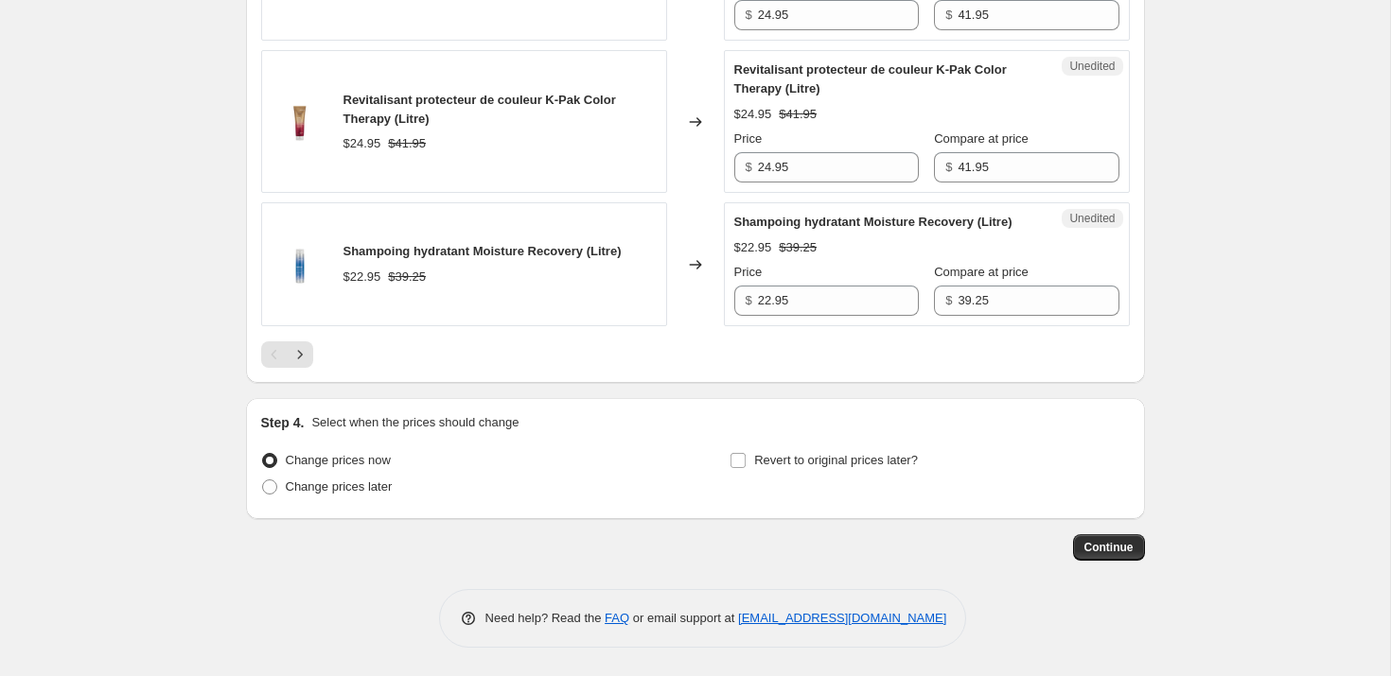
scroll to position [3355, 0]
click at [745, 460] on span at bounding box center [737, 460] width 17 height 17
click at [745, 460] on input "Revert to original prices later?" at bounding box center [737, 460] width 15 height 15
checkbox input "true"
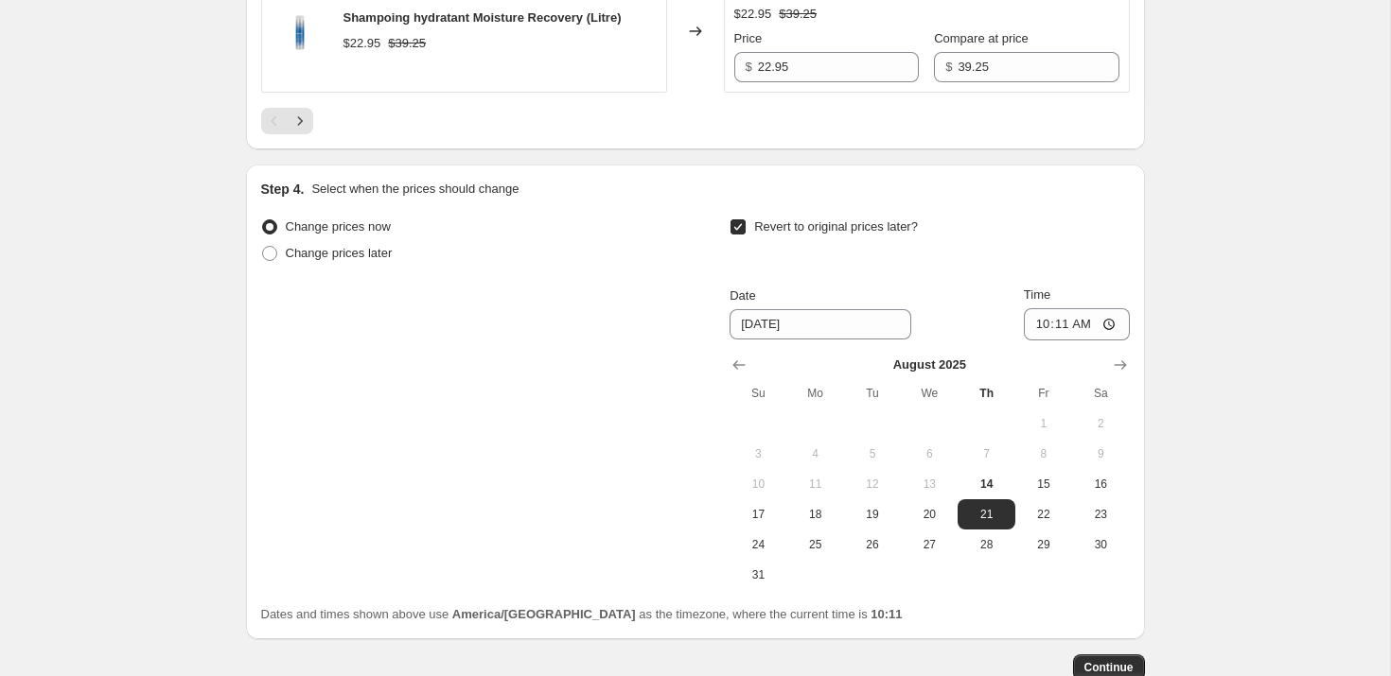
scroll to position [3563, 0]
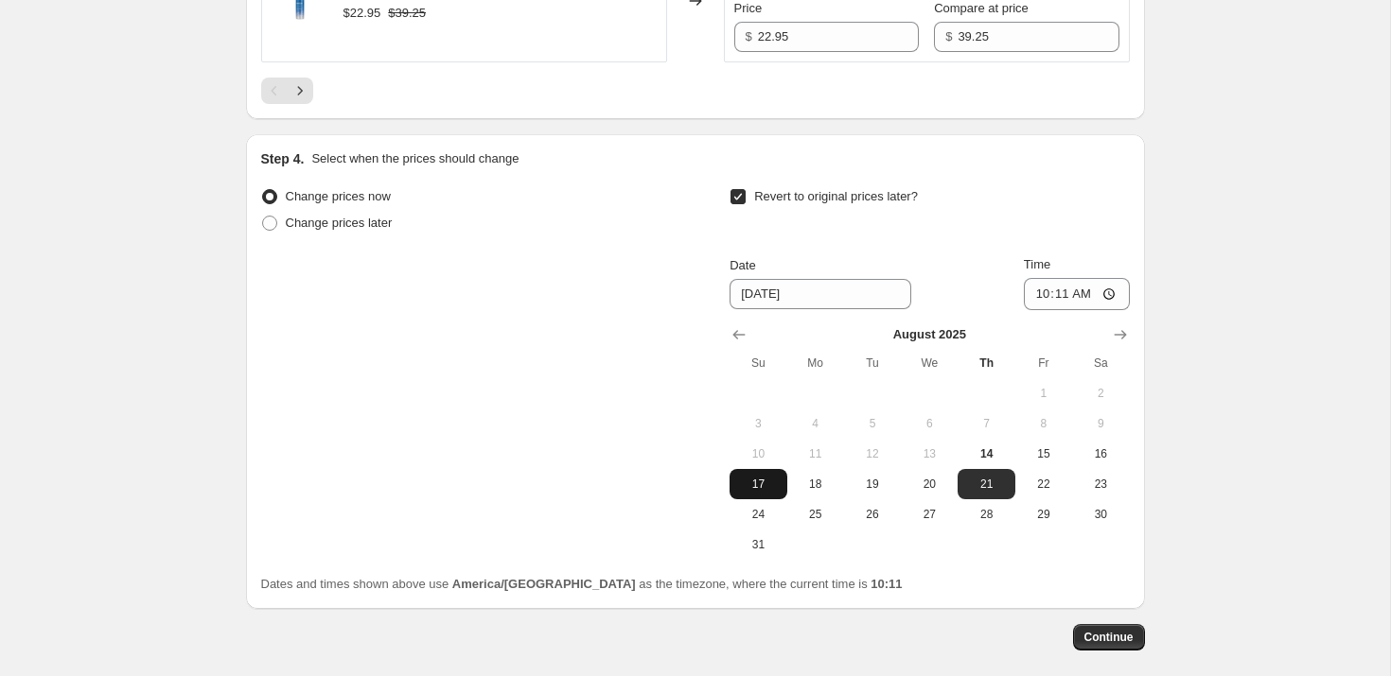
click at [782, 499] on button "17" at bounding box center [757, 484] width 57 height 30
type input "[DATE]"
click at [1062, 310] on input "10:11" at bounding box center [1077, 294] width 106 height 32
type input "23:59"
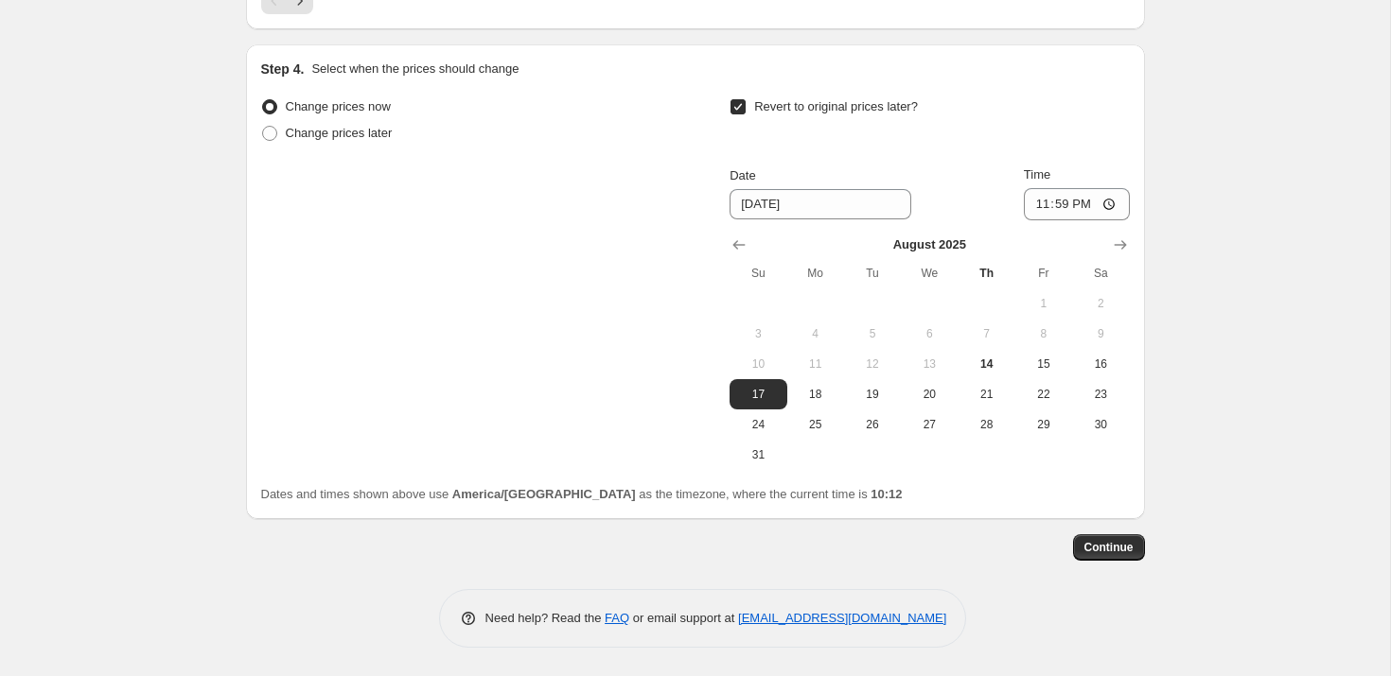
scroll to position [3689, 0]
click at [1129, 555] on span "Continue" at bounding box center [1108, 547] width 49 height 15
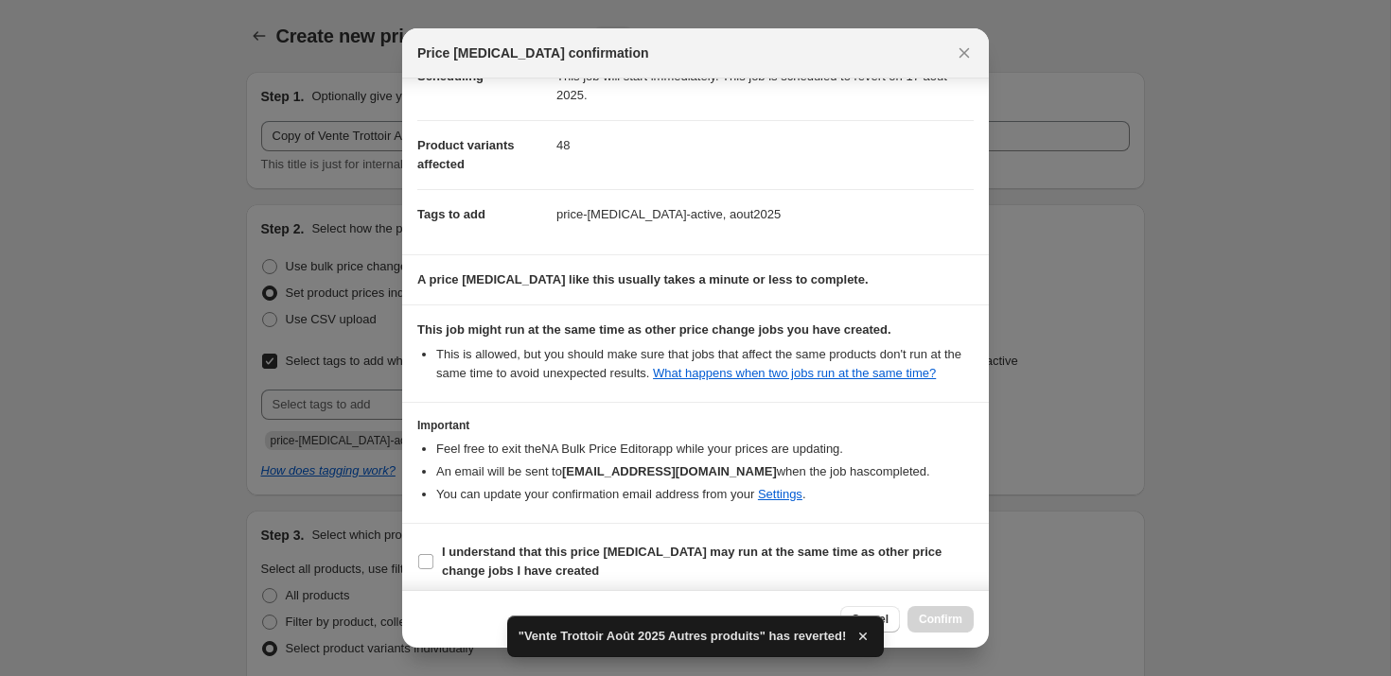
scroll to position [89, 0]
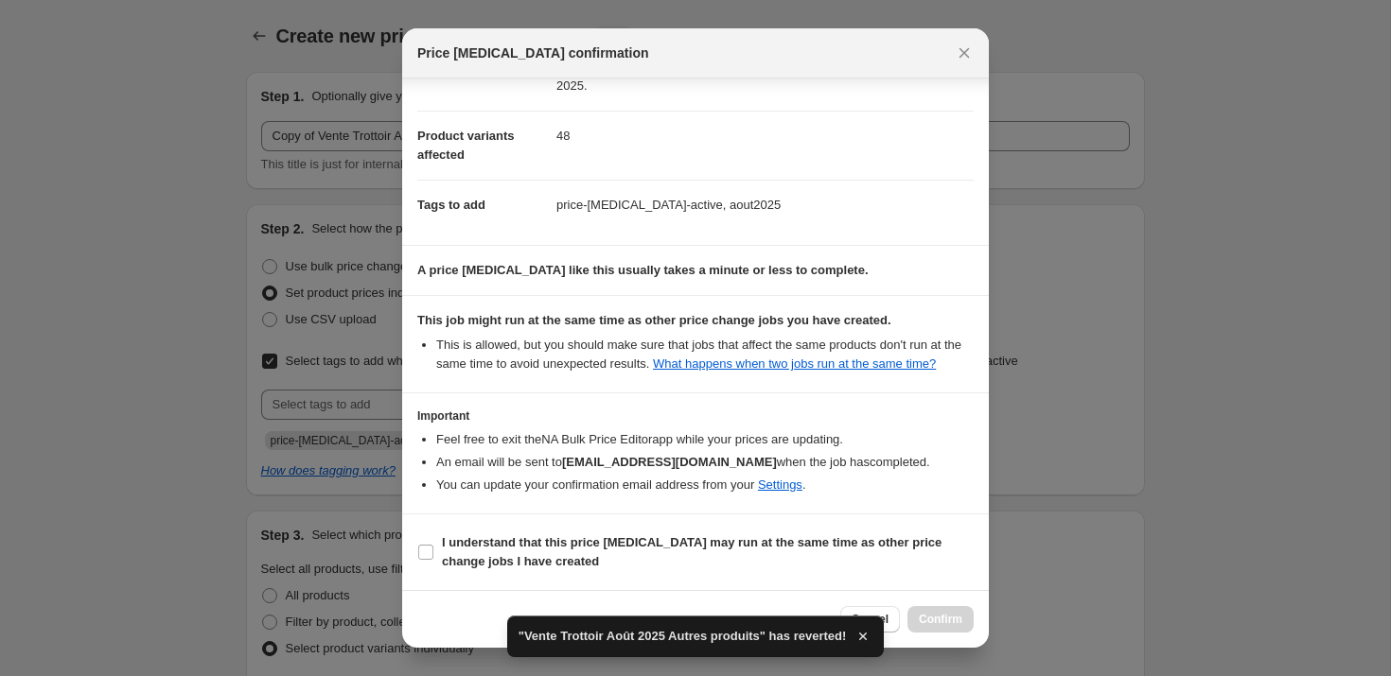
click at [884, 616] on div ""Vente Trottoir Août 2025 Autres produits" has reverted!" at bounding box center [695, 637] width 377 height 42
click at [889, 613] on button "Cancel" at bounding box center [870, 619] width 60 height 26
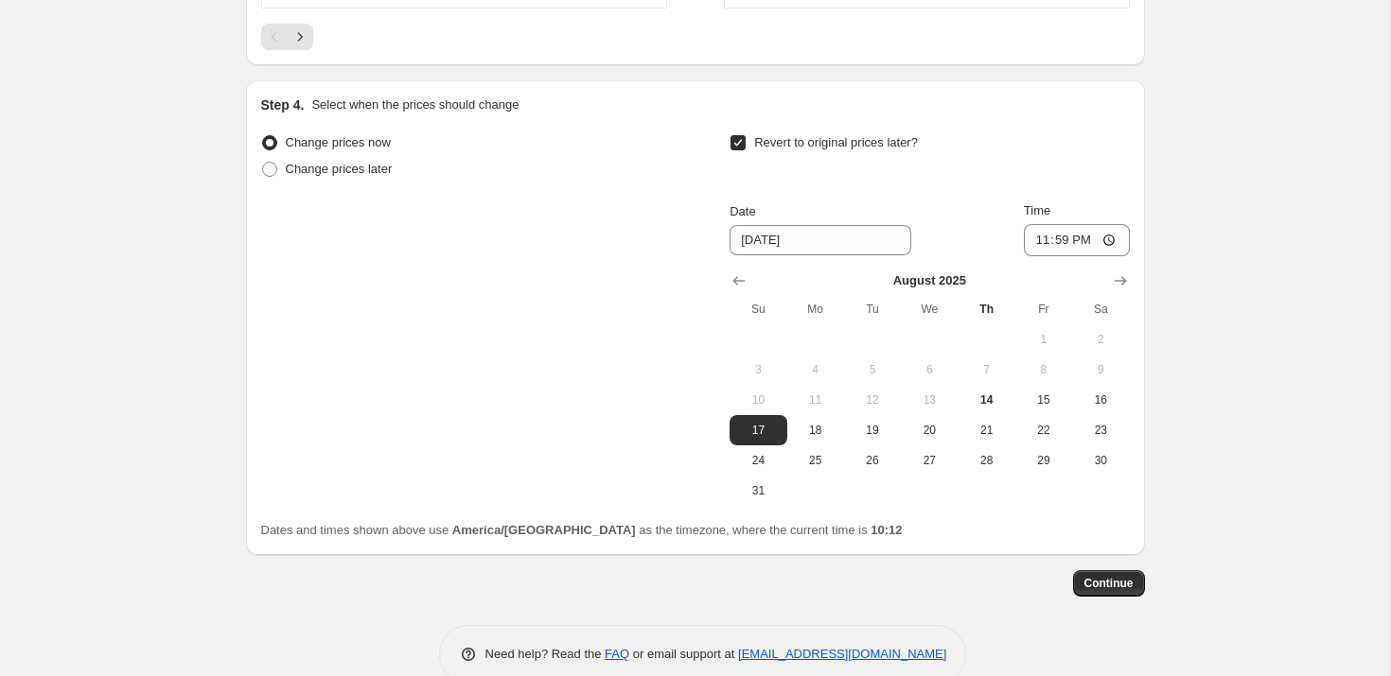
scroll to position [3709, 0]
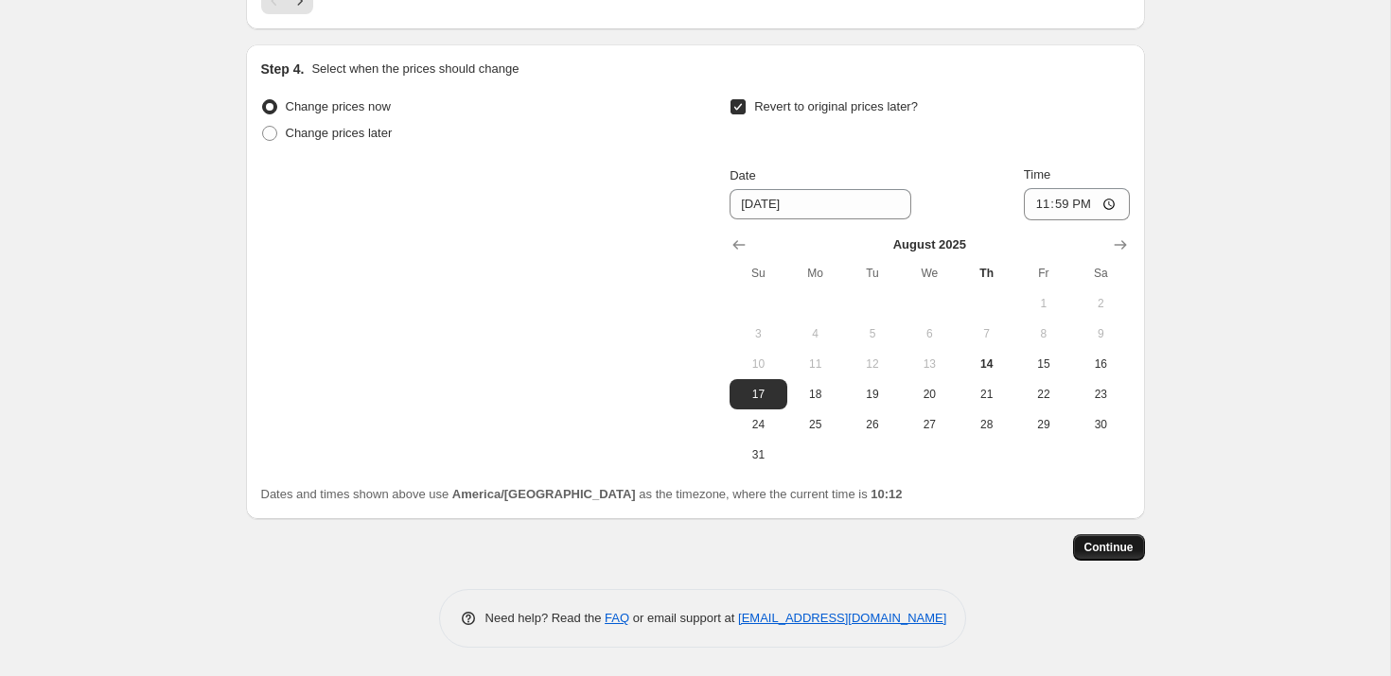
click at [1105, 543] on span "Continue" at bounding box center [1108, 547] width 49 height 15
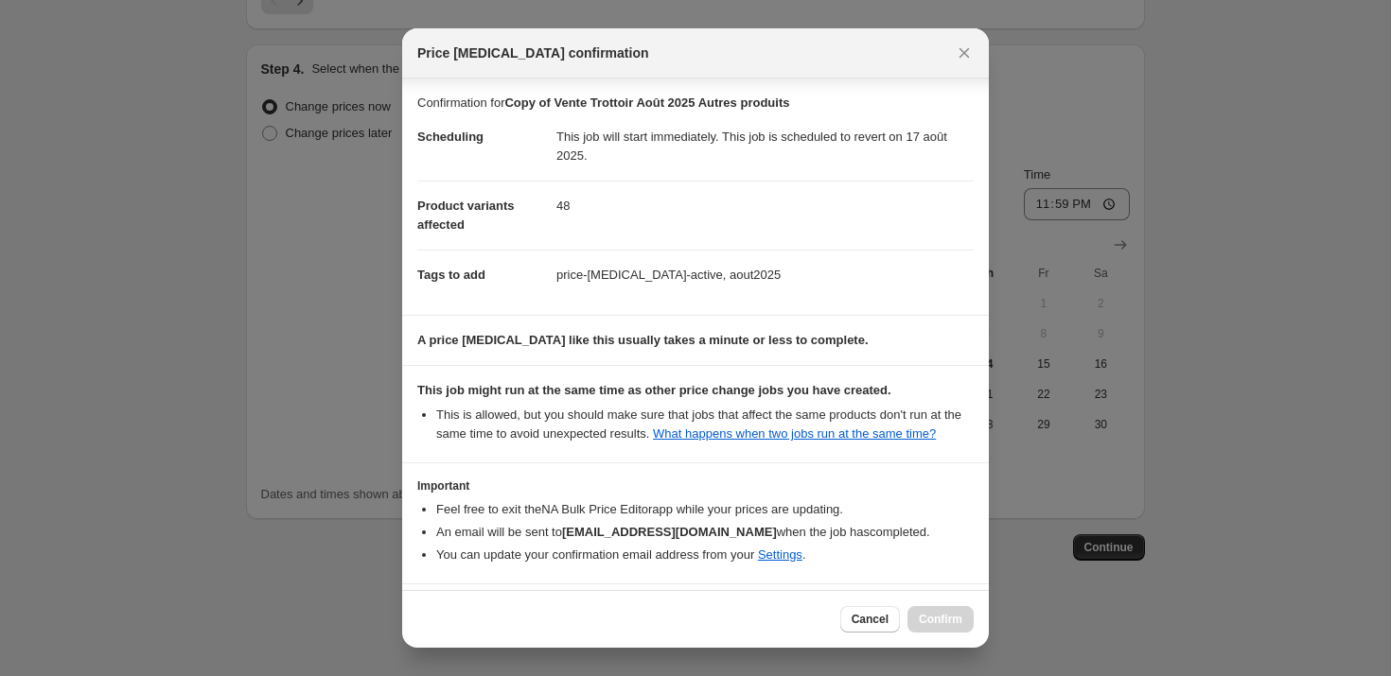
scroll to position [89, 0]
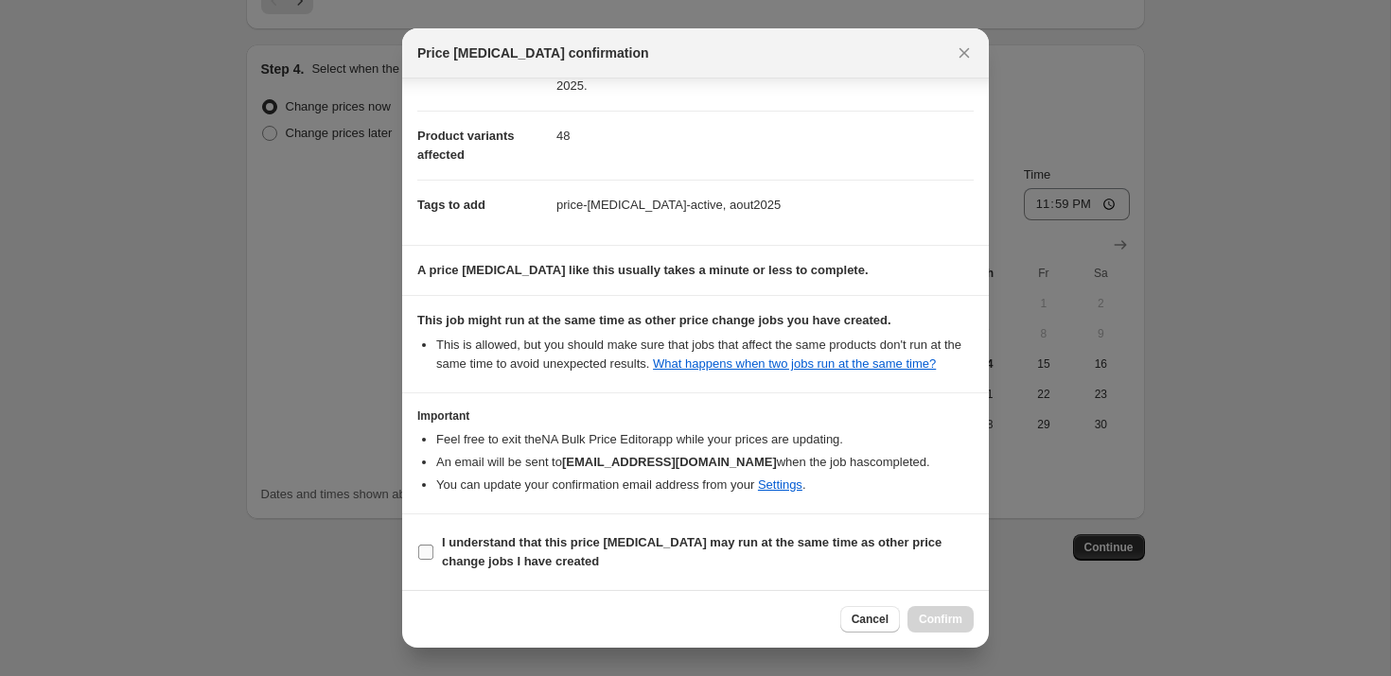
click at [463, 547] on b "I understand that this price [MEDICAL_DATA] may run at the same time as other p…" at bounding box center [691, 551] width 499 height 33
click at [433, 547] on input "I understand that this price [MEDICAL_DATA] may run at the same time as other p…" at bounding box center [425, 552] width 15 height 15
checkbox input "true"
click at [949, 619] on span "Confirm" at bounding box center [941, 619] width 44 height 15
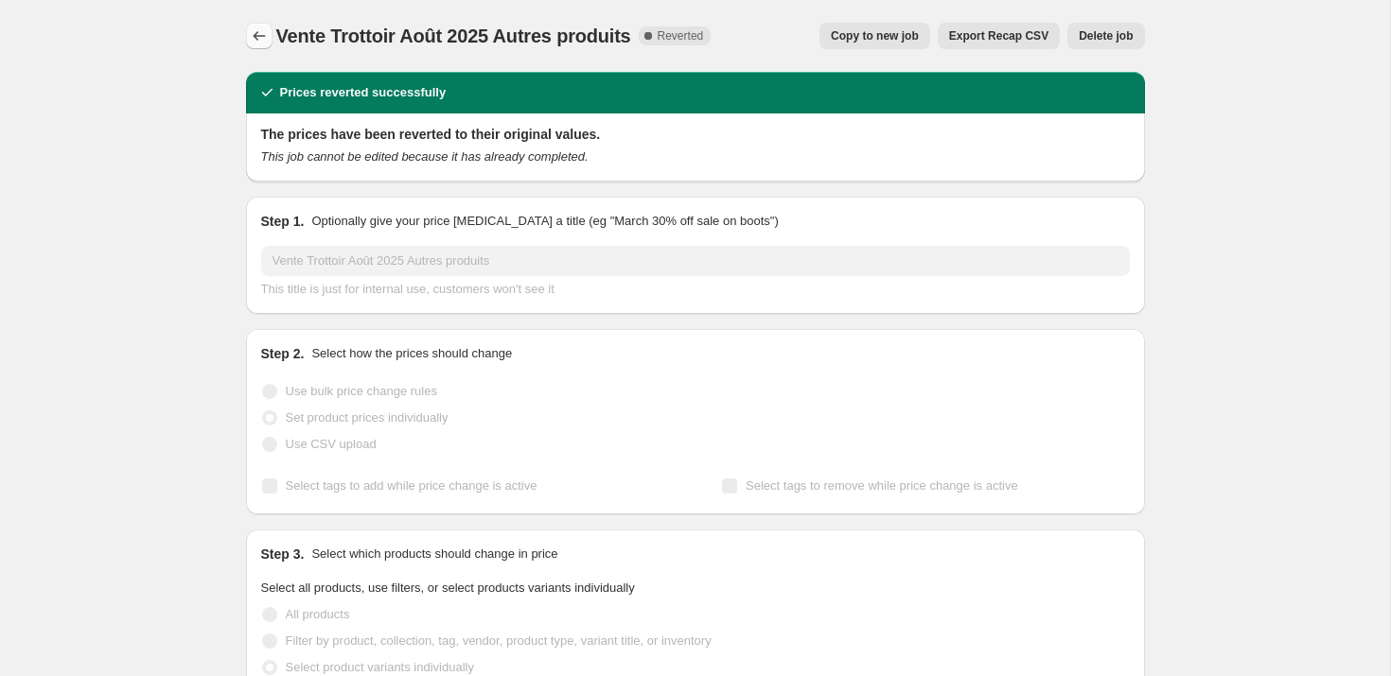
click at [269, 35] on button "Price change jobs" at bounding box center [259, 36] width 26 height 26
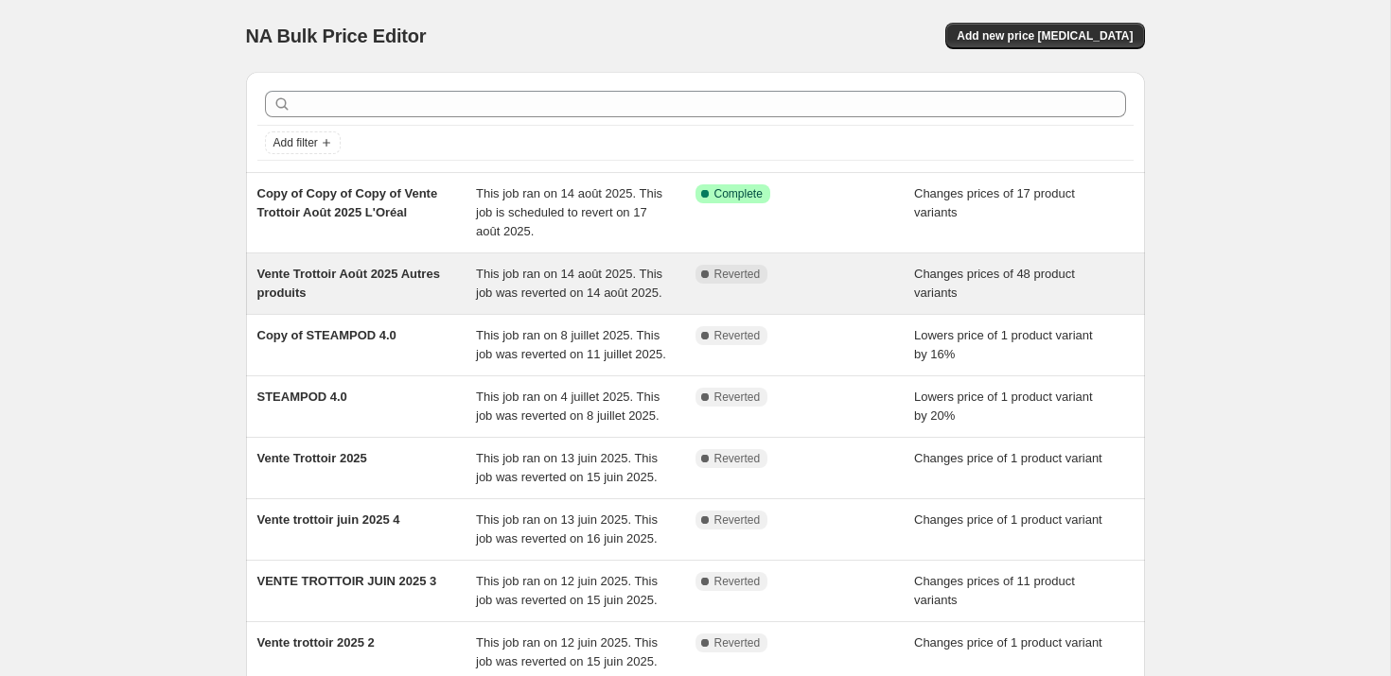
click at [366, 281] on span "Vente Trottoir Août 2025 Autres produits" at bounding box center [348, 283] width 183 height 33
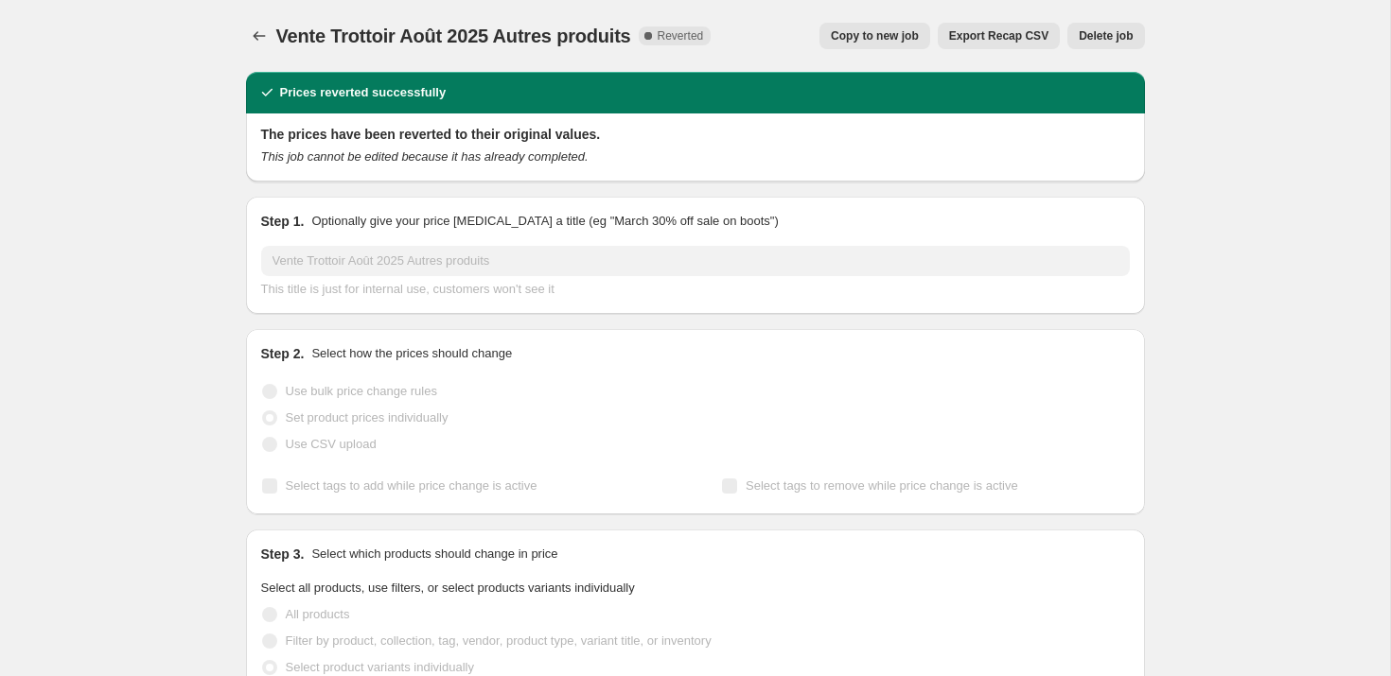
click at [1102, 34] on span "Delete job" at bounding box center [1105, 35] width 54 height 15
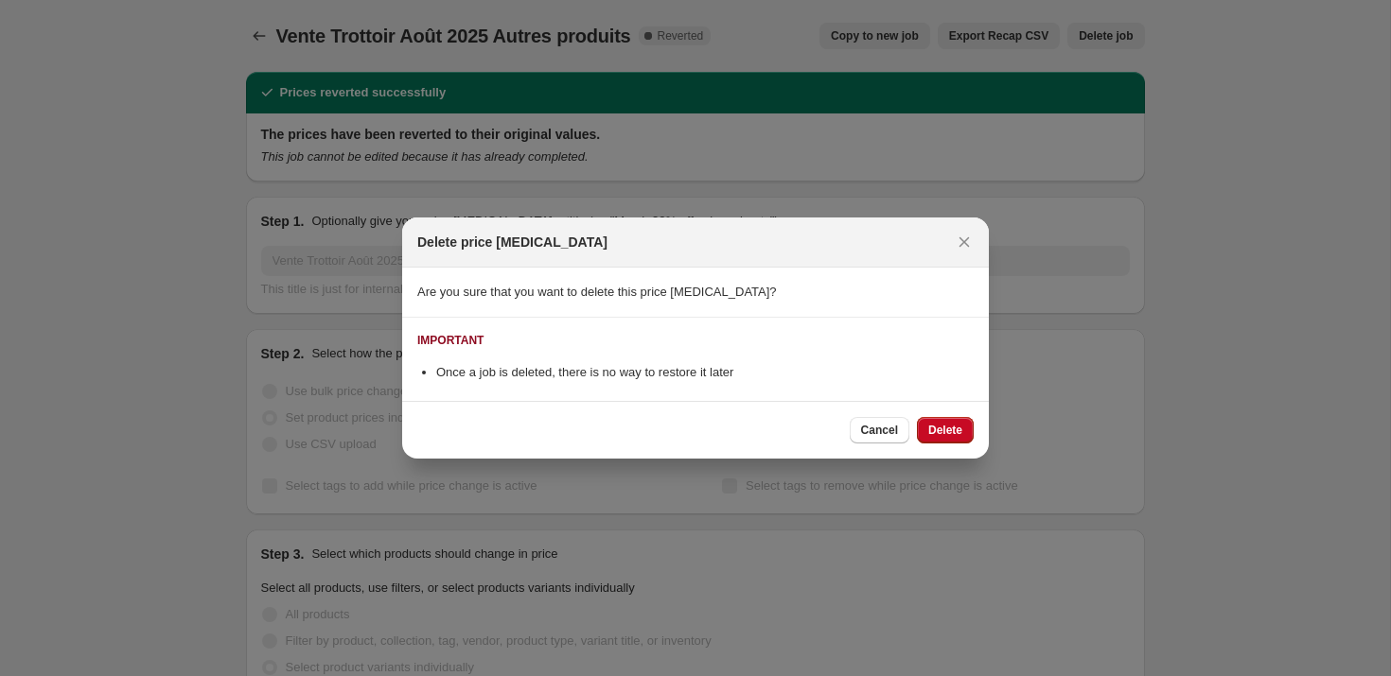
click at [951, 425] on span "Delete" at bounding box center [945, 430] width 34 height 15
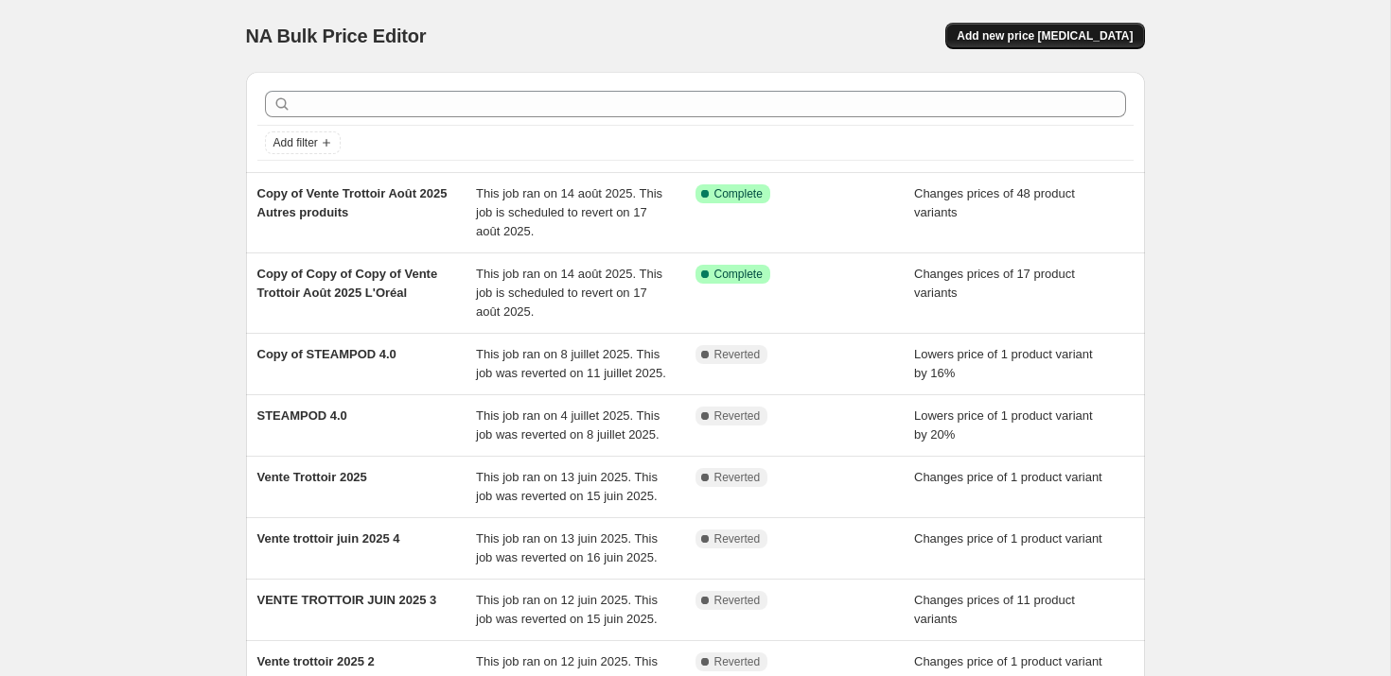
click at [1076, 41] on span "Add new price [MEDICAL_DATA]" at bounding box center [1044, 35] width 176 height 15
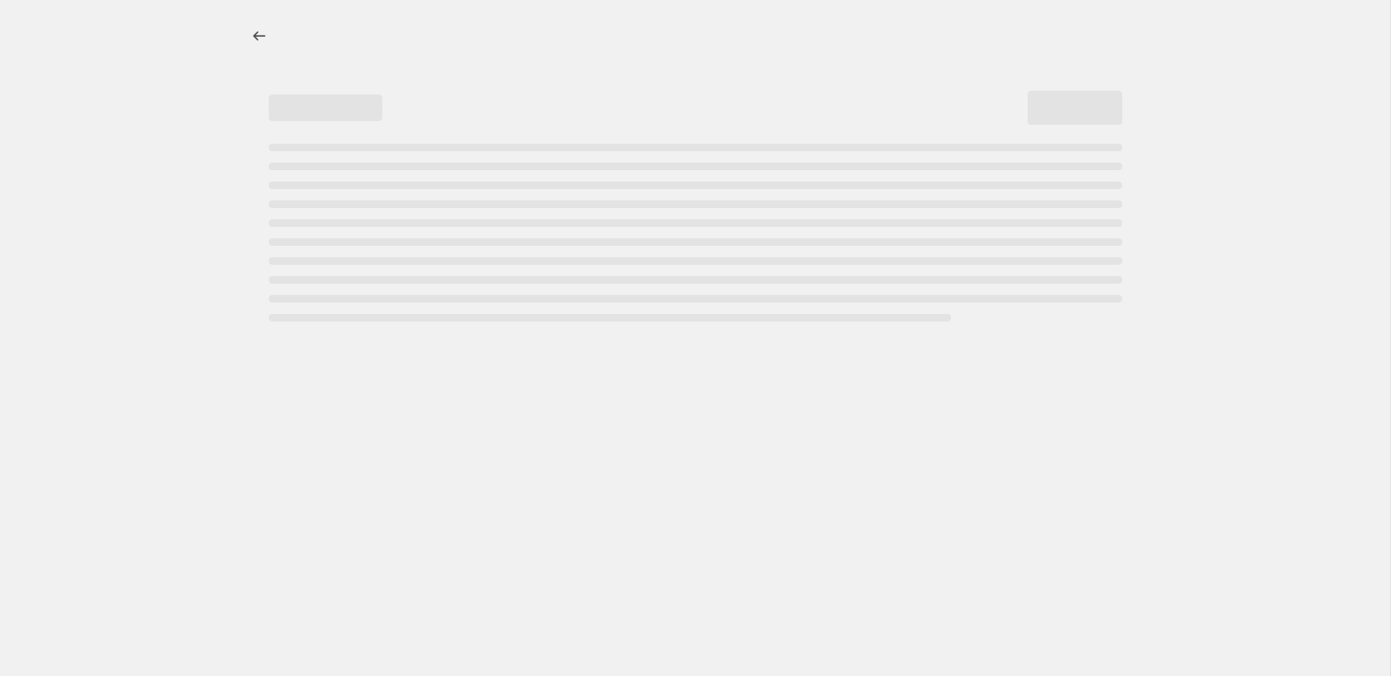
select select "percentage"
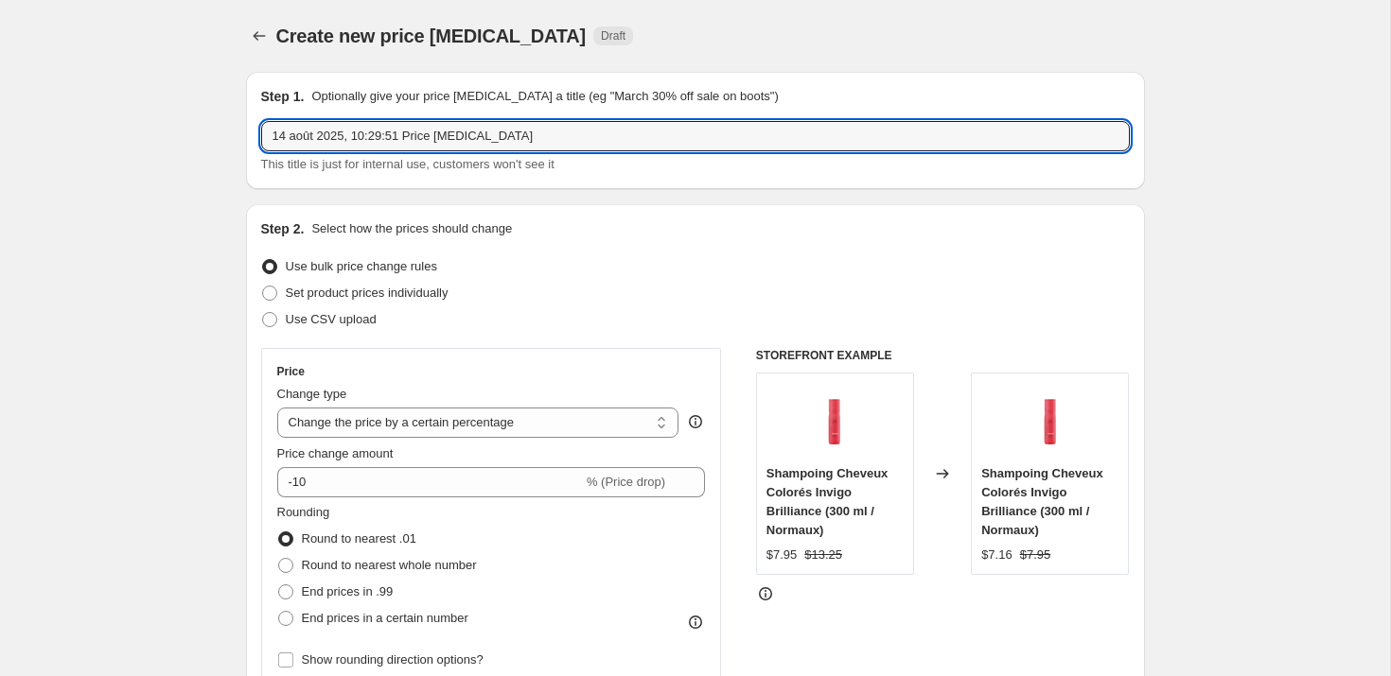
drag, startPoint x: 545, startPoint y: 133, endPoint x: 205, endPoint y: 122, distance: 339.8
type input "VT Août 2025 autres produits 2"
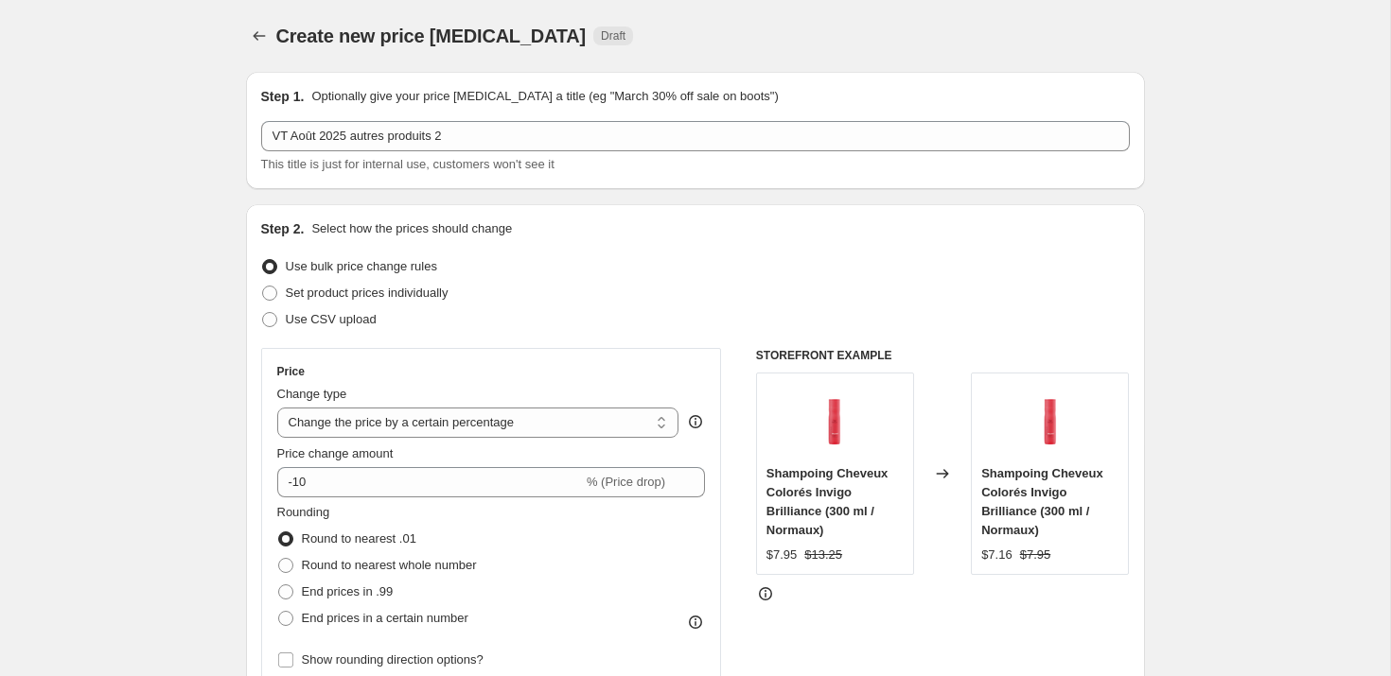
click at [804, 241] on div "Step 2. Select how the prices should change Use bulk price change rules Set pro…" at bounding box center [695, 536] width 868 height 634
click at [350, 296] on span "Set product prices individually" at bounding box center [367, 293] width 163 height 14
click at [263, 287] on input "Set product prices individually" at bounding box center [262, 286] width 1 height 1
radio input "true"
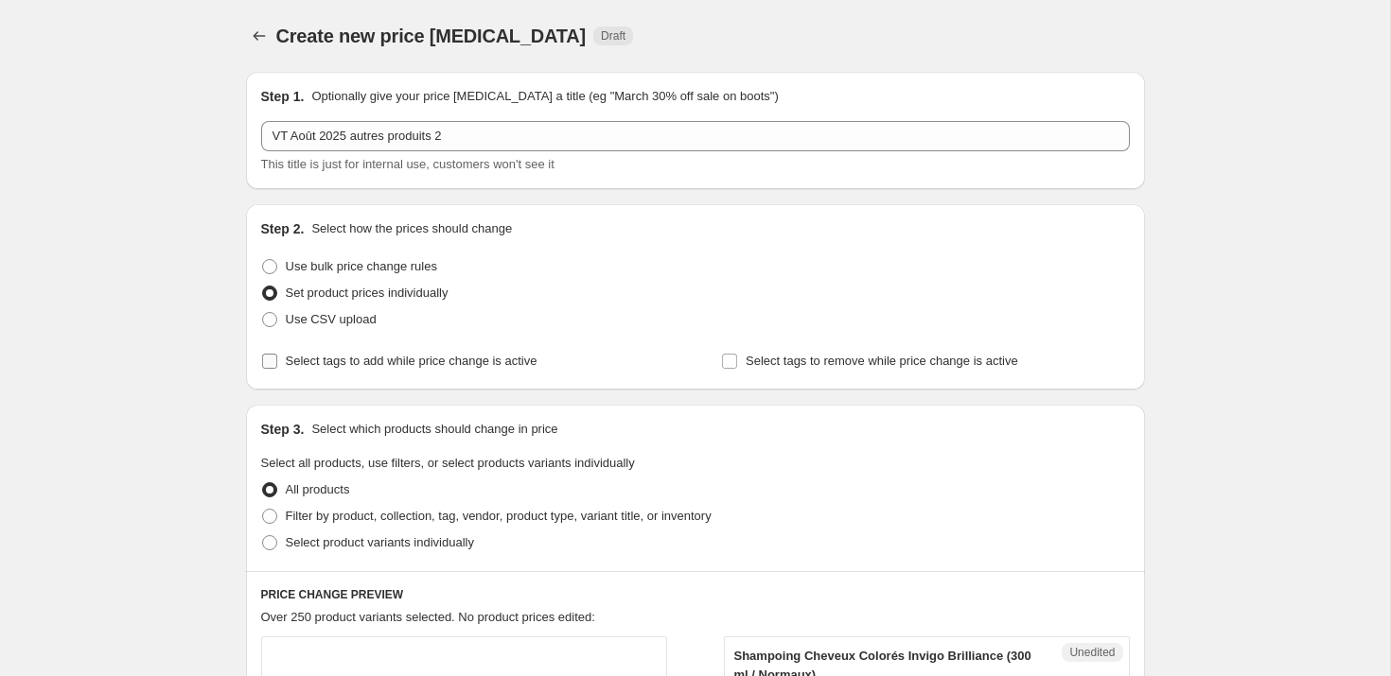
click at [307, 365] on span "Select tags to add while price change is active" at bounding box center [412, 361] width 252 height 14
click at [277, 365] on input "Select tags to add while price change is active" at bounding box center [269, 361] width 15 height 15
checkbox input "true"
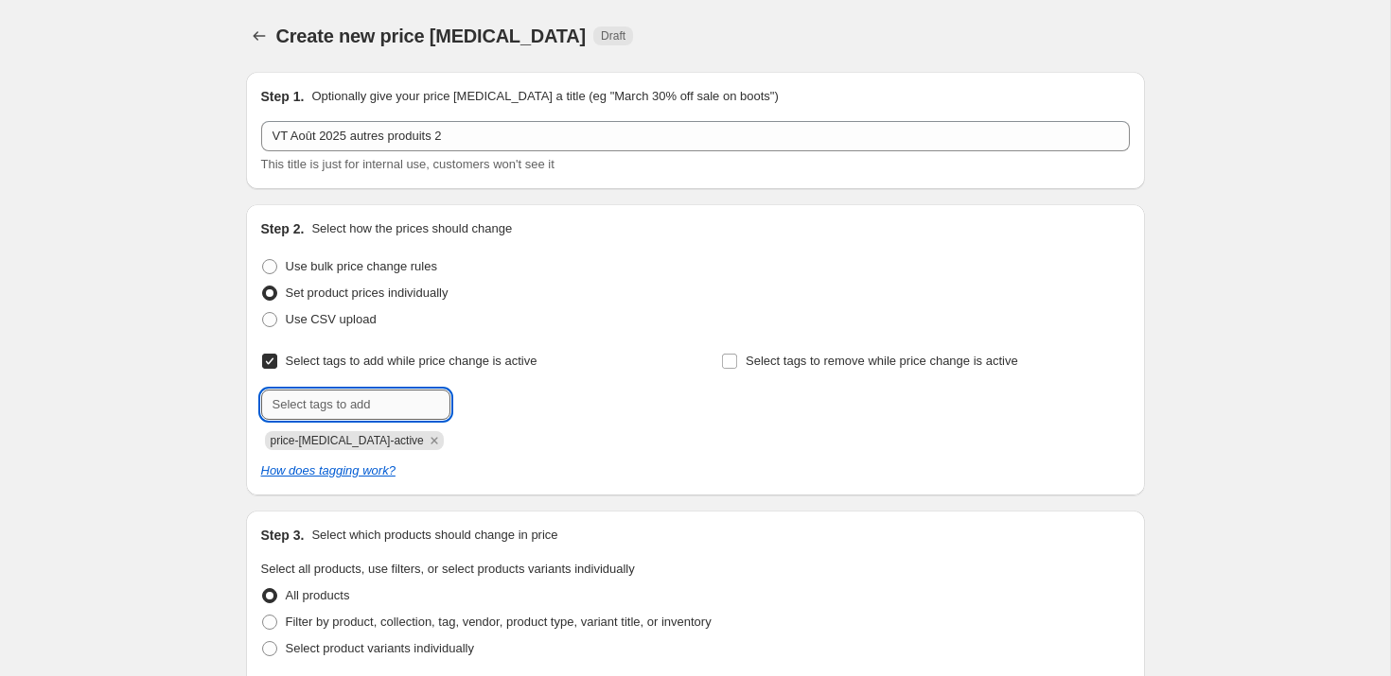
click at [347, 401] on input "text" at bounding box center [355, 405] width 189 height 30
type input "aout20252"
click at [503, 405] on span "aout20252" at bounding box center [519, 402] width 56 height 13
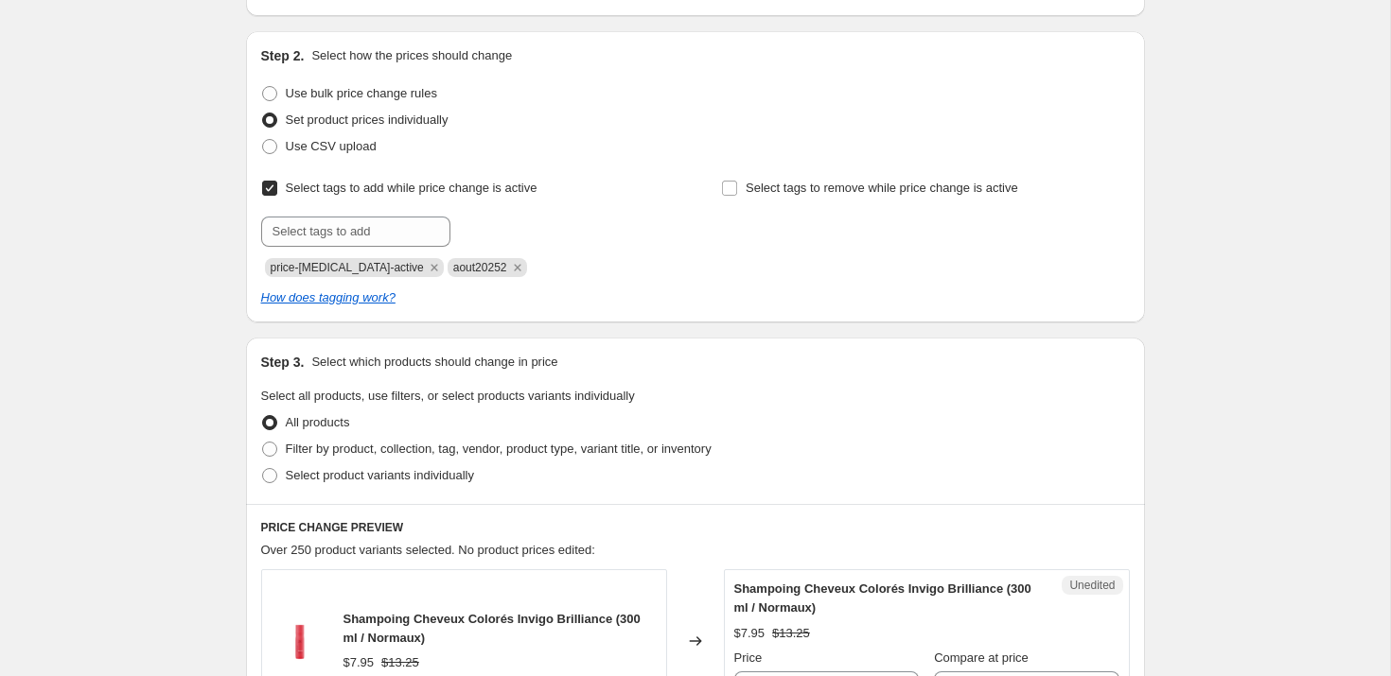
scroll to position [177, 0]
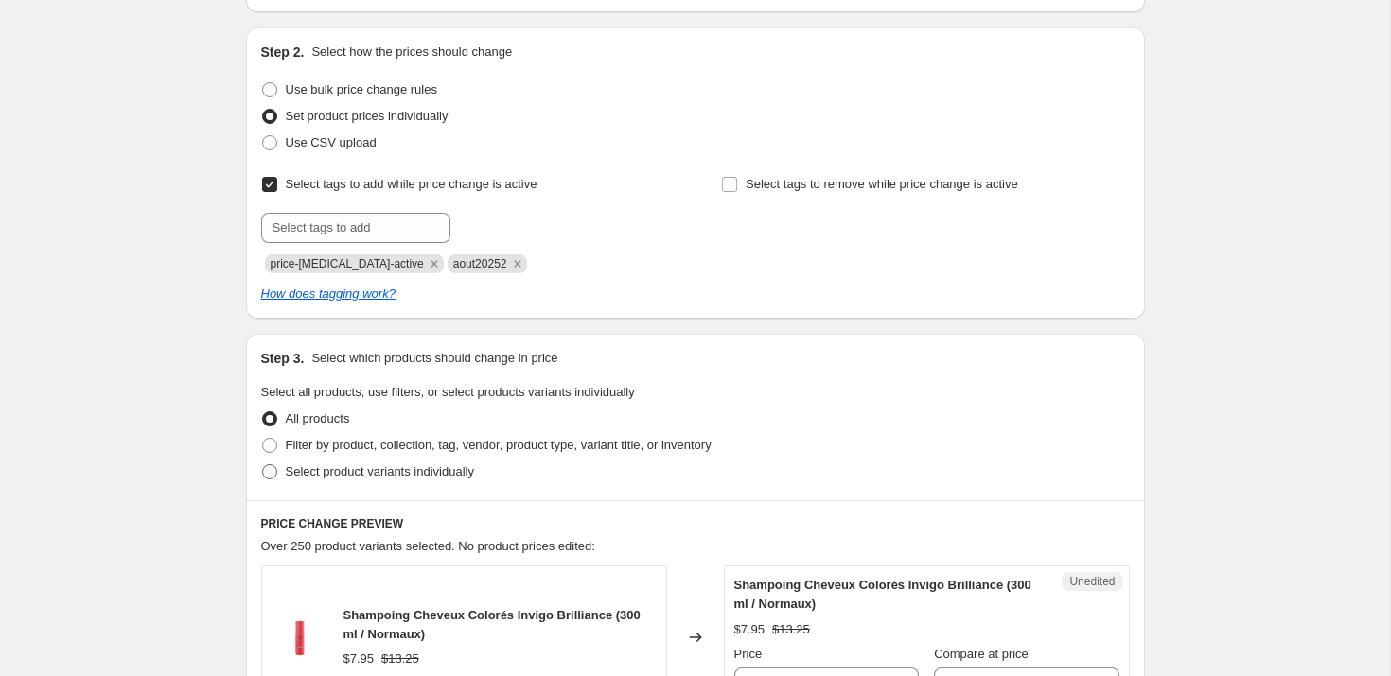
click at [307, 471] on span "Select product variants individually" at bounding box center [380, 471] width 188 height 14
click at [263, 465] on input "Select product variants individually" at bounding box center [262, 464] width 1 height 1
radio input "true"
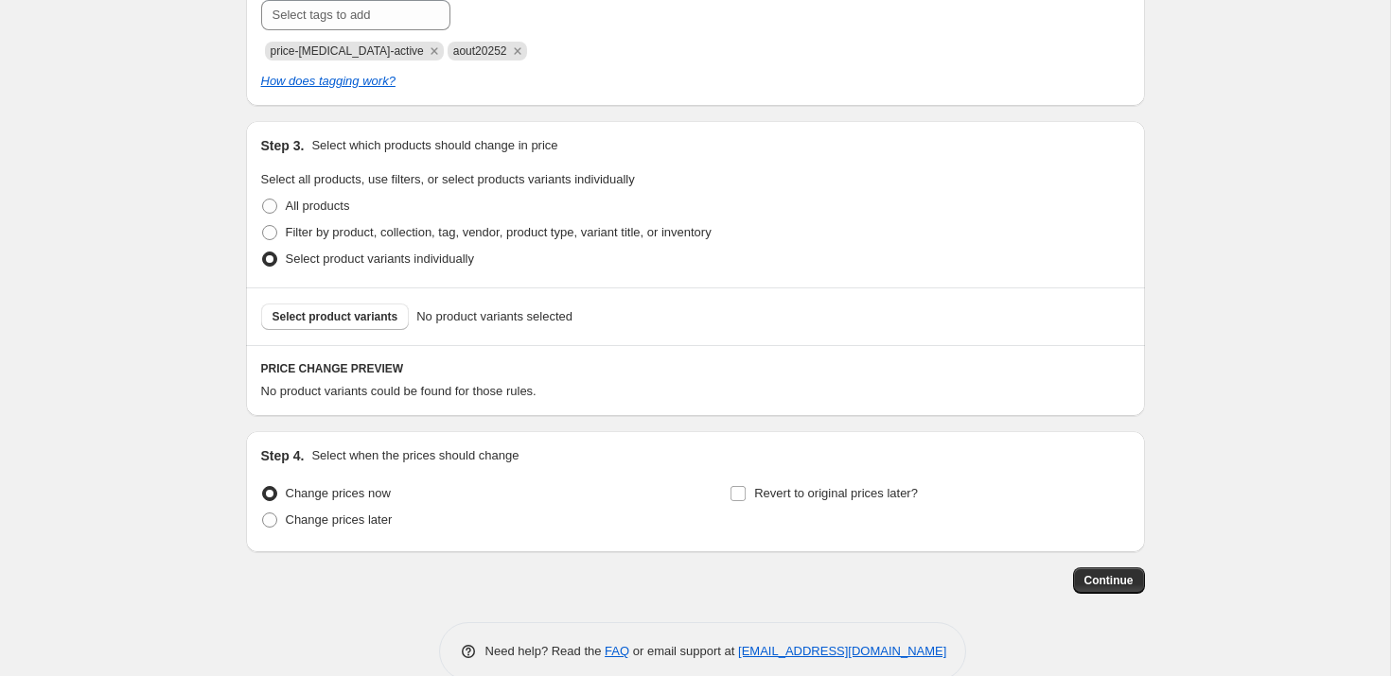
scroll to position [423, 0]
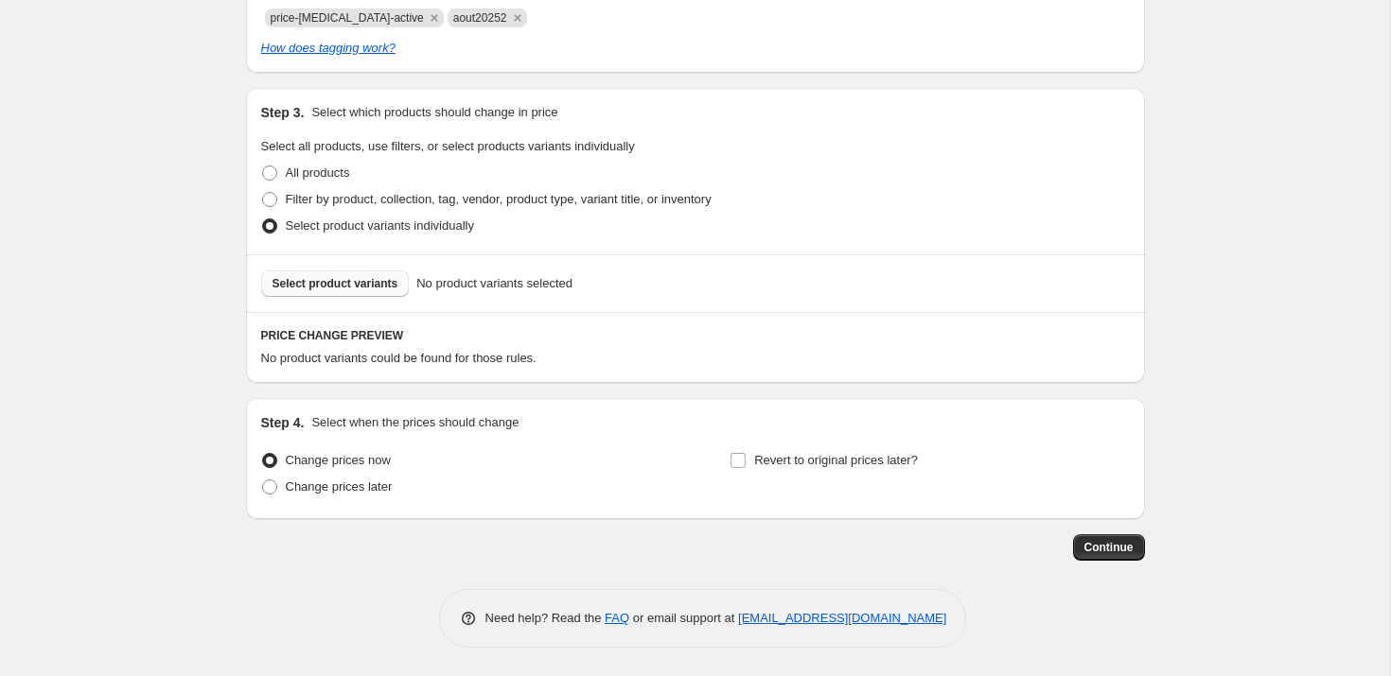
click at [337, 275] on button "Select product variants" at bounding box center [335, 284] width 149 height 26
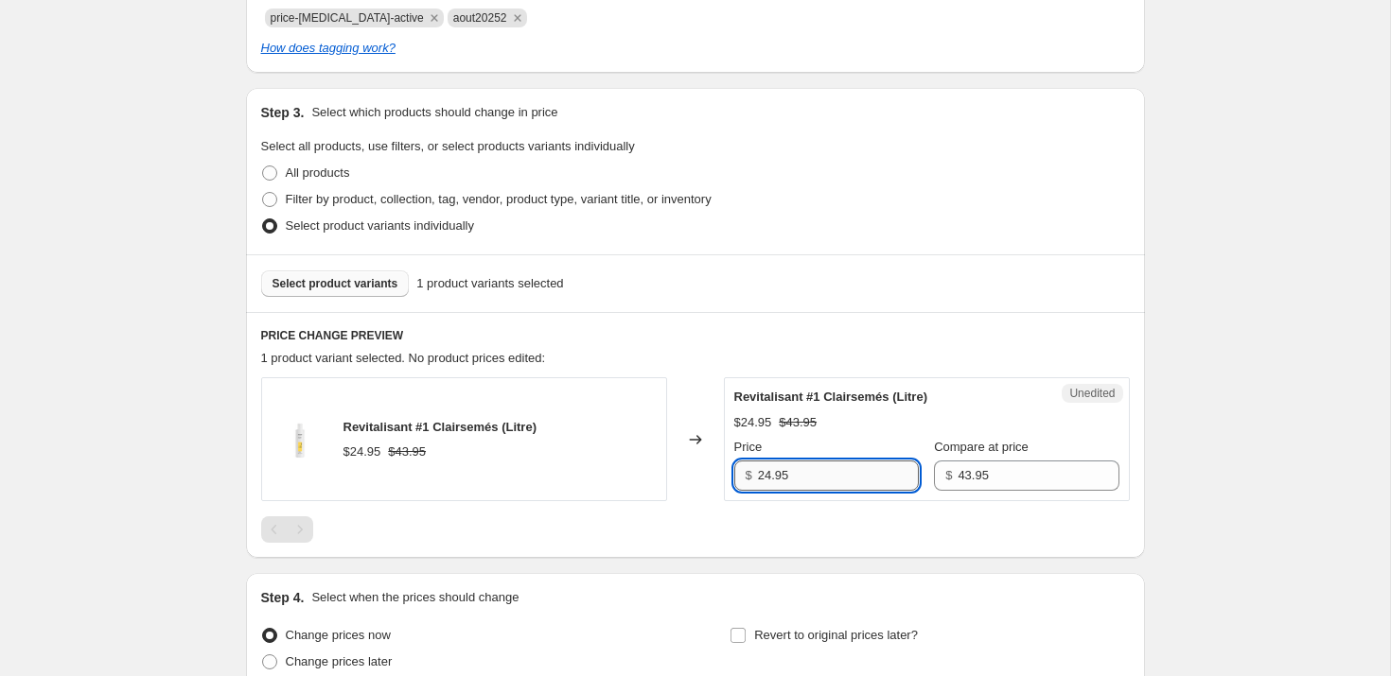
click at [832, 477] on input "24.95" at bounding box center [838, 476] width 161 height 30
drag, startPoint x: 832, startPoint y: 477, endPoint x: 750, endPoint y: 477, distance: 81.4
click at [754, 477] on div "$ 24.95" at bounding box center [826, 476] width 184 height 30
type input "24.95"
click at [331, 290] on span "Select product variants" at bounding box center [335, 283] width 126 height 15
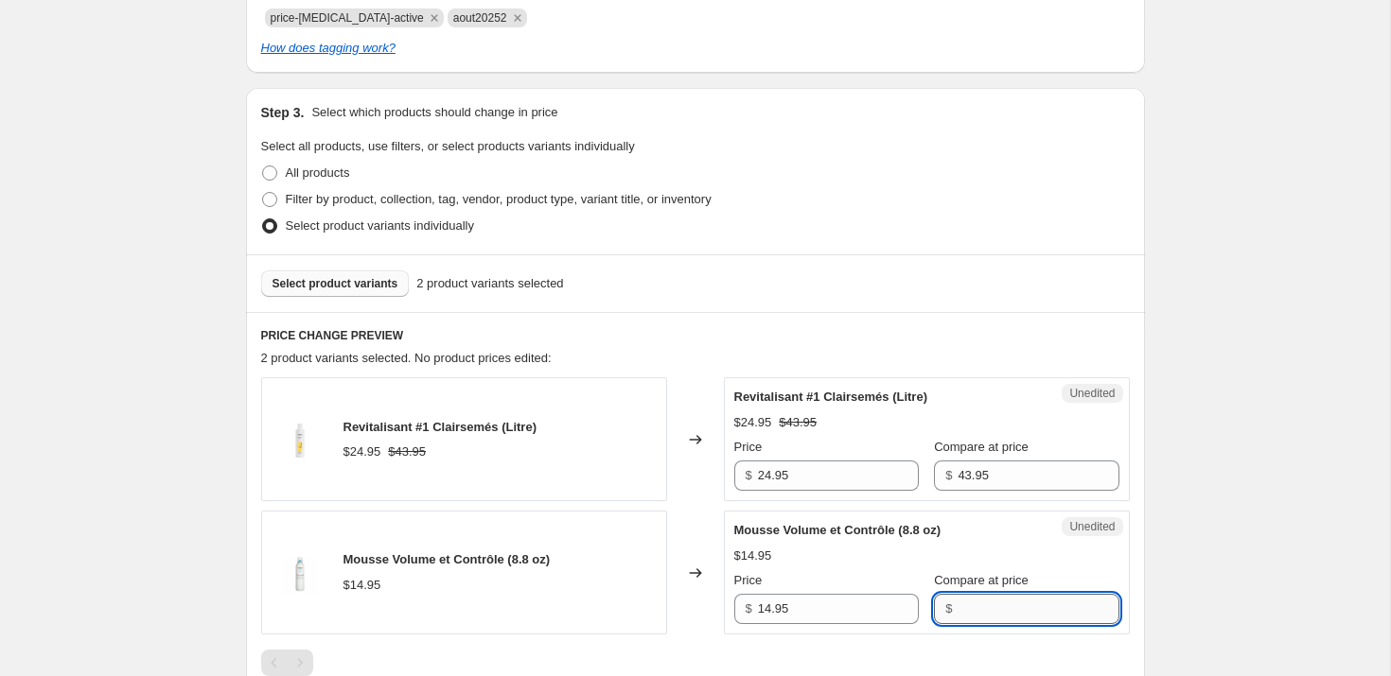
click at [957, 609] on input "Compare at price" at bounding box center [1037, 609] width 161 height 30
type input "14,95"
click at [832, 622] on input "14.95" at bounding box center [838, 609] width 161 height 30
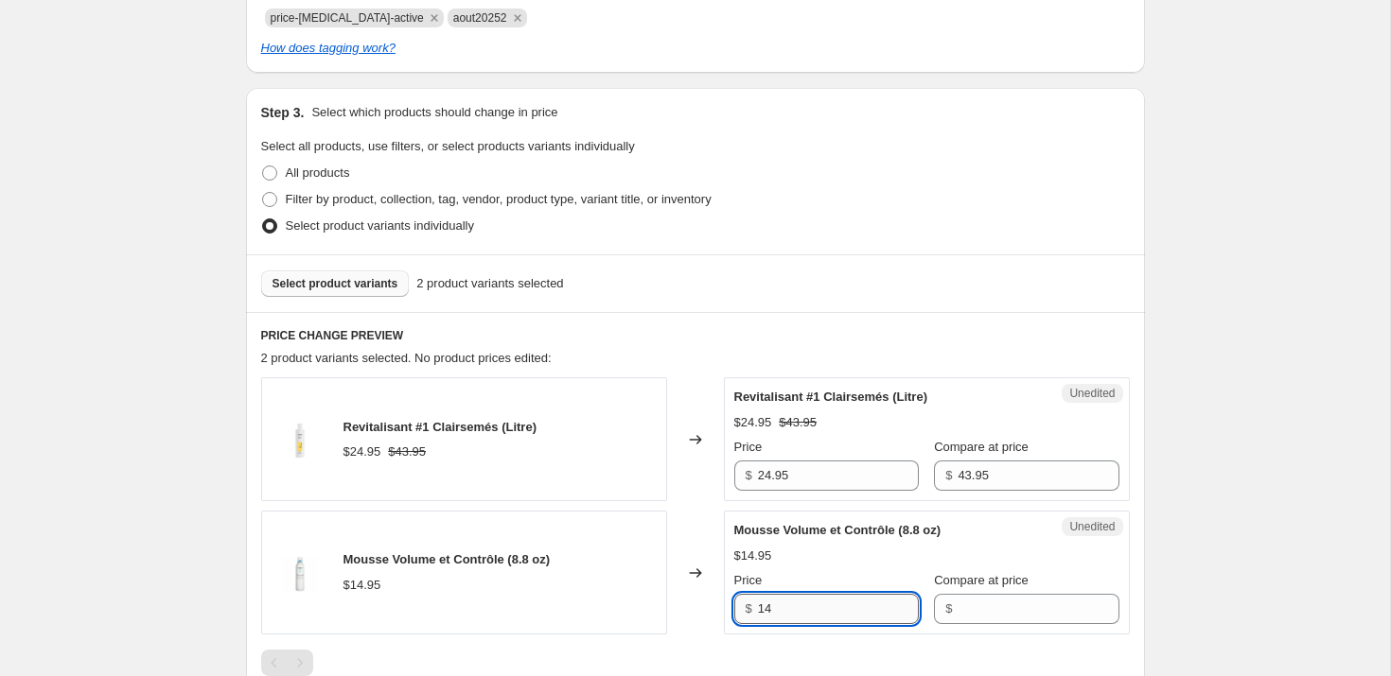
type input "1"
type input "14.95"
click at [975, 600] on input "Compare at price" at bounding box center [1037, 609] width 161 height 30
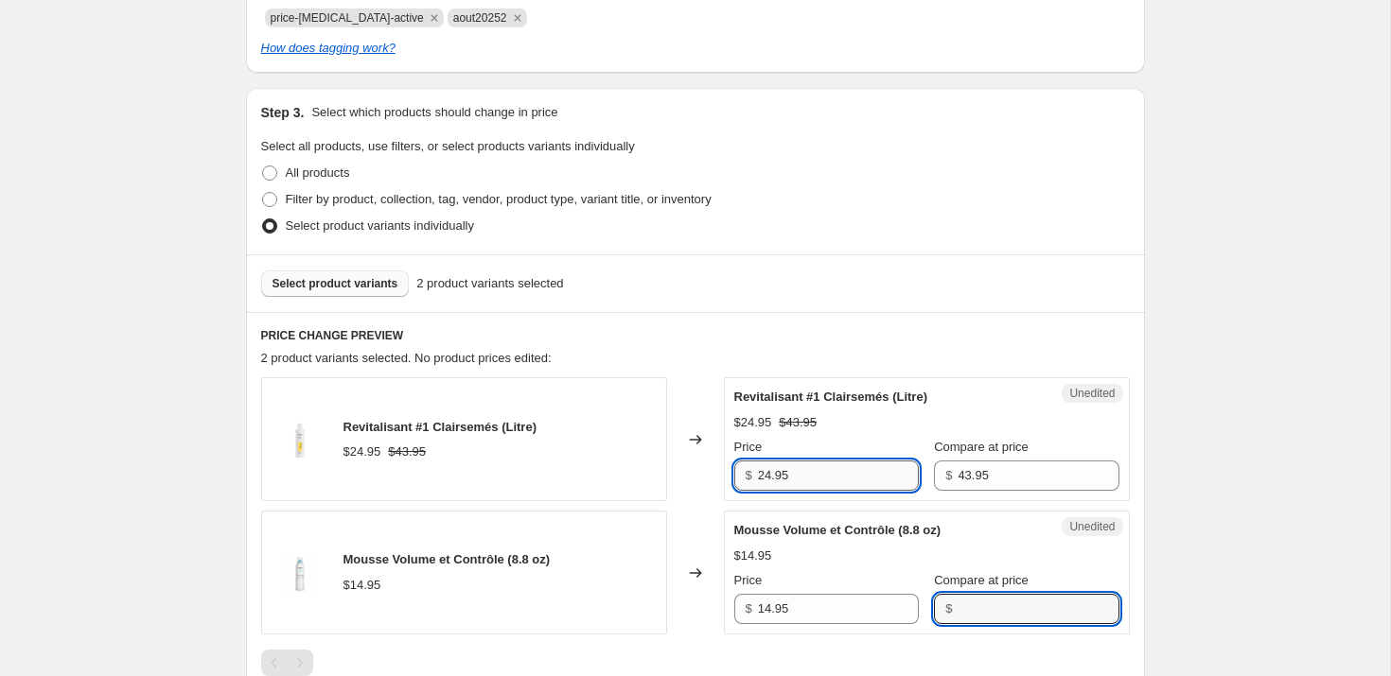
click at [790, 469] on input "24.95" at bounding box center [838, 476] width 161 height 30
click at [789, 469] on input "24.95" at bounding box center [838, 476] width 161 height 30
type input "17.95"
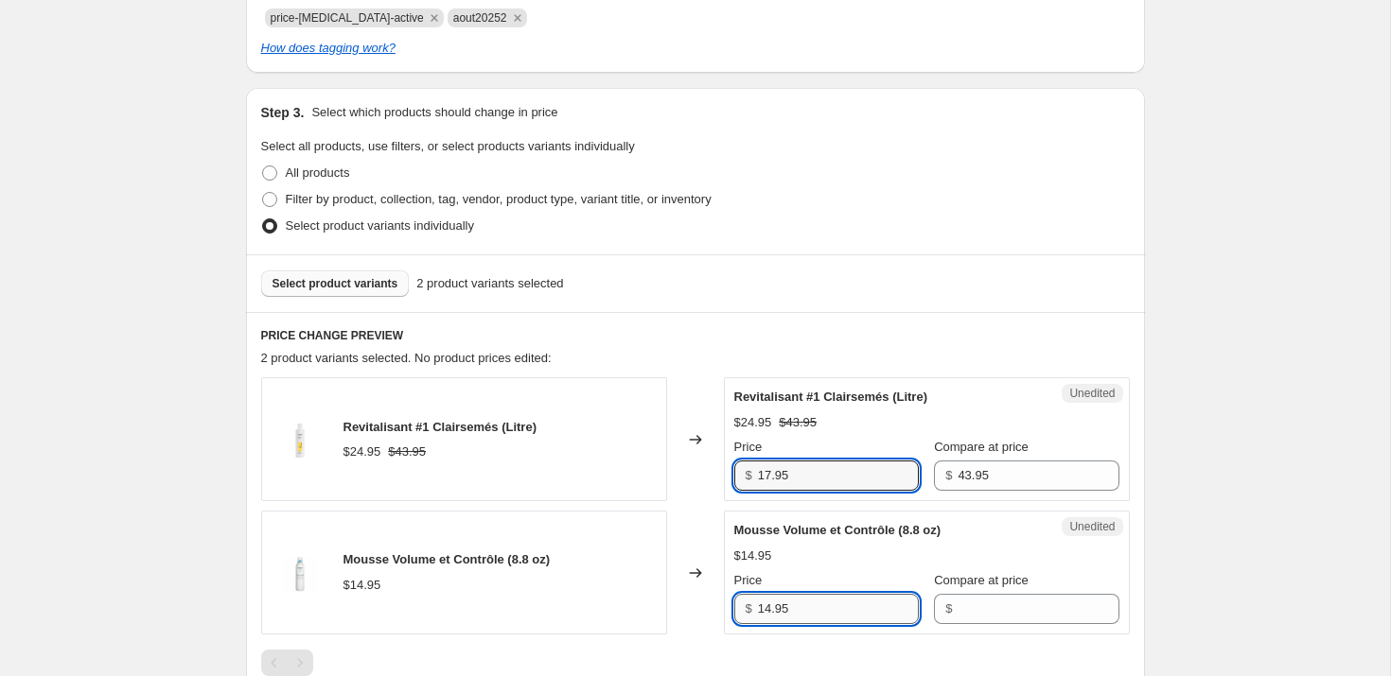
click at [807, 604] on input "14.95" at bounding box center [838, 609] width 161 height 30
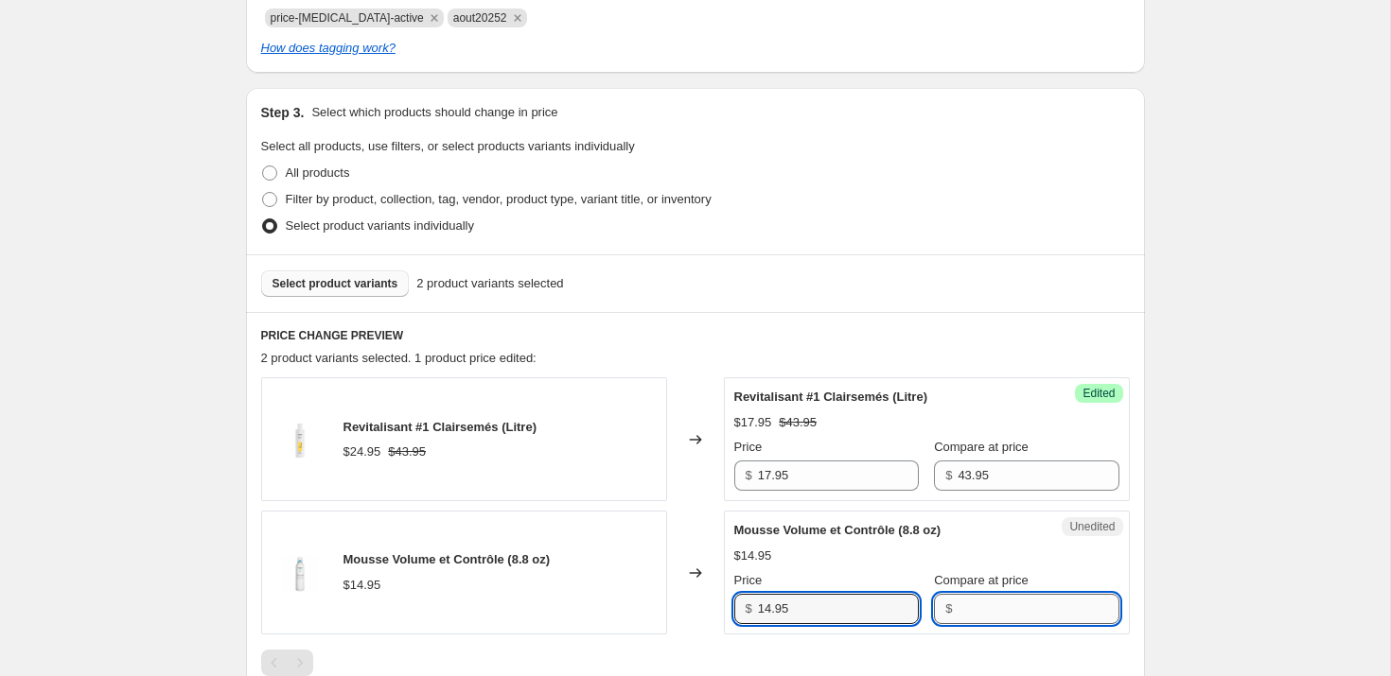
click at [970, 613] on input "Compare at price" at bounding box center [1037, 609] width 161 height 30
type input "14.95"
click at [838, 607] on input "14.95" at bounding box center [838, 609] width 161 height 30
type input "11.95"
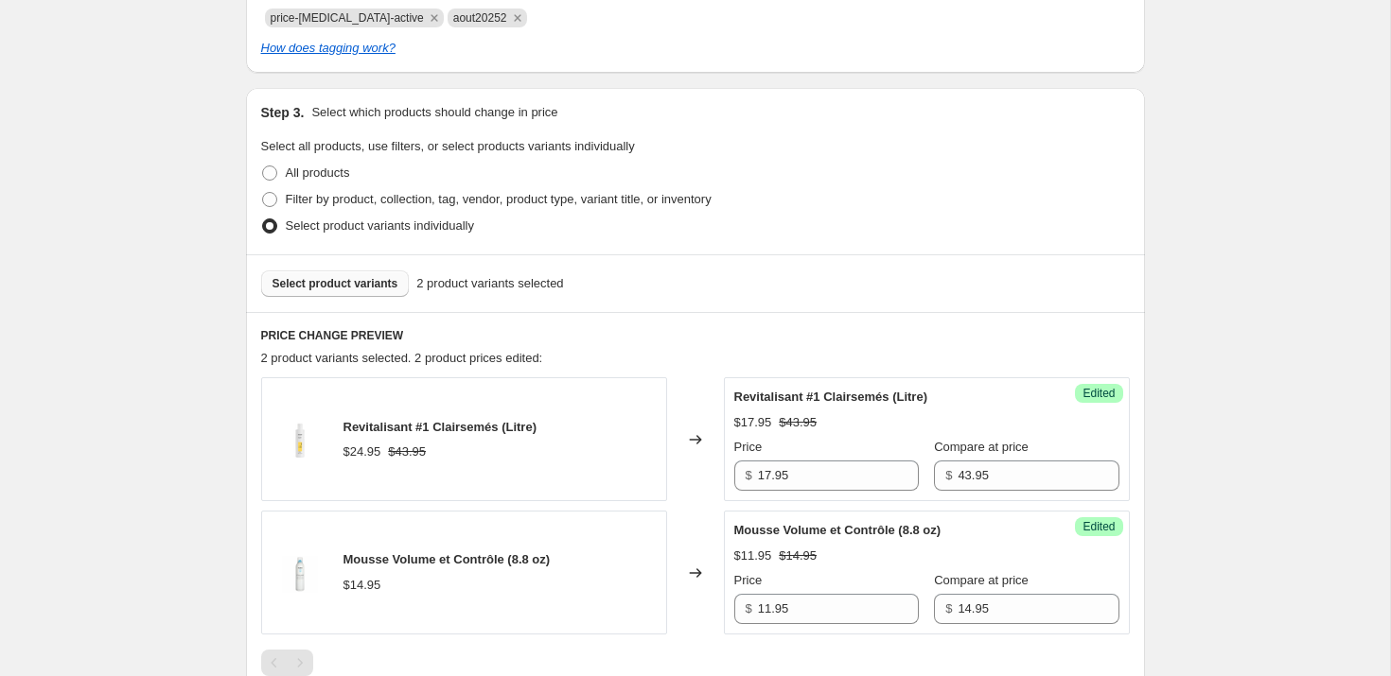
drag, startPoint x: 1268, startPoint y: 507, endPoint x: 1231, endPoint y: 509, distance: 36.9
click at [1267, 507] on div "Create new price [MEDICAL_DATA]. This page is ready Create new price [MEDICAL_D…" at bounding box center [695, 281] width 1390 height 1408
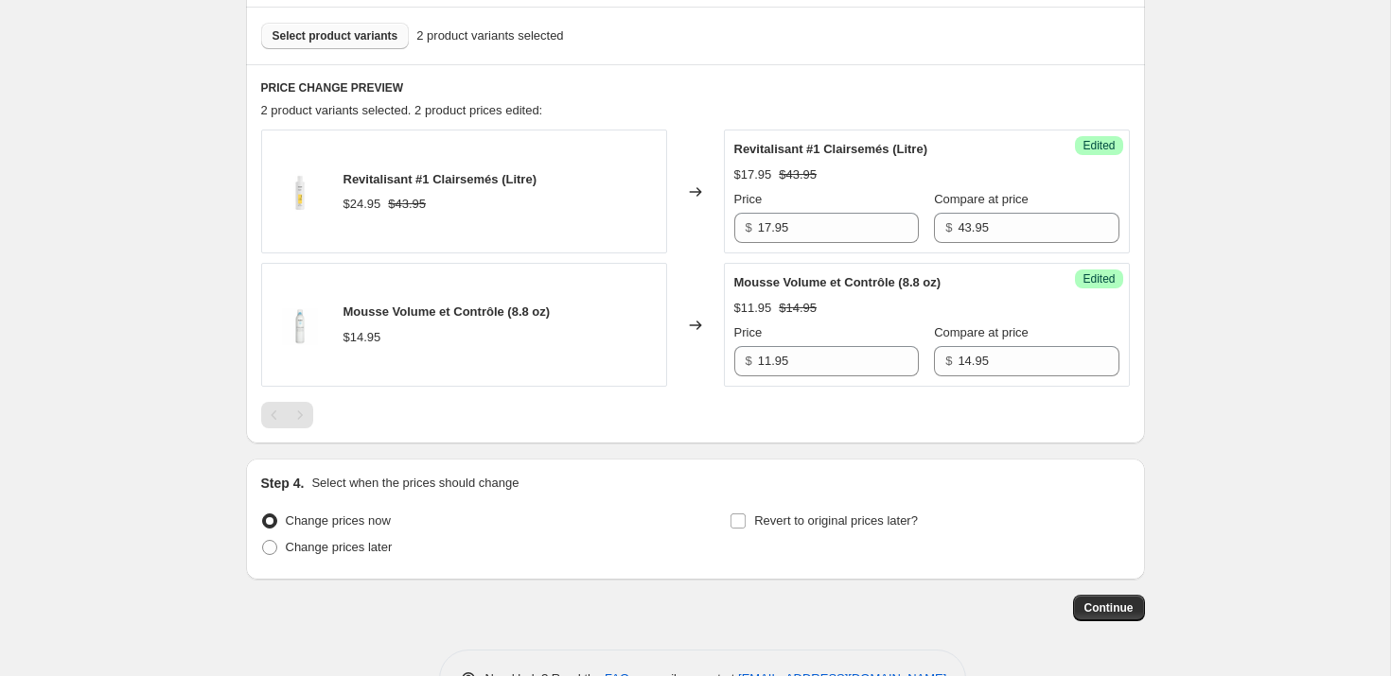
scroll to position [674, 0]
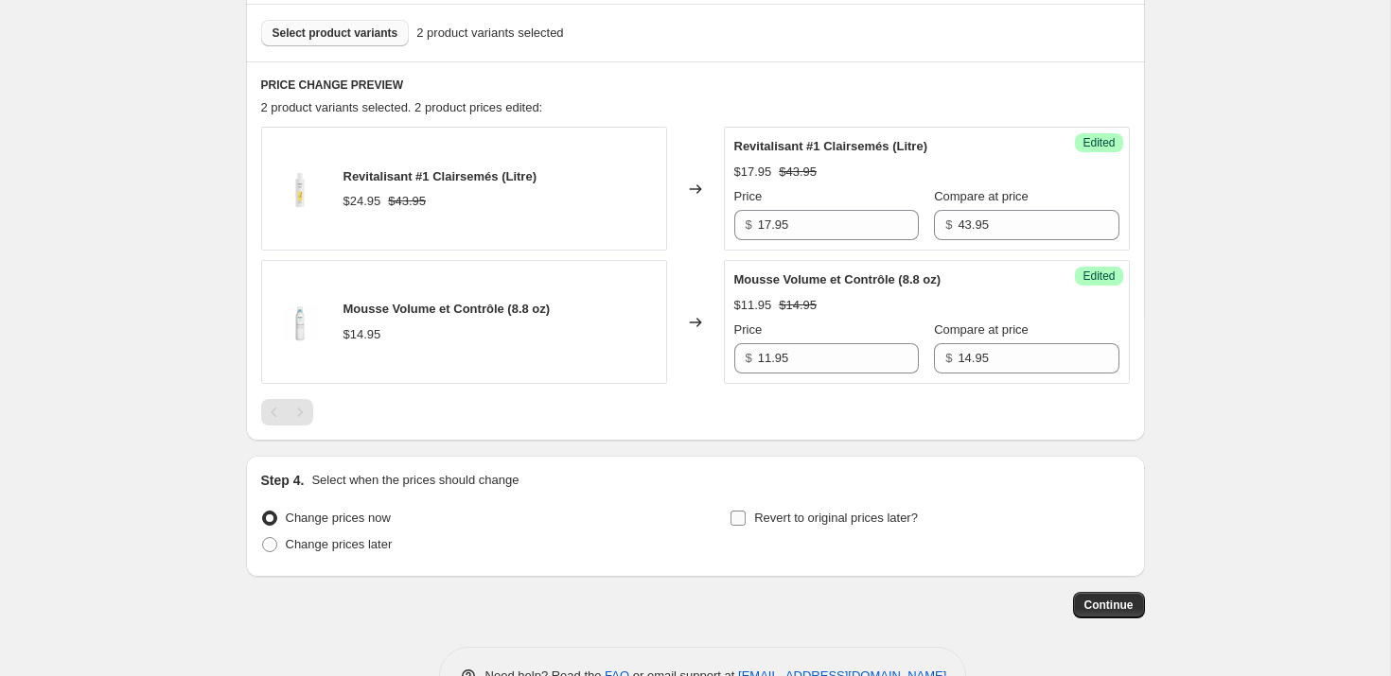
click at [752, 517] on label "Revert to original prices later?" at bounding box center [823, 518] width 188 height 26
click at [745, 517] on input "Revert to original prices later?" at bounding box center [737, 518] width 15 height 15
checkbox input "true"
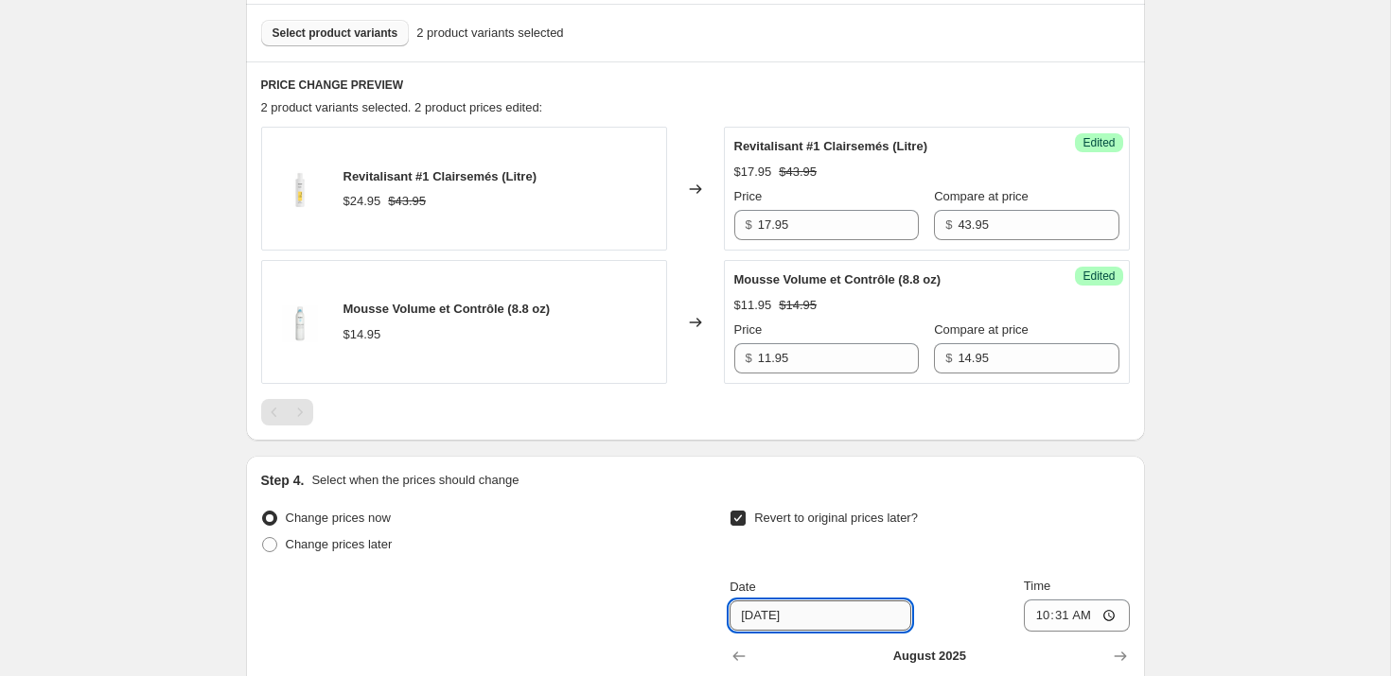
click at [770, 618] on input "[DATE]" at bounding box center [820, 616] width 182 height 30
click at [761, 619] on input "[DATE]" at bounding box center [820, 616] width 182 height 30
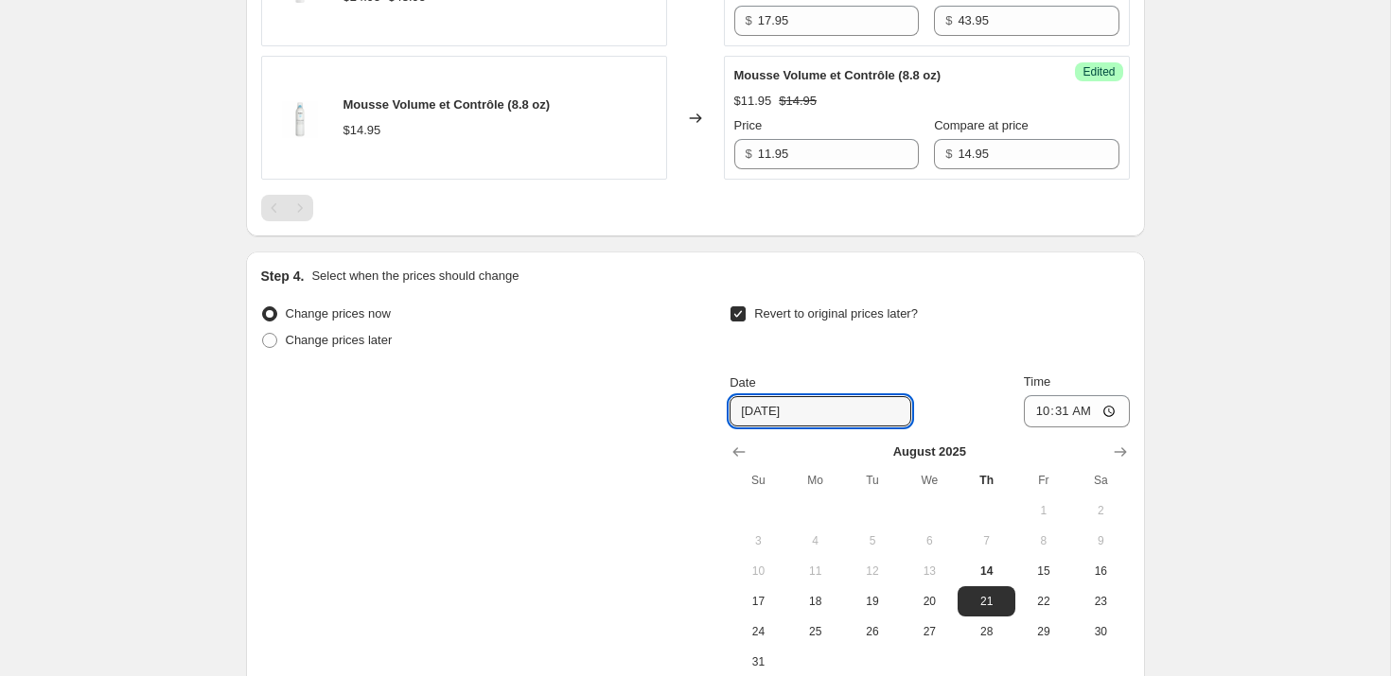
scroll to position [945, 0]
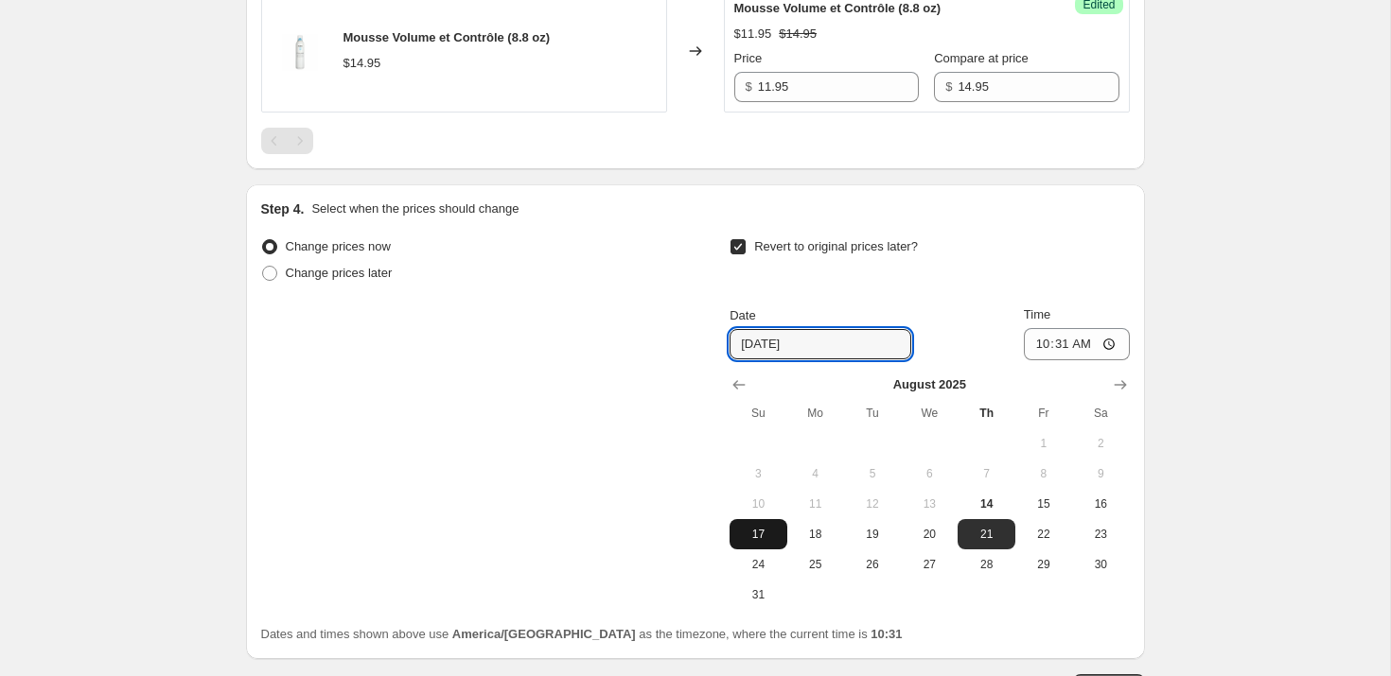
click at [766, 538] on span "17" at bounding box center [758, 534] width 42 height 15
type input "[DATE]"
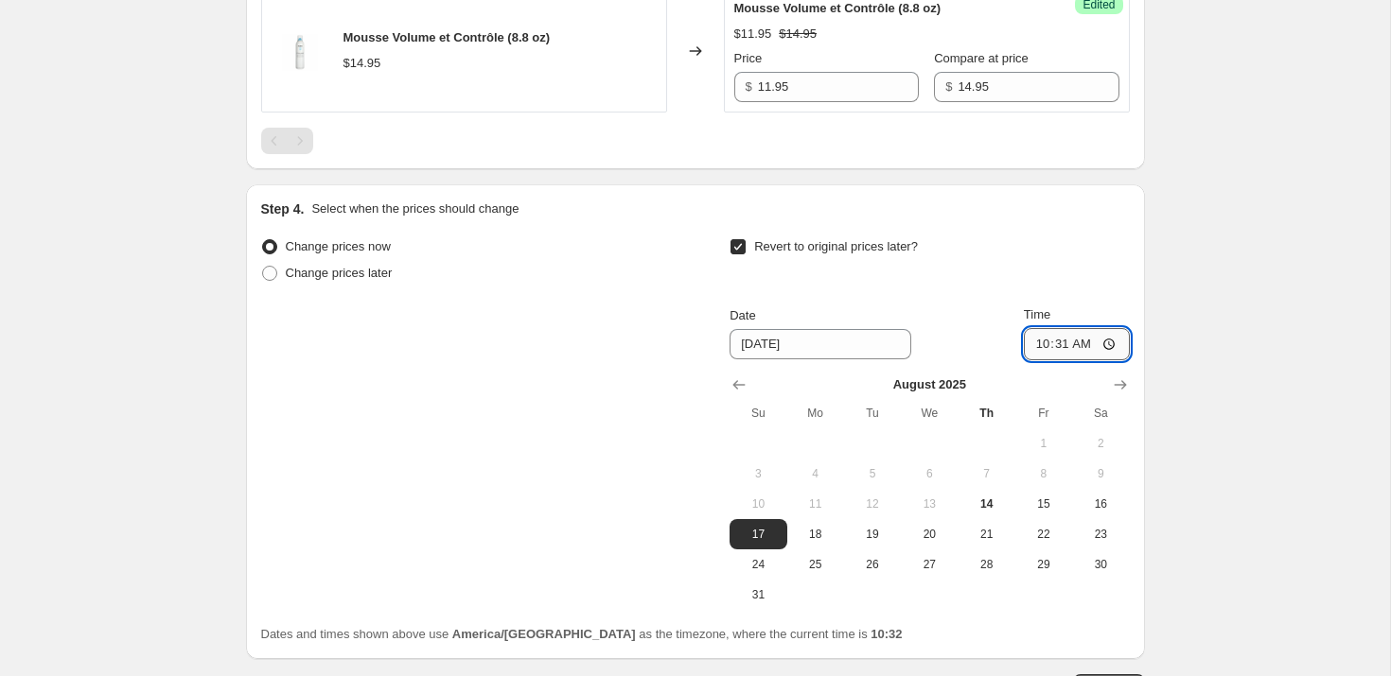
click at [1061, 345] on input "10:31" at bounding box center [1077, 344] width 106 height 32
type input "23:59"
click at [1060, 234] on div "Revert to original prices later?" at bounding box center [928, 262] width 399 height 57
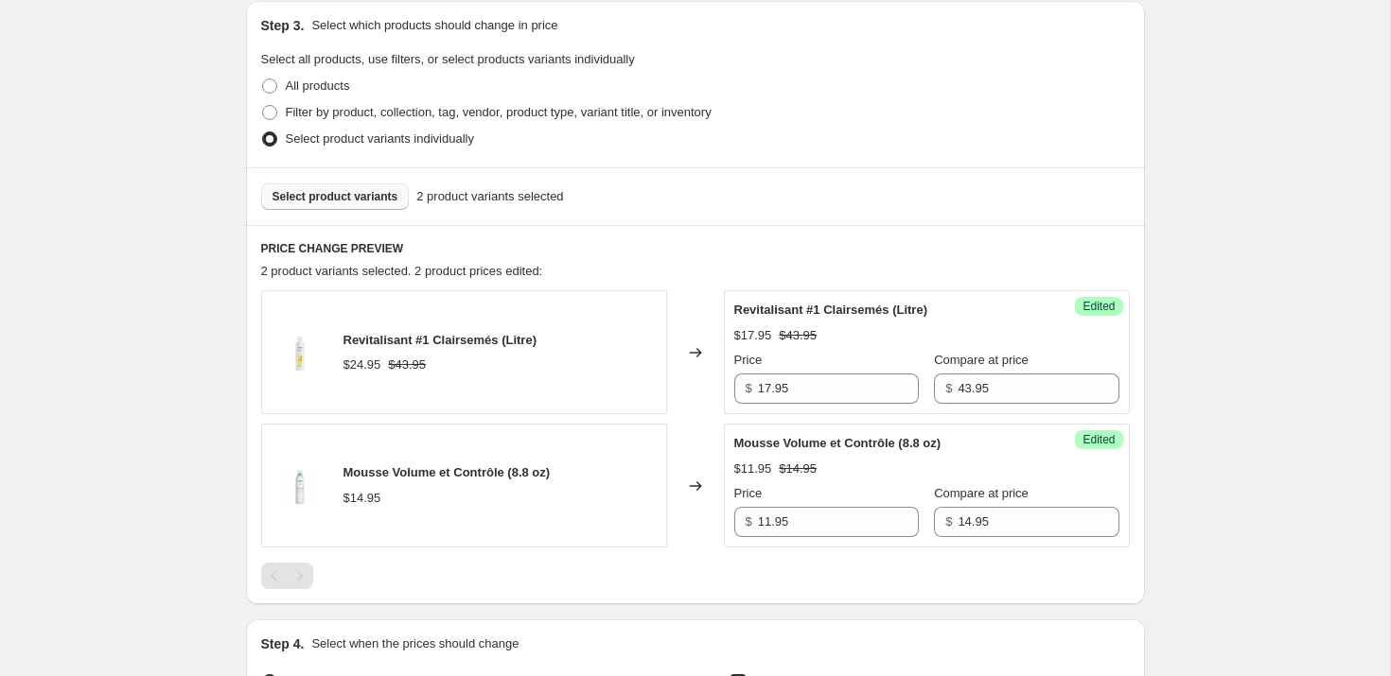
scroll to position [482, 0]
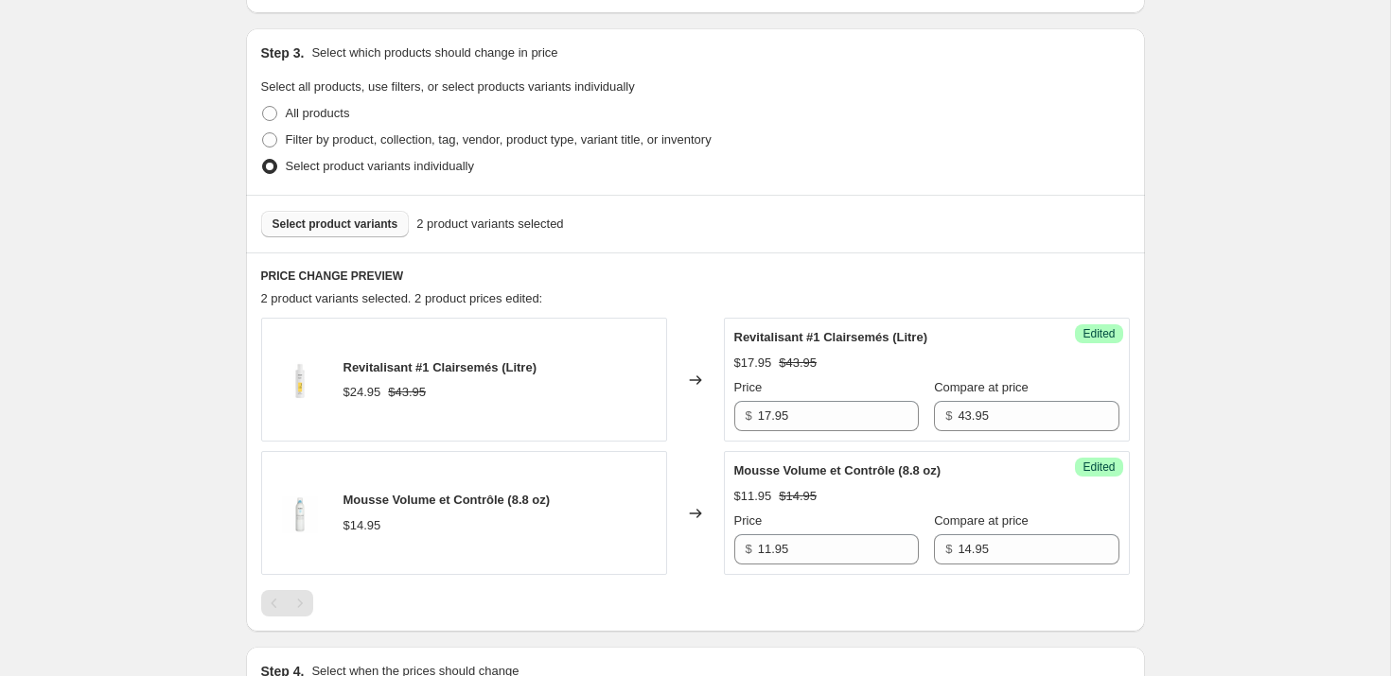
click at [363, 226] on span "Select product variants" at bounding box center [335, 224] width 126 height 15
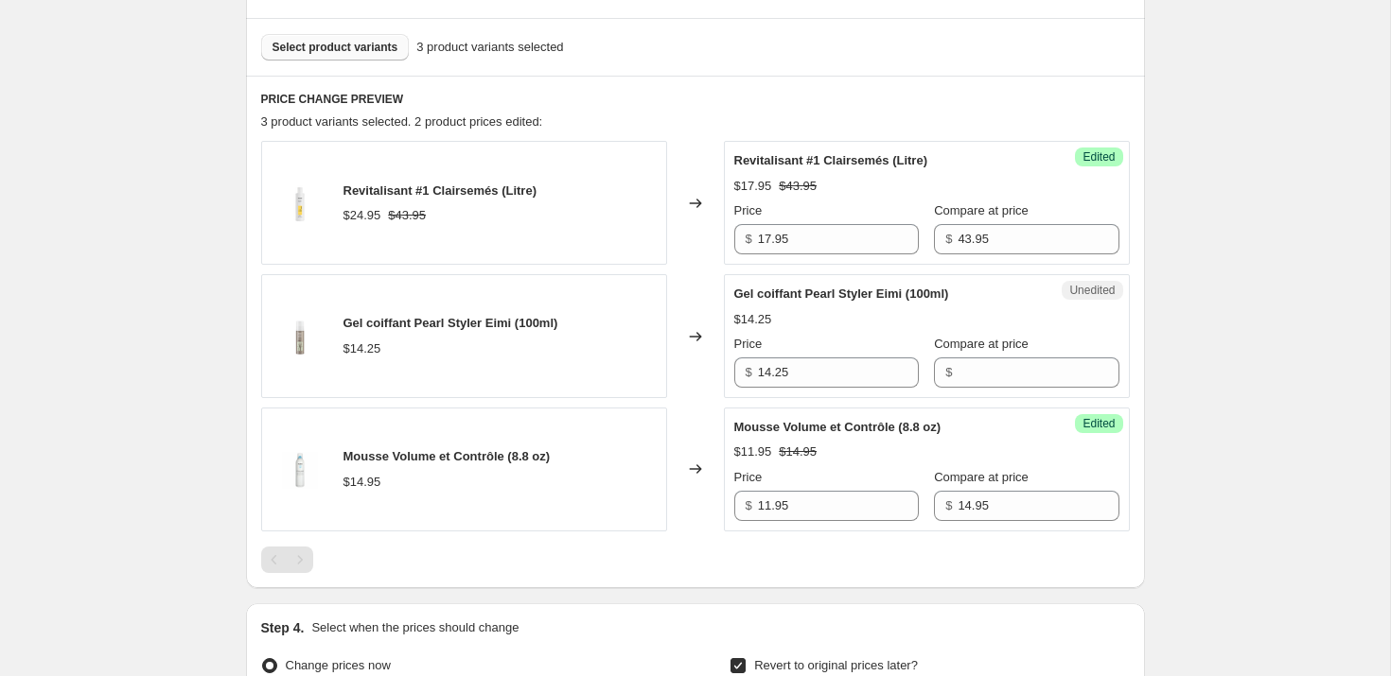
scroll to position [681, 0]
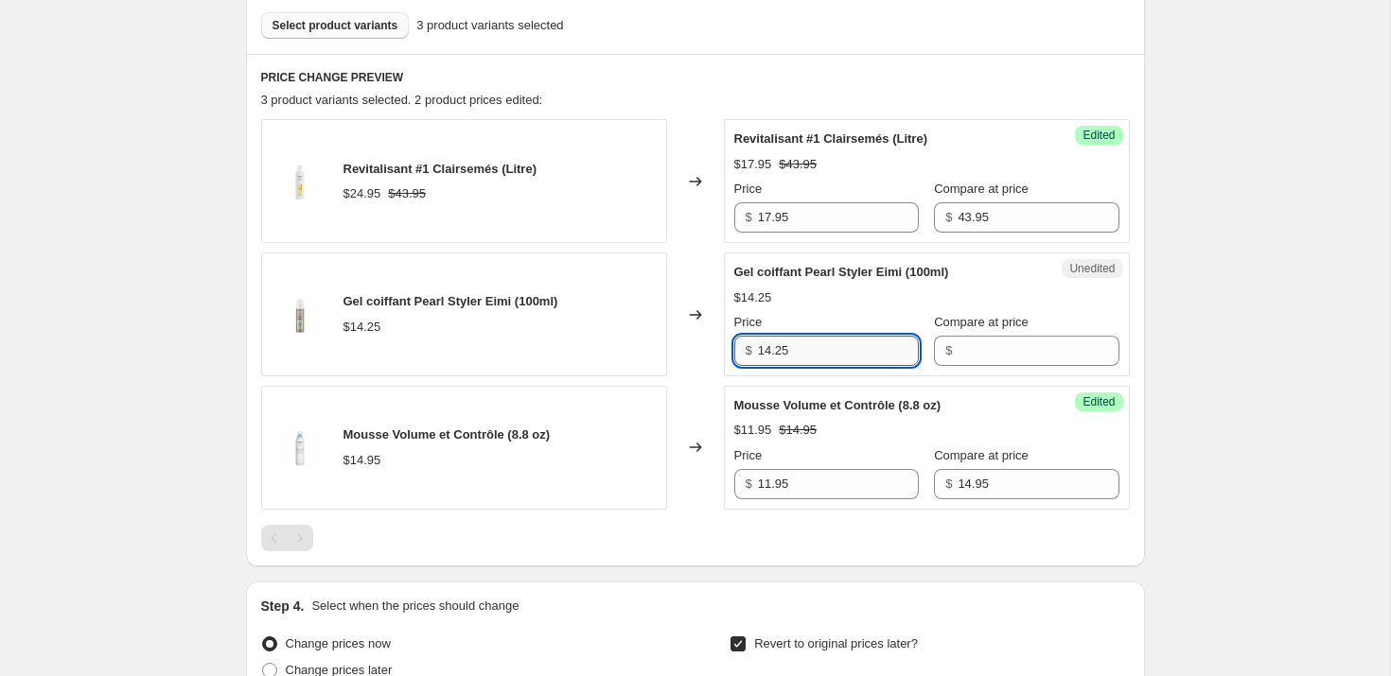
click at [764, 350] on input "14.25" at bounding box center [838, 351] width 161 height 30
click at [1010, 349] on input "Compare at price" at bounding box center [1037, 351] width 161 height 30
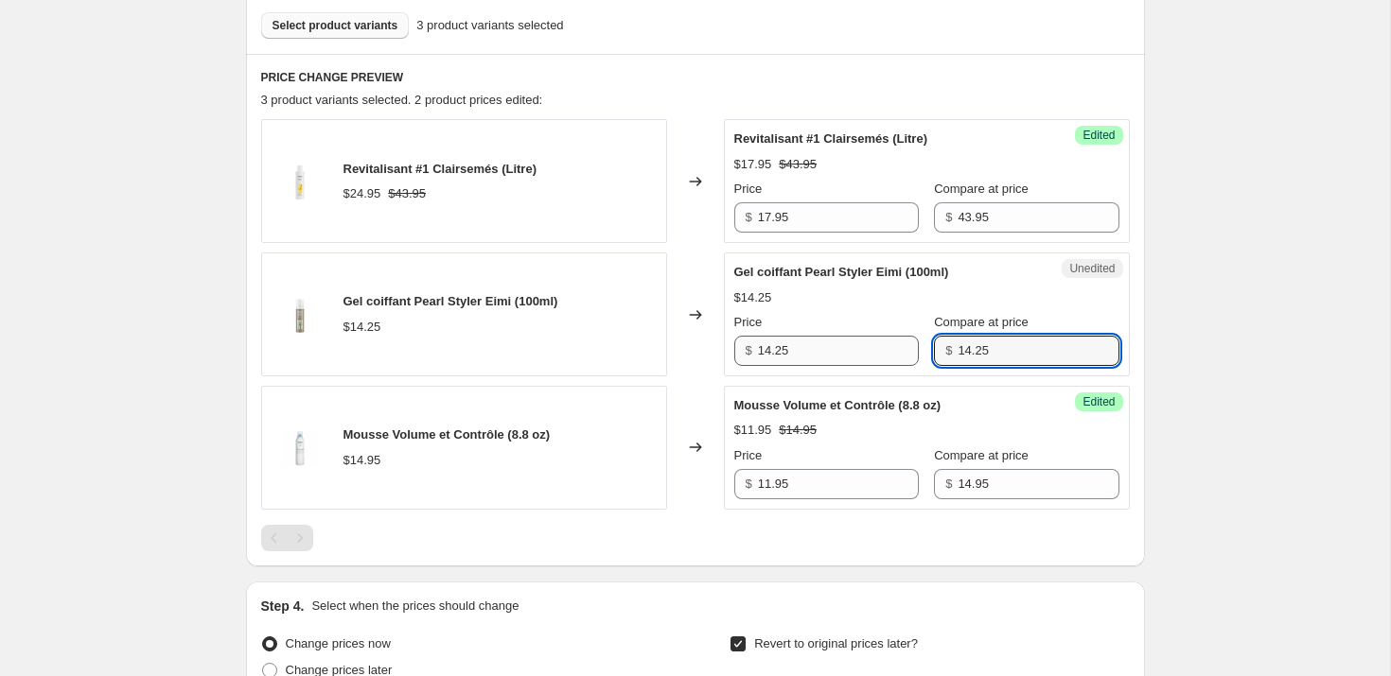
type input "14.25"
click at [781, 353] on input "14.25" at bounding box center [838, 351] width 161 height 30
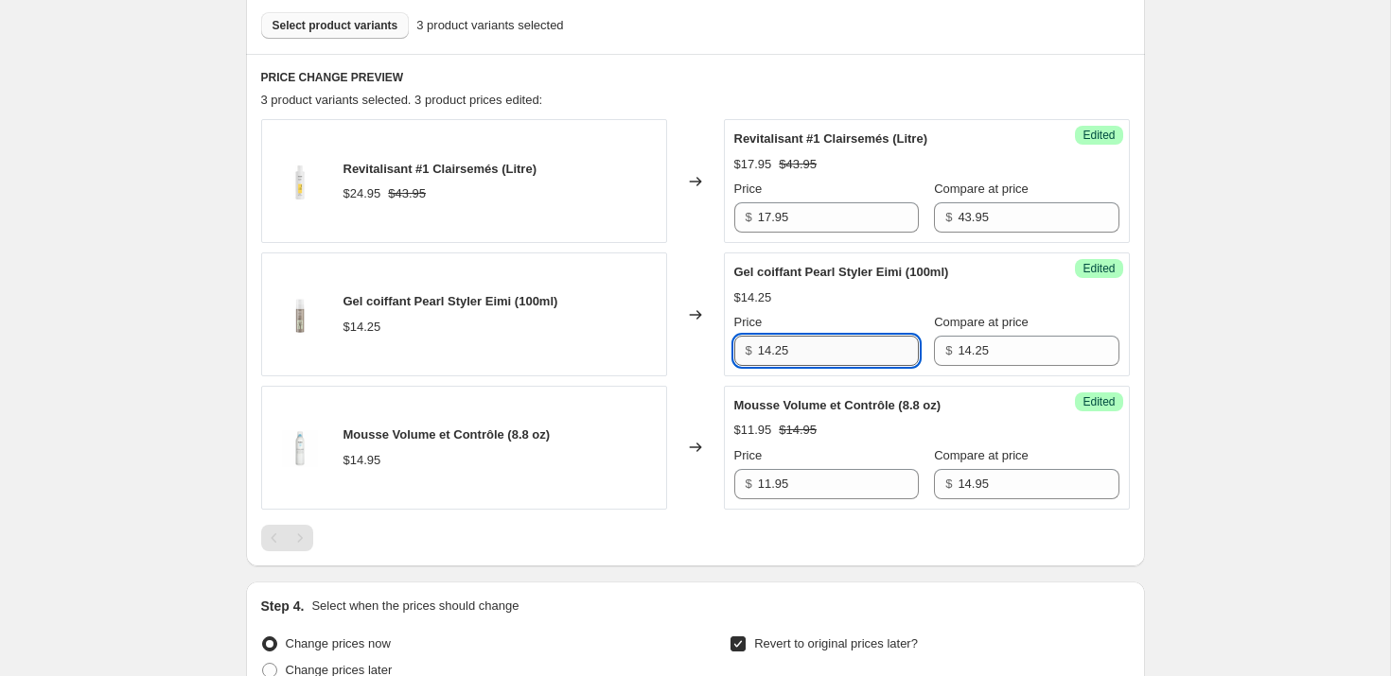
click at [860, 352] on input "14.25" at bounding box center [838, 351] width 161 height 30
type input "9.95"
click at [1222, 343] on div "Create new price [MEDICAL_DATA]. This page is ready Create new price [MEDICAL_D…" at bounding box center [695, 266] width 1390 height 1895
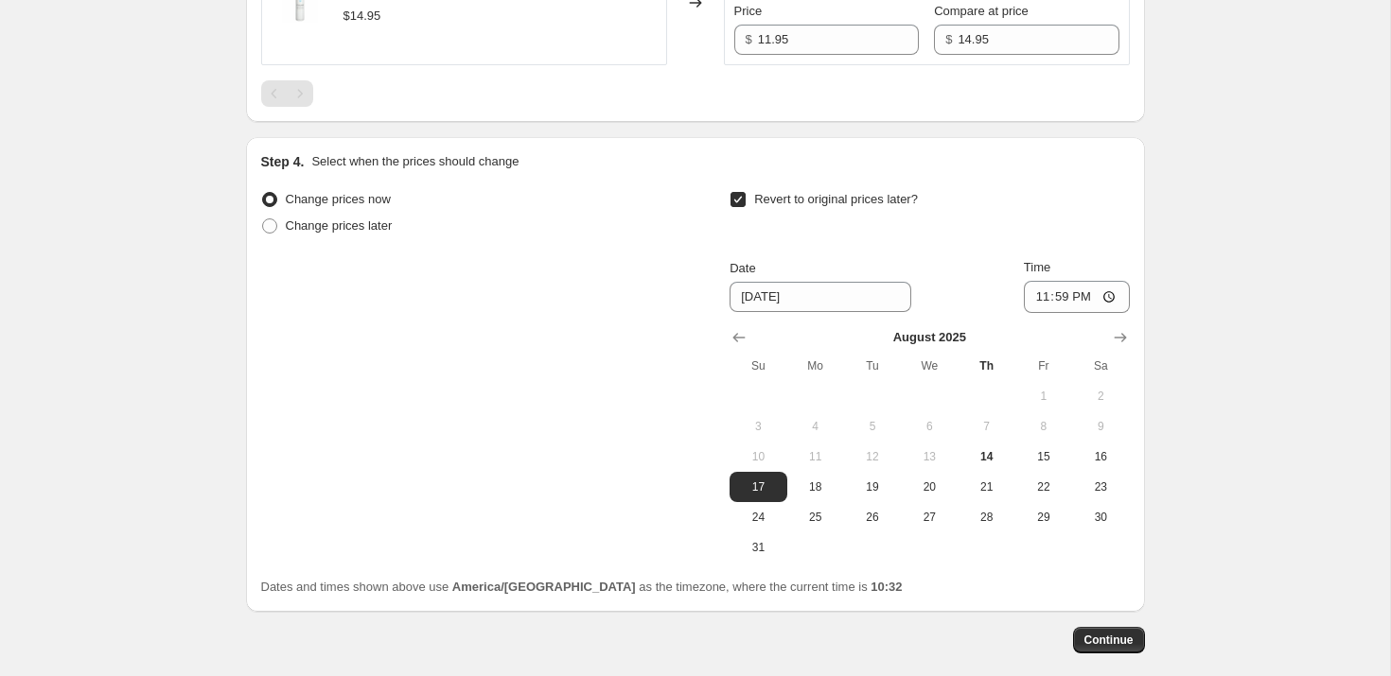
scroll to position [1218, 0]
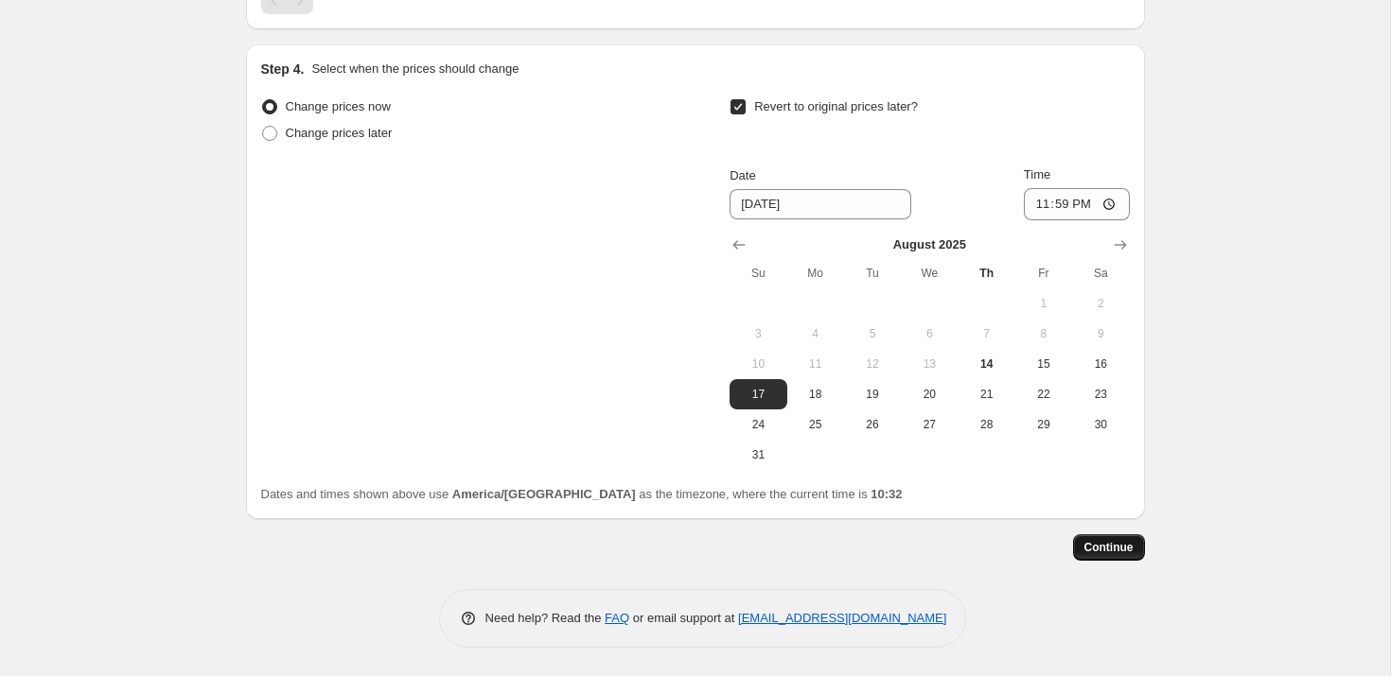
click at [1119, 541] on span "Continue" at bounding box center [1108, 547] width 49 height 15
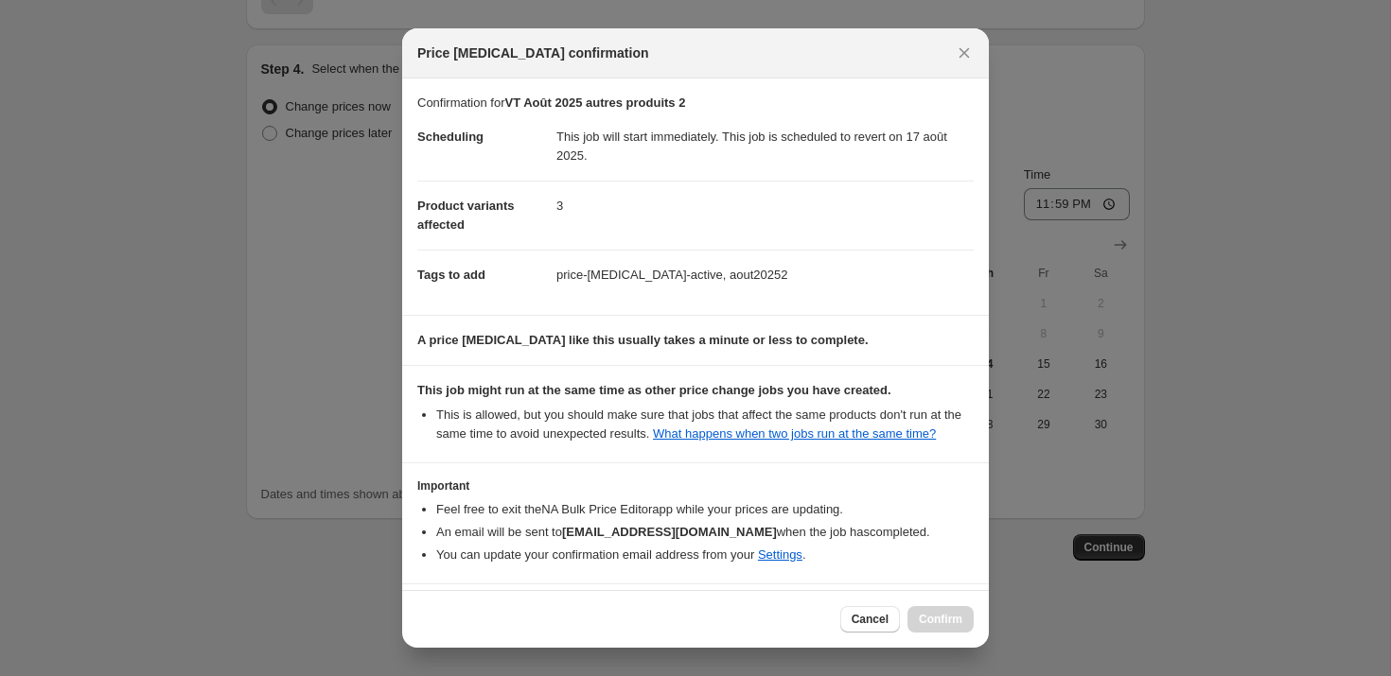
scroll to position [89, 0]
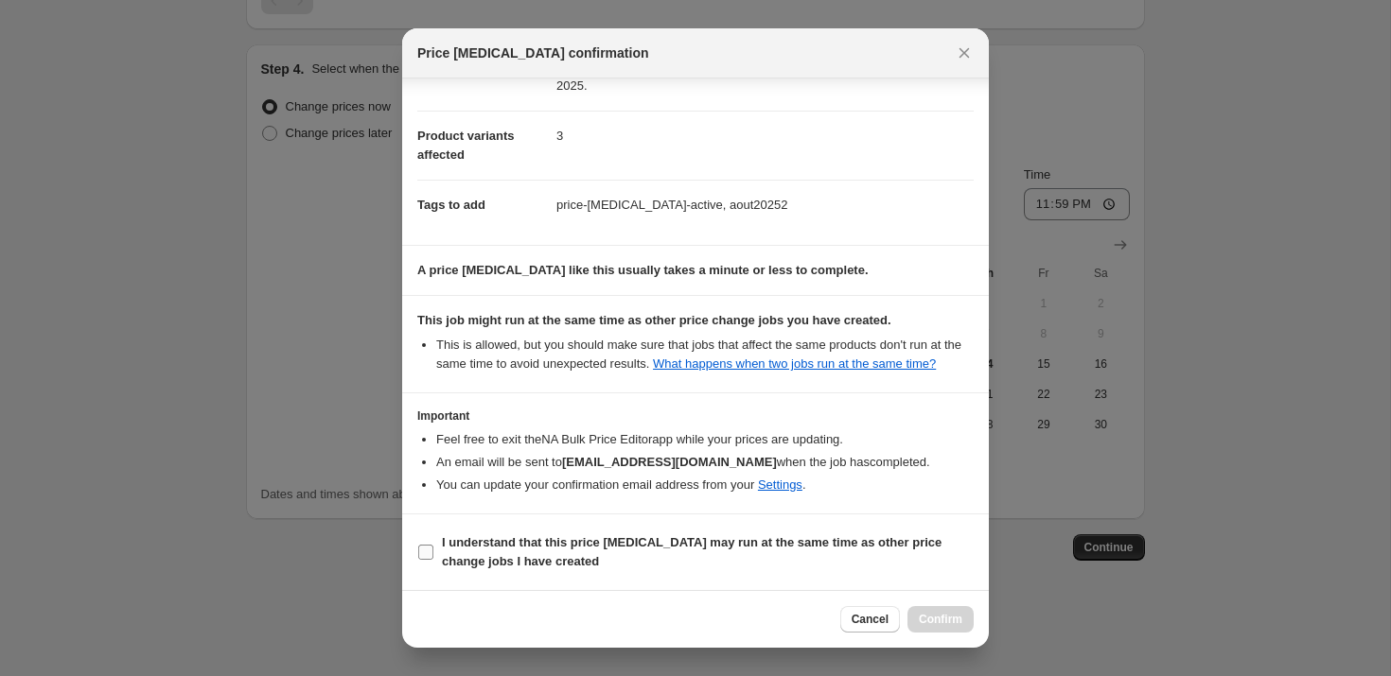
drag, startPoint x: 508, startPoint y: 545, endPoint x: 813, endPoint y: 588, distance: 307.7
click at [509, 545] on b "I understand that this price [MEDICAL_DATA] may run at the same time as other p…" at bounding box center [691, 551] width 499 height 33
click at [433, 545] on input "I understand that this price [MEDICAL_DATA] may run at the same time as other p…" at bounding box center [425, 552] width 15 height 15
checkbox input "true"
click at [936, 620] on span "Confirm" at bounding box center [941, 619] width 44 height 15
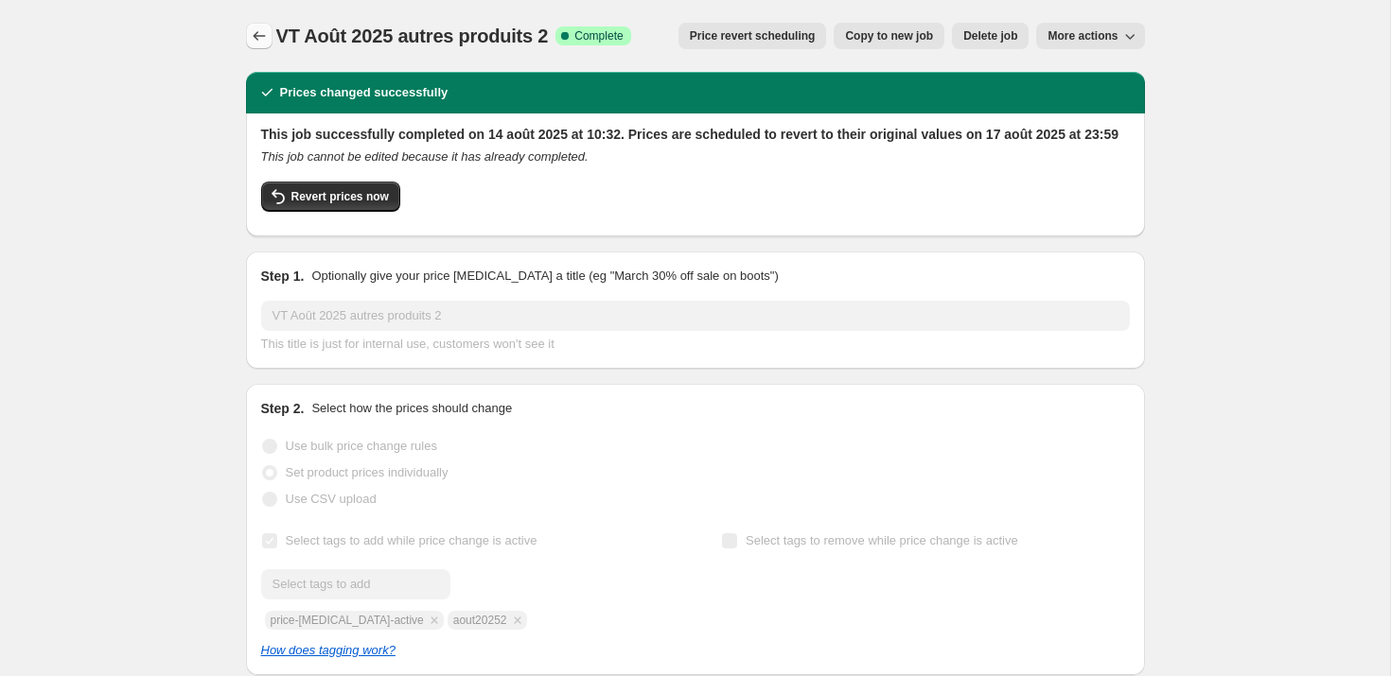
click at [257, 32] on icon "Price change jobs" at bounding box center [259, 35] width 19 height 19
